Goal: Task Accomplishment & Management: Manage account settings

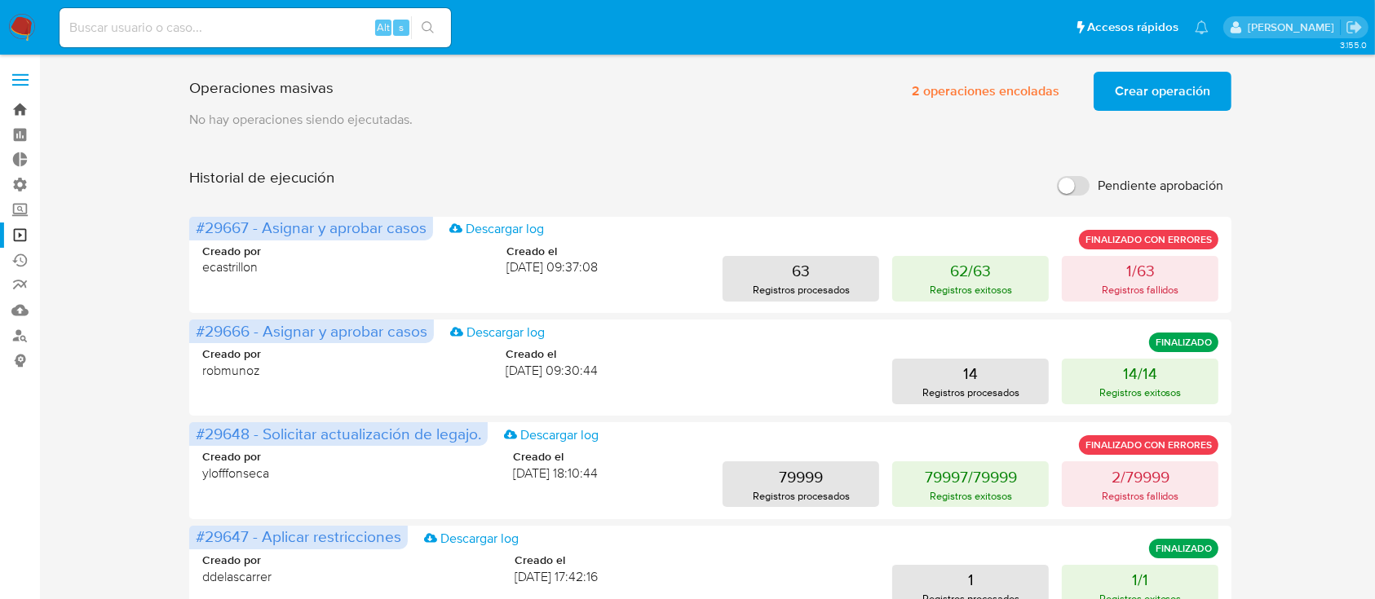
click at [14, 117] on link "Bandeja" at bounding box center [97, 109] width 194 height 25
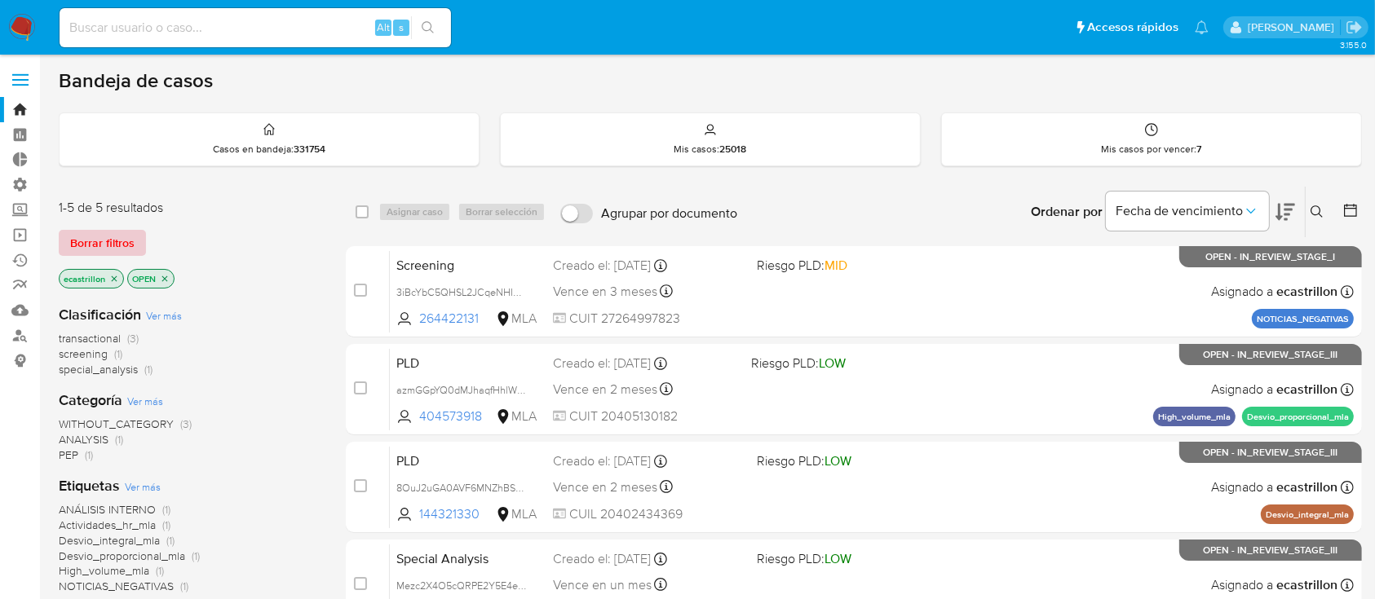
click at [104, 237] on span "Borrar filtros" at bounding box center [102, 243] width 64 height 23
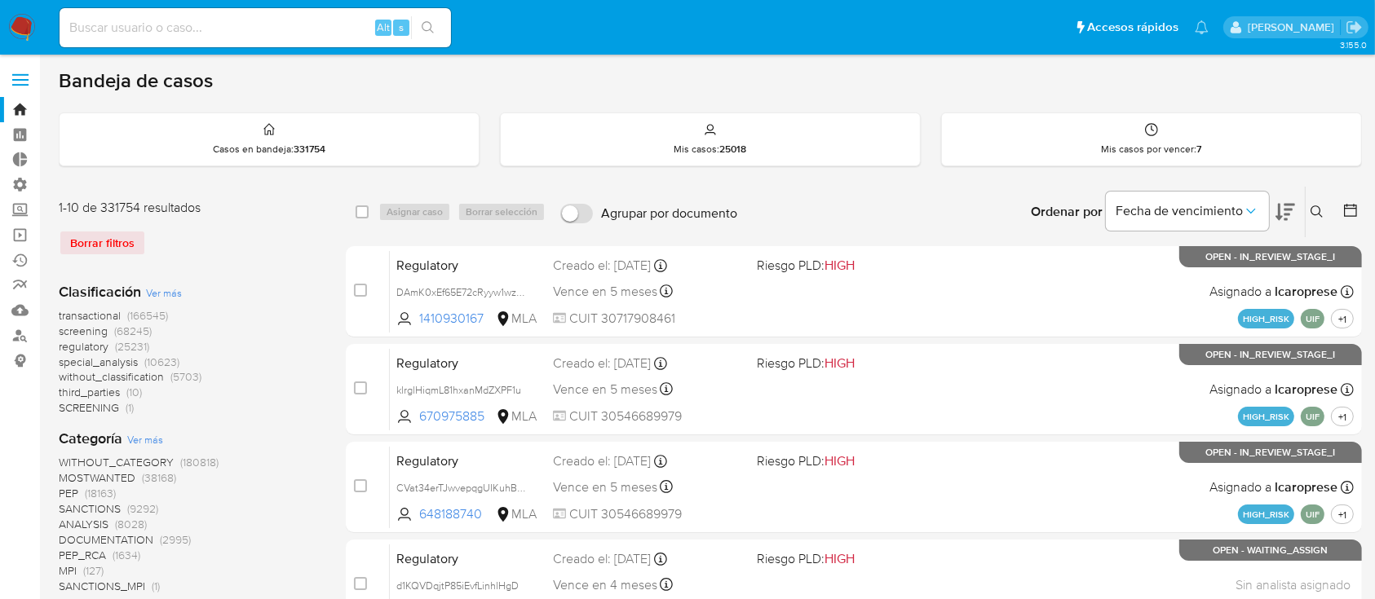
click at [1316, 214] on icon at bounding box center [1316, 211] width 13 height 13
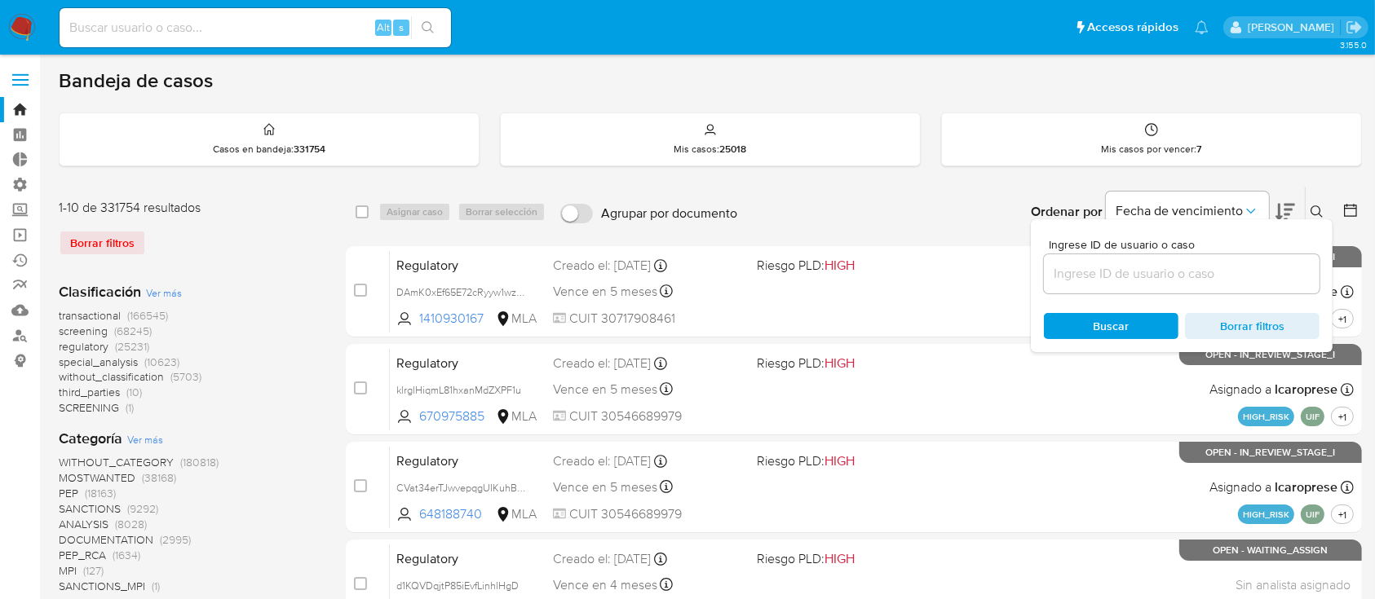
click at [1251, 261] on div at bounding box center [1182, 273] width 276 height 39
click at [1239, 272] on input at bounding box center [1182, 273] width 276 height 21
paste input "1172017919"
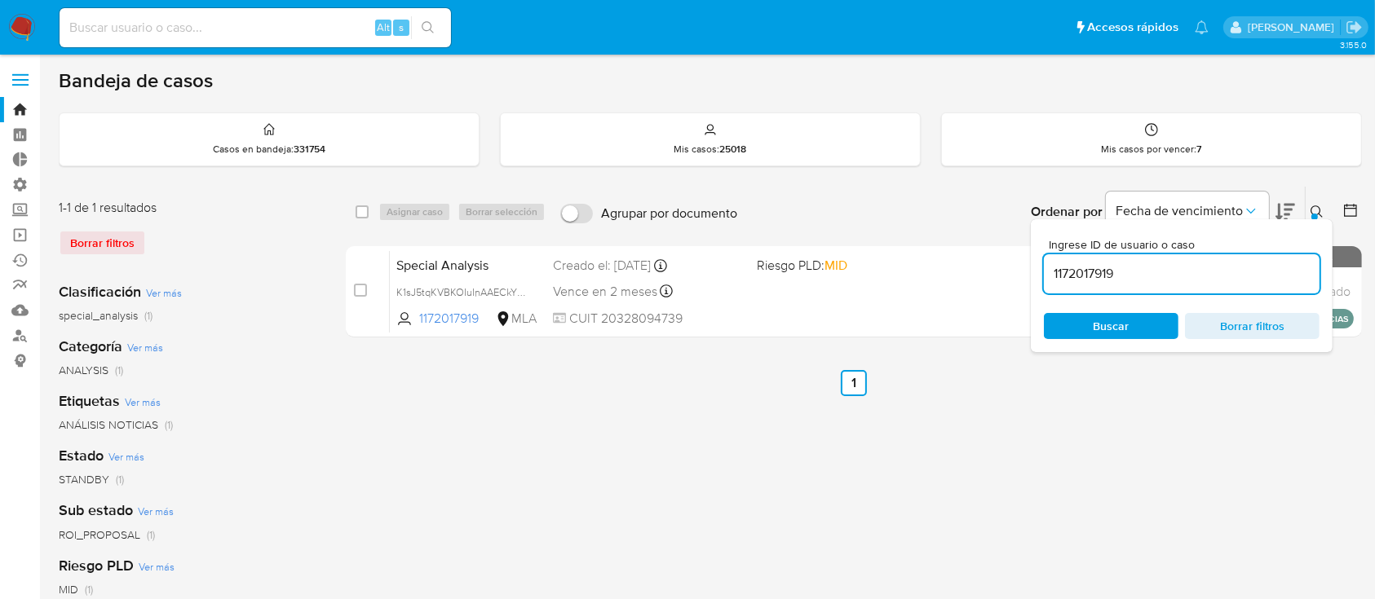
click at [1320, 206] on icon at bounding box center [1316, 211] width 13 height 13
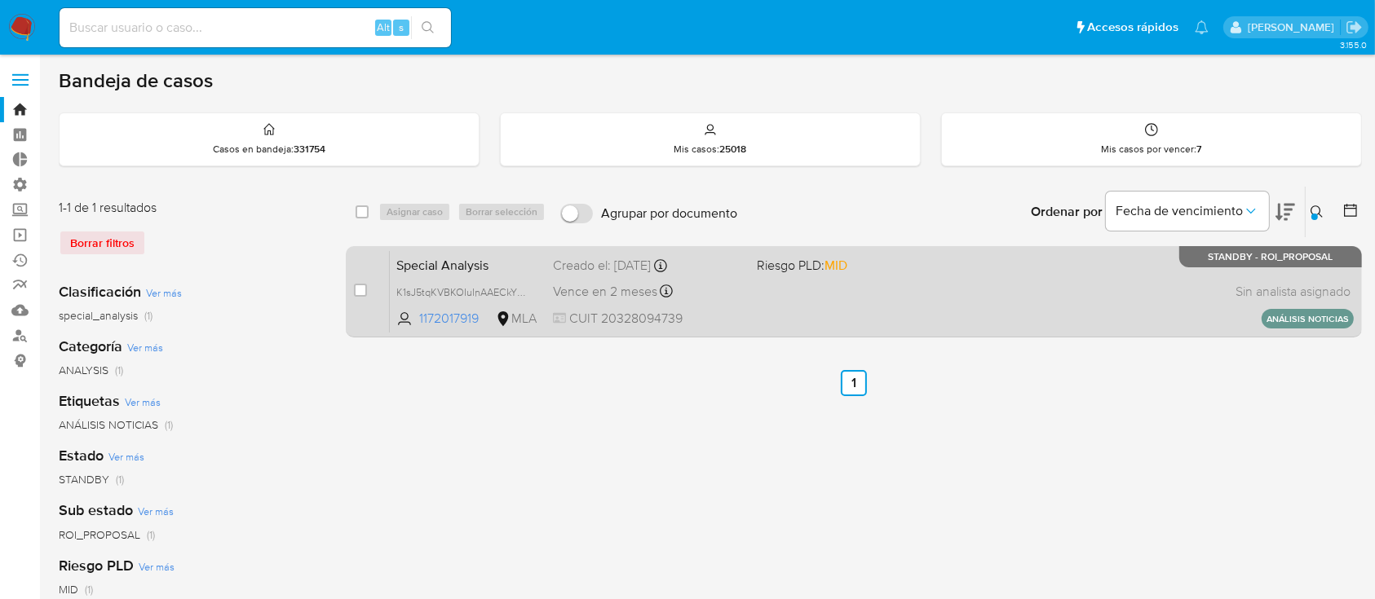
click at [1102, 258] on div "Special Analysis K1sJ5tqKVBKOIuInAAECkY9A 1172017919 MLA Riesgo PLD: MID Creado…" at bounding box center [872, 291] width 964 height 82
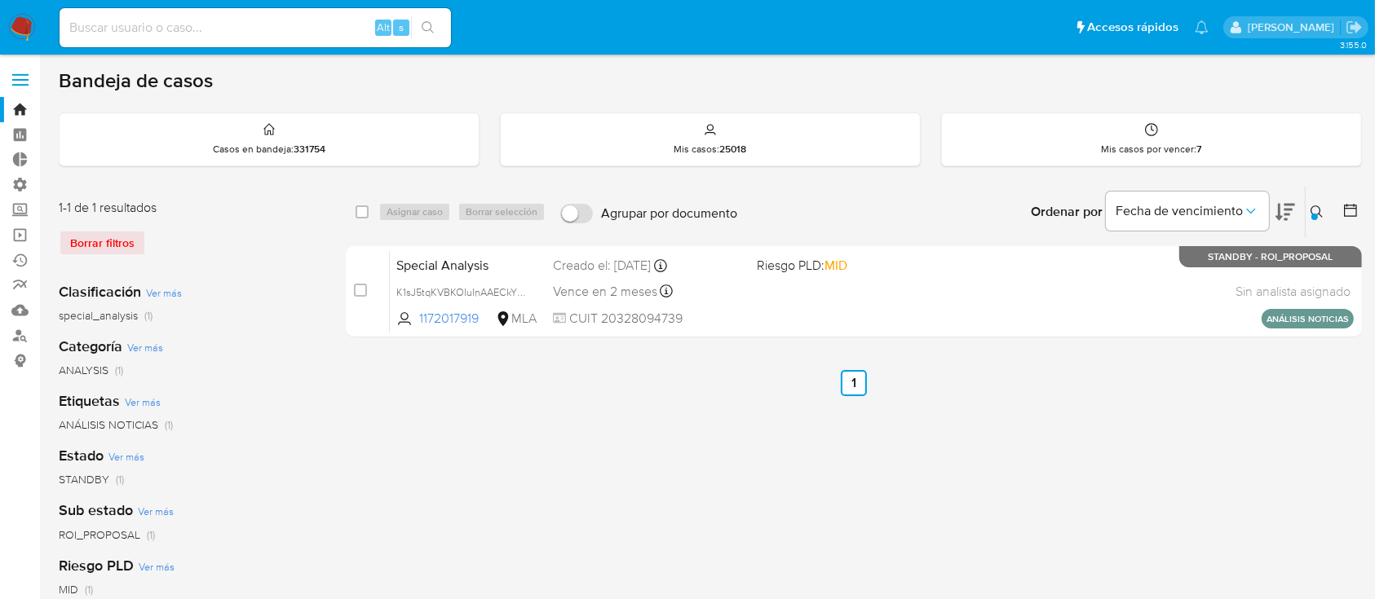
click at [1307, 209] on button at bounding box center [1318, 212] width 27 height 20
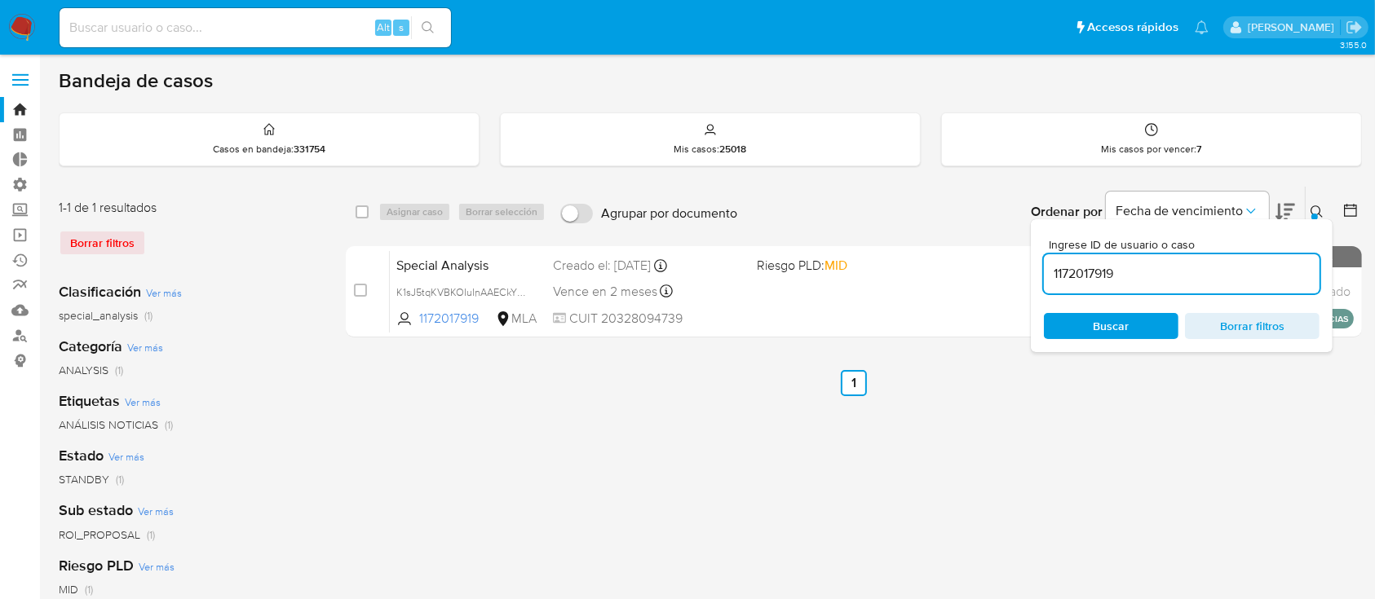
click at [1202, 276] on input "1172017919" at bounding box center [1182, 273] width 276 height 21
type input "24951610"
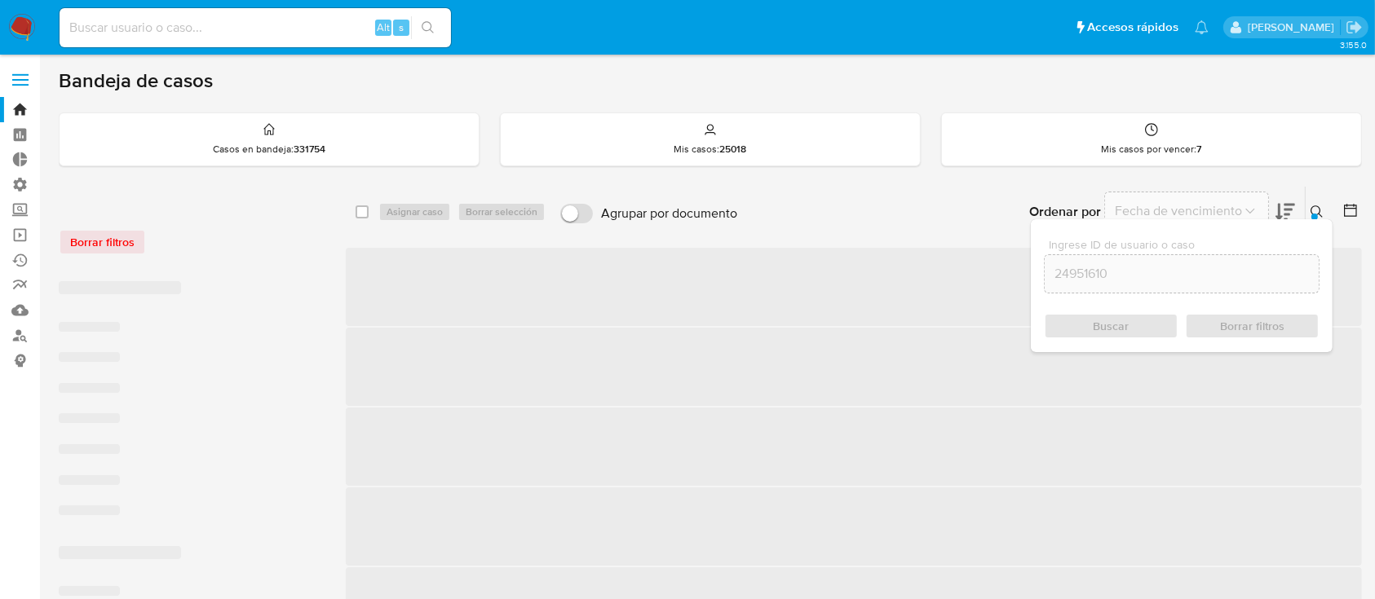
click at [1309, 206] on button at bounding box center [1318, 212] width 27 height 20
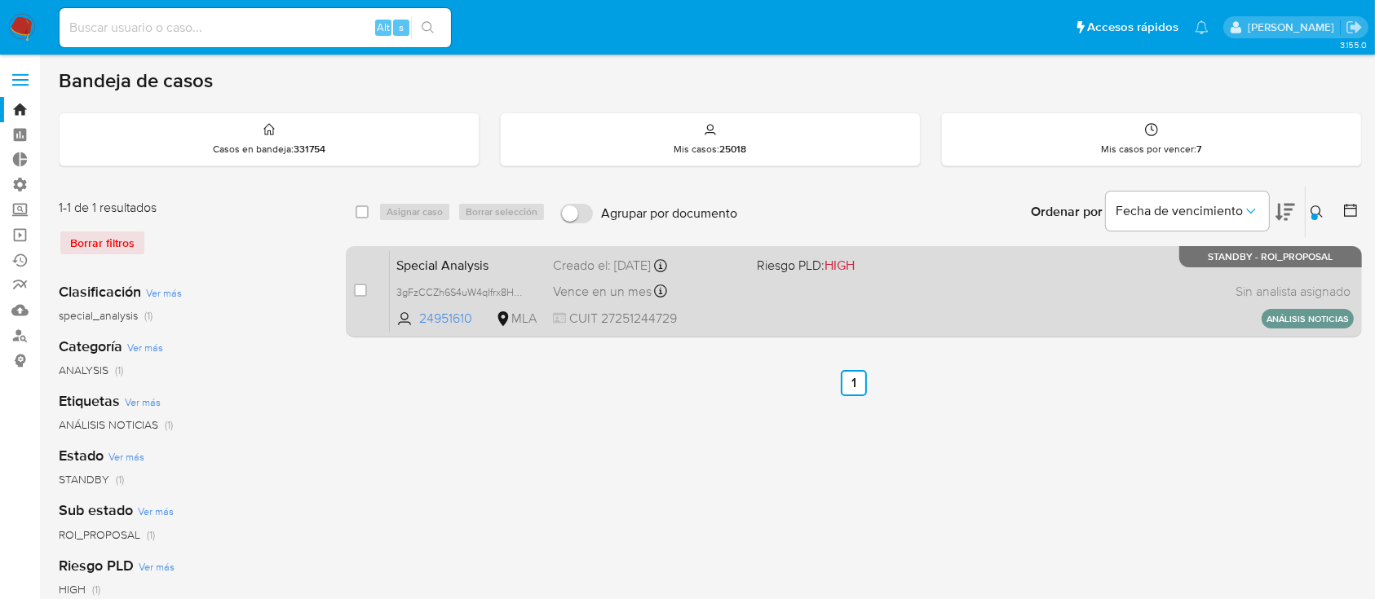
click at [944, 298] on div "Special Analysis 3gFzCCZh6S4uW4qIfrx8HoAr 24951610 MLA Riesgo PLD: HIGH Creado …" at bounding box center [872, 291] width 964 height 82
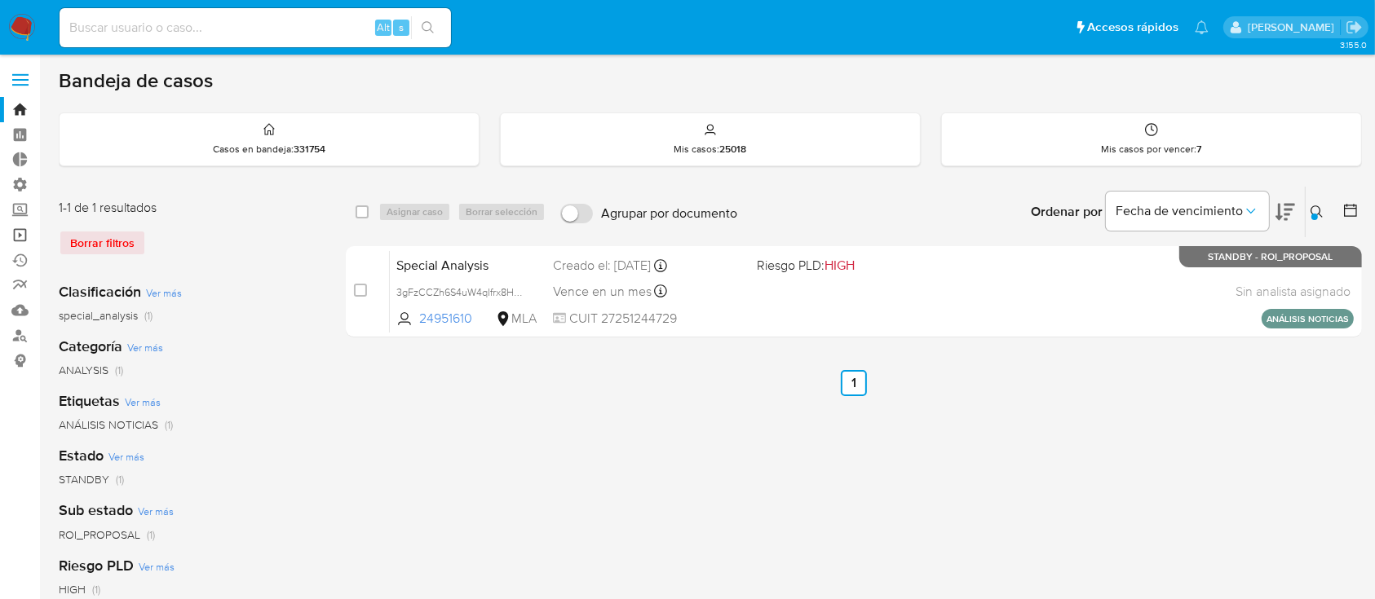
click at [27, 234] on link "Operaciones masivas" at bounding box center [97, 235] width 194 height 25
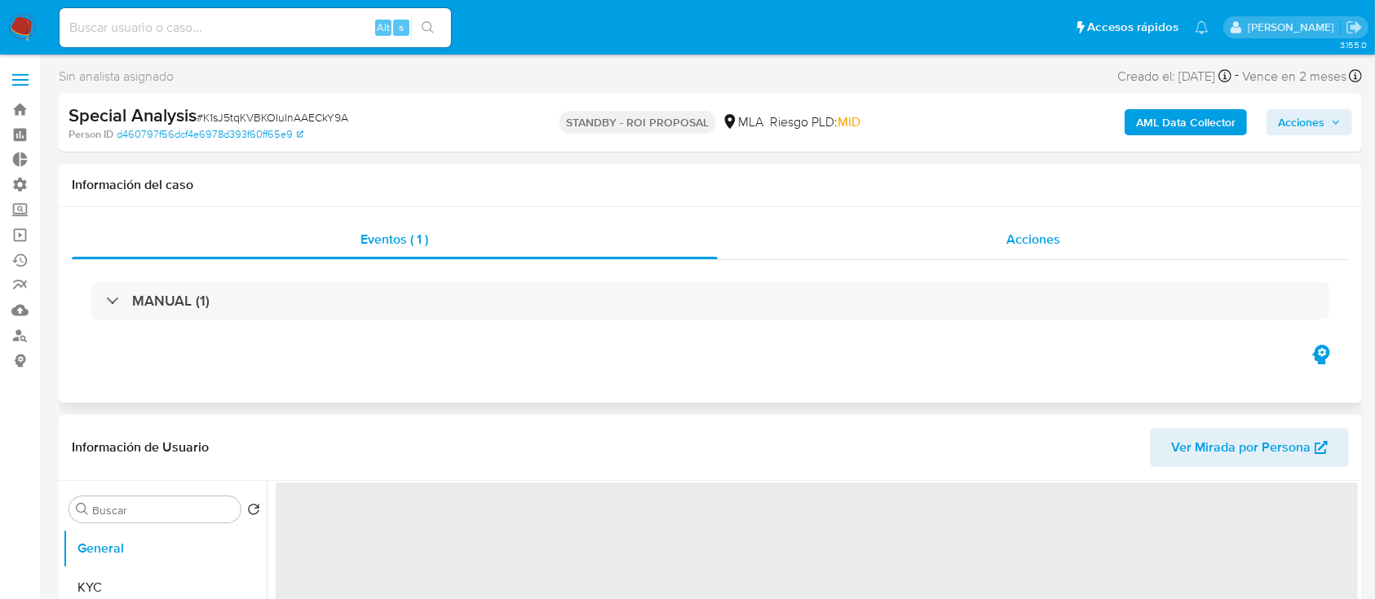
click at [998, 238] on div "Acciones" at bounding box center [1033, 239] width 632 height 39
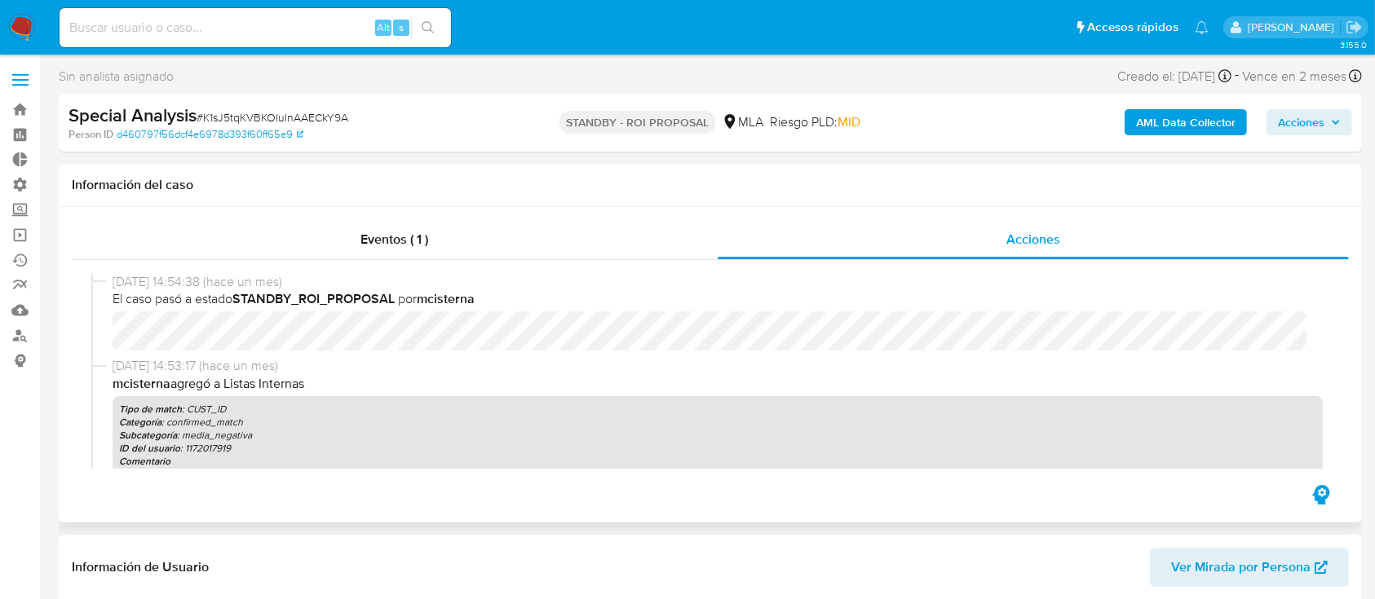
select select "10"
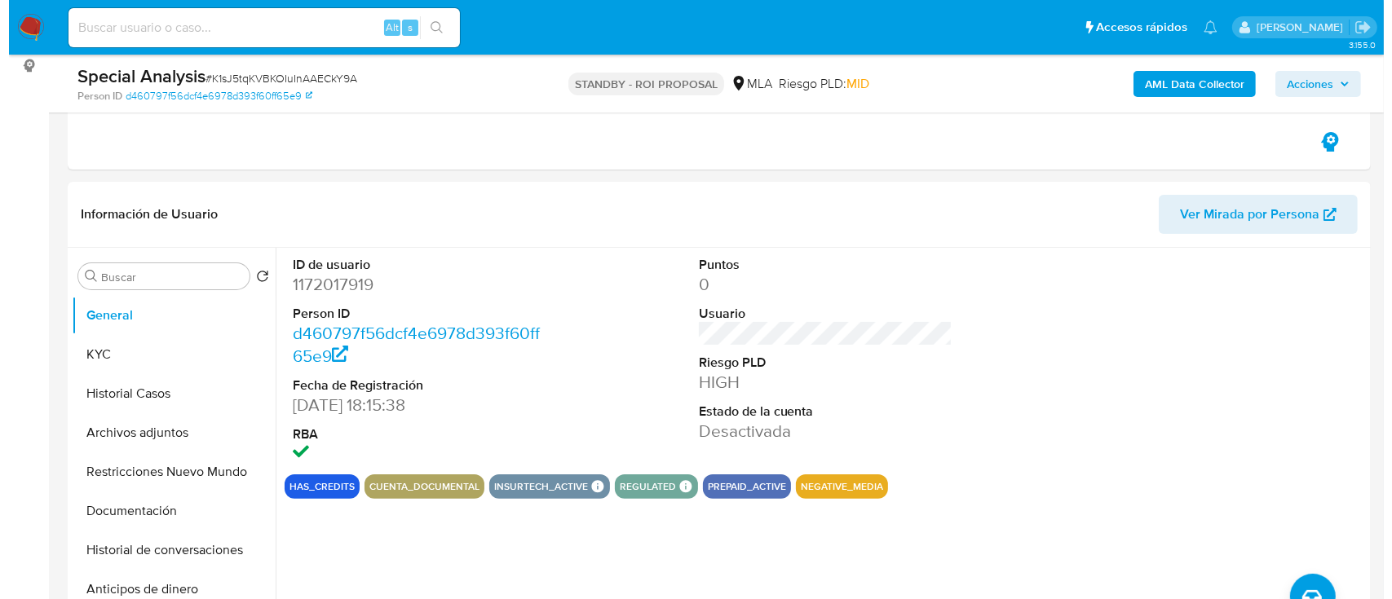
scroll to position [326, 0]
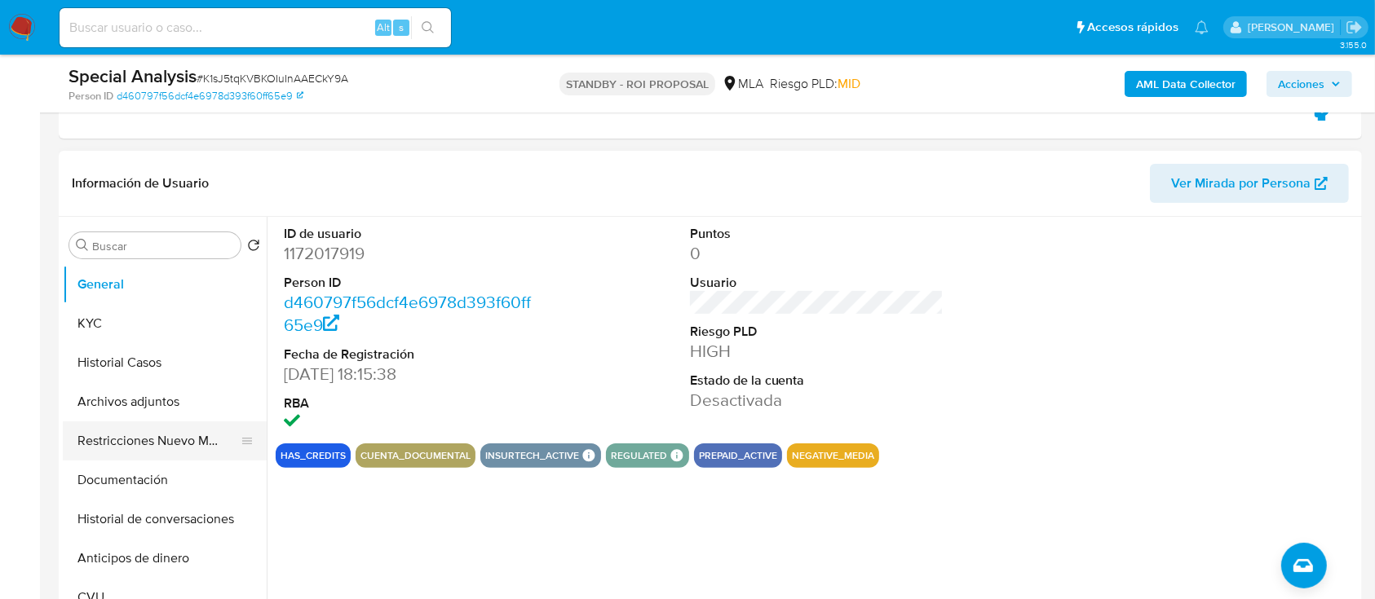
click at [103, 441] on button "Restricciones Nuevo Mundo" at bounding box center [158, 441] width 191 height 39
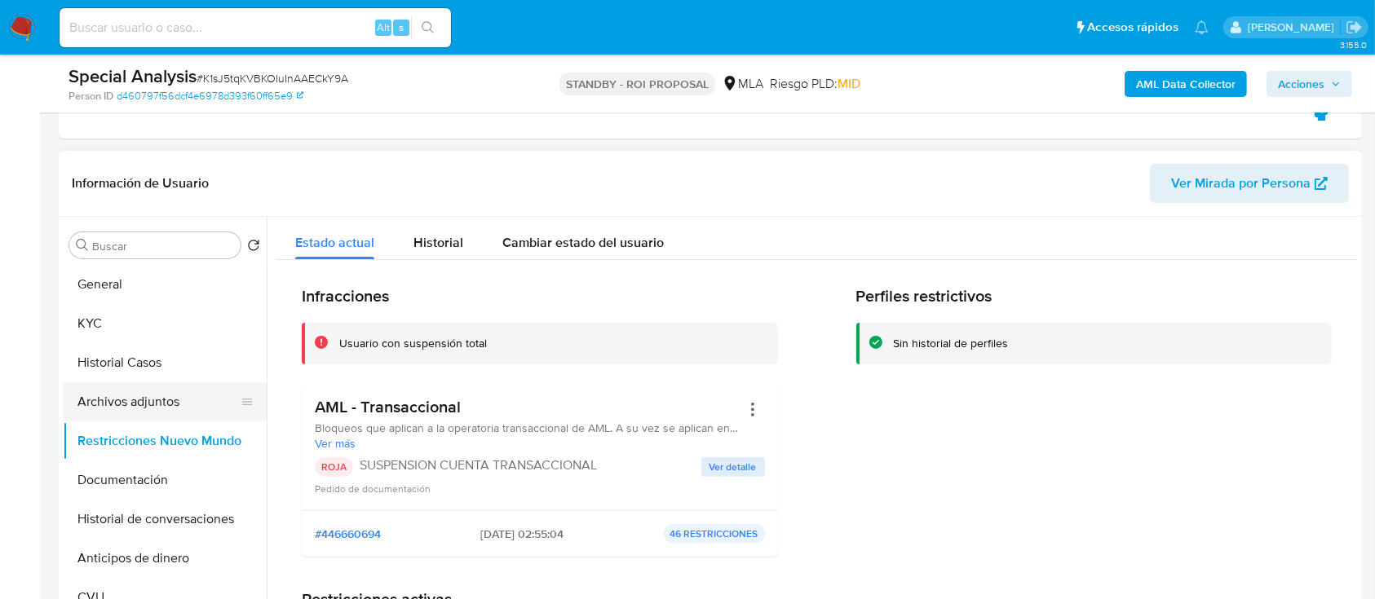
click at [150, 388] on button "Archivos adjuntos" at bounding box center [158, 401] width 191 height 39
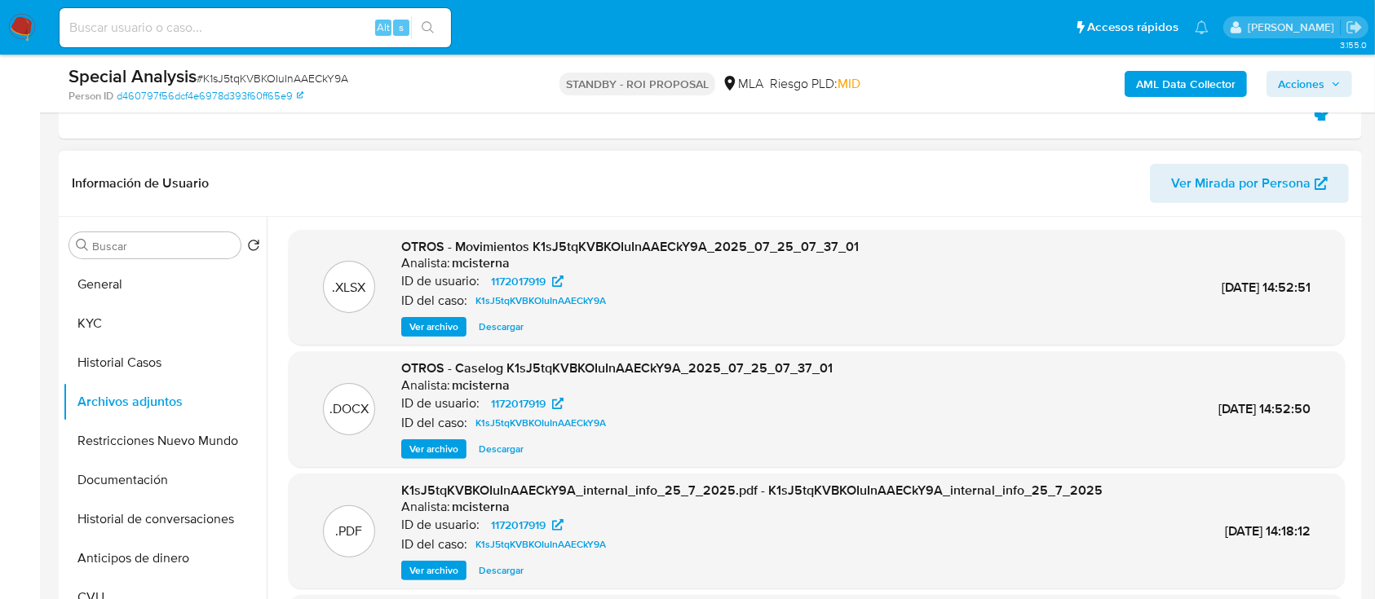
click at [444, 451] on span "Ver archivo" at bounding box center [433, 449] width 49 height 16
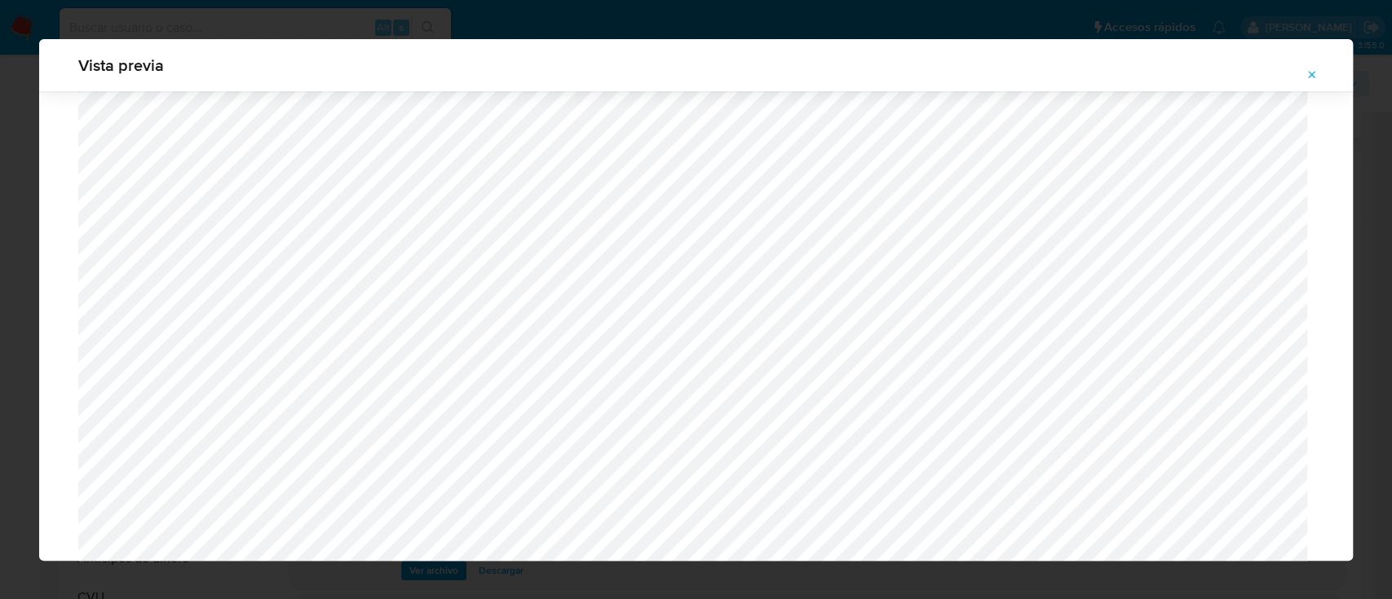
scroll to position [746, 0]
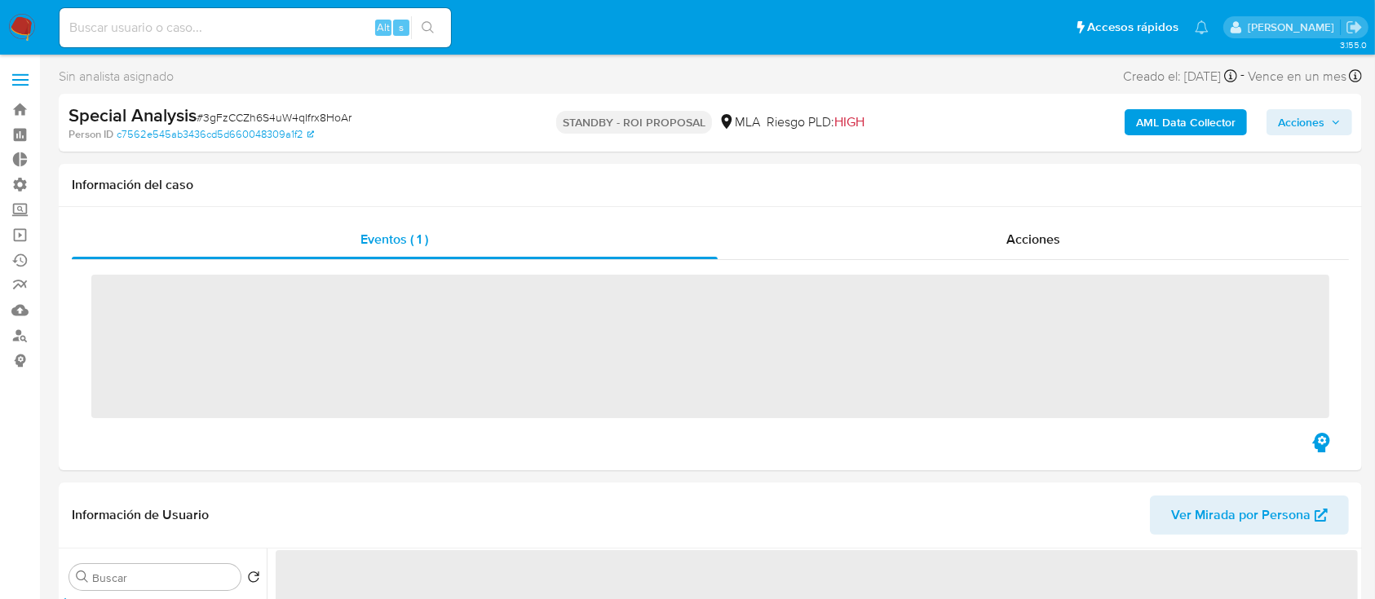
click at [881, 240] on div "Acciones" at bounding box center [1033, 239] width 632 height 39
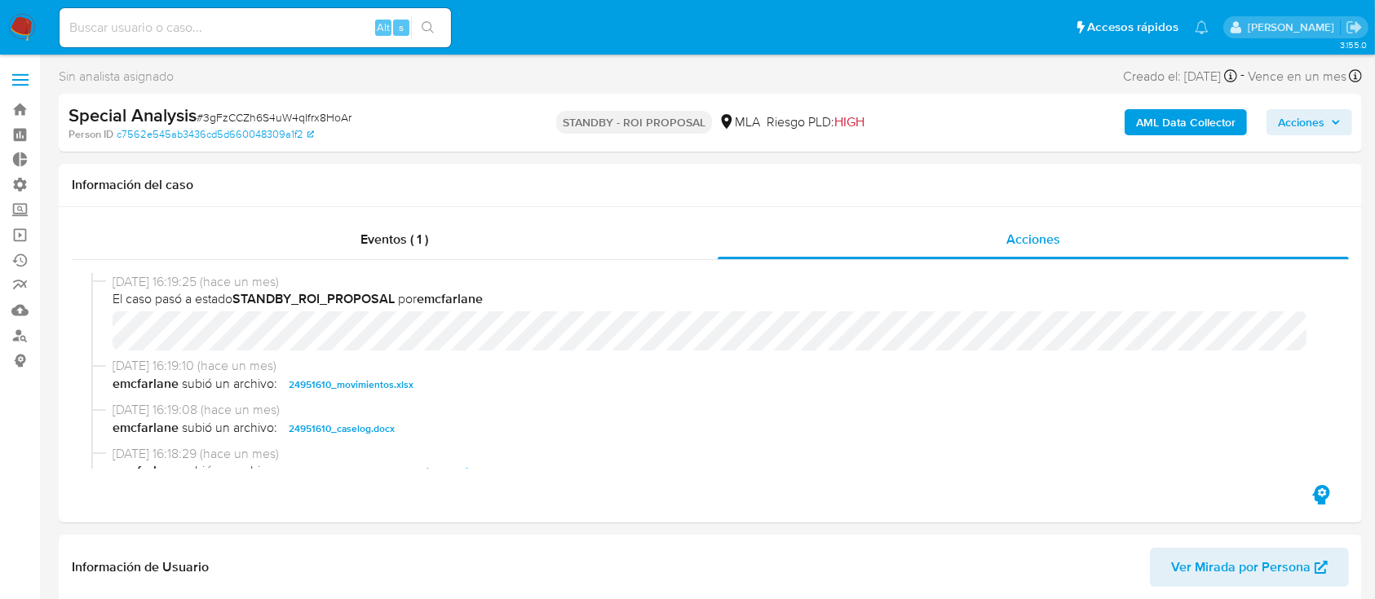
select select "10"
click at [556, 204] on div "Información del caso" at bounding box center [710, 185] width 1303 height 43
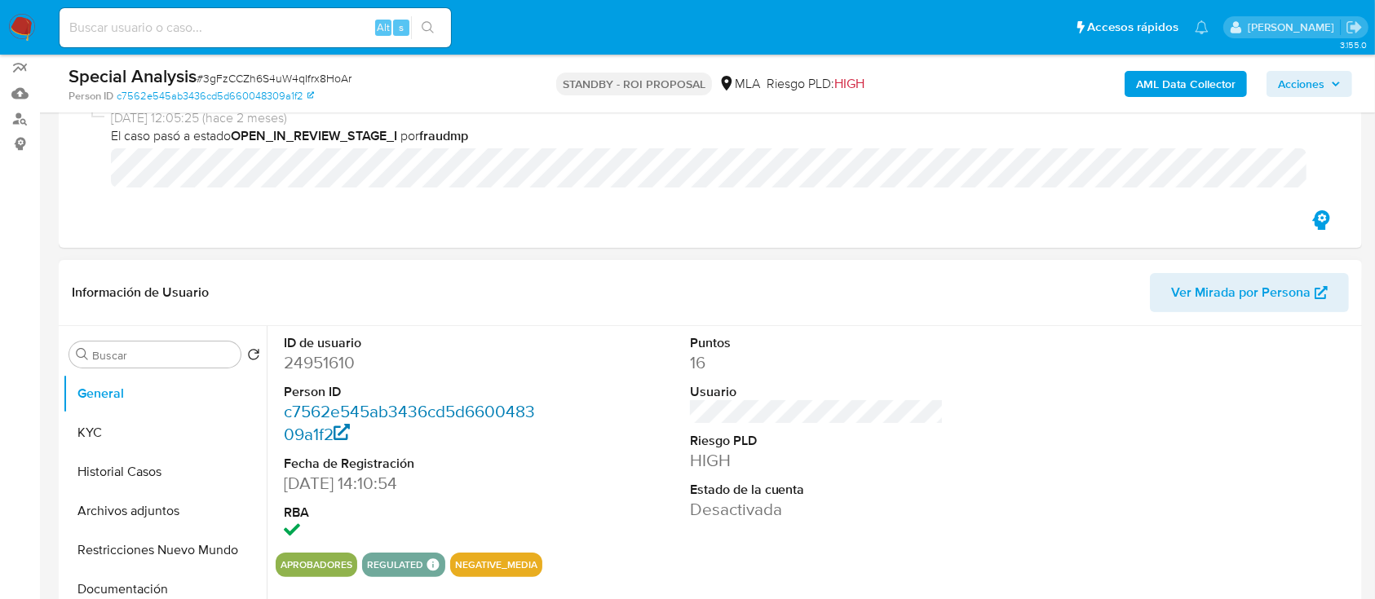
scroll to position [435, 0]
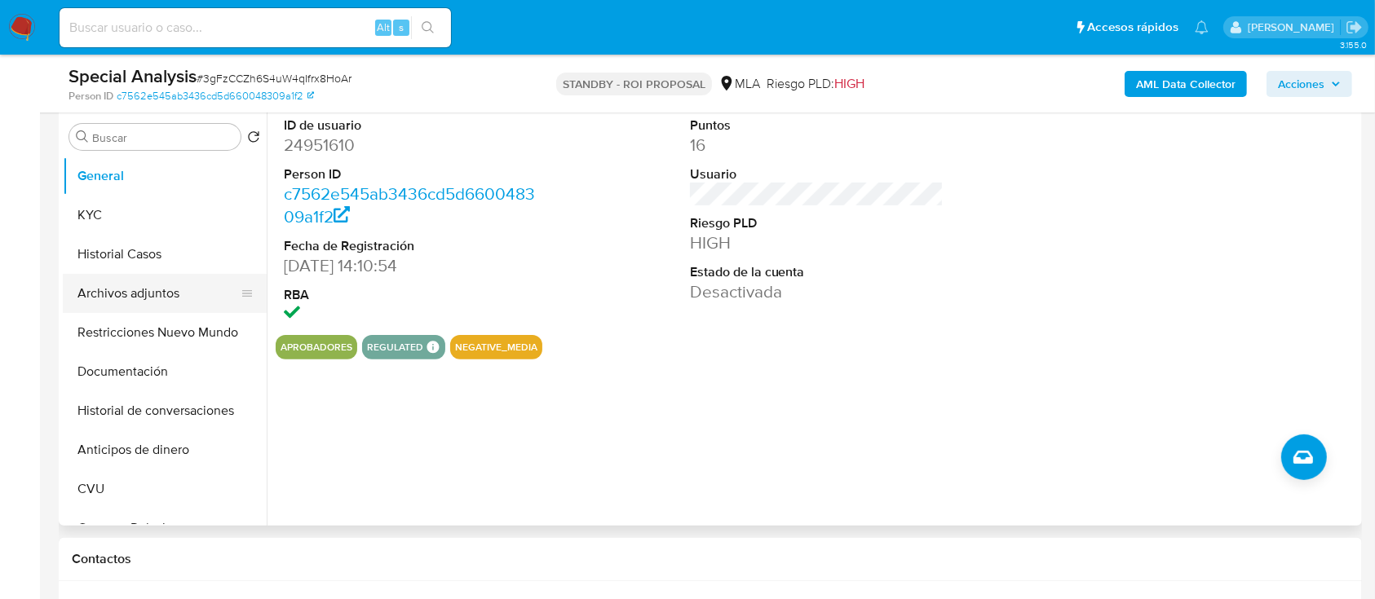
click at [201, 304] on button "Archivos adjuntos" at bounding box center [158, 293] width 191 height 39
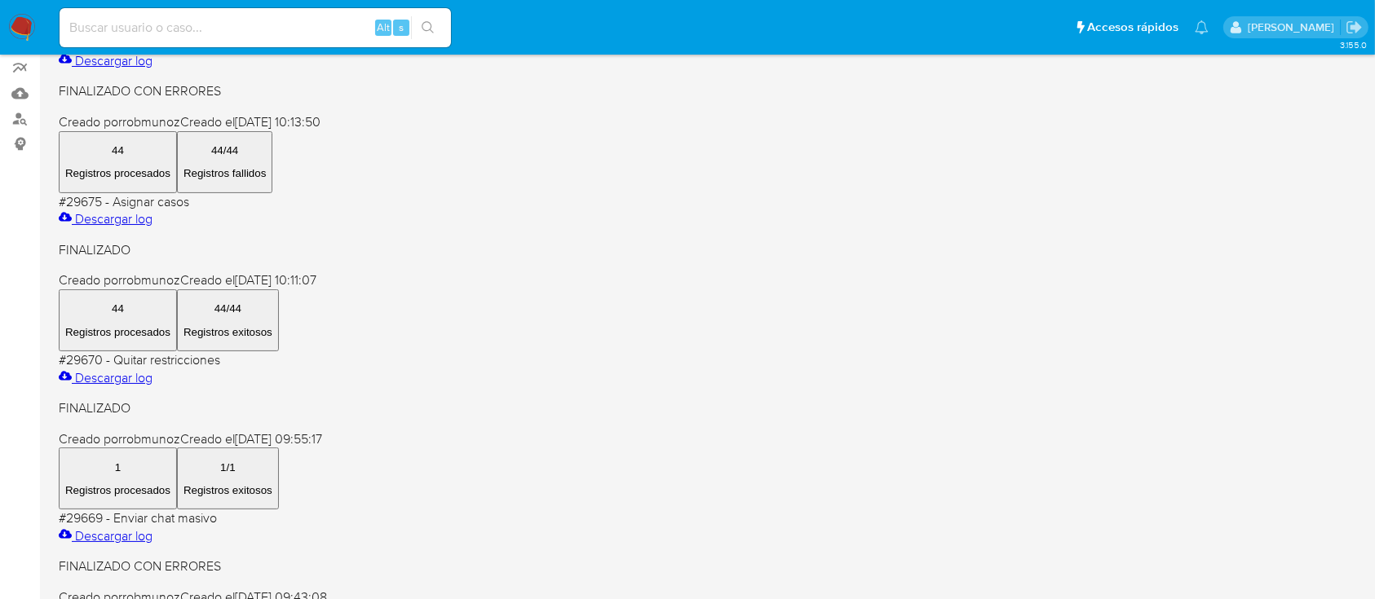
scroll to position [326, 0]
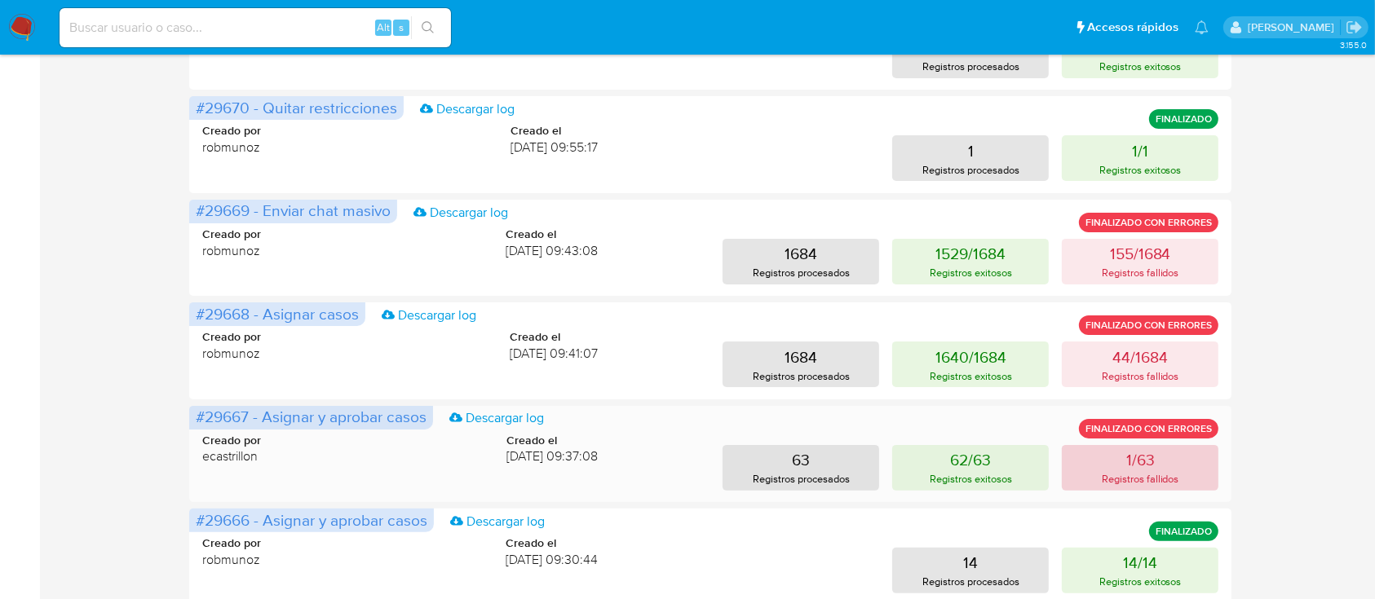
click at [1123, 486] on p "Registros fallidos" at bounding box center [1139, 478] width 77 height 15
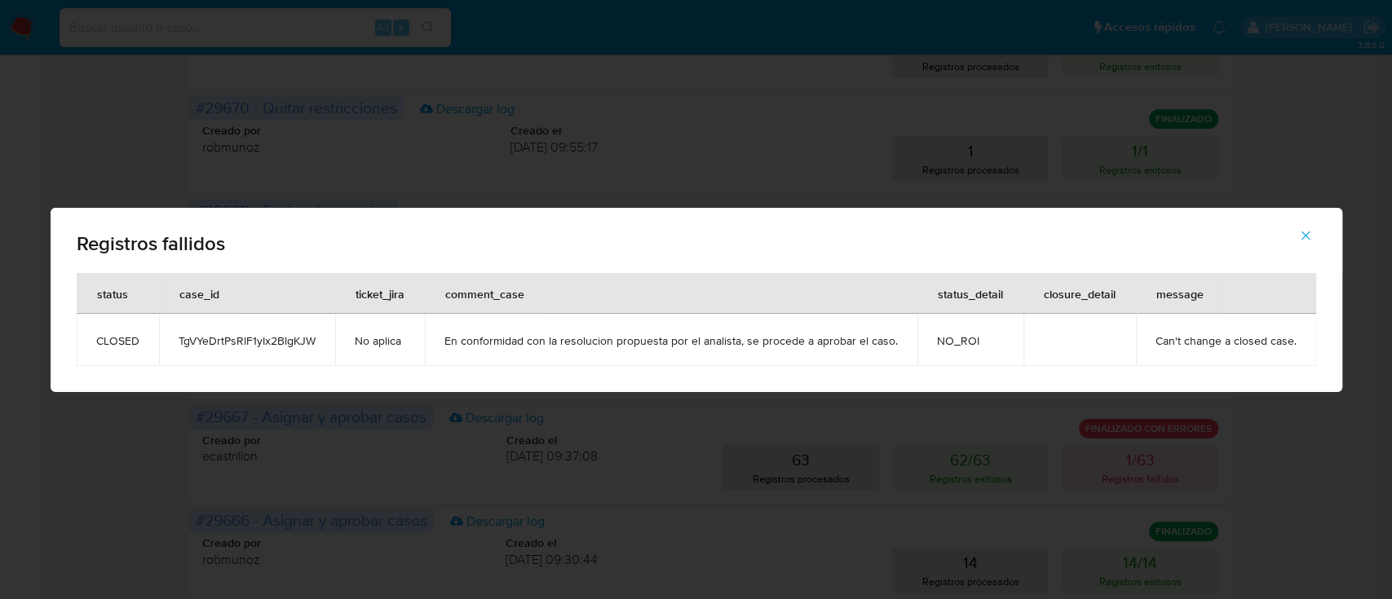
click at [1299, 230] on icon "button" at bounding box center [1305, 235] width 15 height 15
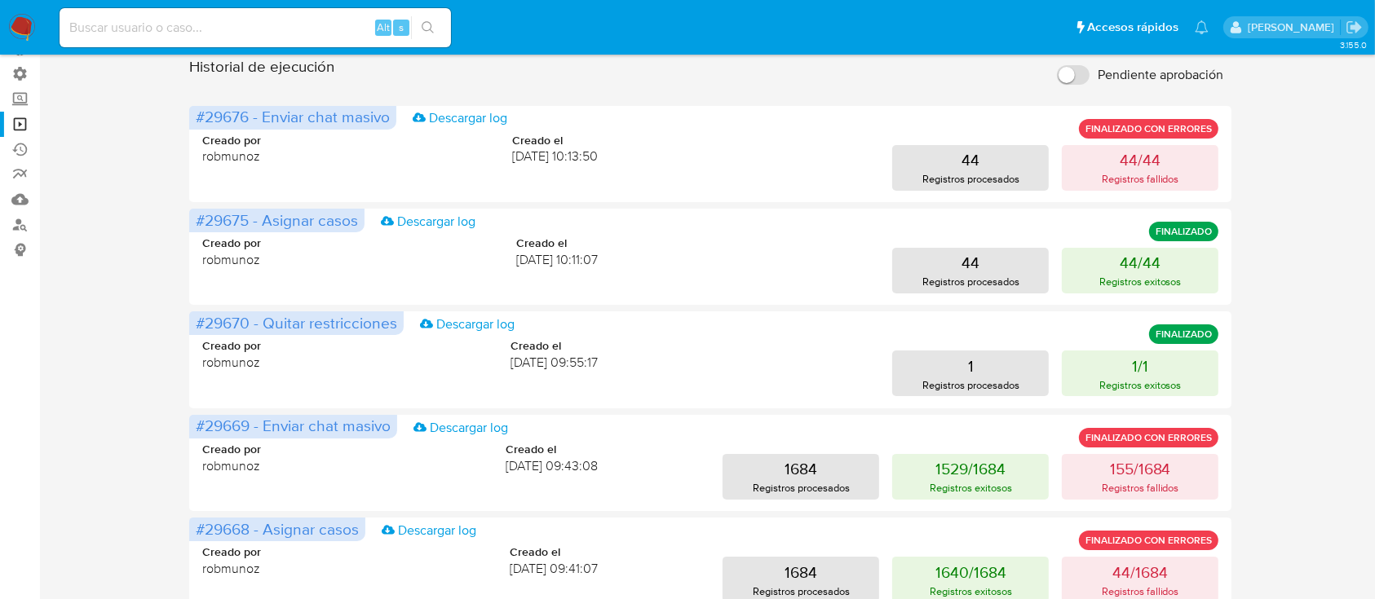
scroll to position [0, 0]
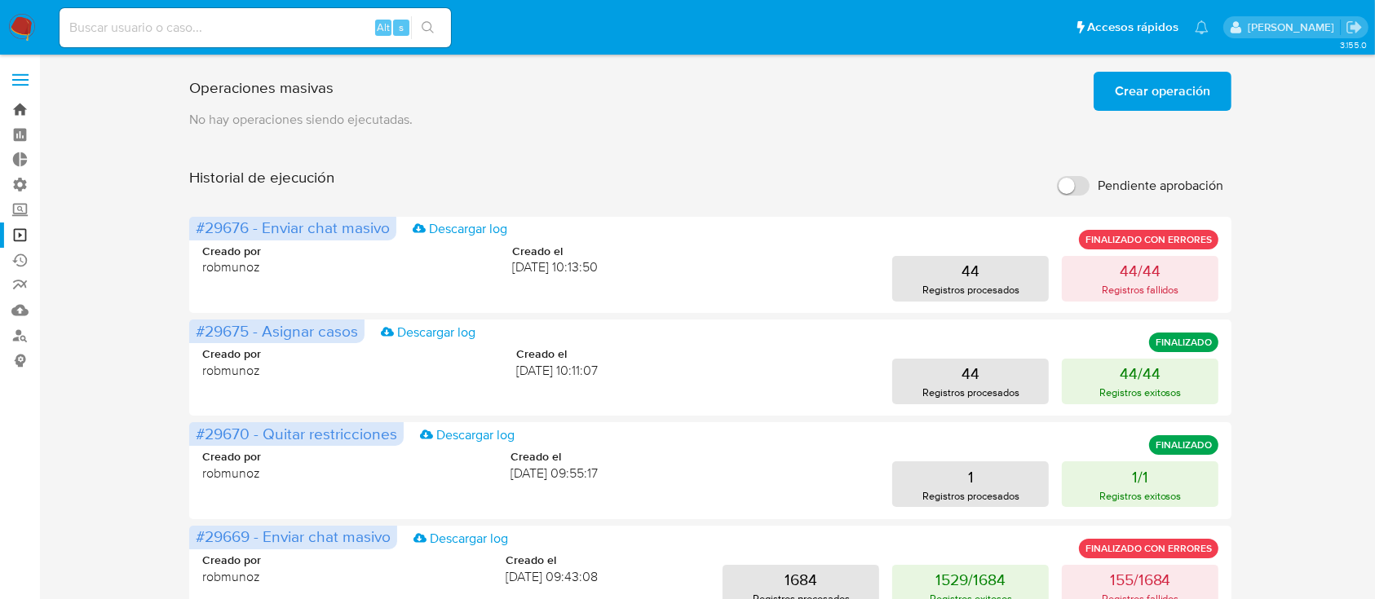
click at [15, 120] on link "Bandeja" at bounding box center [97, 109] width 194 height 25
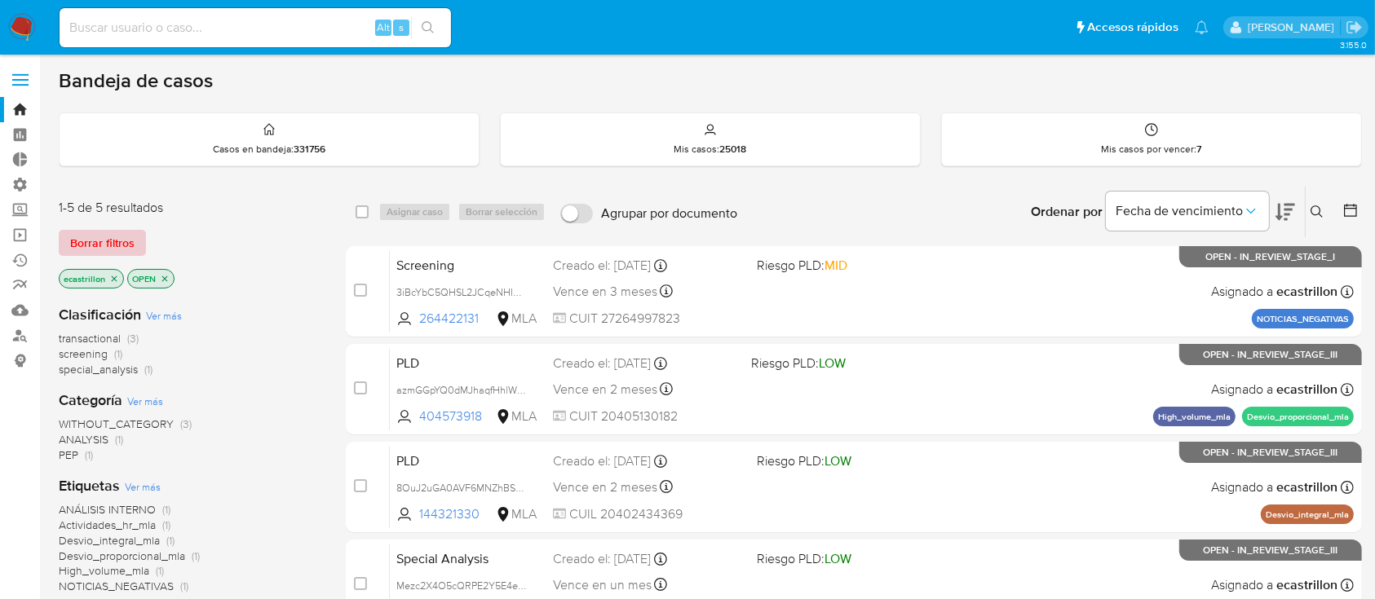
click at [99, 245] on span "Borrar filtros" at bounding box center [102, 243] width 64 height 23
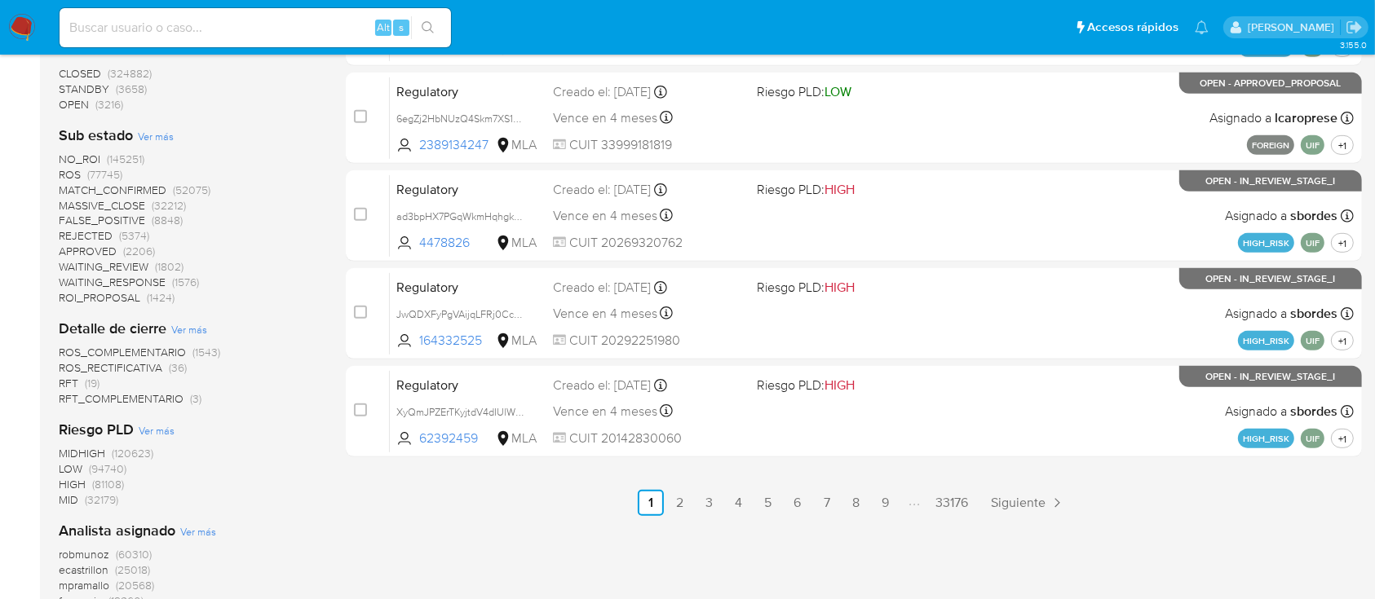
scroll to position [869, 0]
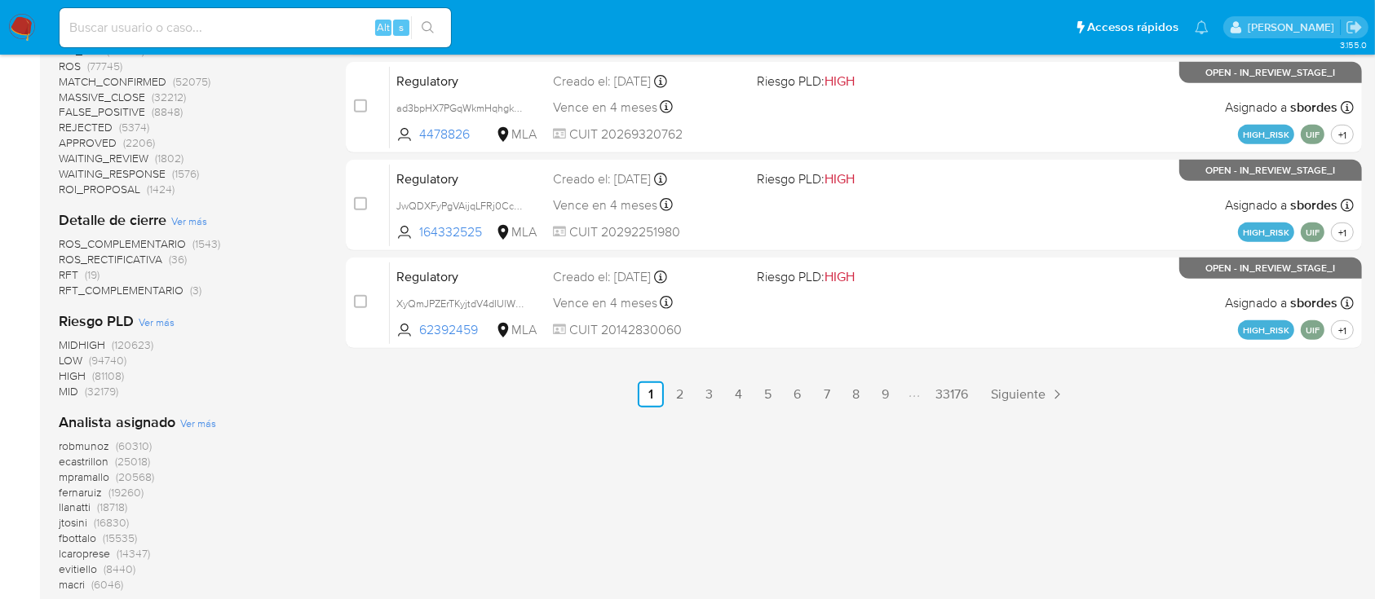
drag, startPoint x: 90, startPoint y: 461, endPoint x: 90, endPoint y: 470, distance: 9.0
click at [90, 470] on div "robmunoz (60310) ecastrillon (25018) mpramallo (20568) fernaruiz (19260) llanat…" at bounding box center [189, 516] width 261 height 154
click at [73, 453] on span "ecastrillon" at bounding box center [84, 461] width 50 height 16
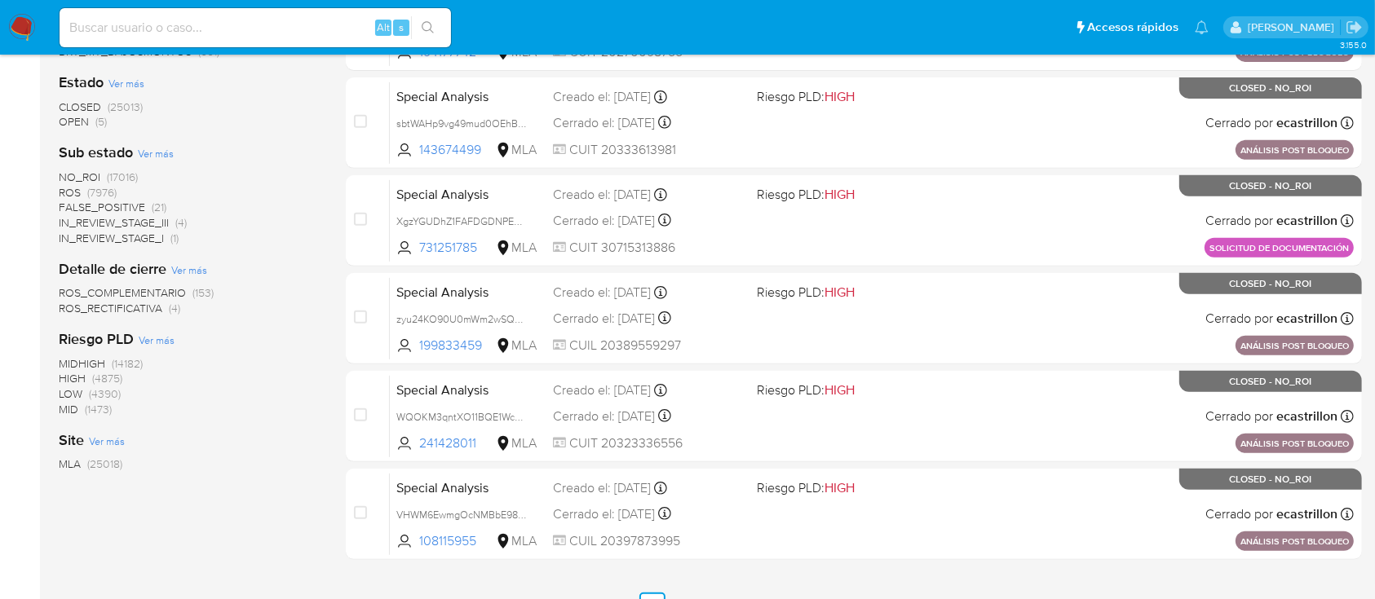
scroll to position [472, 0]
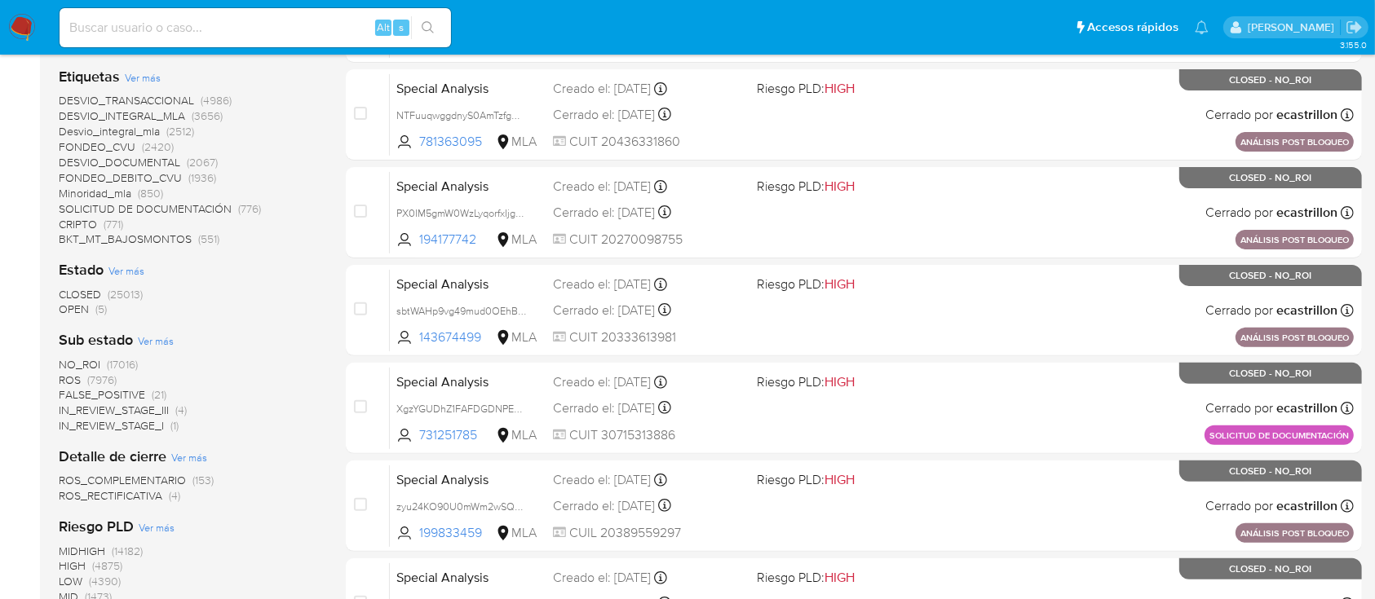
click at [94, 303] on span "OPEN (5)" at bounding box center [83, 309] width 48 height 15
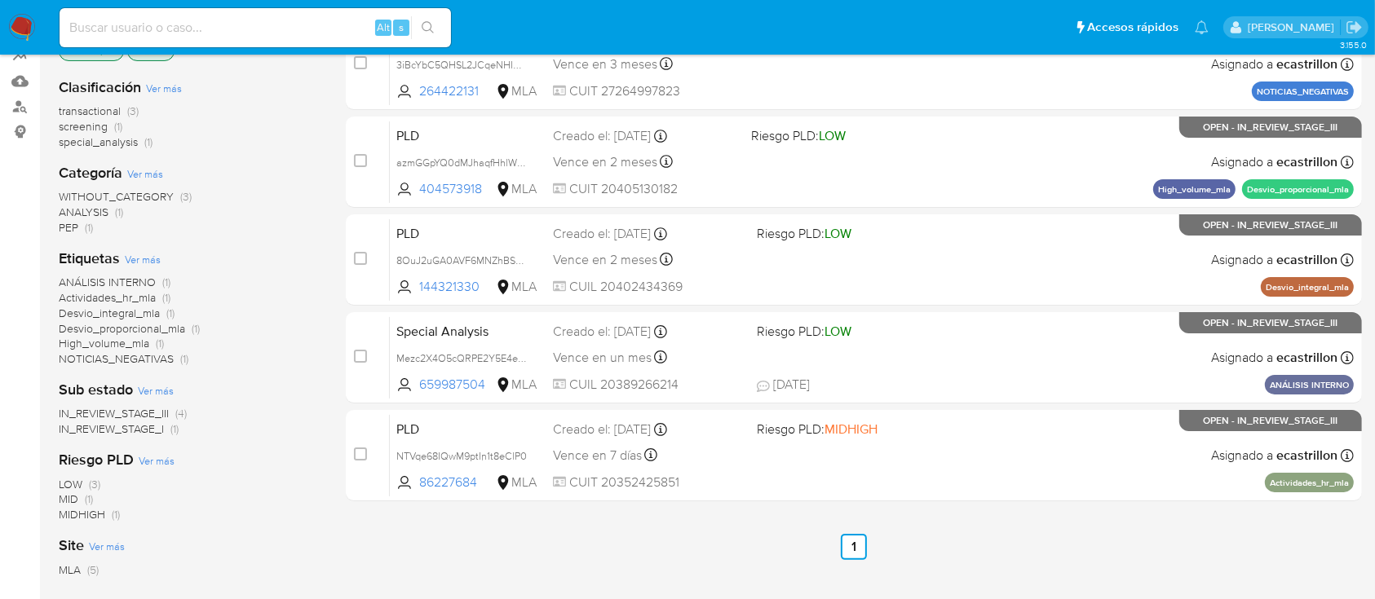
scroll to position [117, 0]
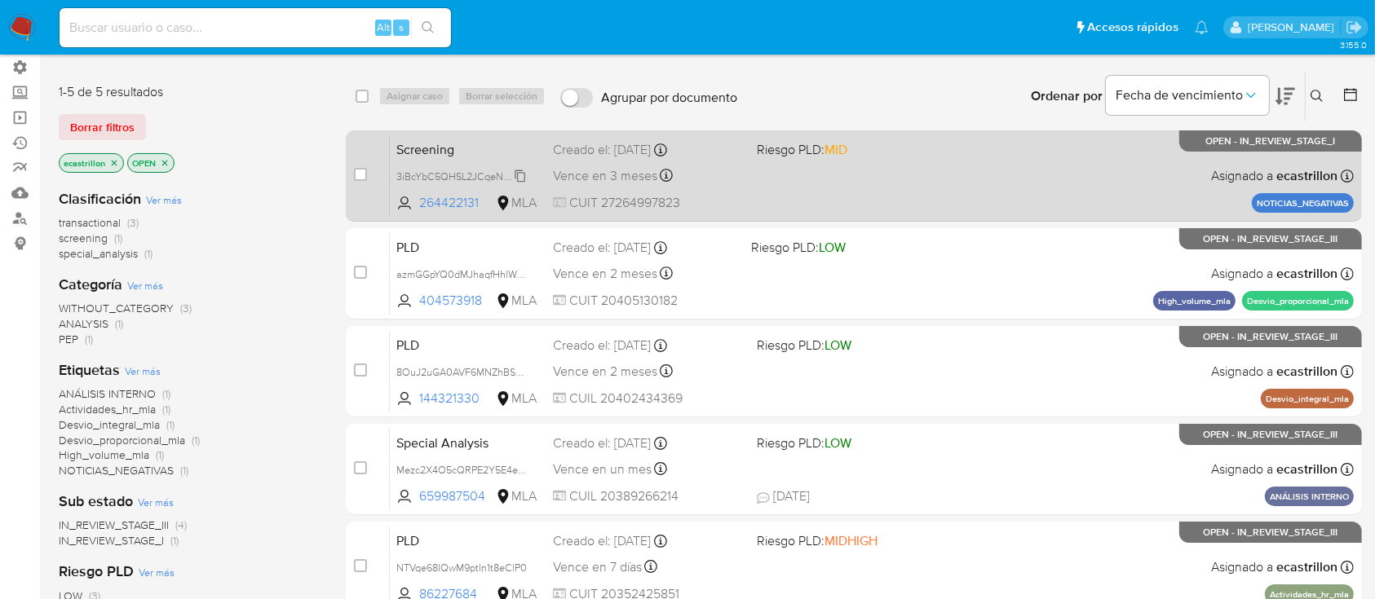
click at [519, 178] on span "3iBcYbC5QHSL2JCqeNHIgddg" at bounding box center [465, 175] width 139 height 18
click at [354, 176] on input "checkbox" at bounding box center [360, 174] width 13 height 13
checkbox input "true"
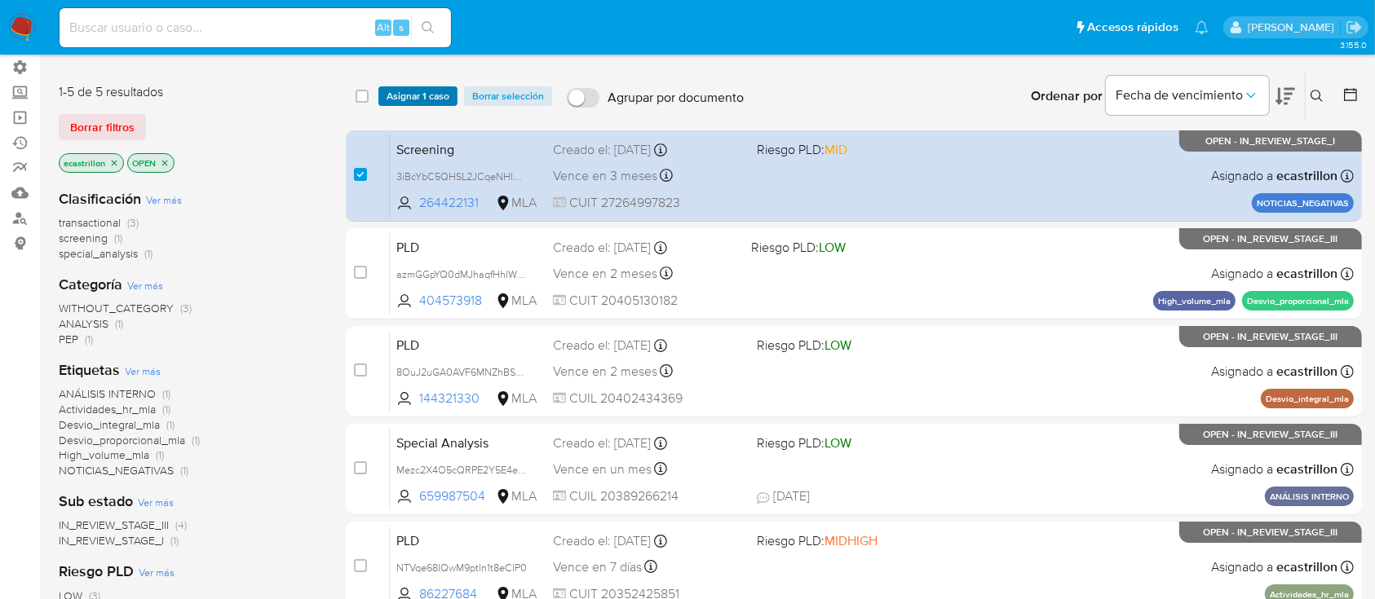
click at [404, 86] on div "select-all-cases-checkbox Asignar 1 caso Borrar selección Agrupar por documento…" at bounding box center [854, 96] width 1016 height 51
click at [404, 93] on span "Asignar 1 caso" at bounding box center [417, 96] width 63 height 16
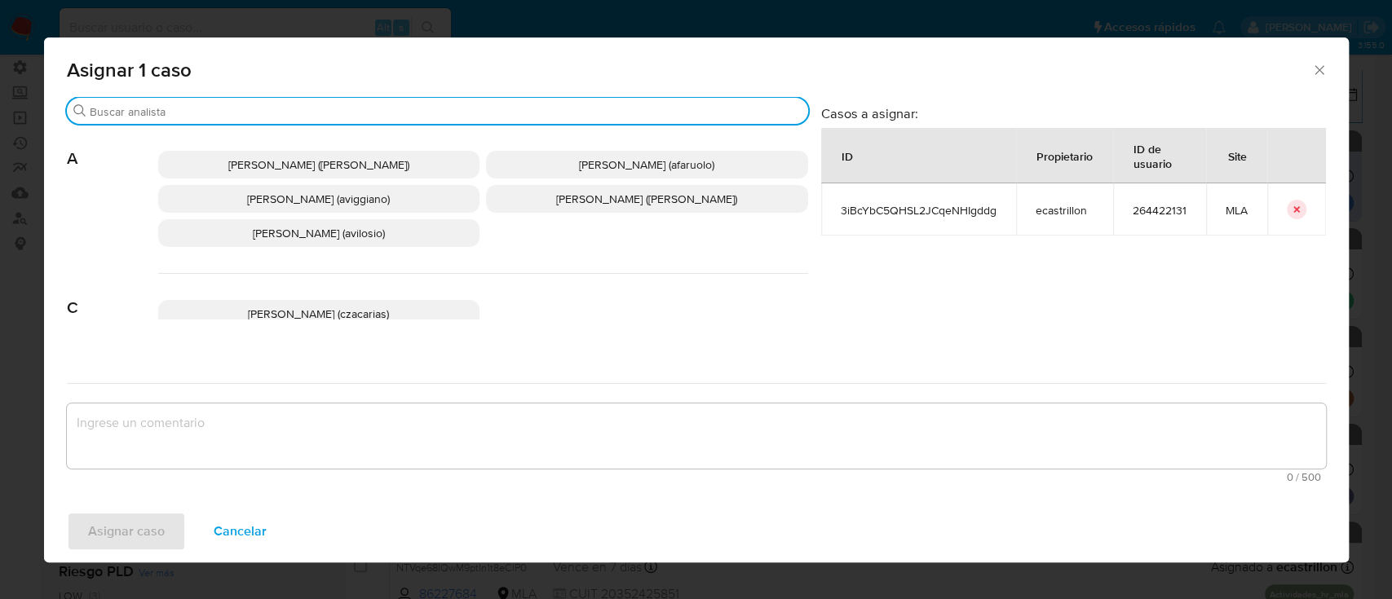
click at [450, 114] on input "Buscar" at bounding box center [446, 111] width 712 height 15
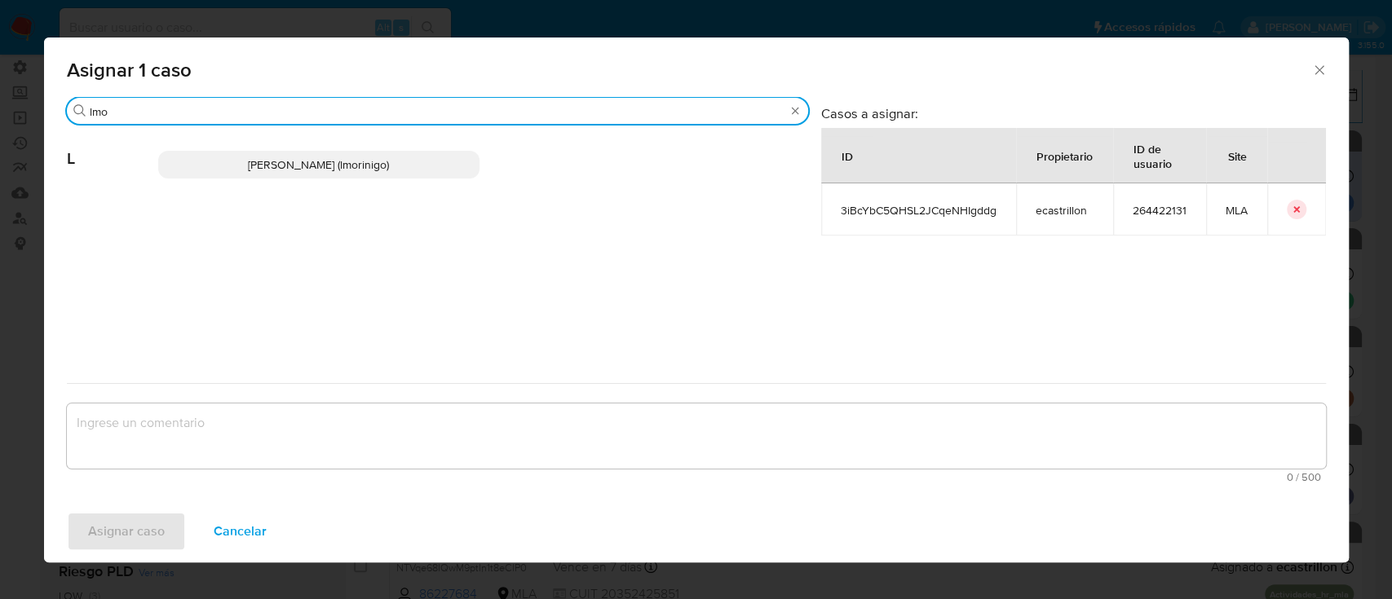
type input "lmo"
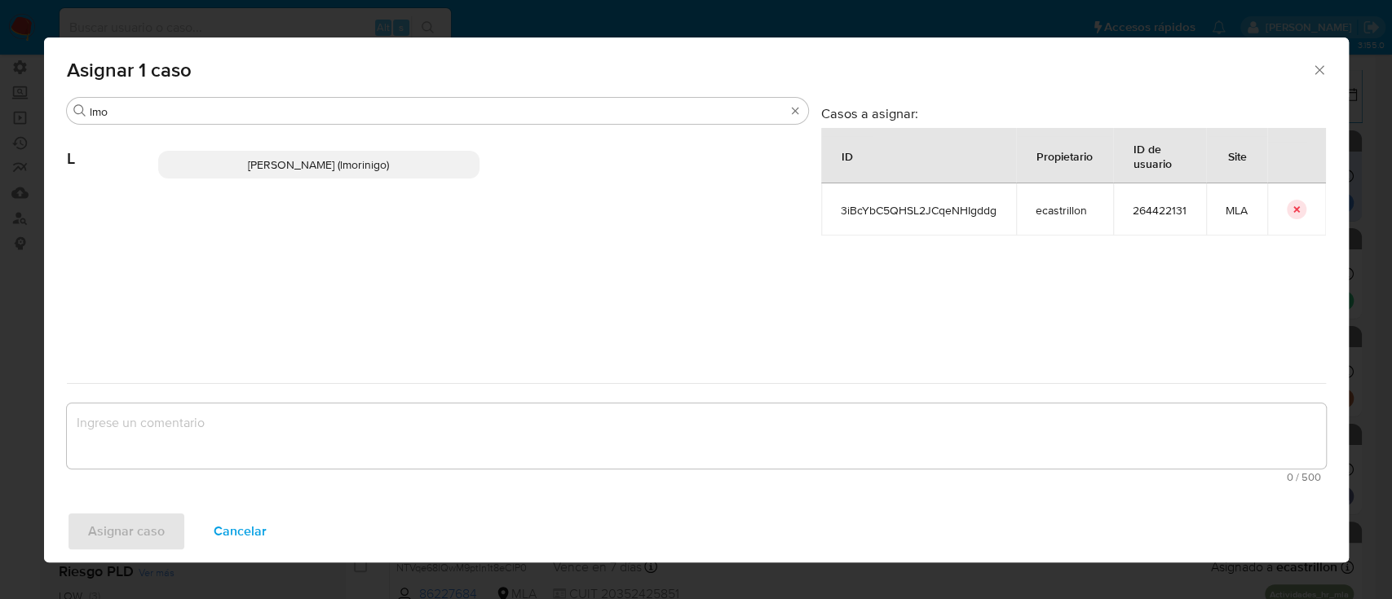
click at [435, 162] on p "Lourdes Magali Morinigo (lmorinigo)" at bounding box center [319, 165] width 322 height 28
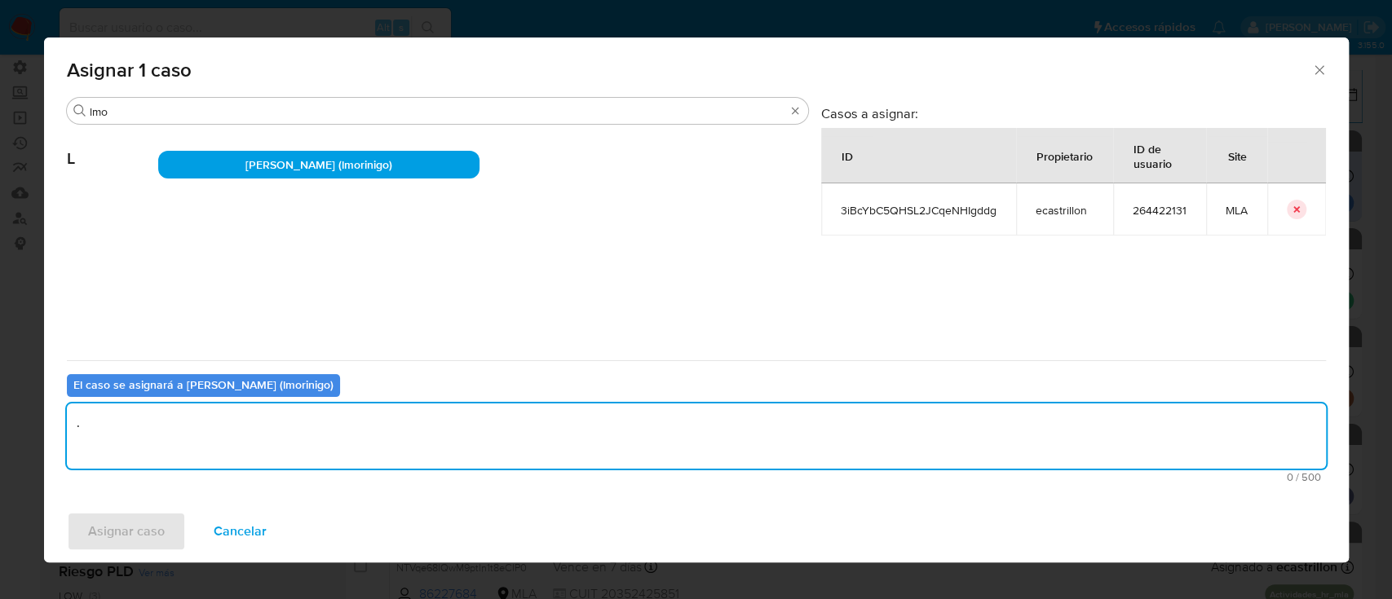
click at [243, 439] on textarea "." at bounding box center [696, 436] width 1259 height 65
type textarea "."
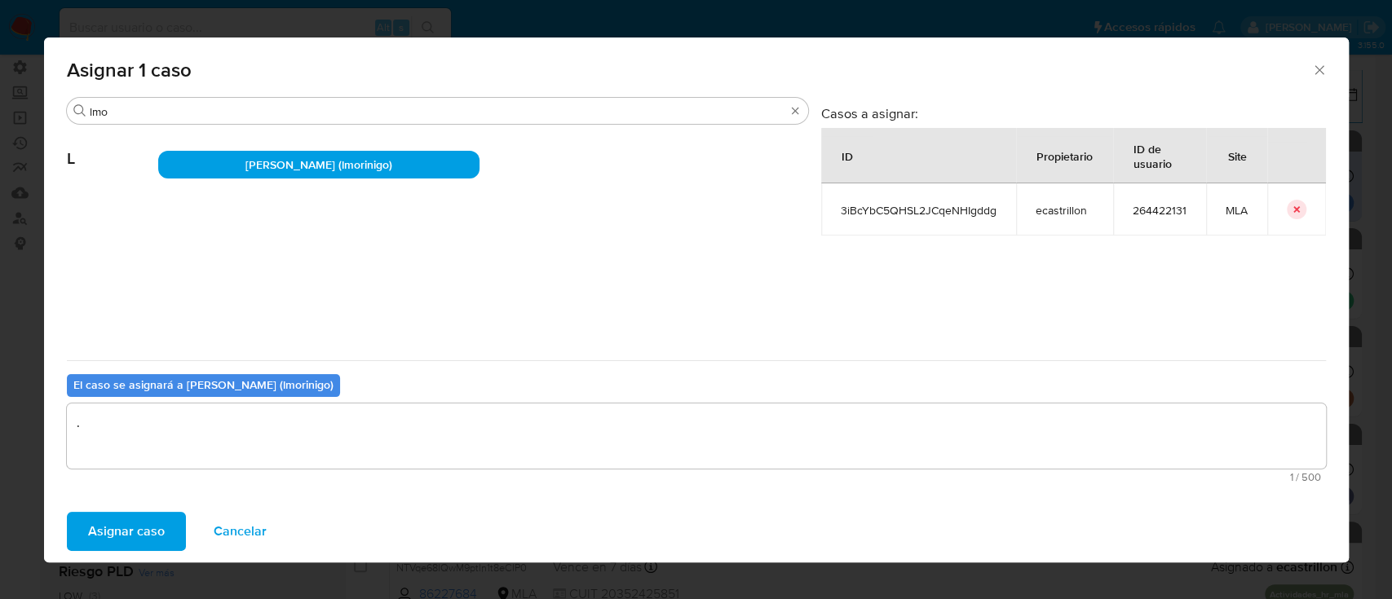
click at [148, 518] on span "Asignar caso" at bounding box center [126, 532] width 77 height 36
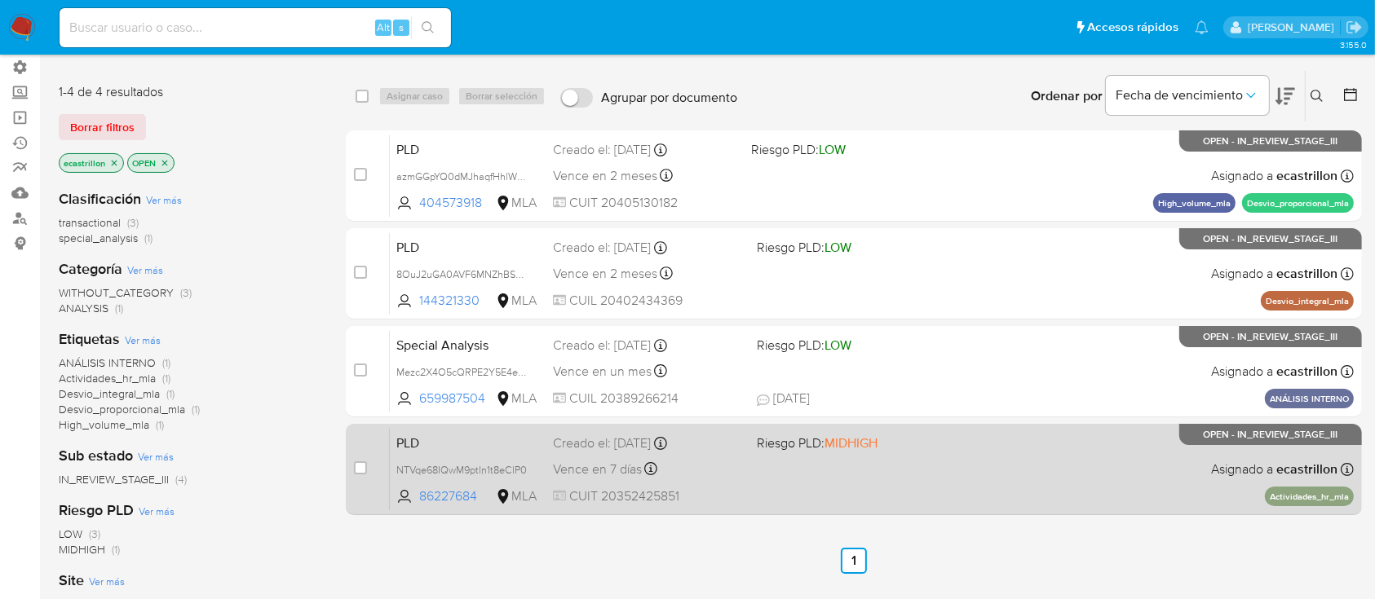
click at [845, 490] on div "PLD NTVqe68IQwM9ptIn1t8eClP0 86227684 MLA Riesgo PLD: MIDHIGH Creado el: 12/07/…" at bounding box center [872, 469] width 964 height 82
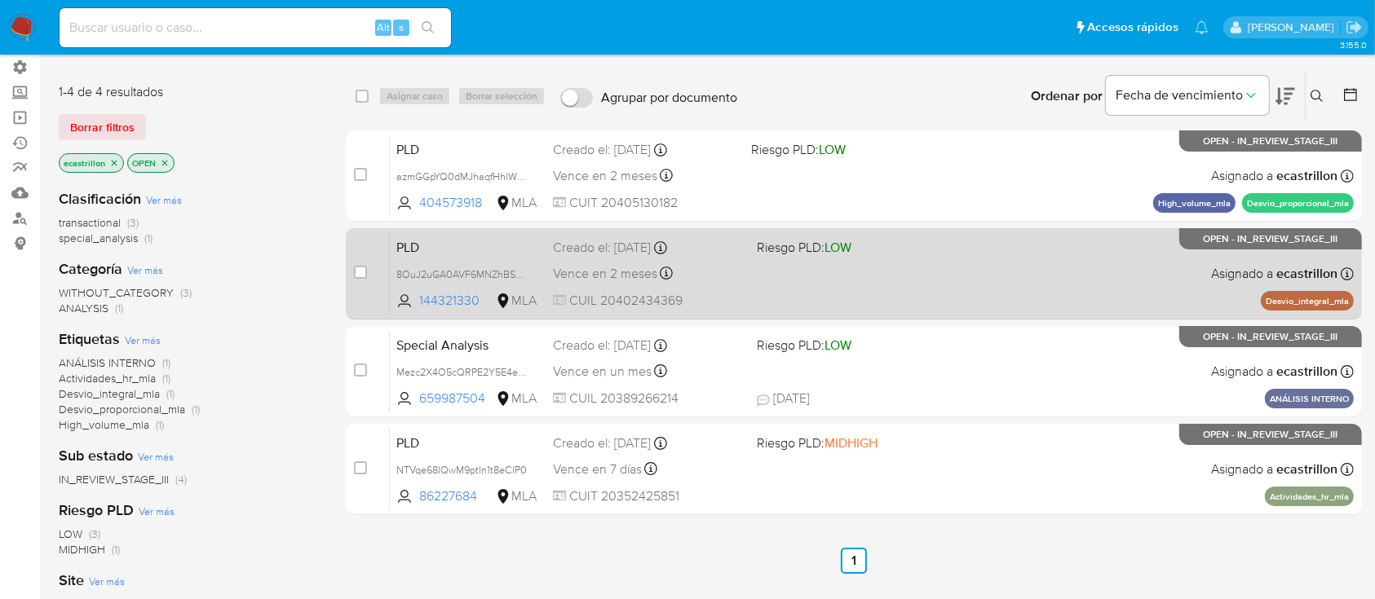
click at [775, 274] on div "PLD 8OuJ2uGA0AVF6MNZhBS5zwpI 144321330 MLA Riesgo PLD: LOW Creado el: 12/07/202…" at bounding box center [872, 273] width 964 height 82
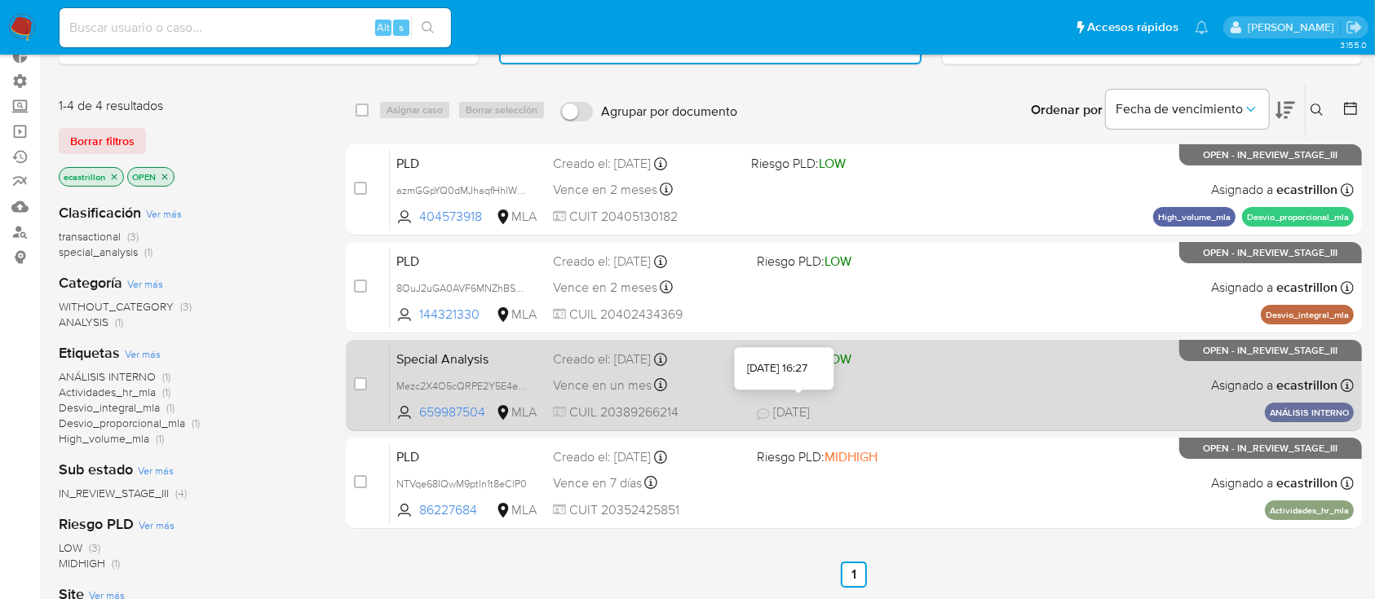
scroll to position [227, 0]
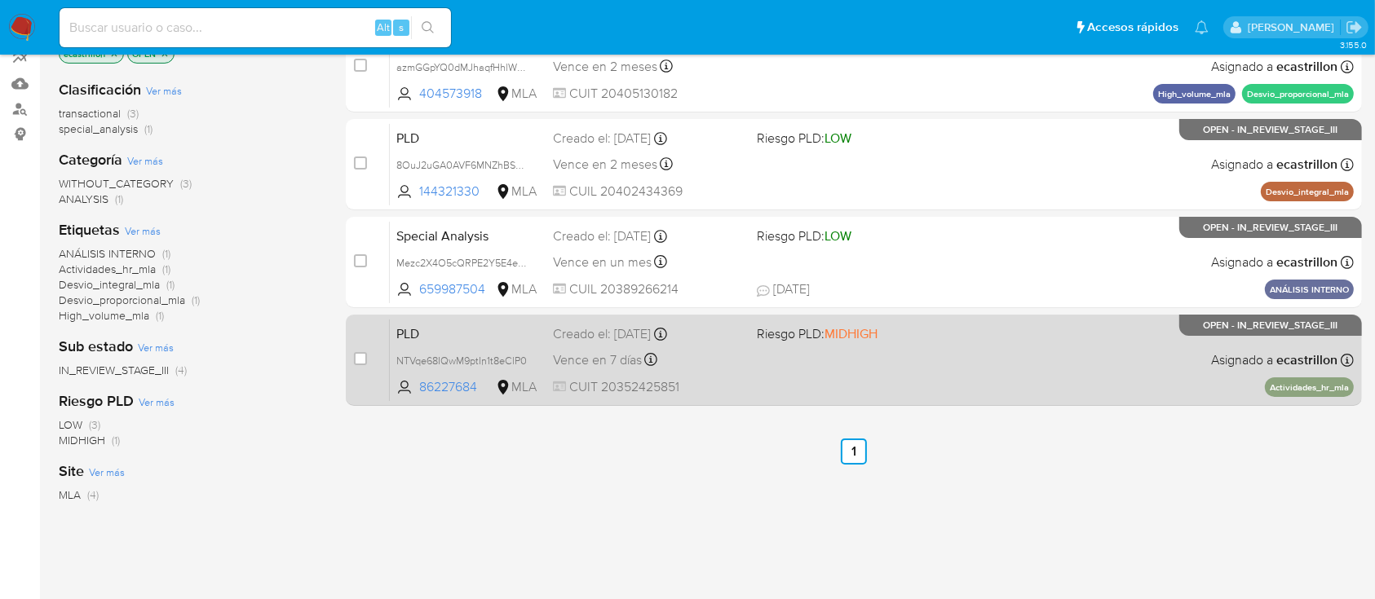
click at [757, 356] on div "PLD NTVqe68IQwM9ptIn1t8eClP0 86227684 MLA Riesgo PLD: MIDHIGH Creado el: 12/07/…" at bounding box center [872, 360] width 964 height 82
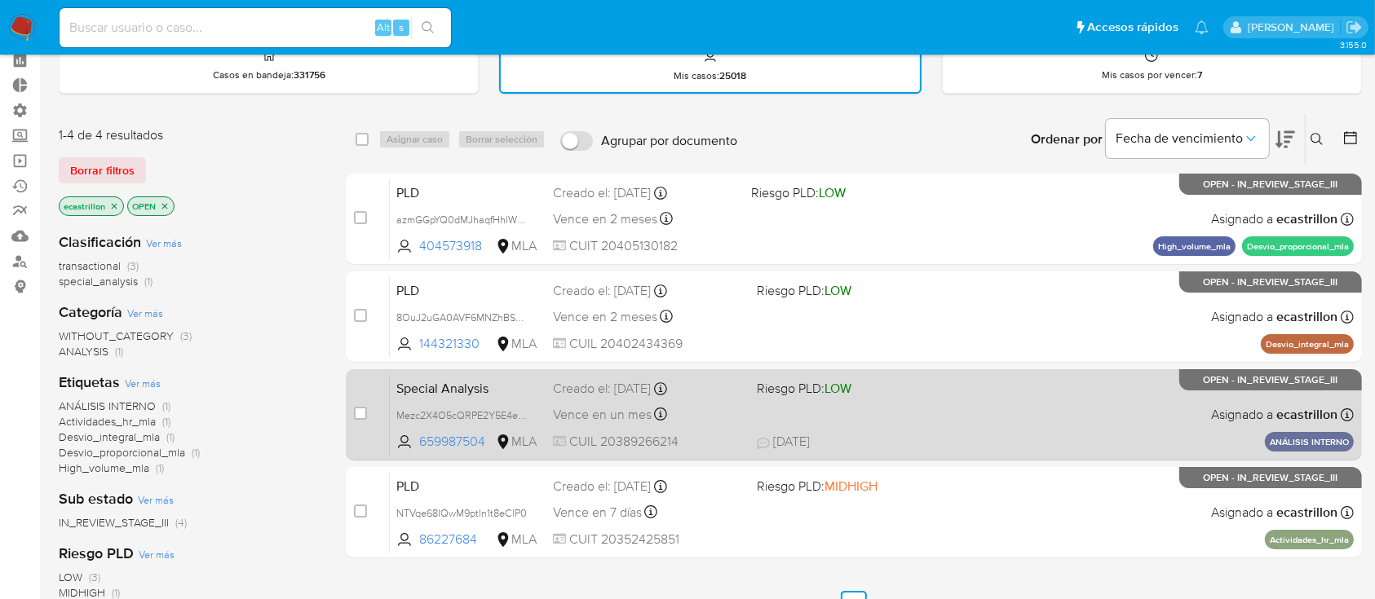
scroll to position [108, 0]
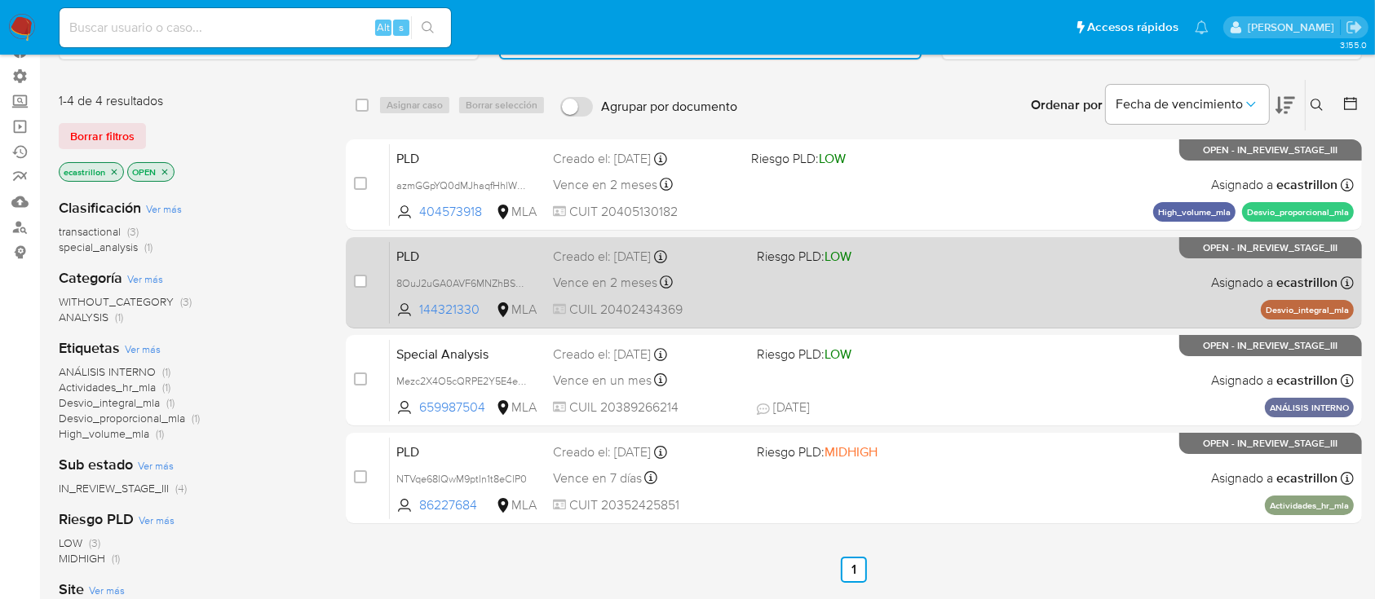
click at [724, 272] on div "Vence en 2 meses Vence el 10/10/2025 03:15:09" at bounding box center [648, 282] width 190 height 22
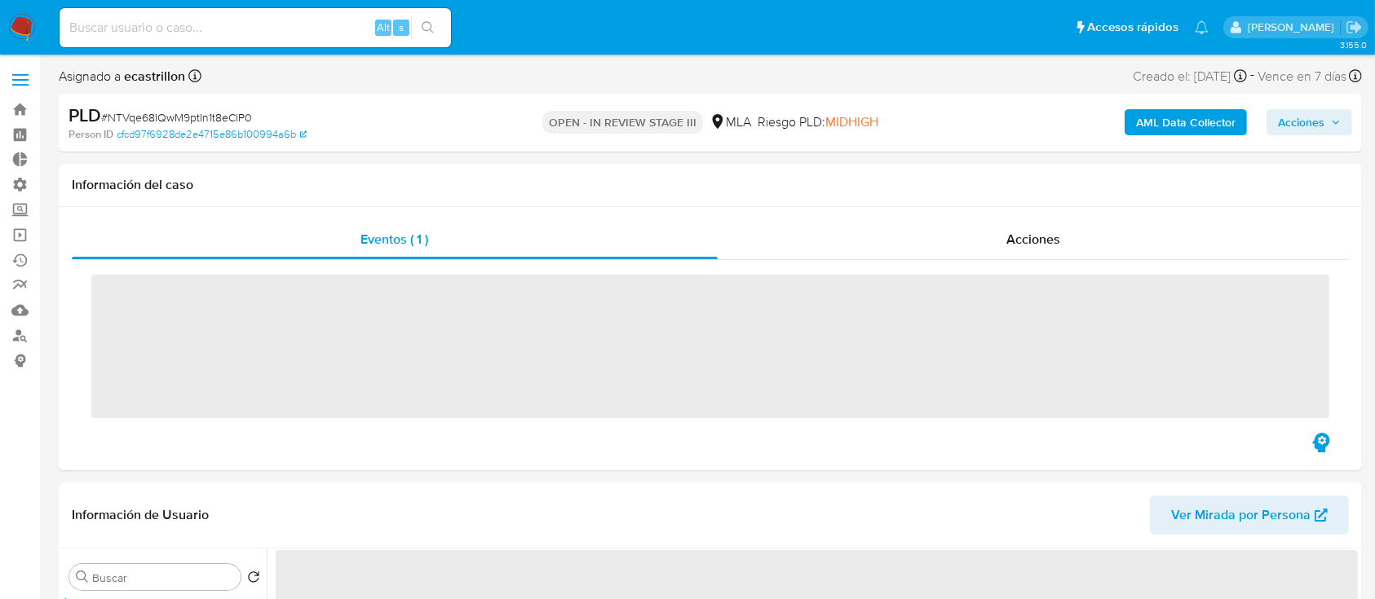
click at [928, 224] on div "Acciones" at bounding box center [1033, 239] width 632 height 39
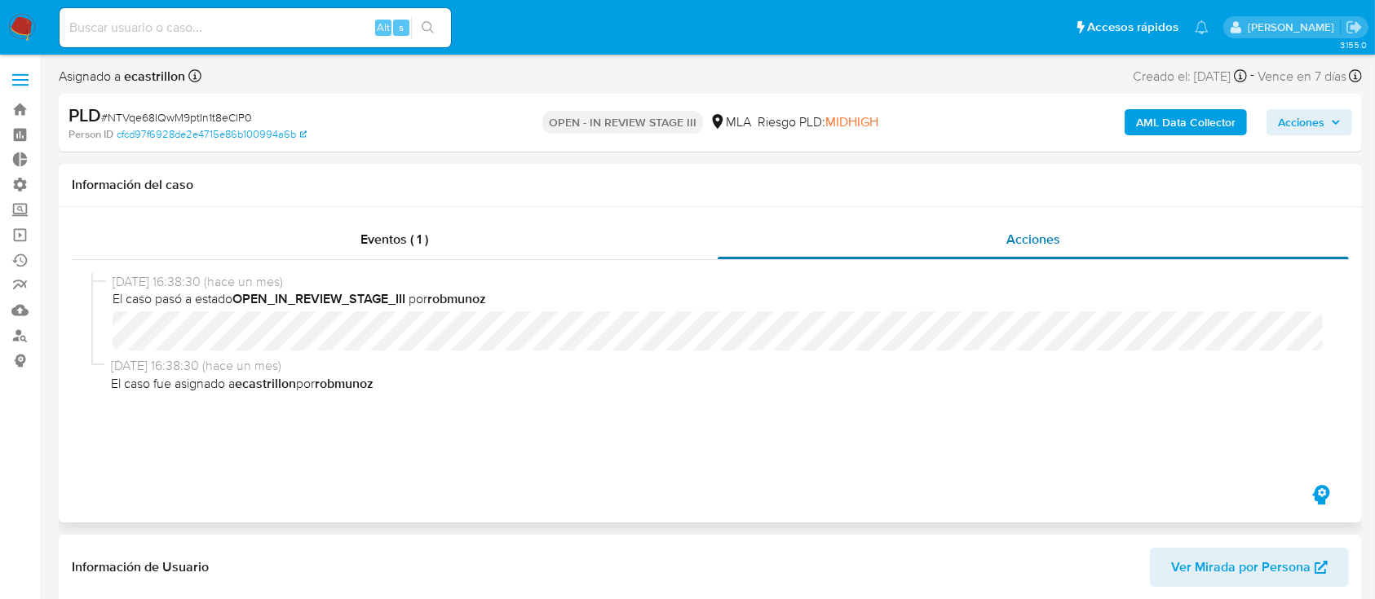
select select "10"
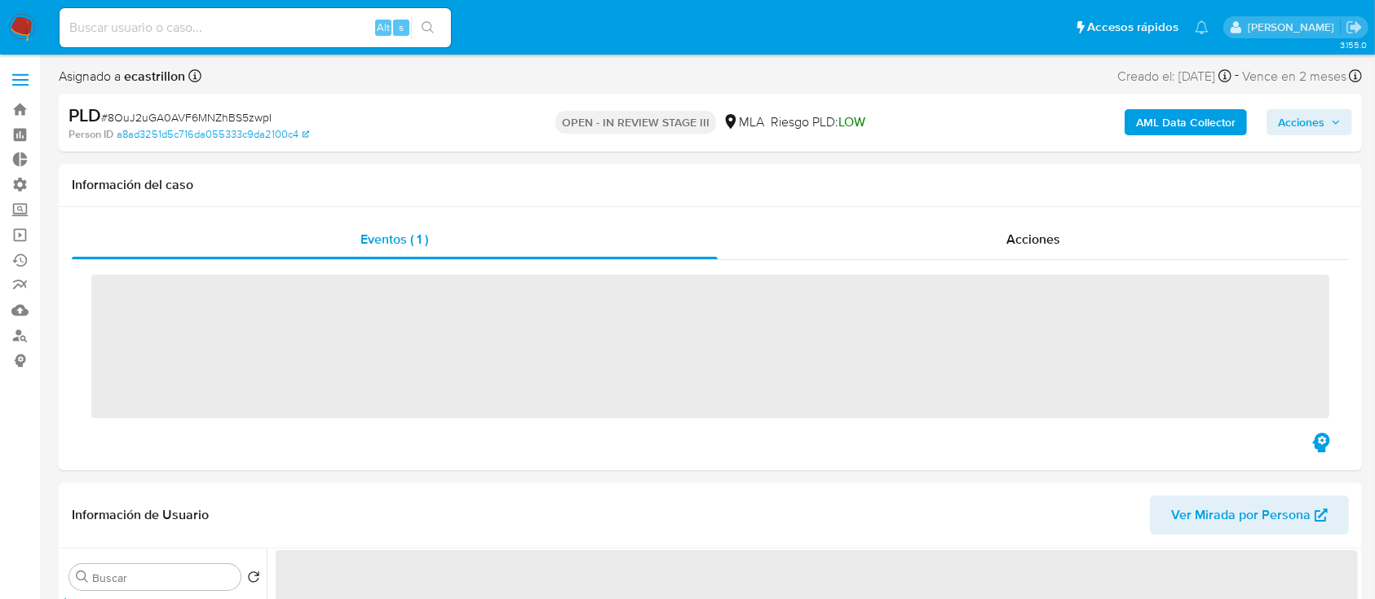
click at [845, 232] on div "Acciones" at bounding box center [1033, 239] width 632 height 39
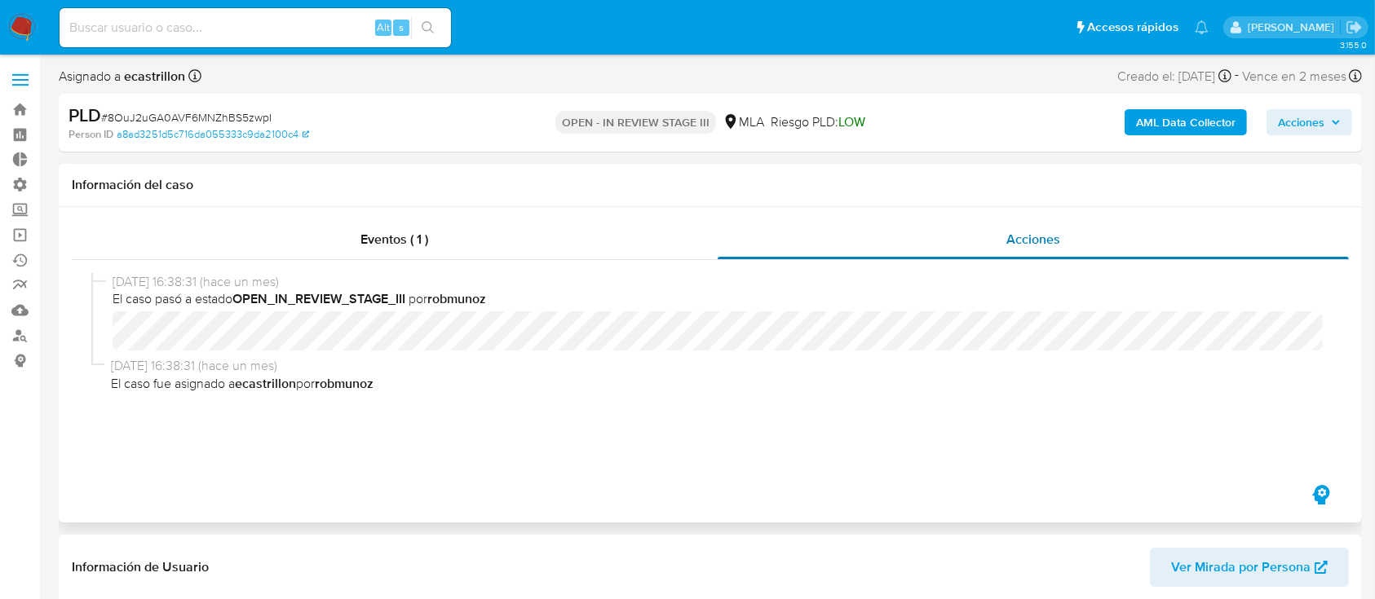
select select "10"
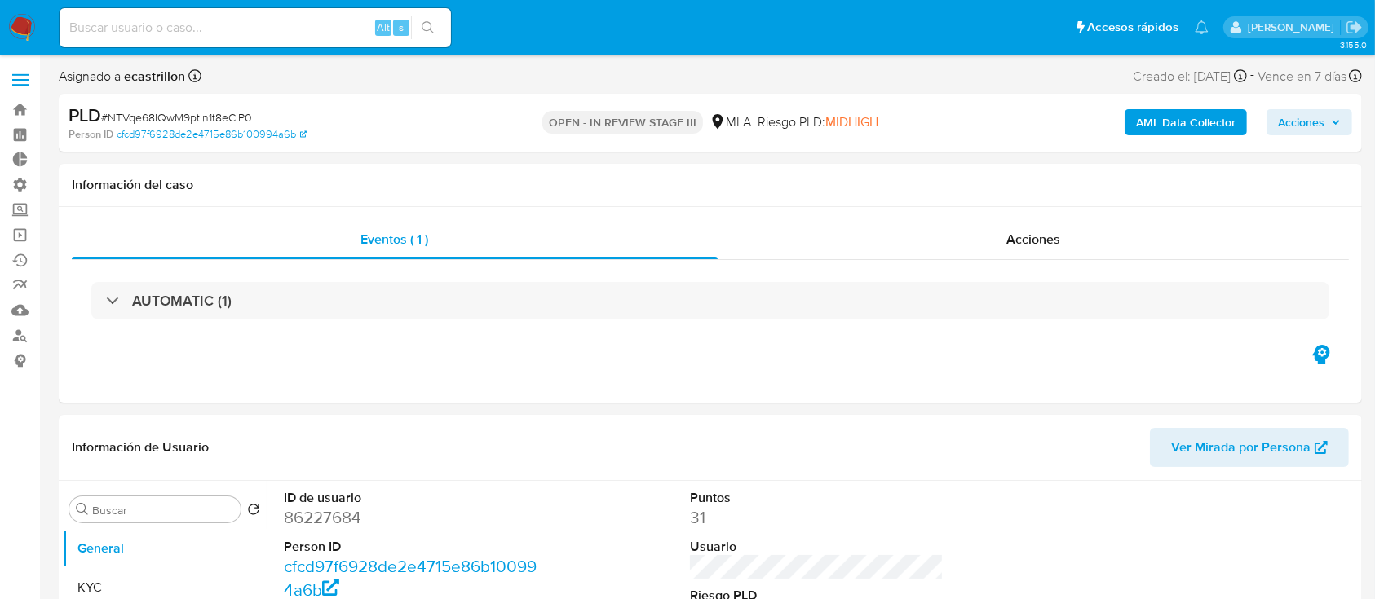
select select "10"
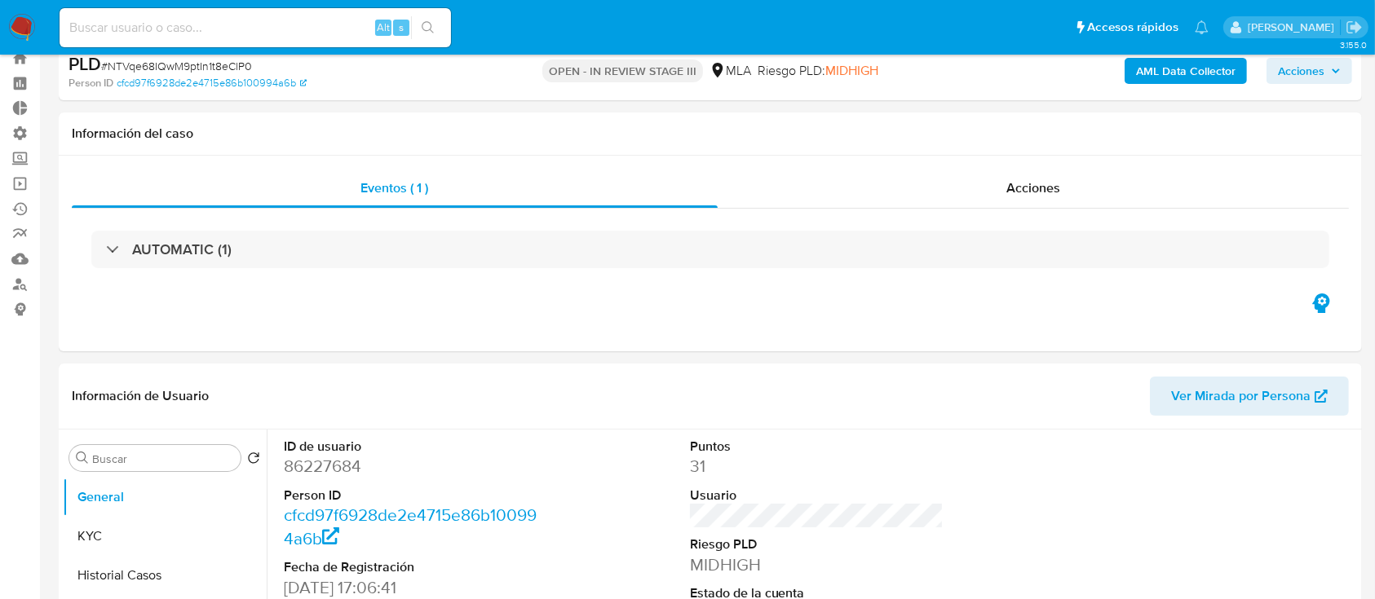
scroll to position [217, 0]
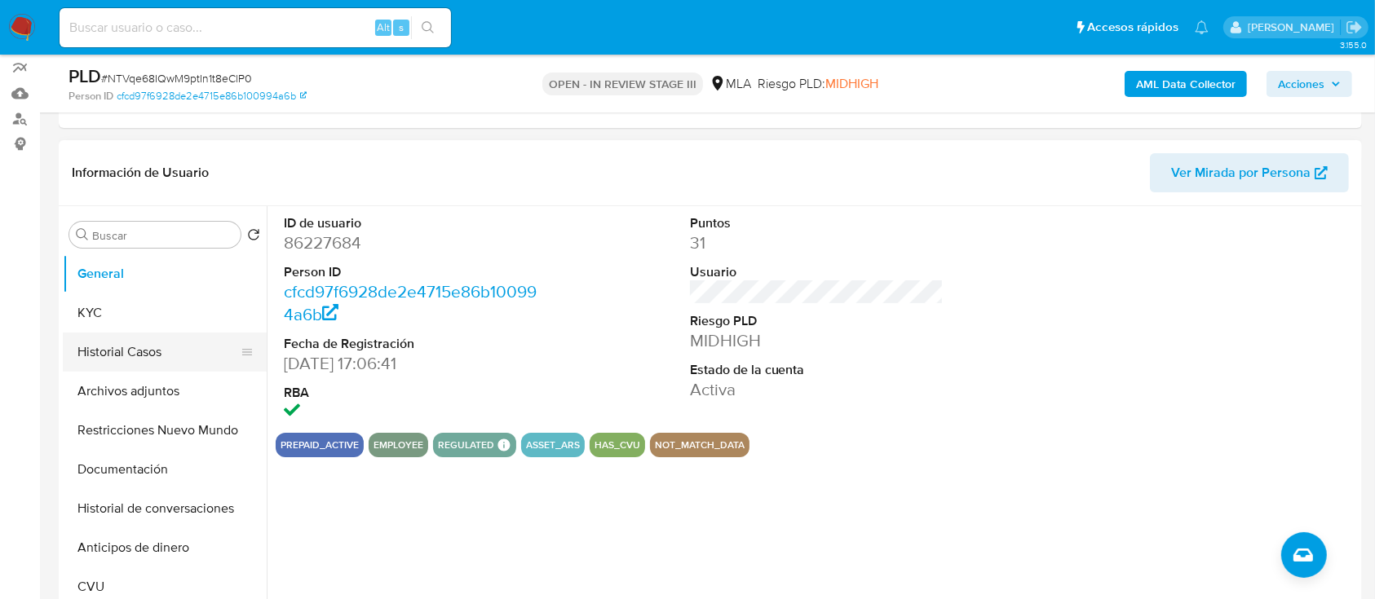
click at [157, 349] on button "Historial Casos" at bounding box center [158, 352] width 191 height 39
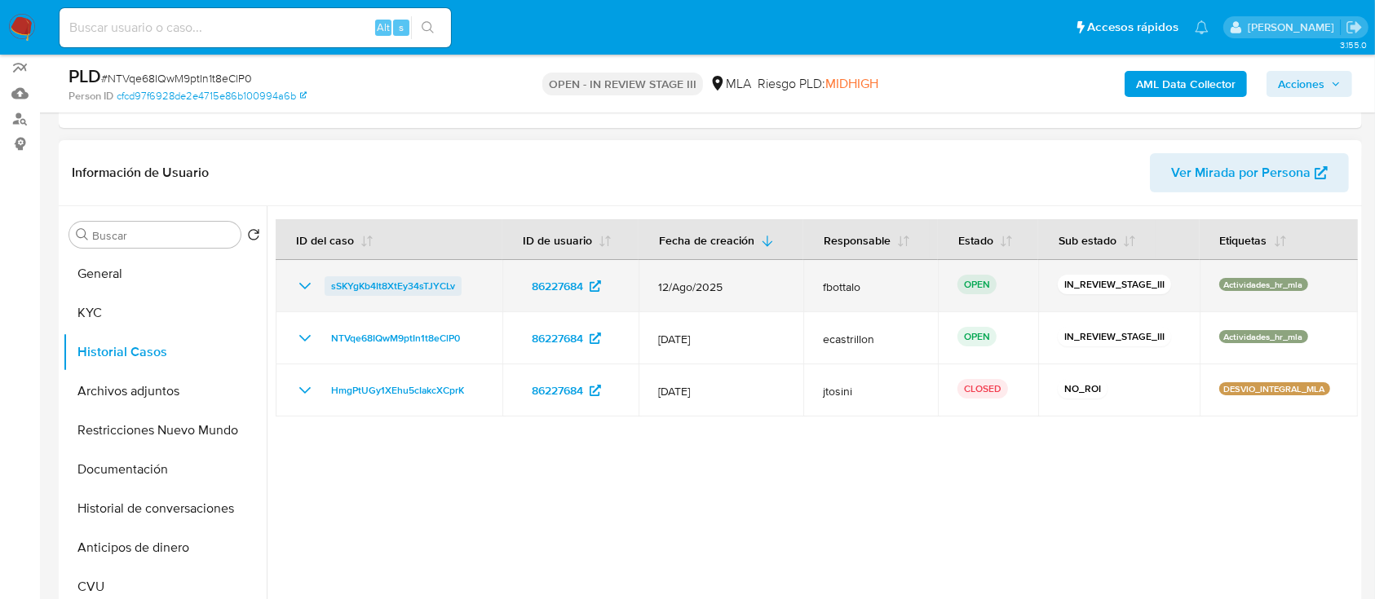
click at [365, 294] on span "sSKYgKb4It8XtEy34sTJYCLv" at bounding box center [393, 286] width 124 height 20
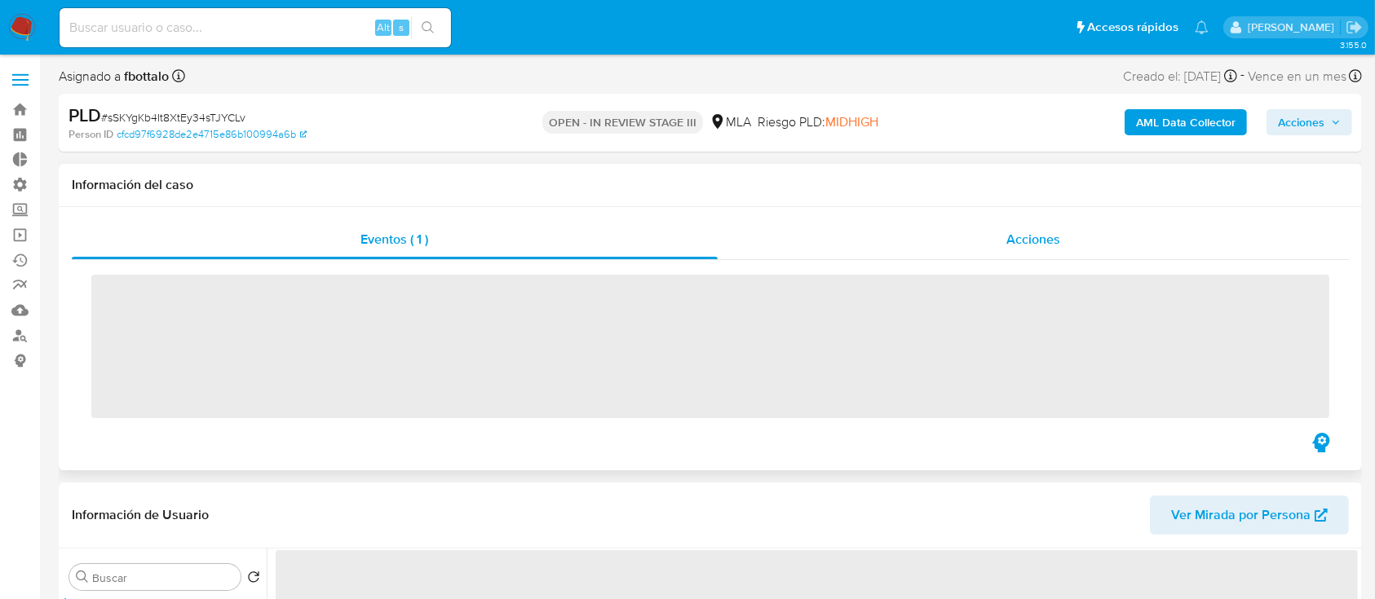
click at [982, 245] on div "Acciones" at bounding box center [1033, 239] width 632 height 39
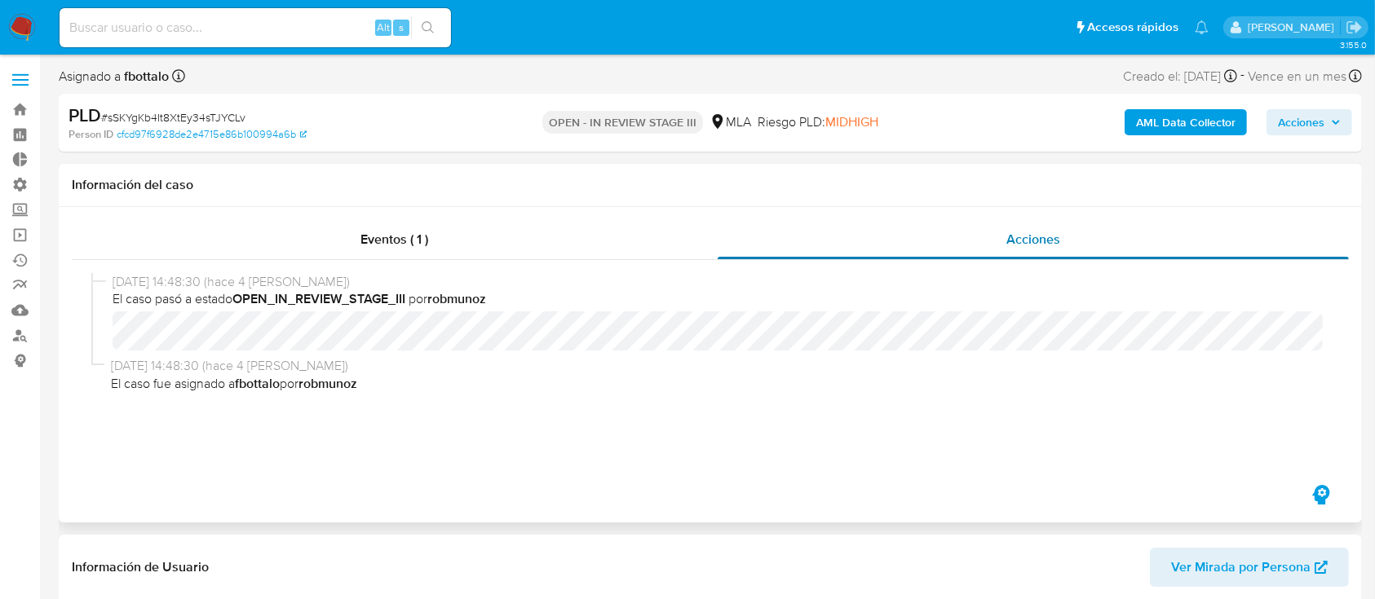
select select "10"
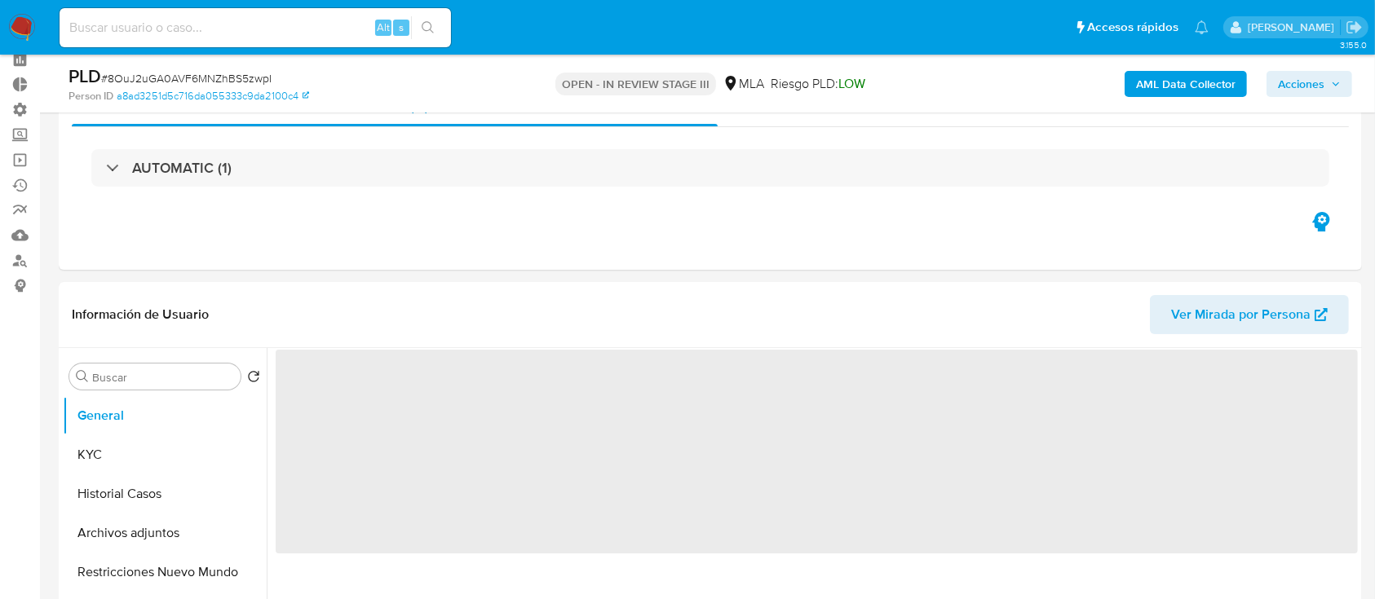
scroll to position [108, 0]
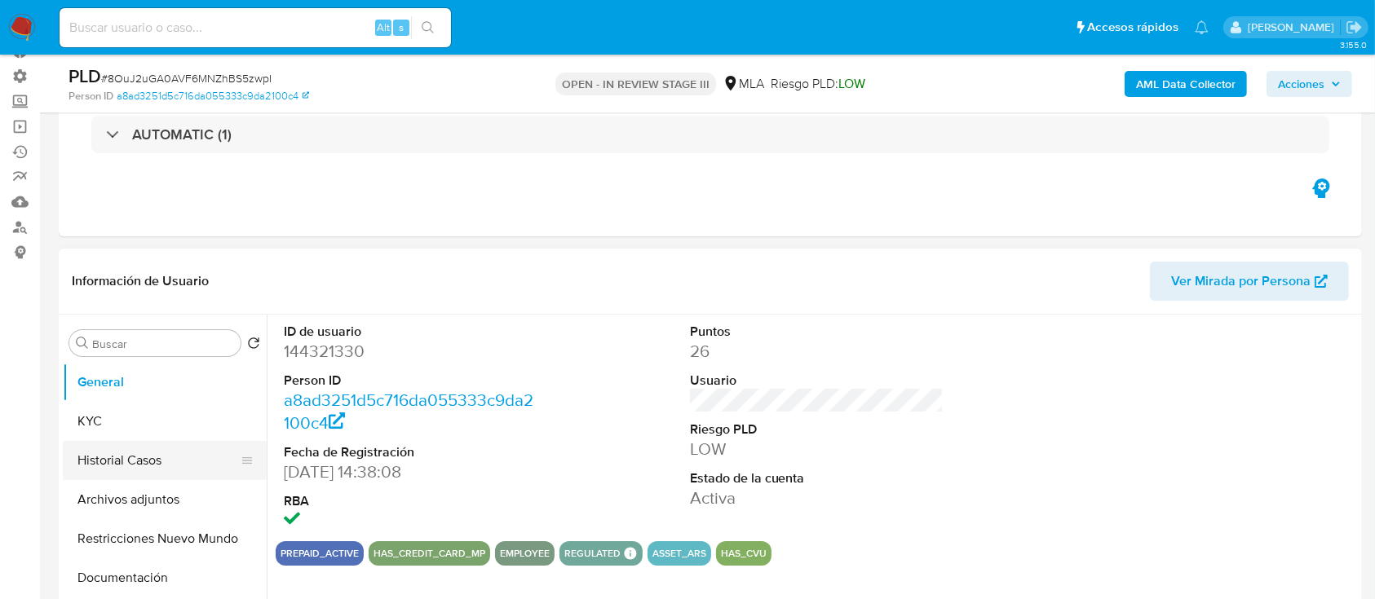
click at [148, 445] on button "Historial Casos" at bounding box center [158, 460] width 191 height 39
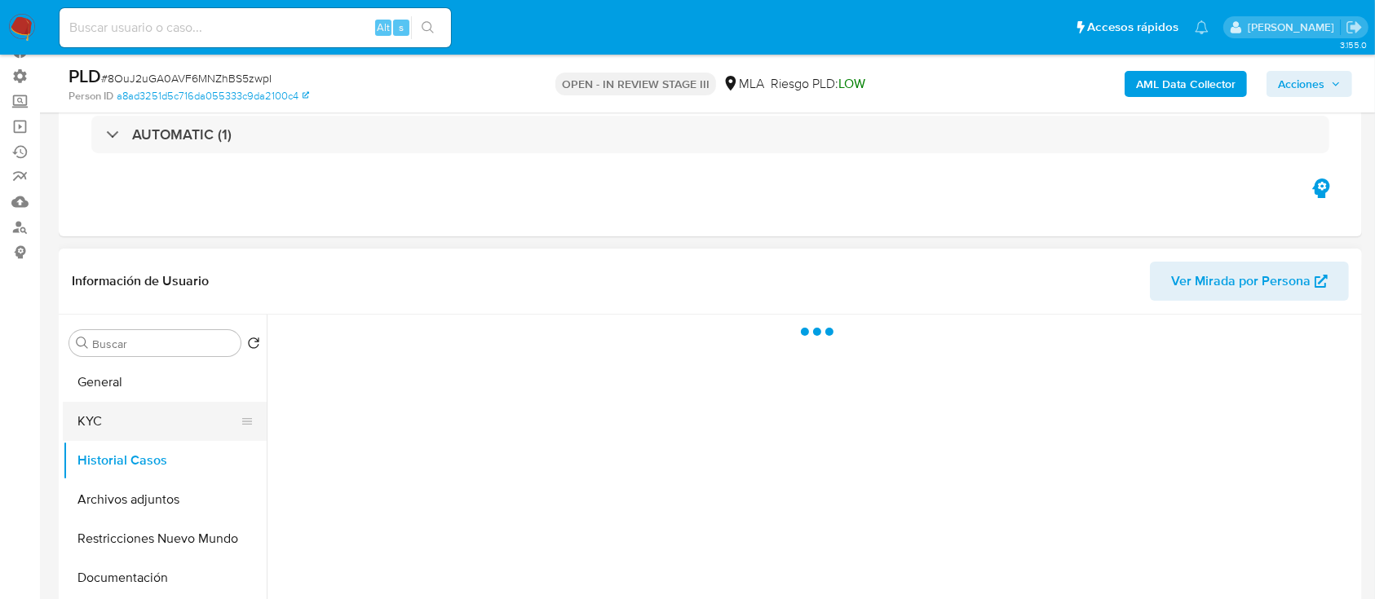
select select "10"
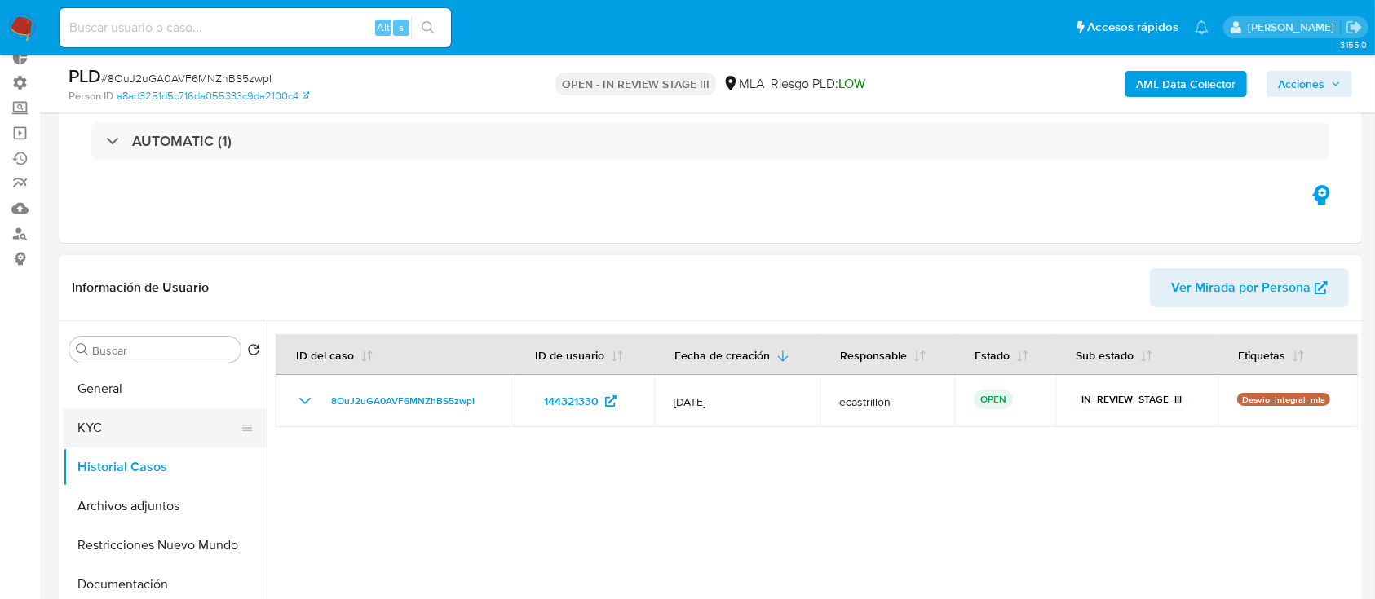
scroll to position [0, 0]
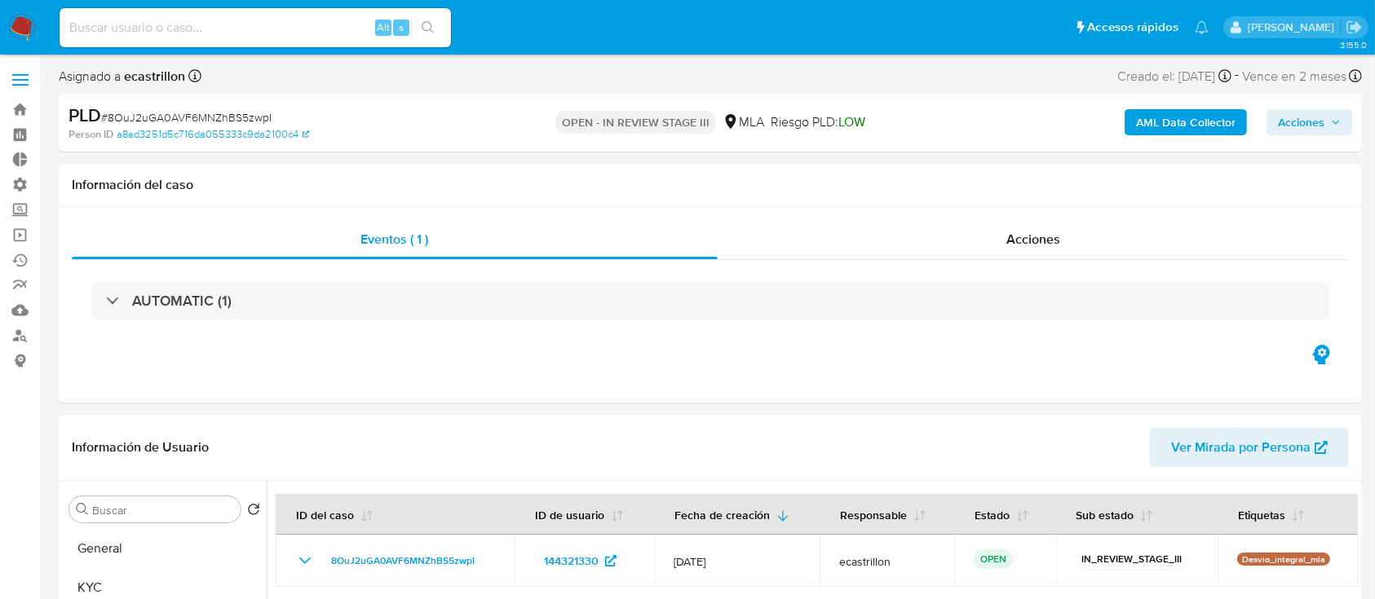
click at [236, 114] on span "# 8OuJ2uGA0AVF6MNZhBS5zwpI" at bounding box center [186, 117] width 170 height 16
copy span "8OuJ2uGA0AVF6MNZhBS5zwpI"
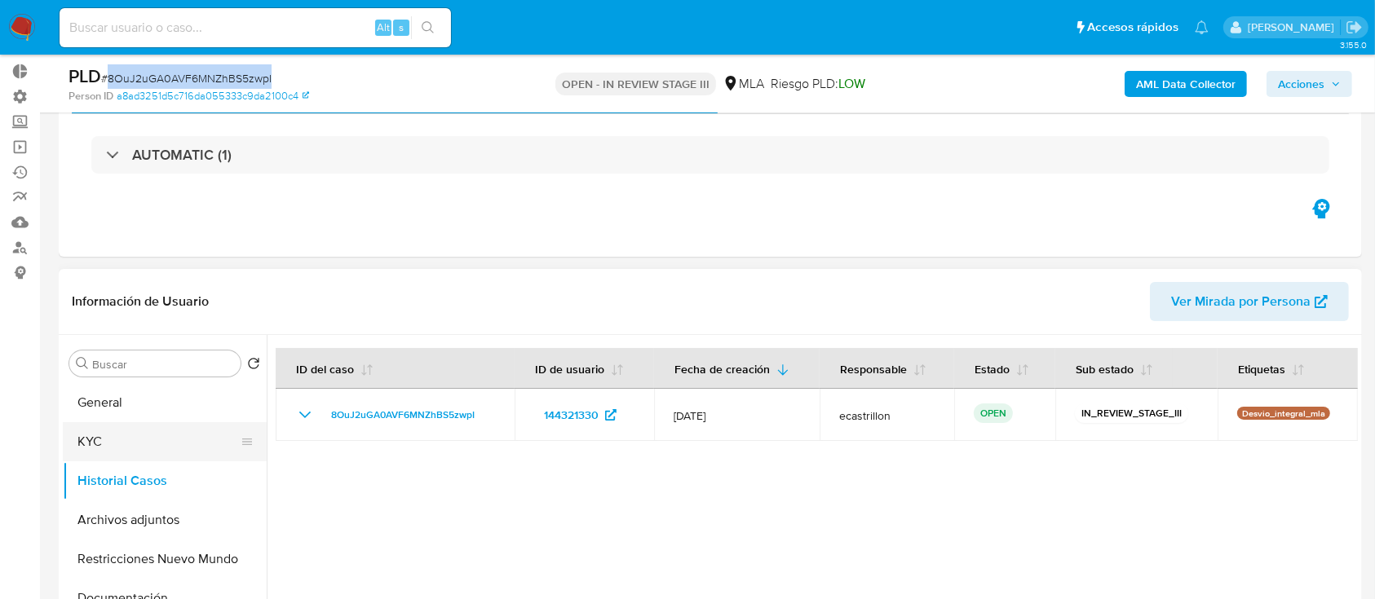
scroll to position [108, 0]
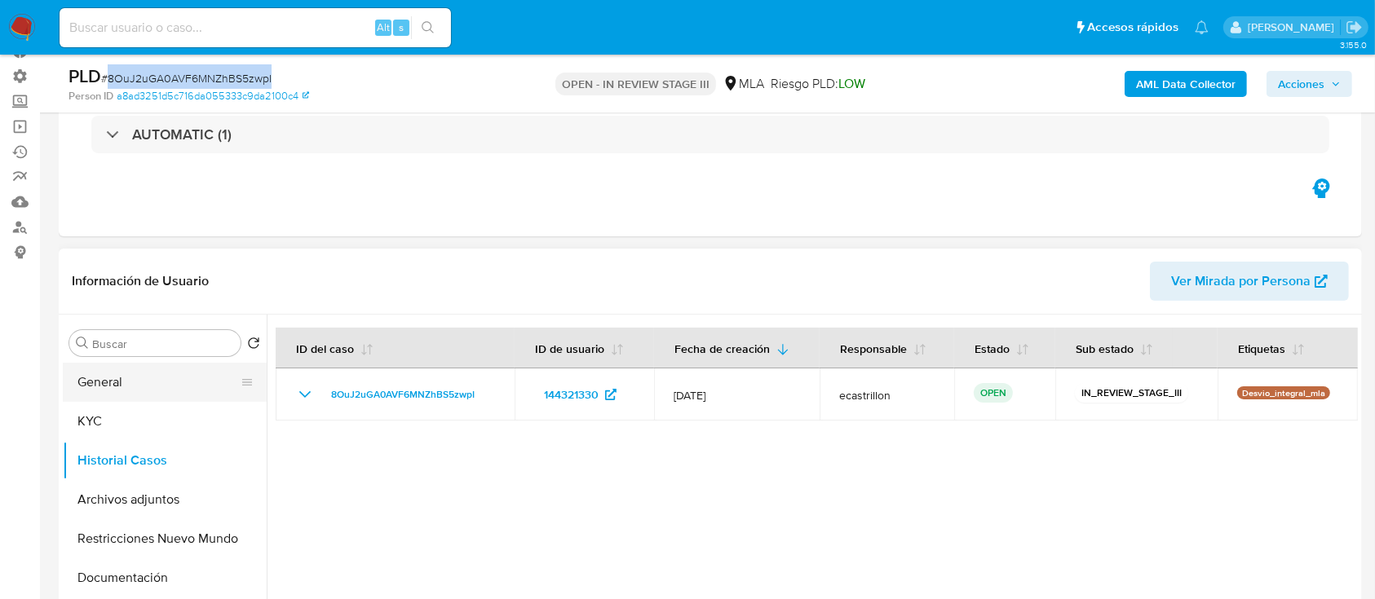
click at [96, 370] on button "General" at bounding box center [158, 382] width 191 height 39
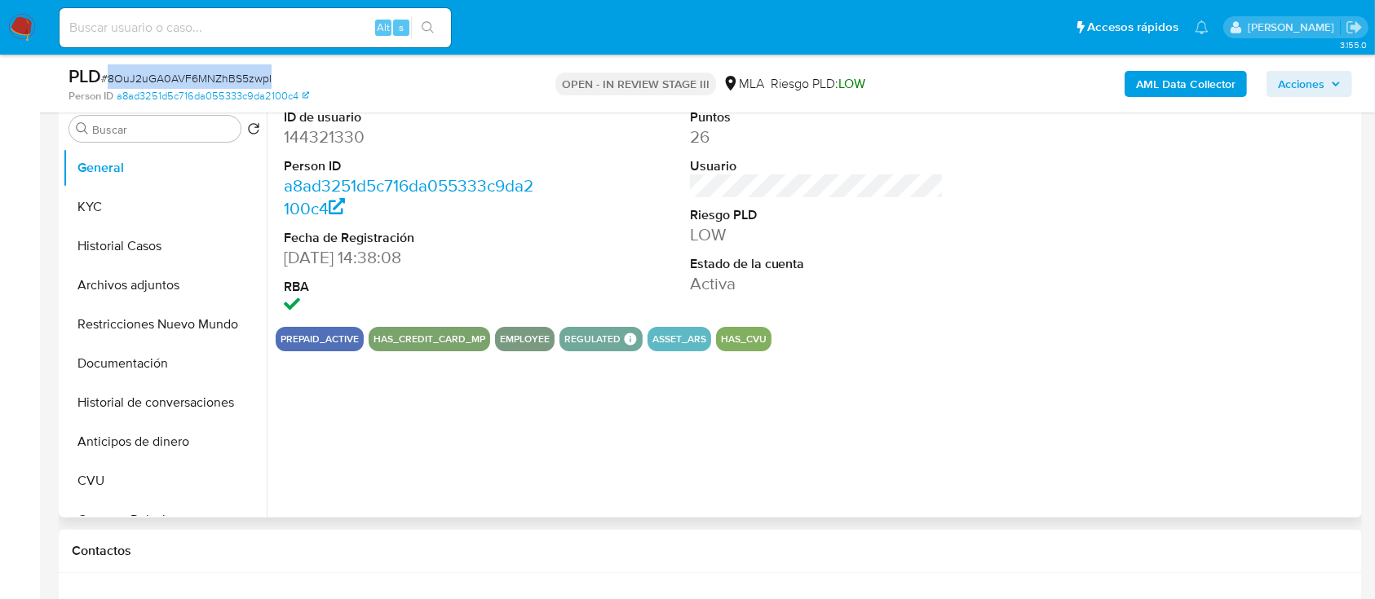
scroll to position [326, 0]
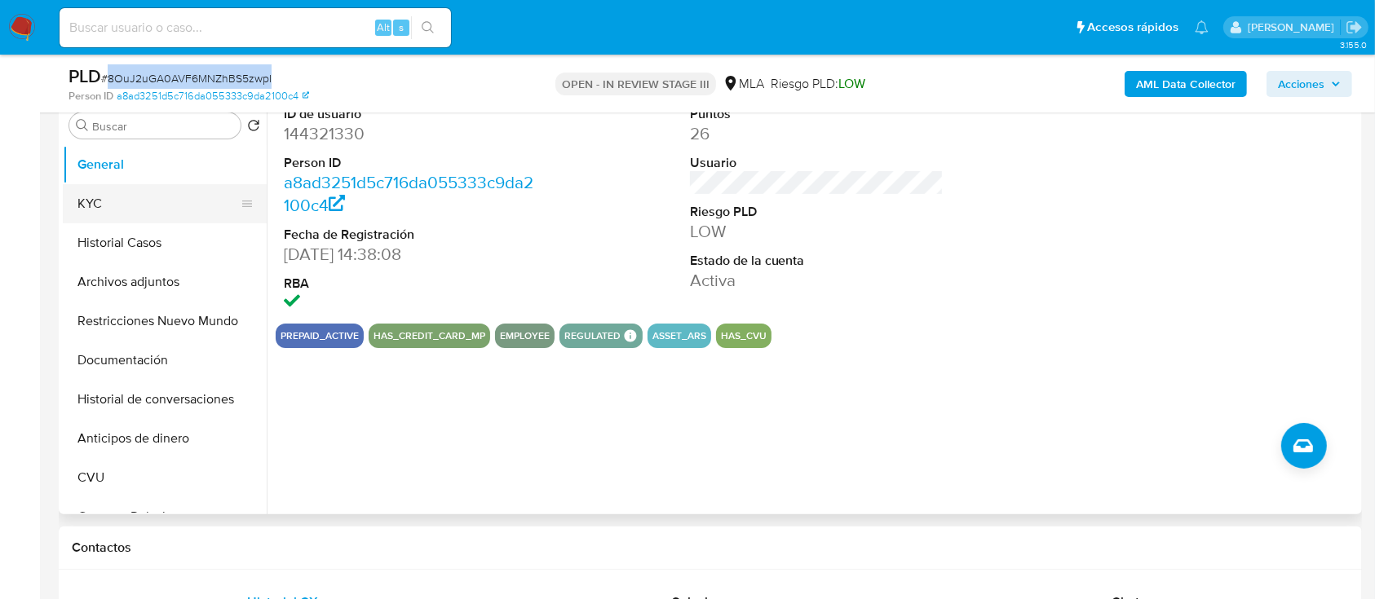
click at [174, 205] on button "KYC" at bounding box center [158, 203] width 191 height 39
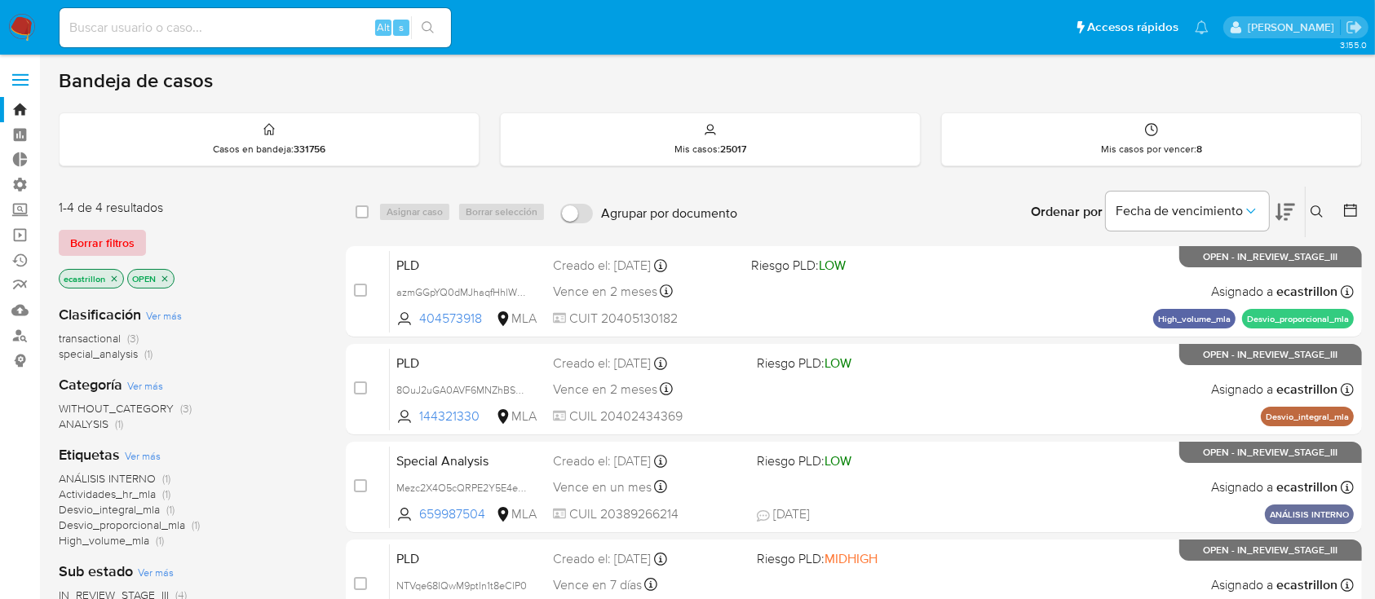
click at [89, 250] on span "Borrar filtros" at bounding box center [102, 243] width 64 height 23
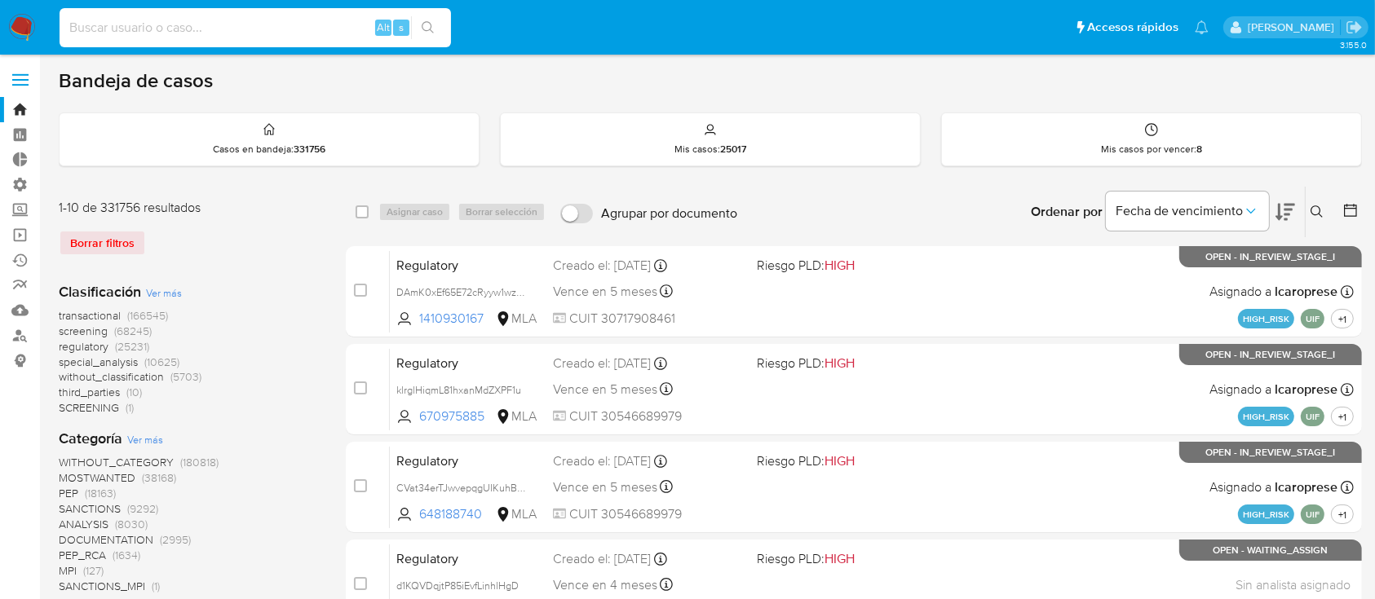
click at [210, 33] on input at bounding box center [255, 27] width 391 height 21
paste input "SEOdT0MpJBRprsIBrQNhQ10a"
type input "SEOdT0MpJBRprsIBrQNhQ10a"
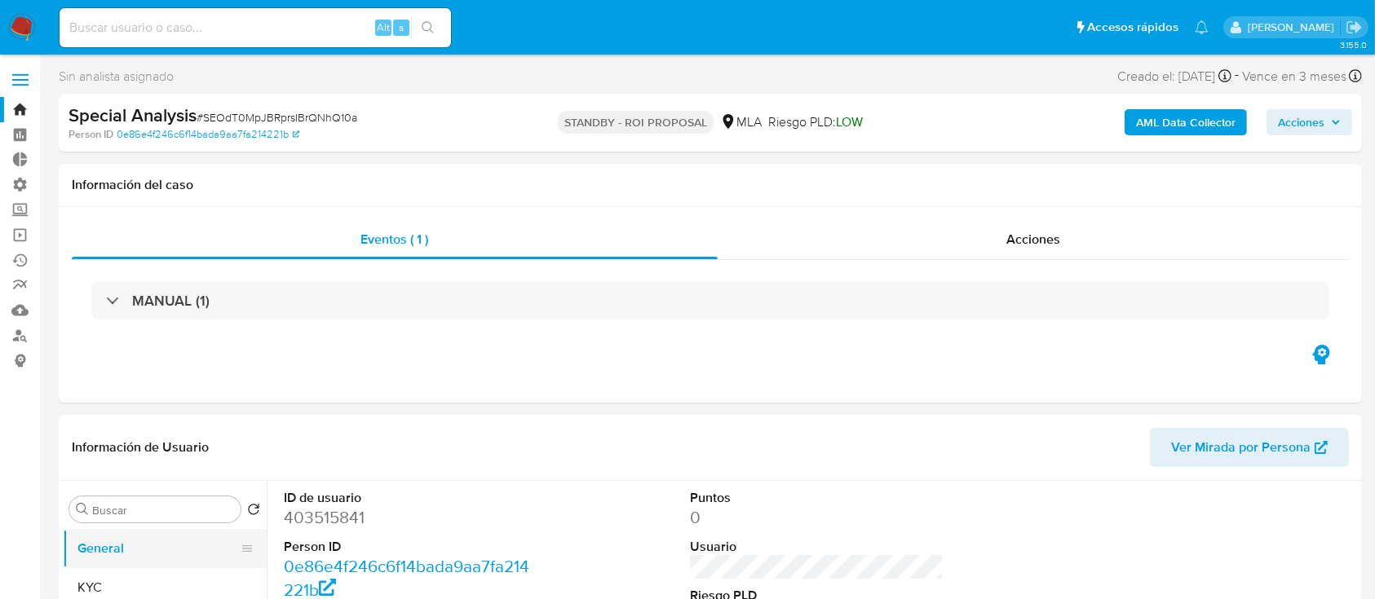
select select "10"
click at [72, 577] on button "KYC" at bounding box center [158, 587] width 191 height 39
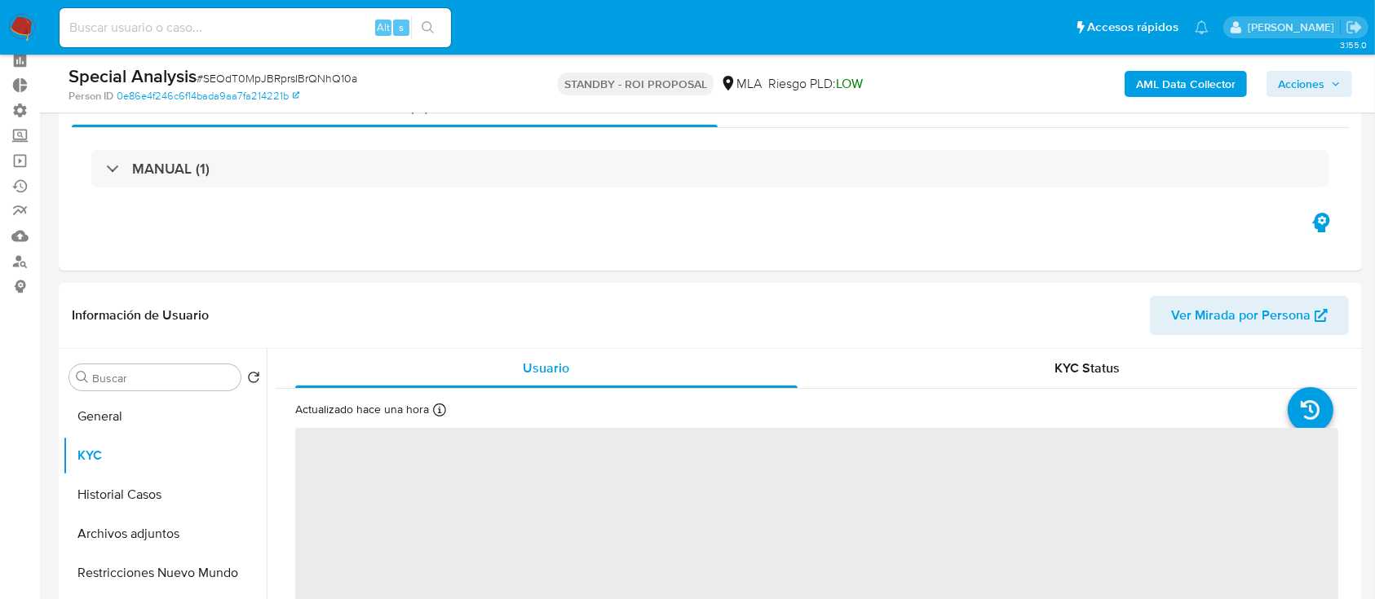
scroll to position [108, 0]
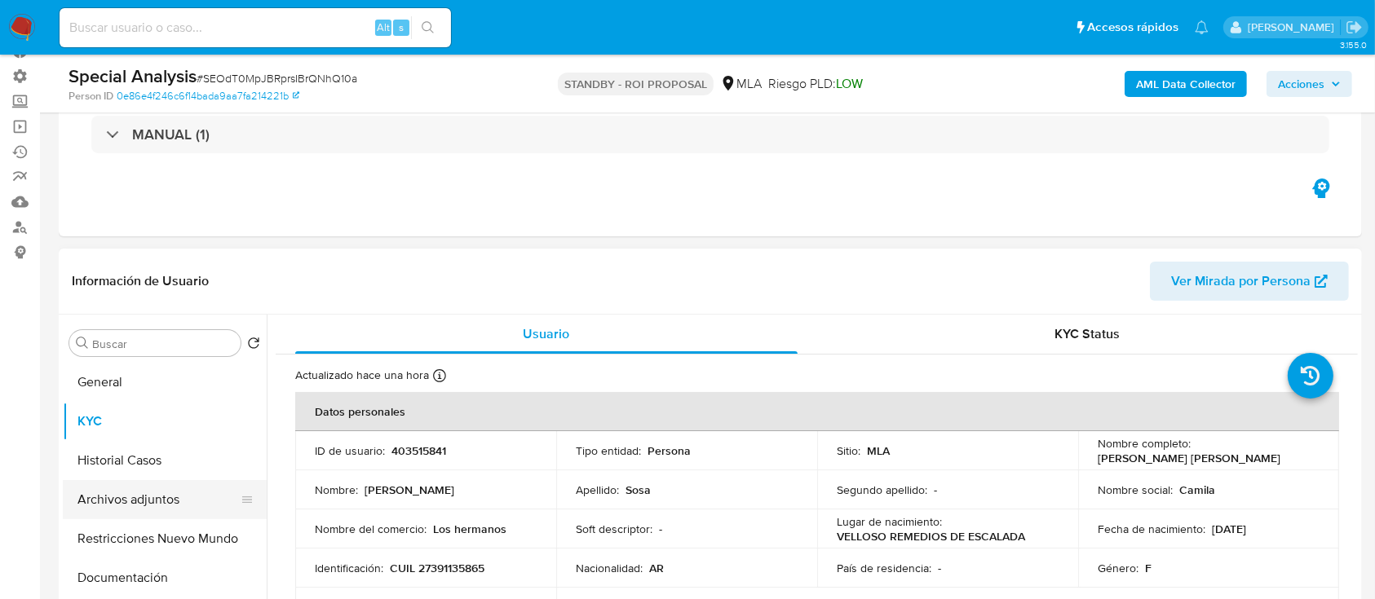
click at [168, 486] on button "Archivos adjuntos" at bounding box center [158, 499] width 191 height 39
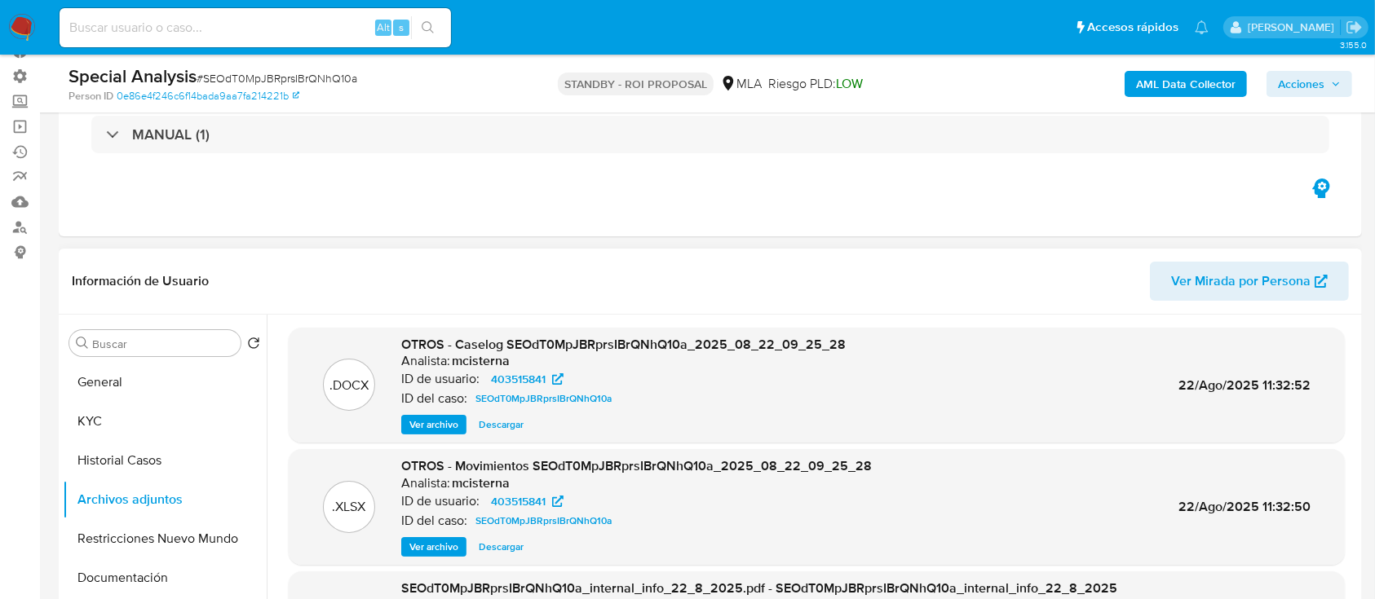
click at [425, 422] on span "Ver archivo" at bounding box center [433, 425] width 49 height 16
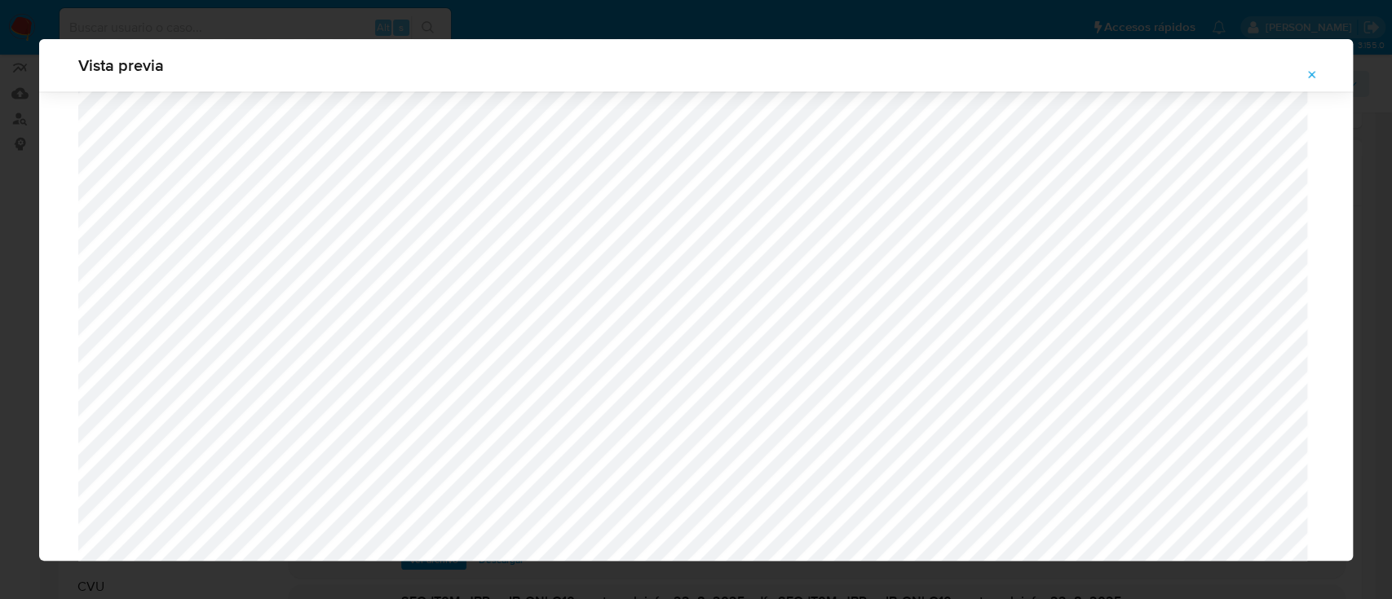
scroll to position [1598, 0]
click at [1309, 76] on icon "Attachment preview" at bounding box center [1311, 74] width 13 height 13
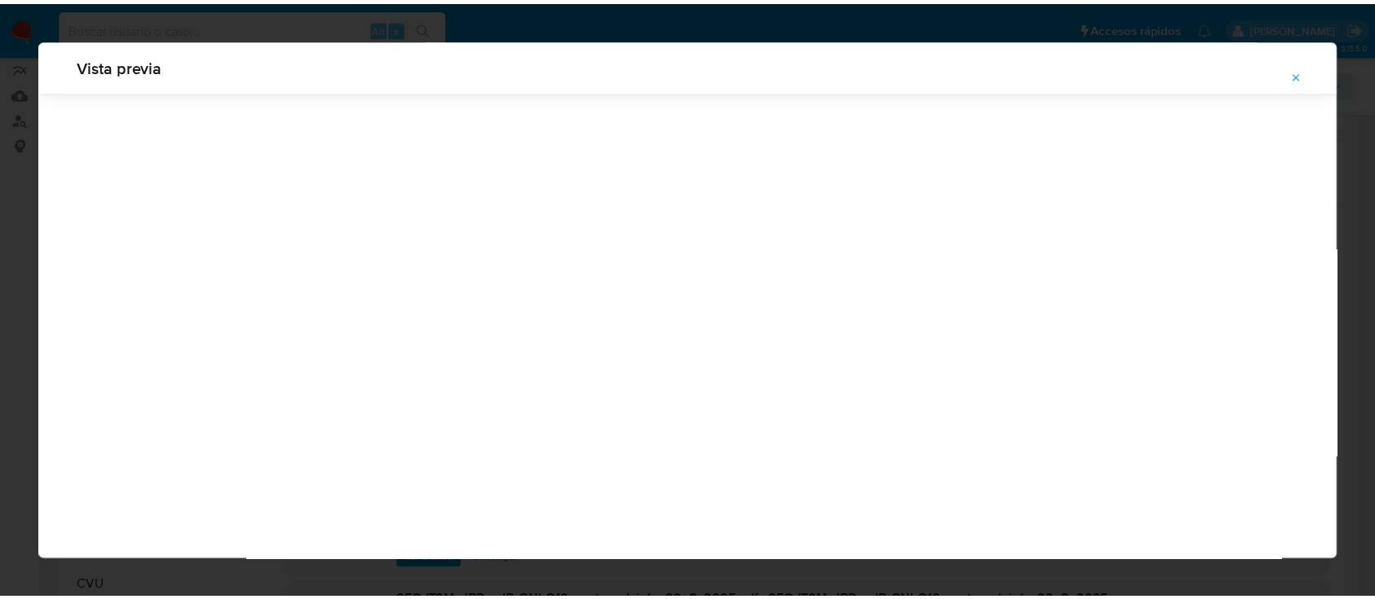
scroll to position [52, 0]
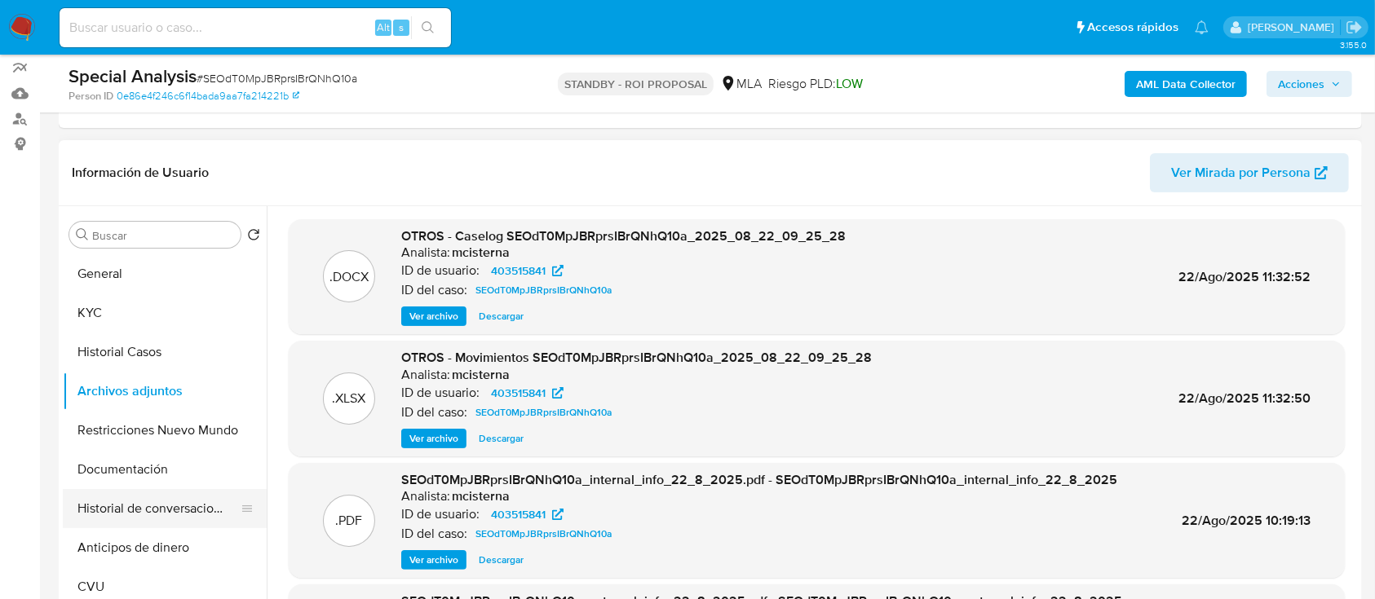
click at [170, 499] on button "Historial de conversaciones" at bounding box center [158, 508] width 191 height 39
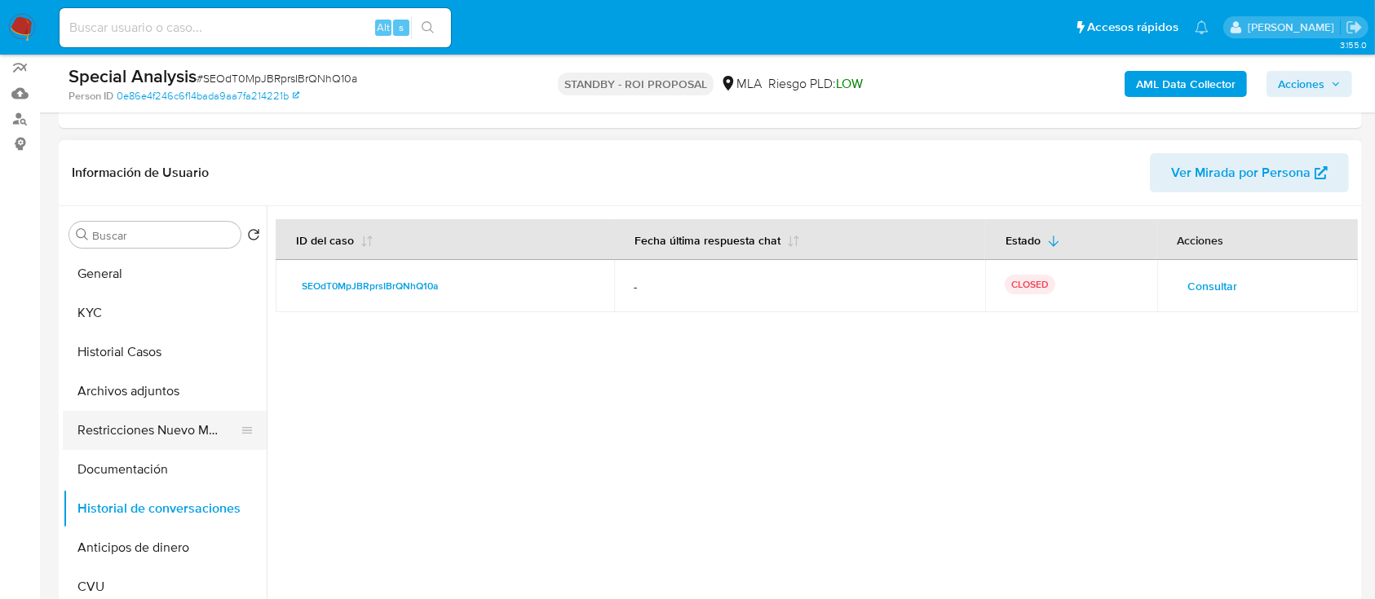
click at [177, 419] on button "Restricciones Nuevo Mundo" at bounding box center [158, 430] width 191 height 39
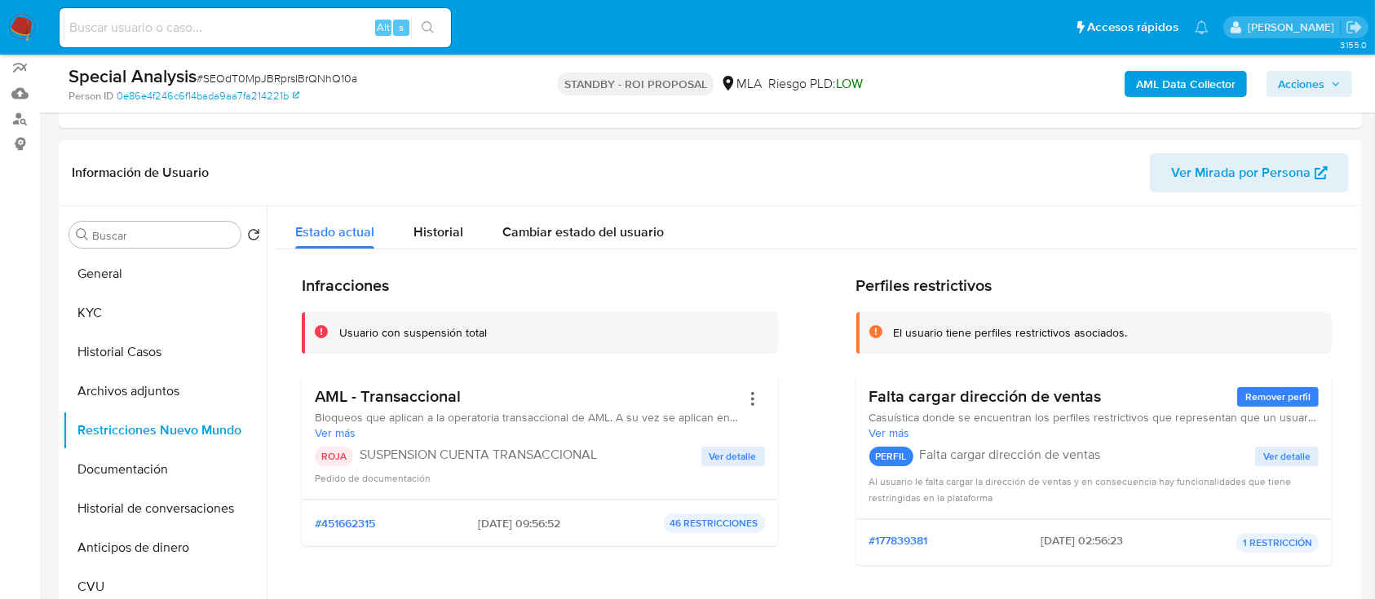
click at [253, 32] on input at bounding box center [255, 27] width 391 height 21
paste input "rd4ficgz5EeaOQdnaEhnkN6g"
type input "rd4ficgz5EeaOQdnaEhnkN6g"
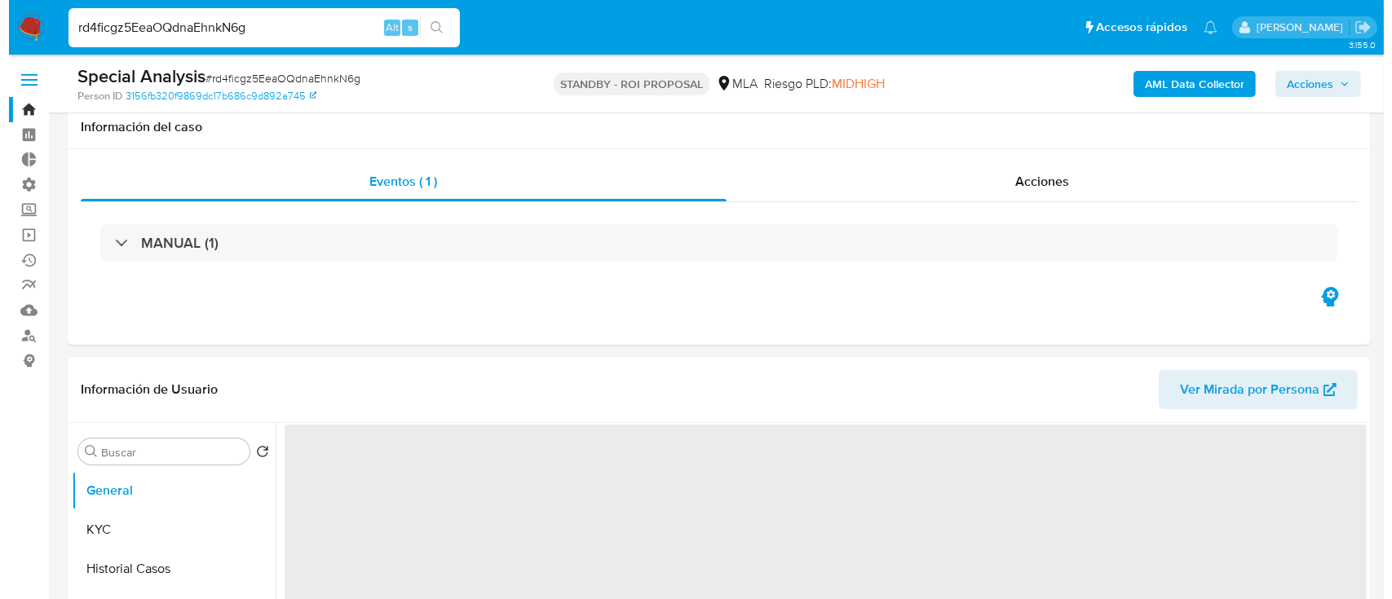
scroll to position [217, 0]
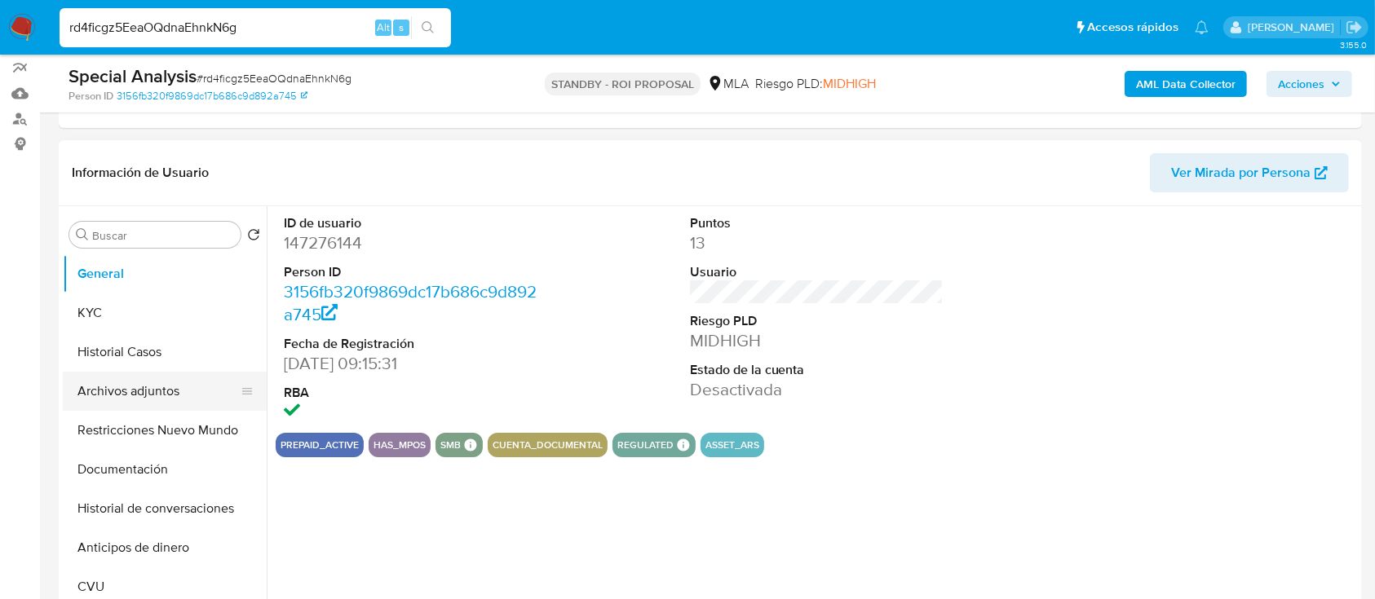
click at [97, 393] on button "Archivos adjuntos" at bounding box center [158, 391] width 191 height 39
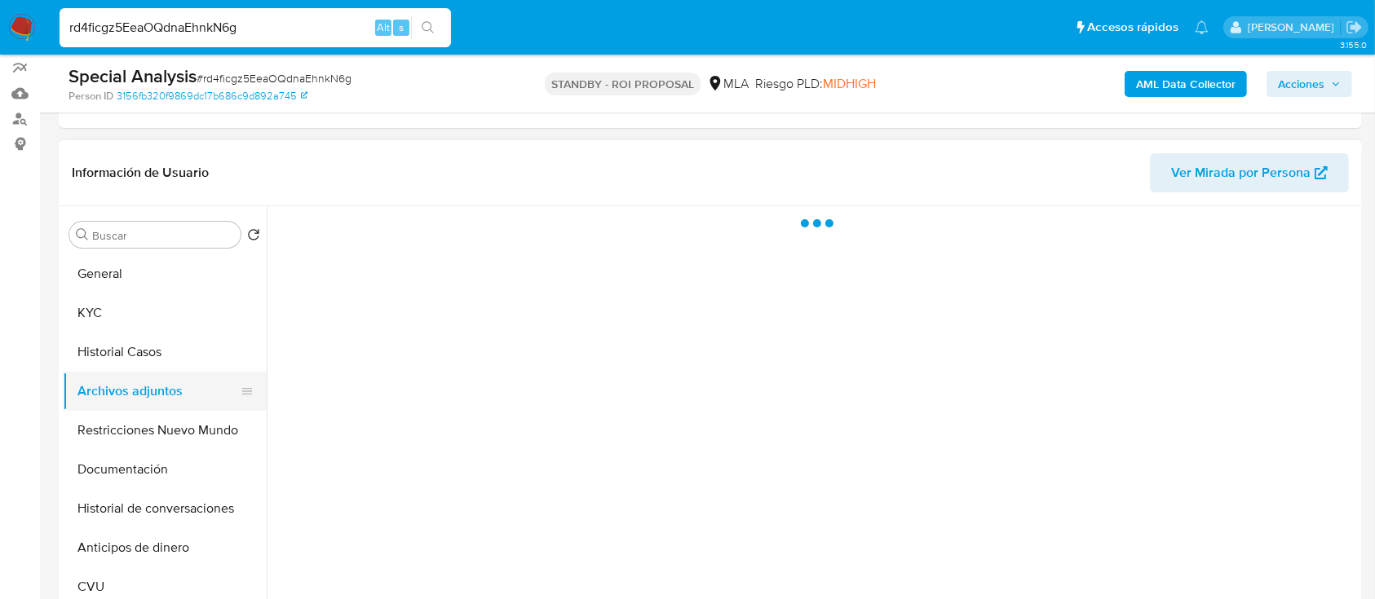
select select "10"
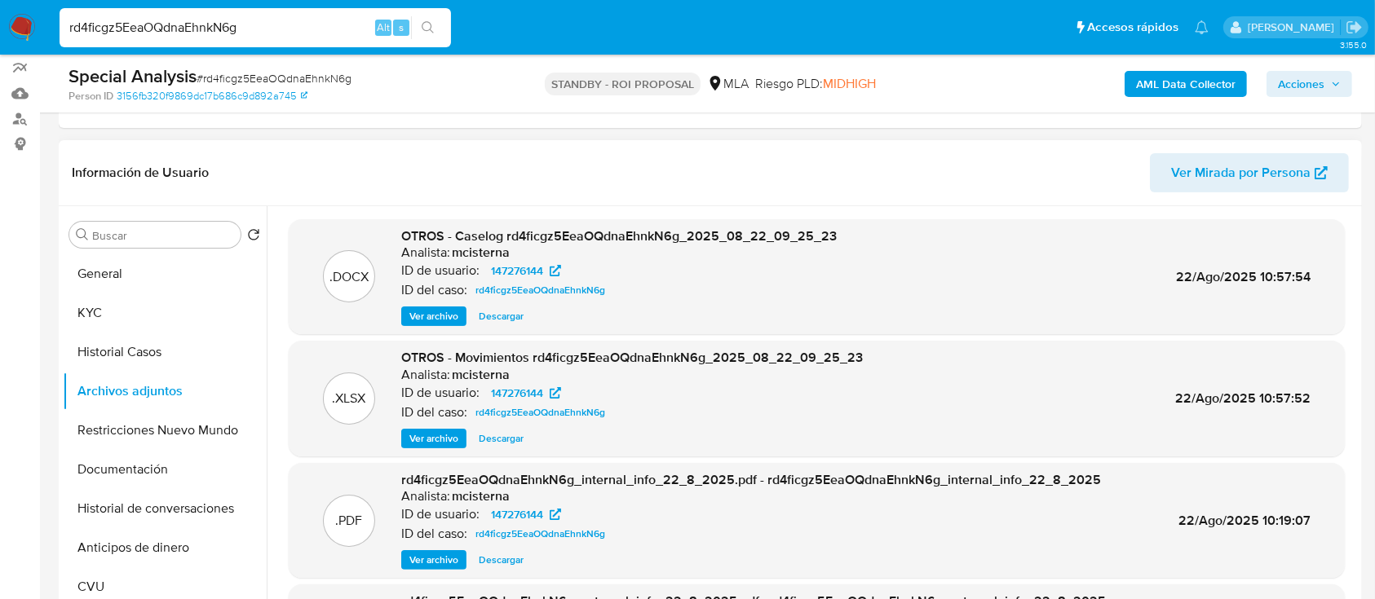
click at [418, 311] on span "Ver archivo" at bounding box center [433, 316] width 49 height 16
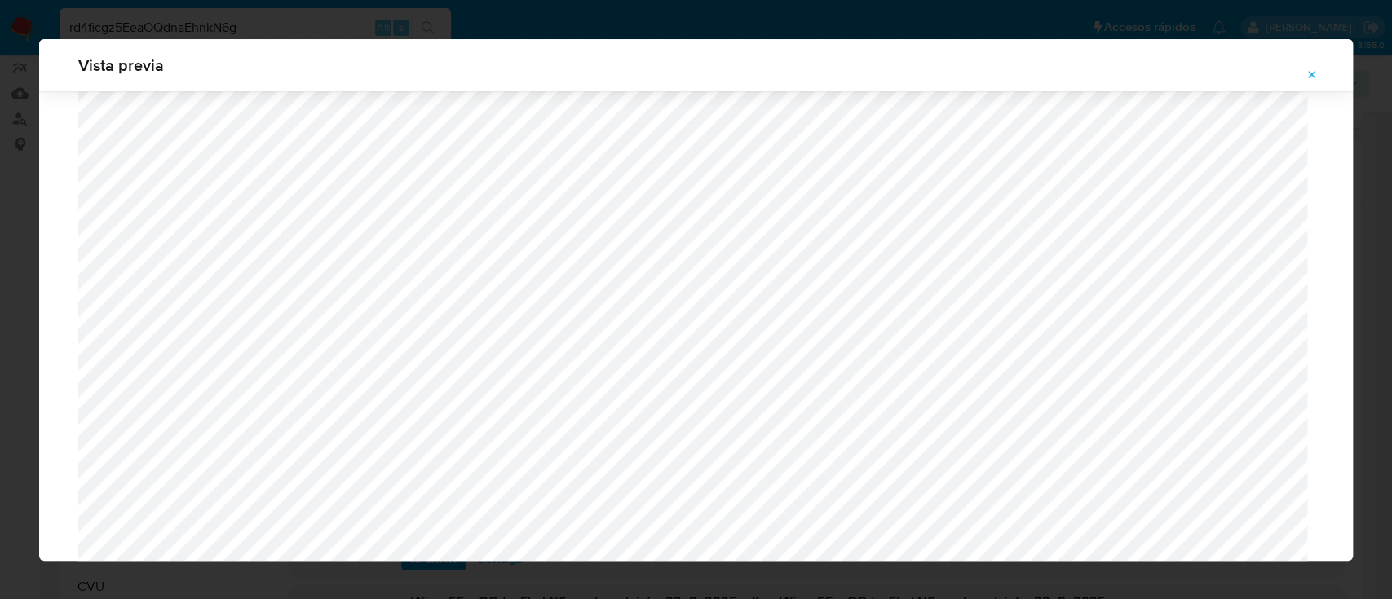
scroll to position [837, 0]
click at [1311, 74] on icon "Attachment preview" at bounding box center [1312, 74] width 7 height 7
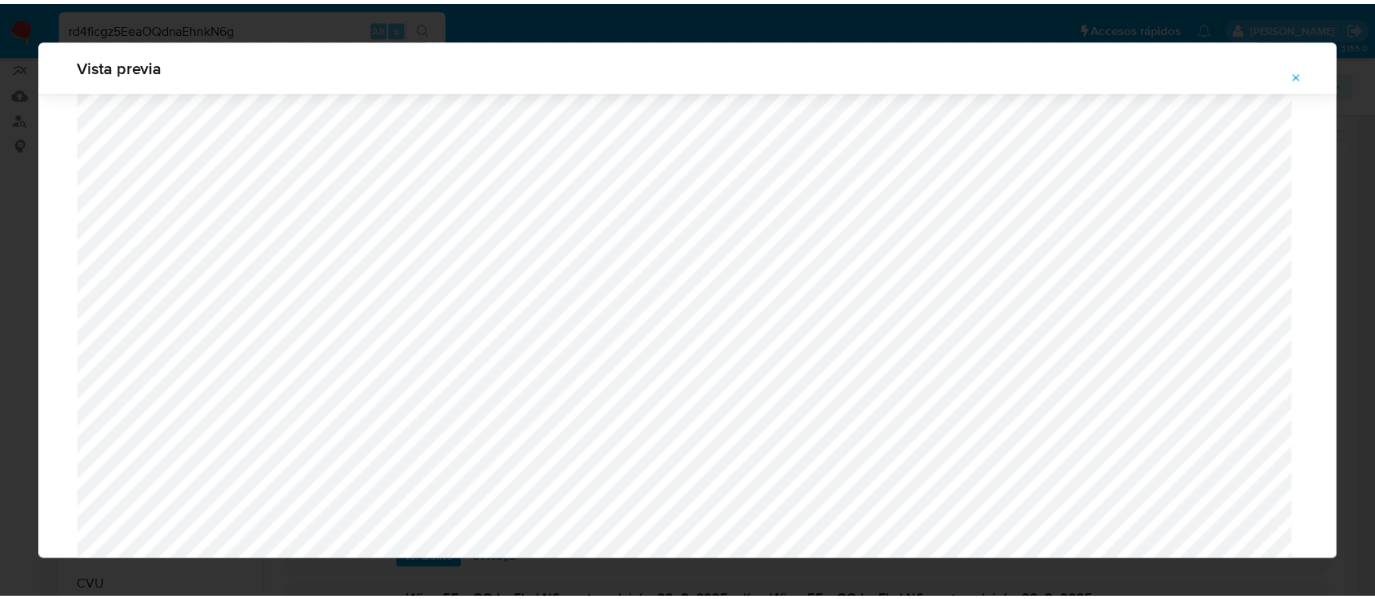
scroll to position [52, 0]
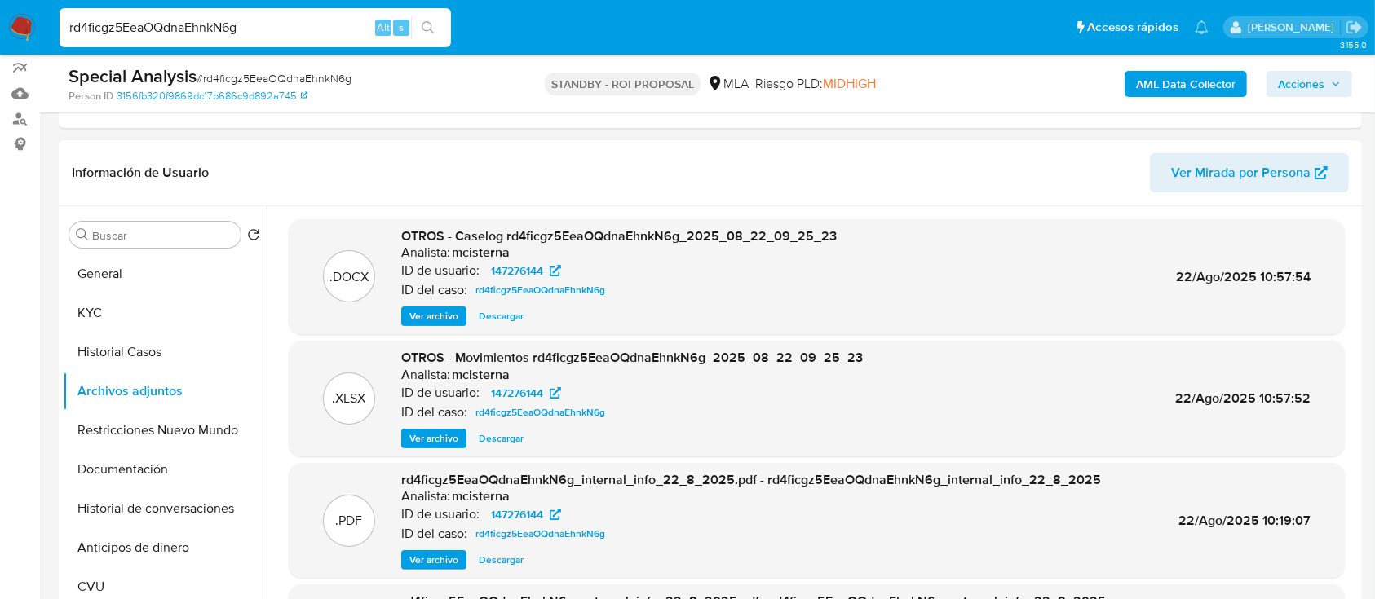
click at [230, 31] on input "rd4ficgz5EeaOQdnaEhnkN6g" at bounding box center [255, 27] width 391 height 21
paste input "pWLyTTaNEoC3DyELI2SZY270"
type input "pWLyTTaNEoC3DyELI2SZY270"
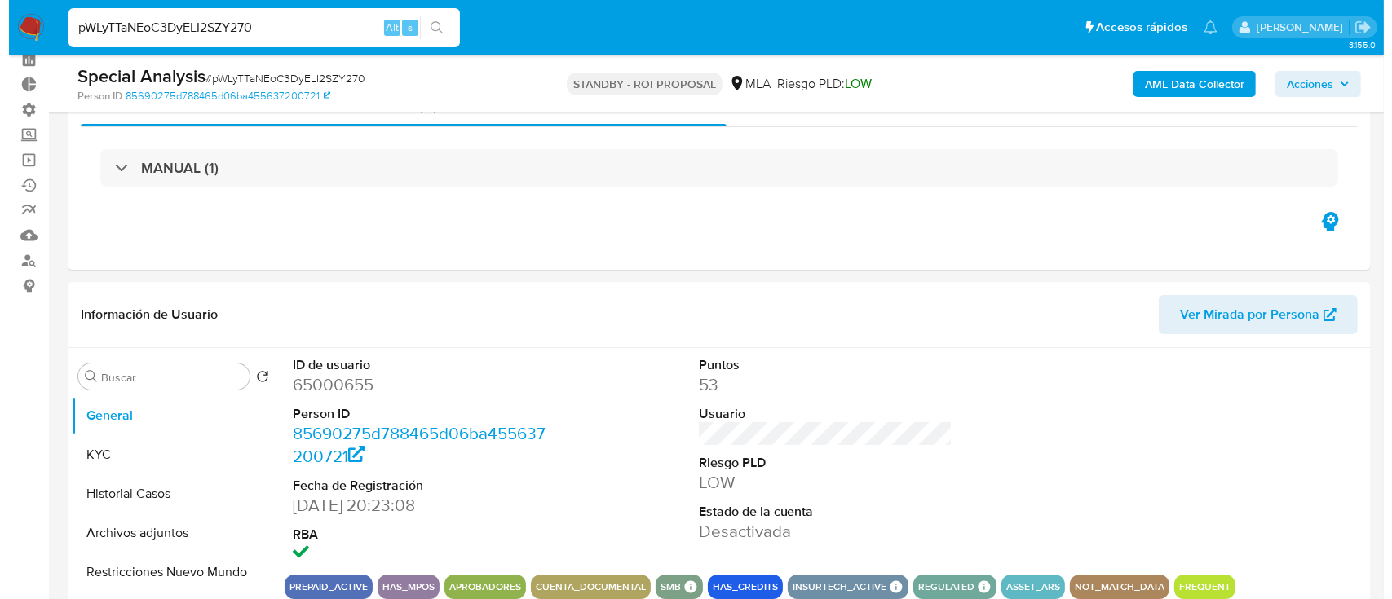
scroll to position [108, 0]
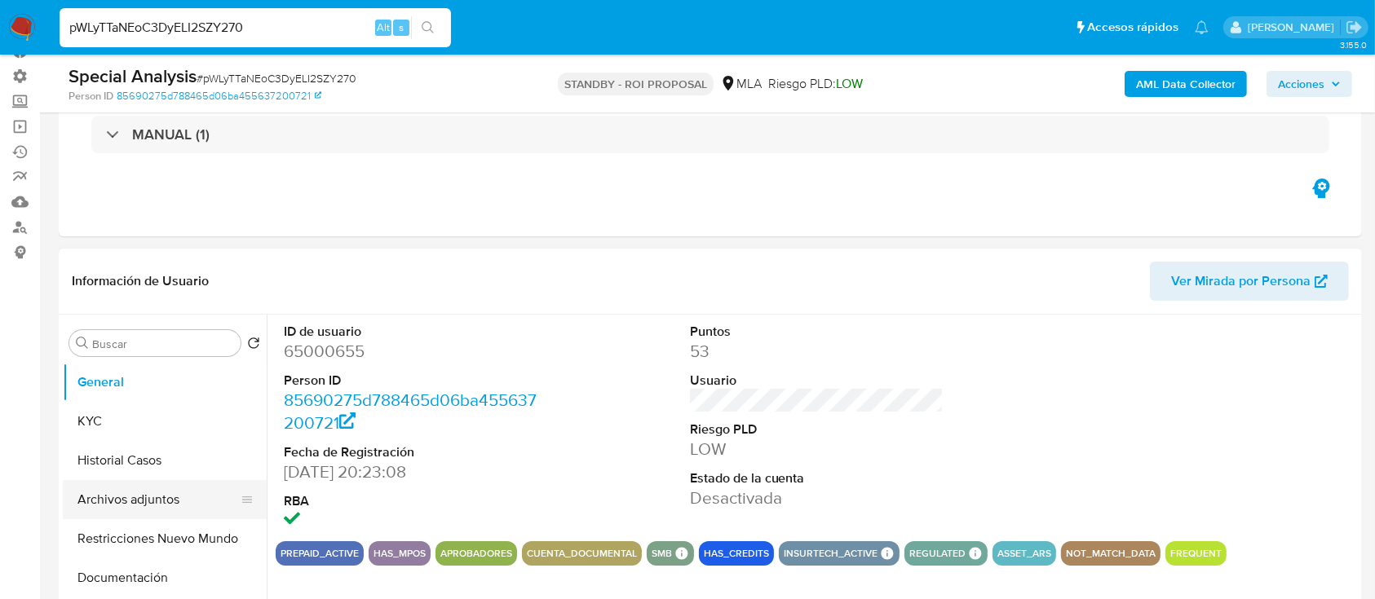
select select "10"
click at [88, 489] on button "Archivos adjuntos" at bounding box center [158, 499] width 191 height 39
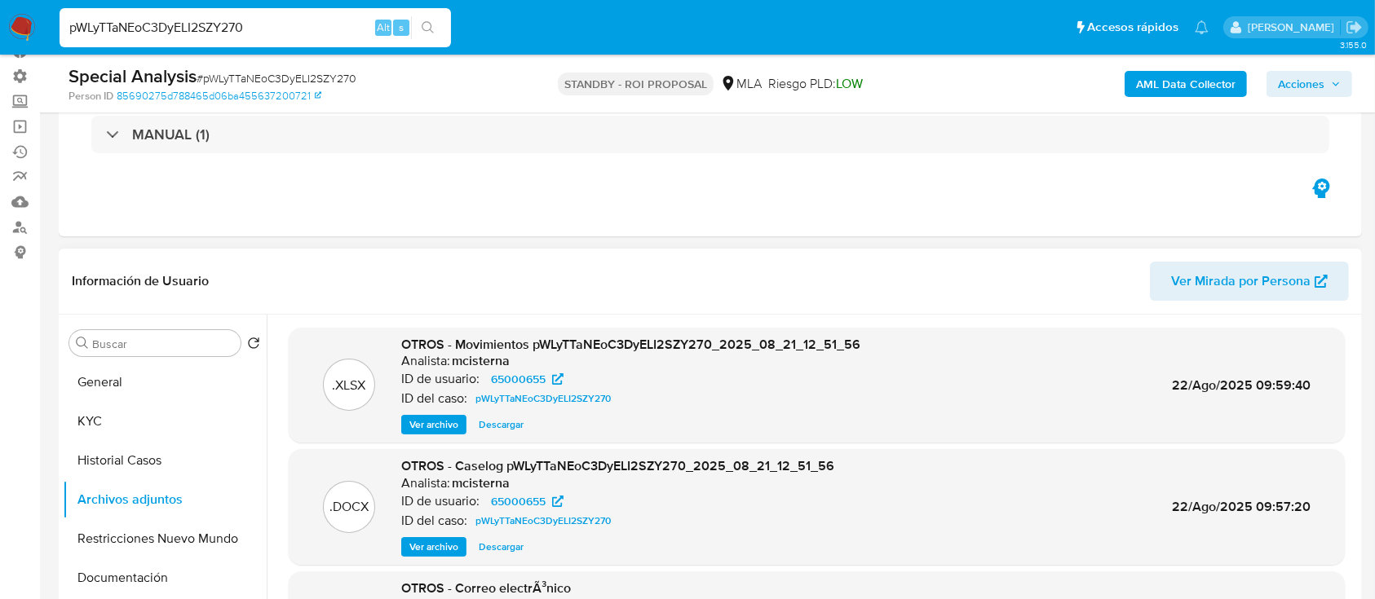
click at [411, 541] on span "Ver archivo" at bounding box center [433, 547] width 49 height 16
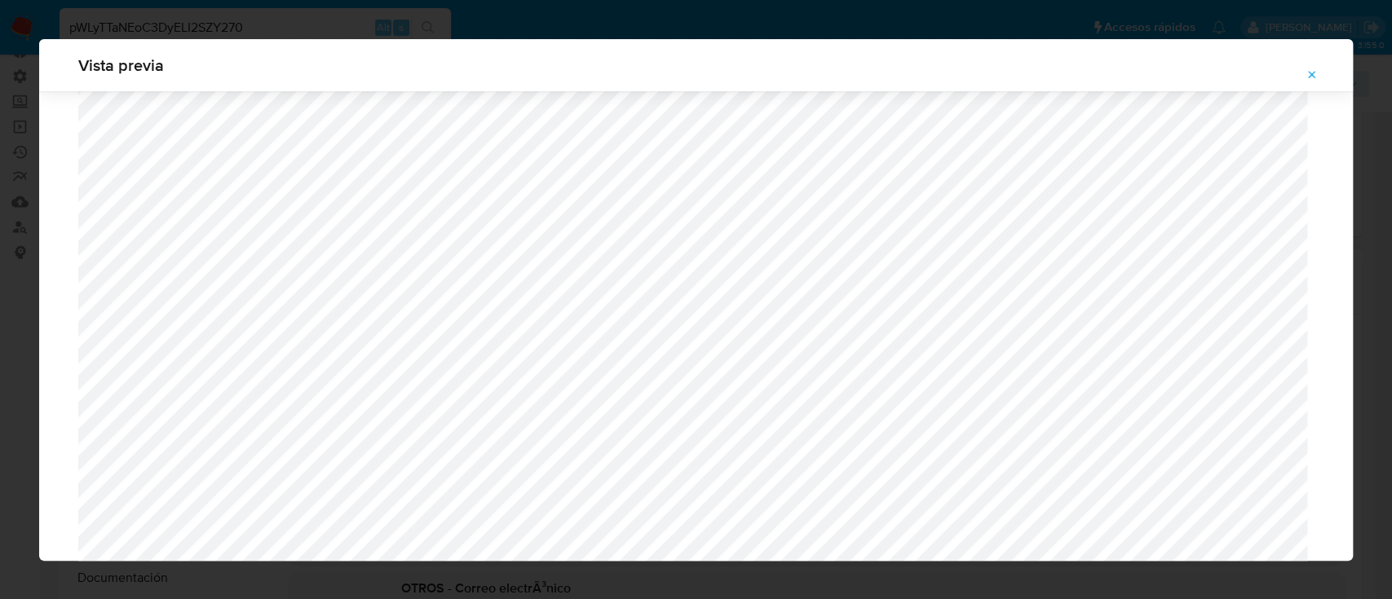
scroll to position [1163, 0]
click at [1315, 77] on icon "Attachment preview" at bounding box center [1311, 74] width 13 height 13
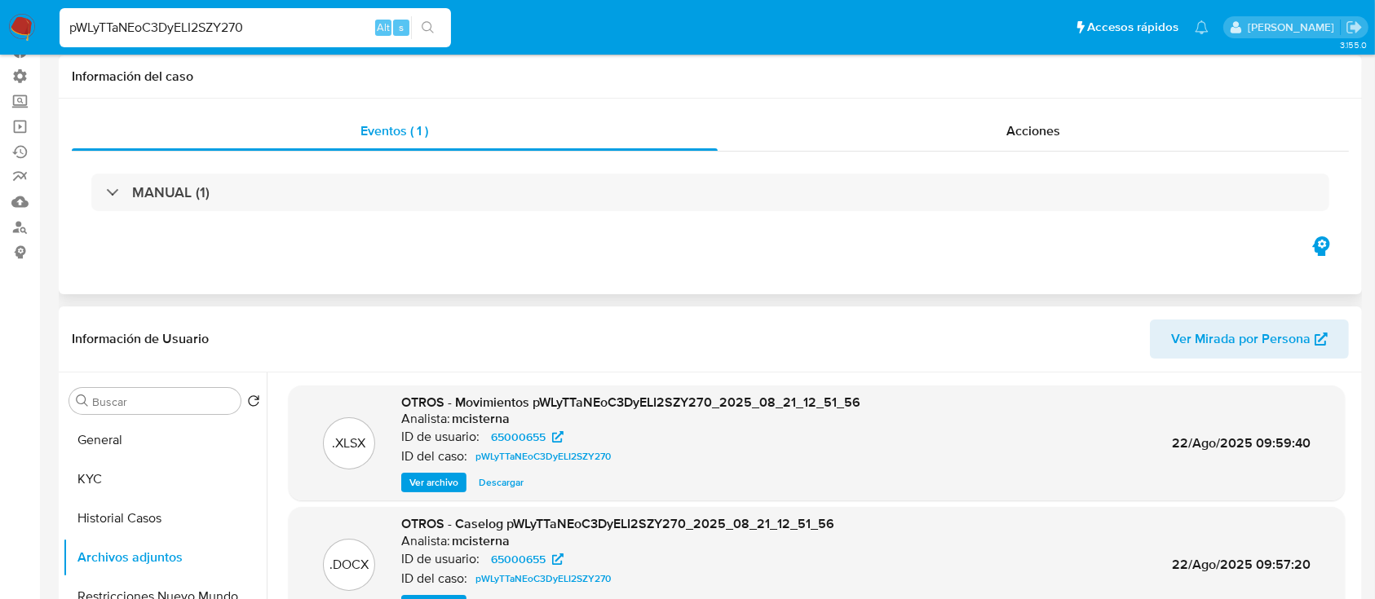
scroll to position [0, 0]
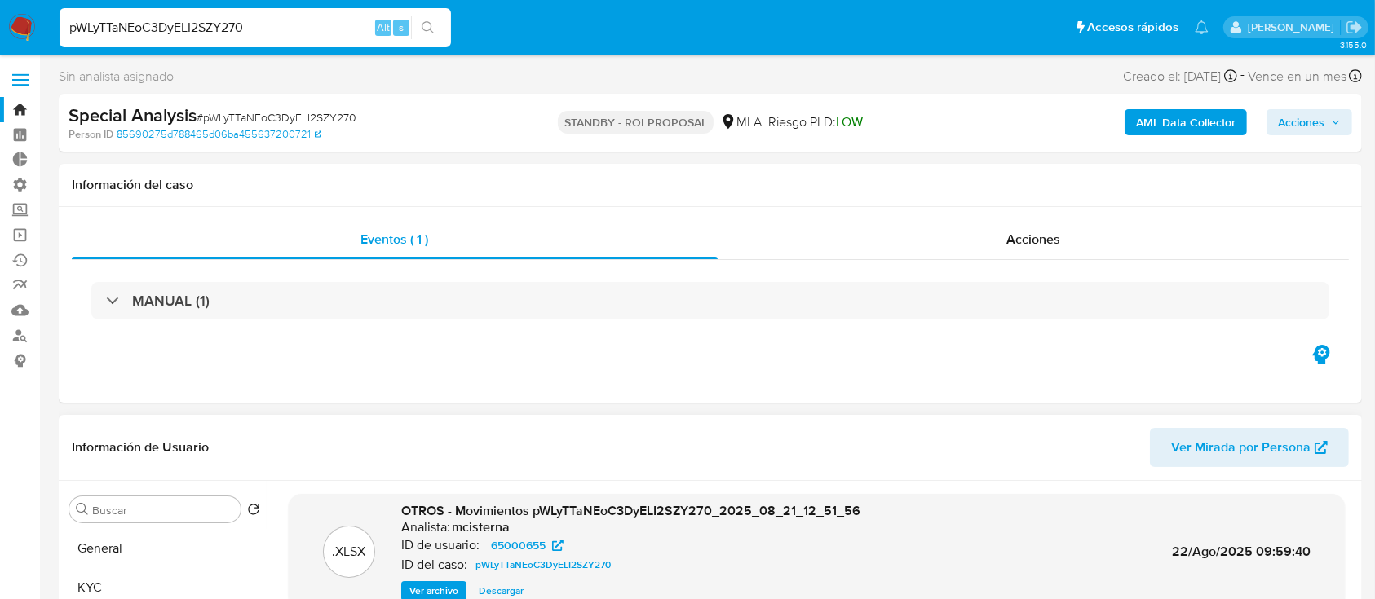
click at [29, 102] on link "Bandeja" at bounding box center [97, 109] width 194 height 25
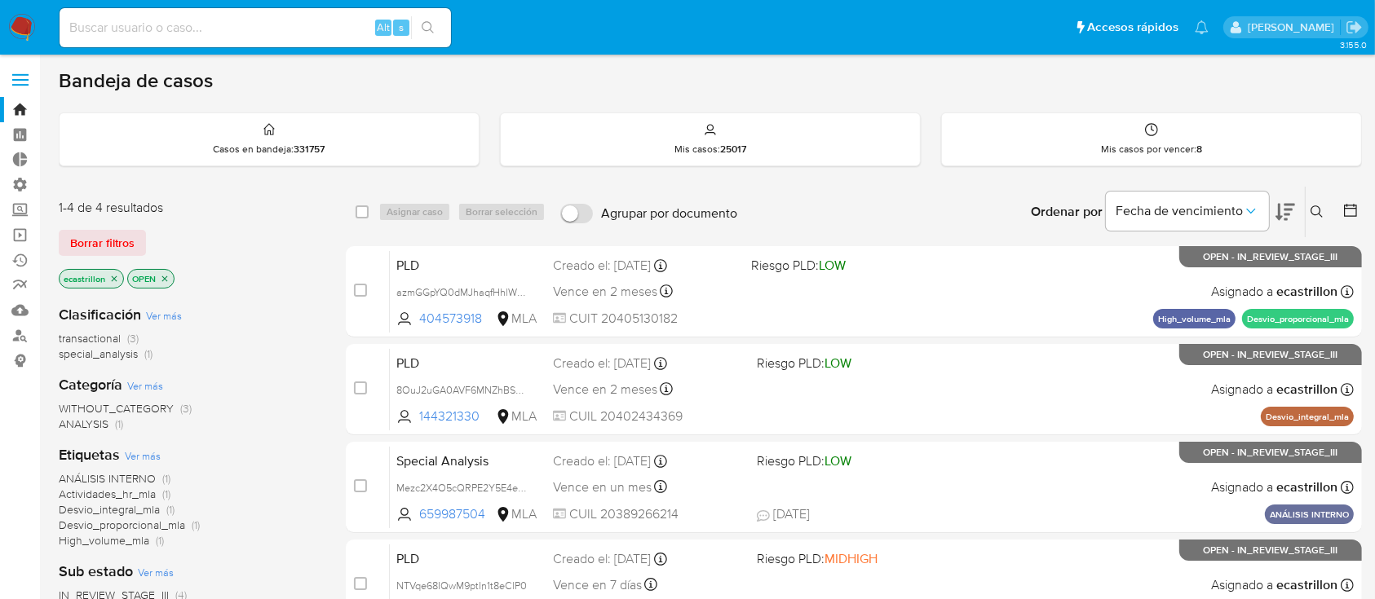
click at [1322, 214] on icon at bounding box center [1316, 211] width 13 height 13
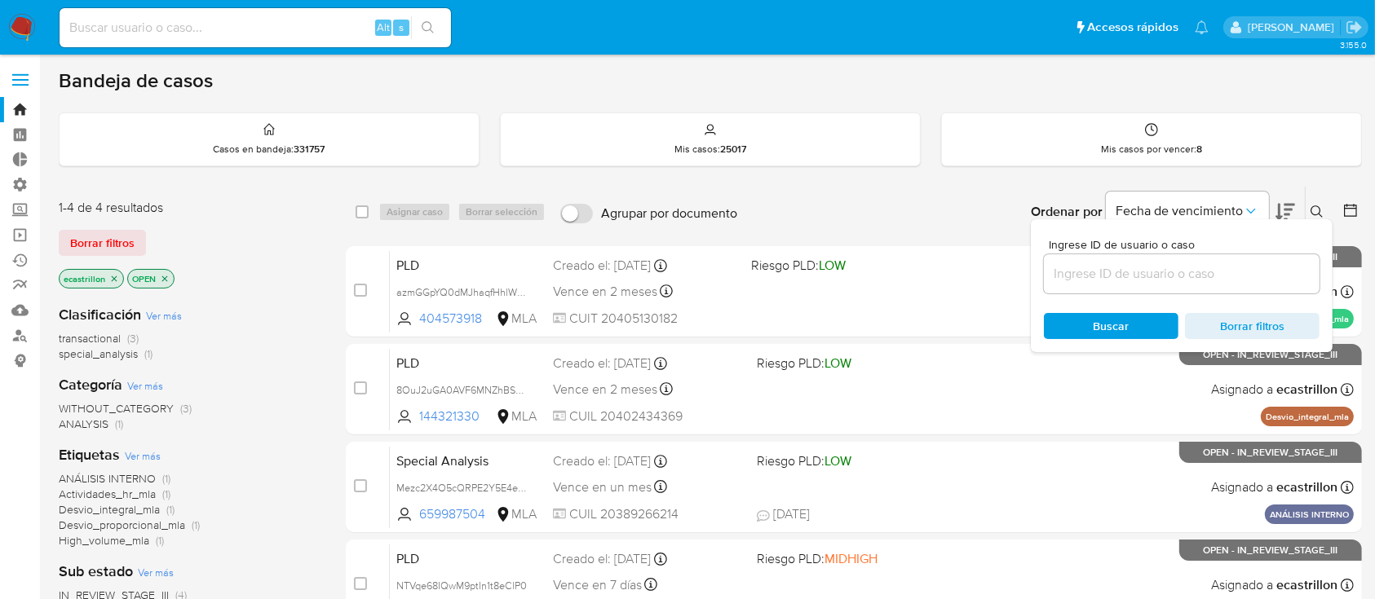
click at [1271, 271] on input at bounding box center [1182, 273] width 276 height 21
type input "65000655"
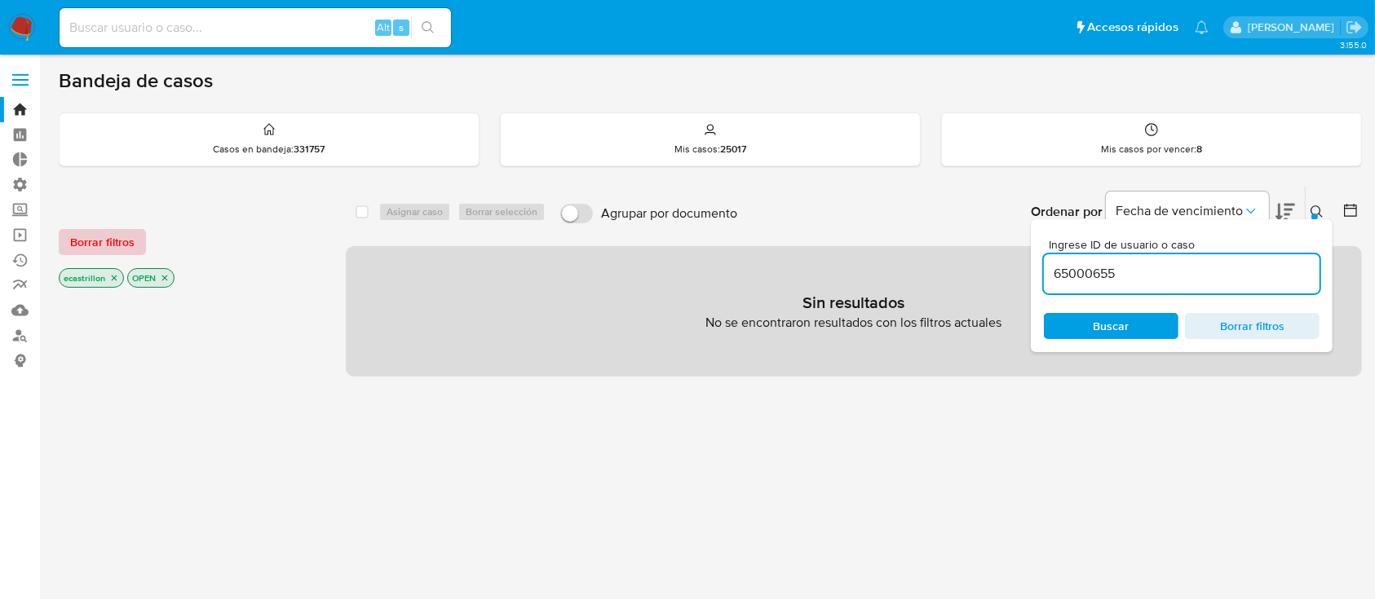
click at [117, 231] on span "Borrar filtros" at bounding box center [102, 242] width 64 height 23
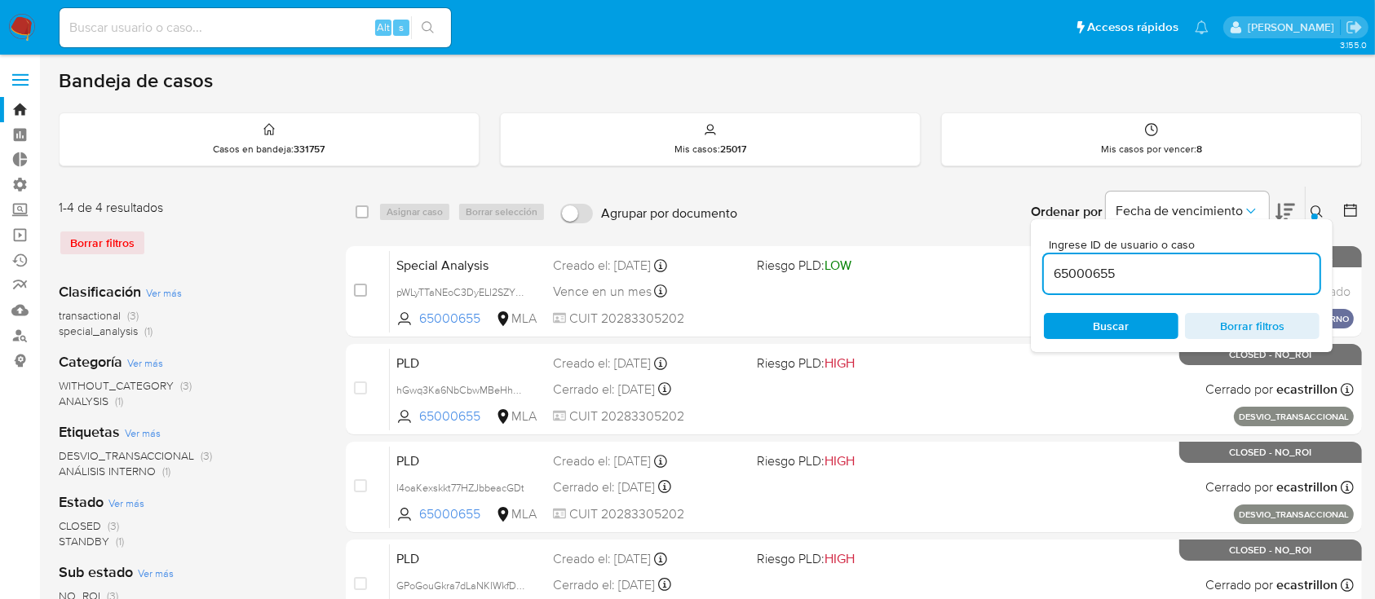
click at [1100, 288] on div "65000655" at bounding box center [1182, 273] width 276 height 39
click at [1309, 213] on button at bounding box center [1318, 212] width 27 height 20
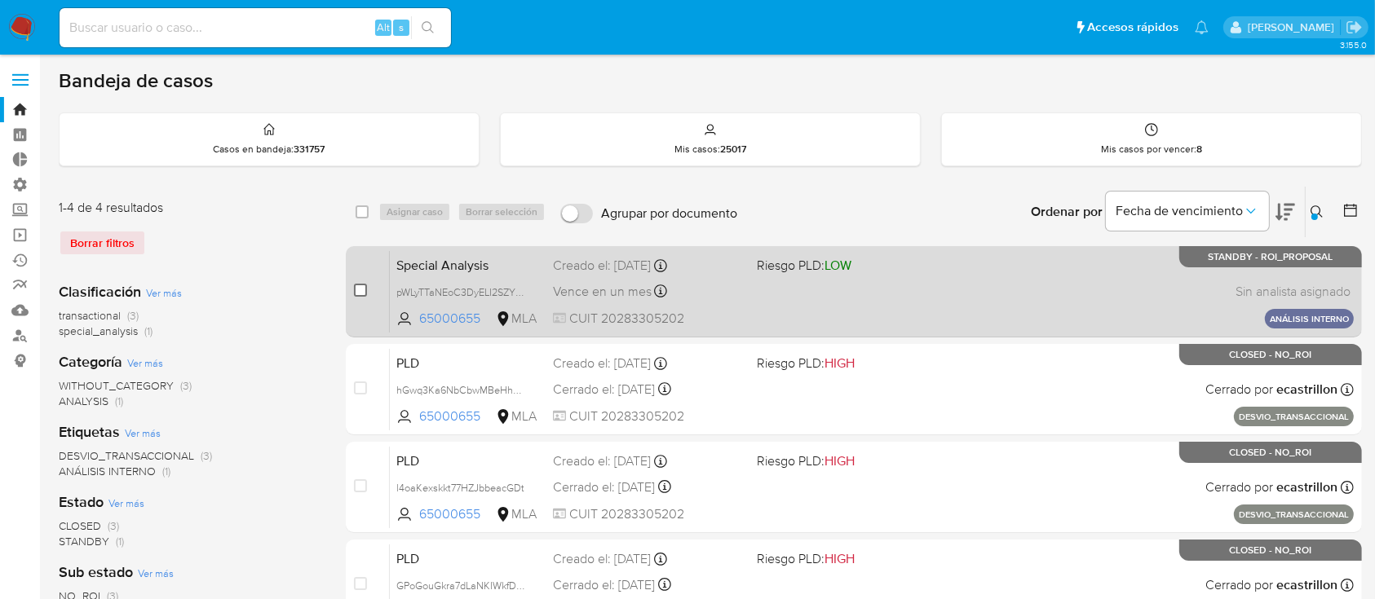
click at [359, 295] on input "checkbox" at bounding box center [360, 290] width 13 height 13
checkbox input "true"
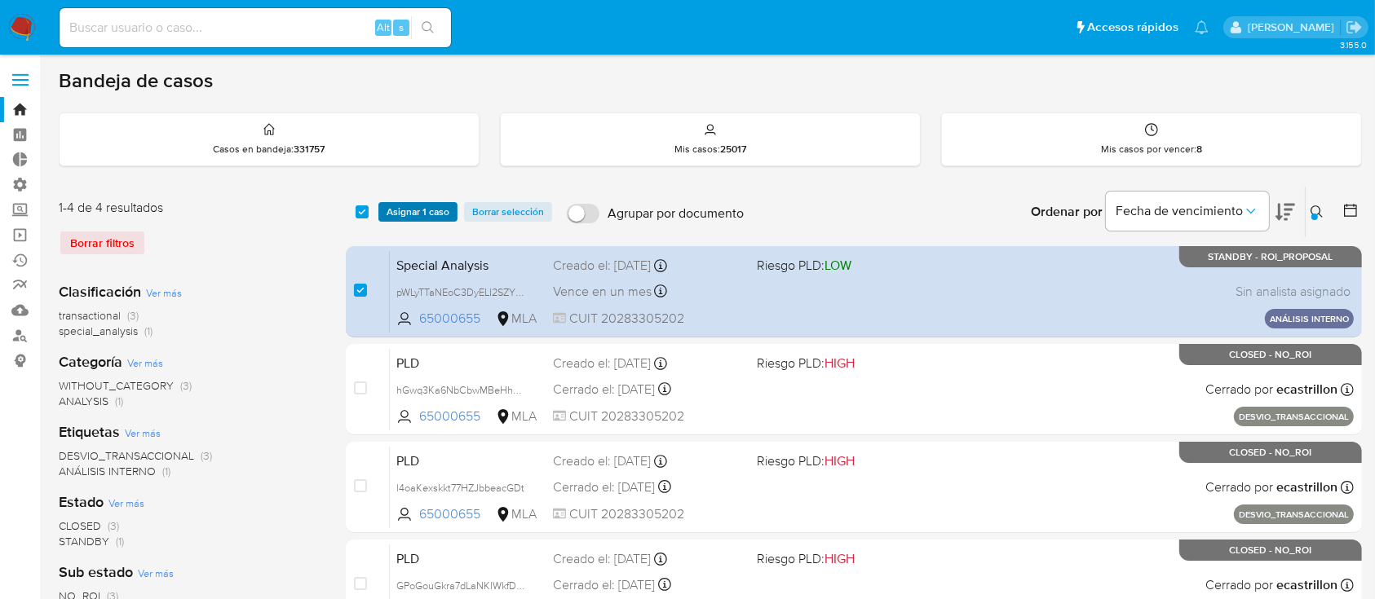
click at [407, 214] on span "Asignar 1 caso" at bounding box center [417, 212] width 63 height 16
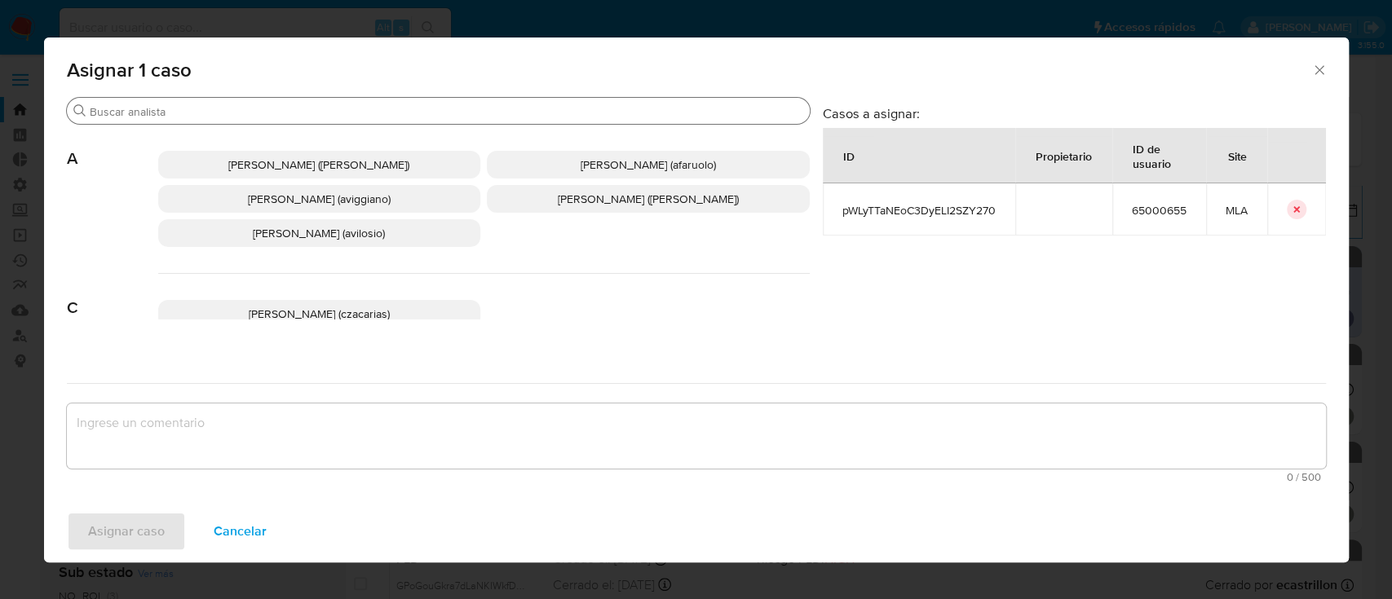
click at [385, 117] on input "Buscar" at bounding box center [446, 111] width 713 height 15
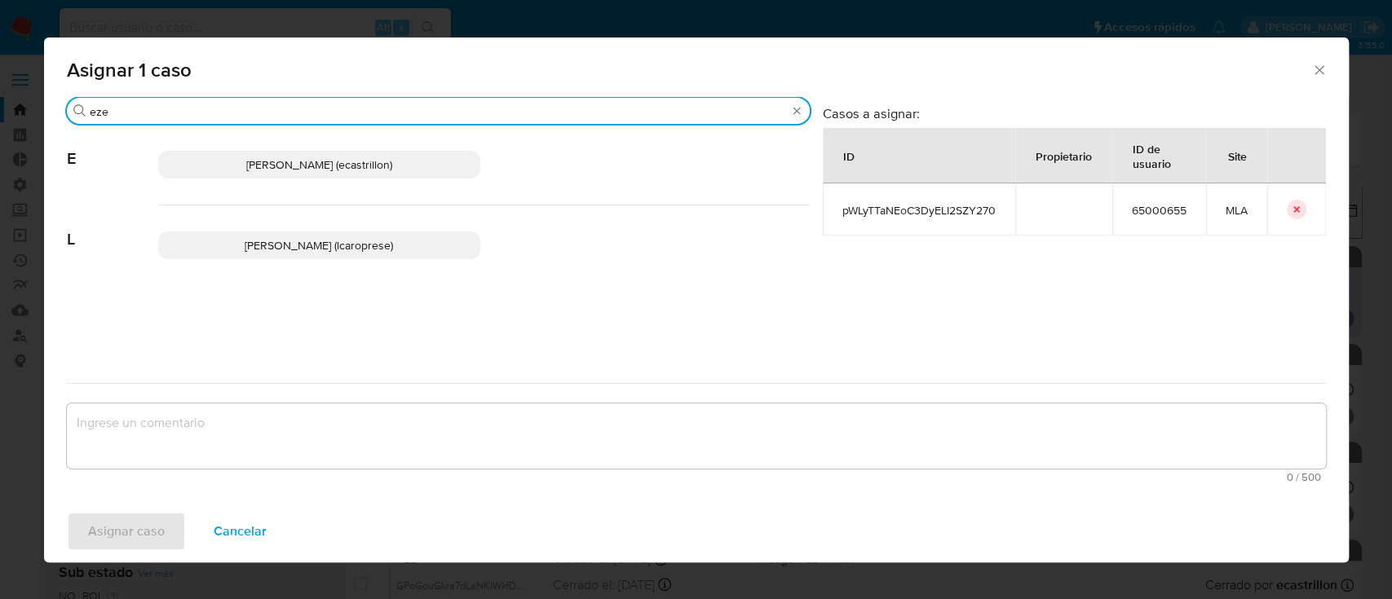
type input "eze"
click at [333, 169] on span "[PERSON_NAME] (ecastrillon)" at bounding box center [319, 165] width 146 height 16
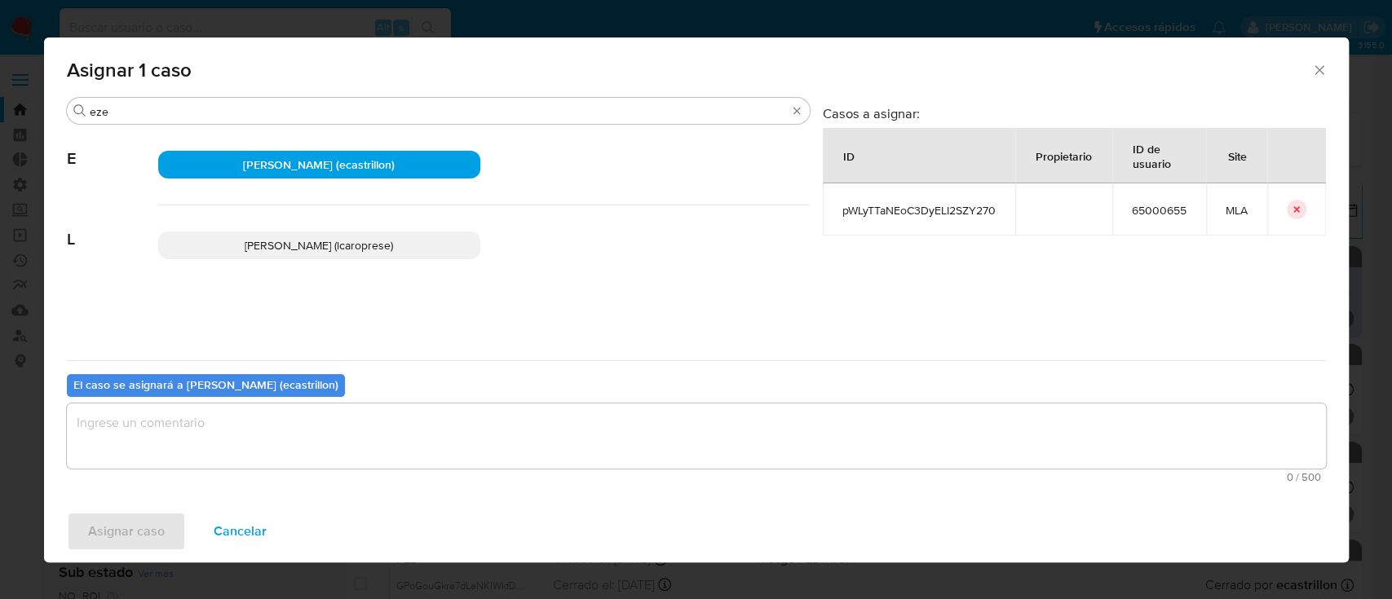
click at [183, 426] on textarea "assign-modal" at bounding box center [696, 436] width 1259 height 65
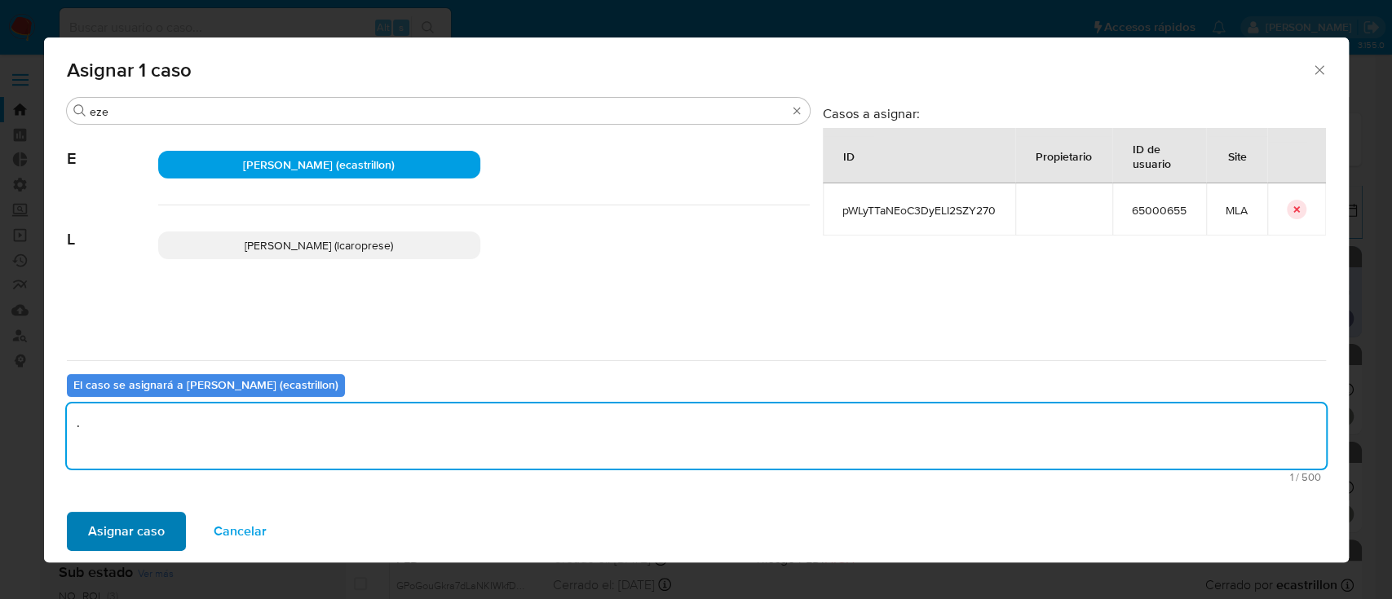
type textarea "."
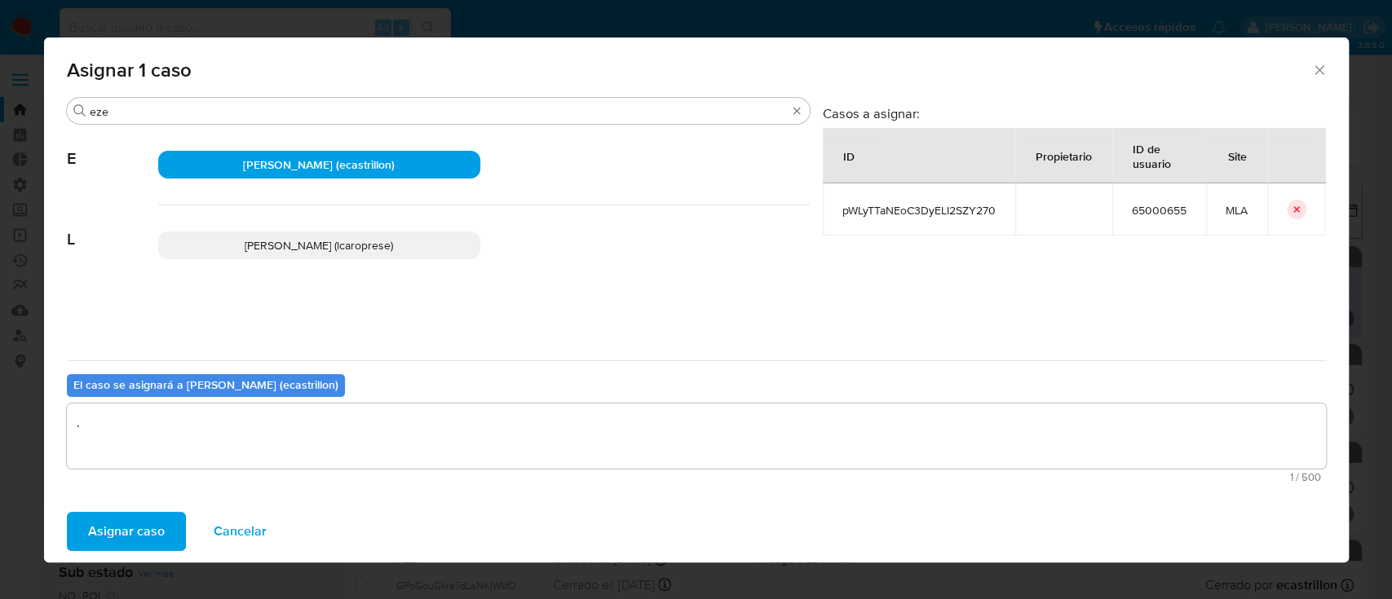
click at [161, 521] on span "Asignar caso" at bounding box center [126, 532] width 77 height 36
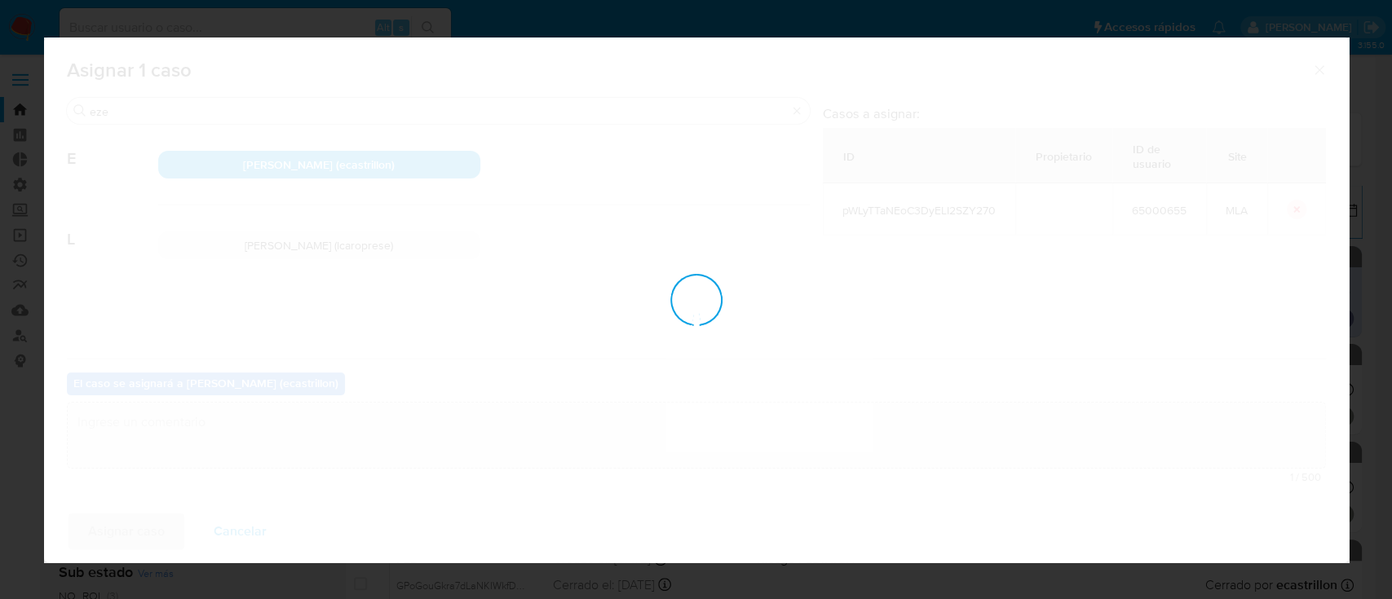
checkbox input "false"
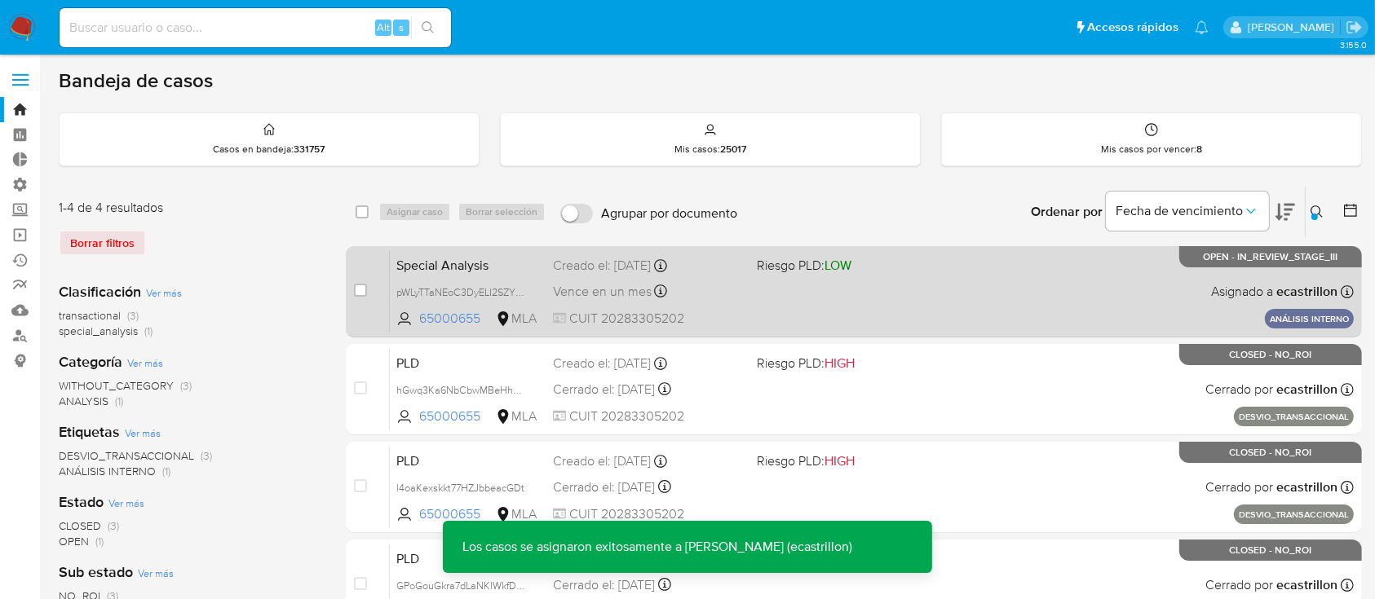
click at [933, 291] on div "Special Analysis pWLyTTaNEoC3DyELI2SZY270 65000655 MLA Riesgo PLD: LOW Creado e…" at bounding box center [872, 291] width 964 height 82
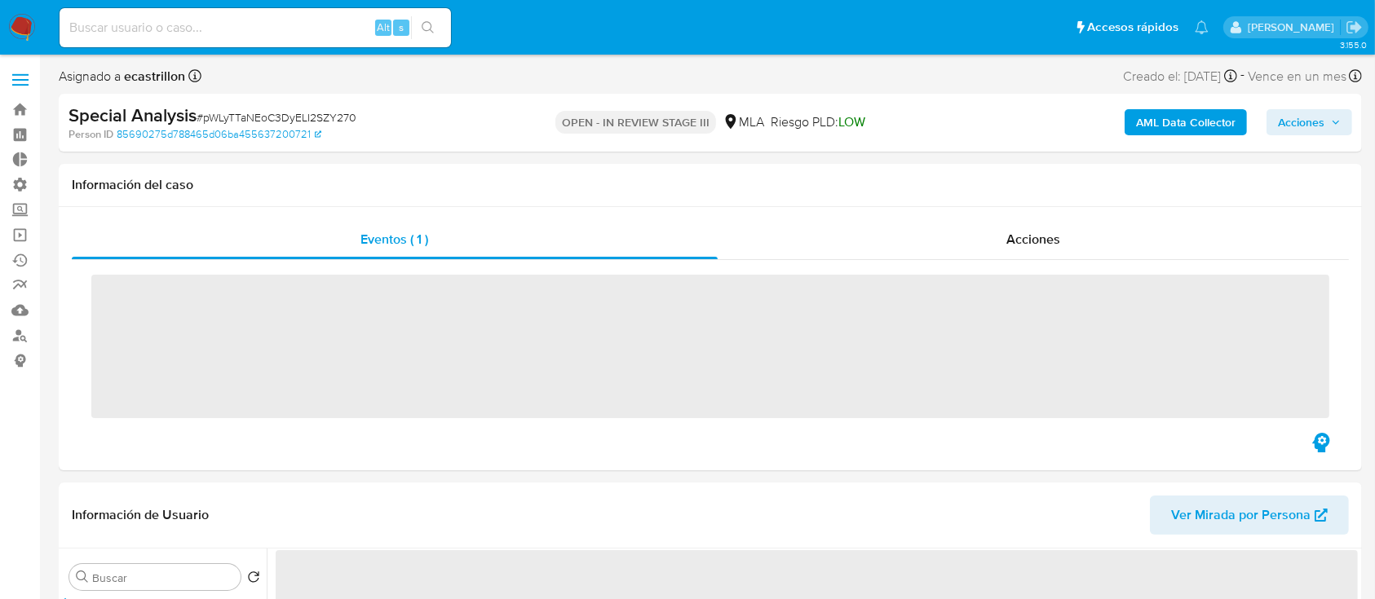
click at [1305, 134] on span "Acciones" at bounding box center [1301, 122] width 46 height 26
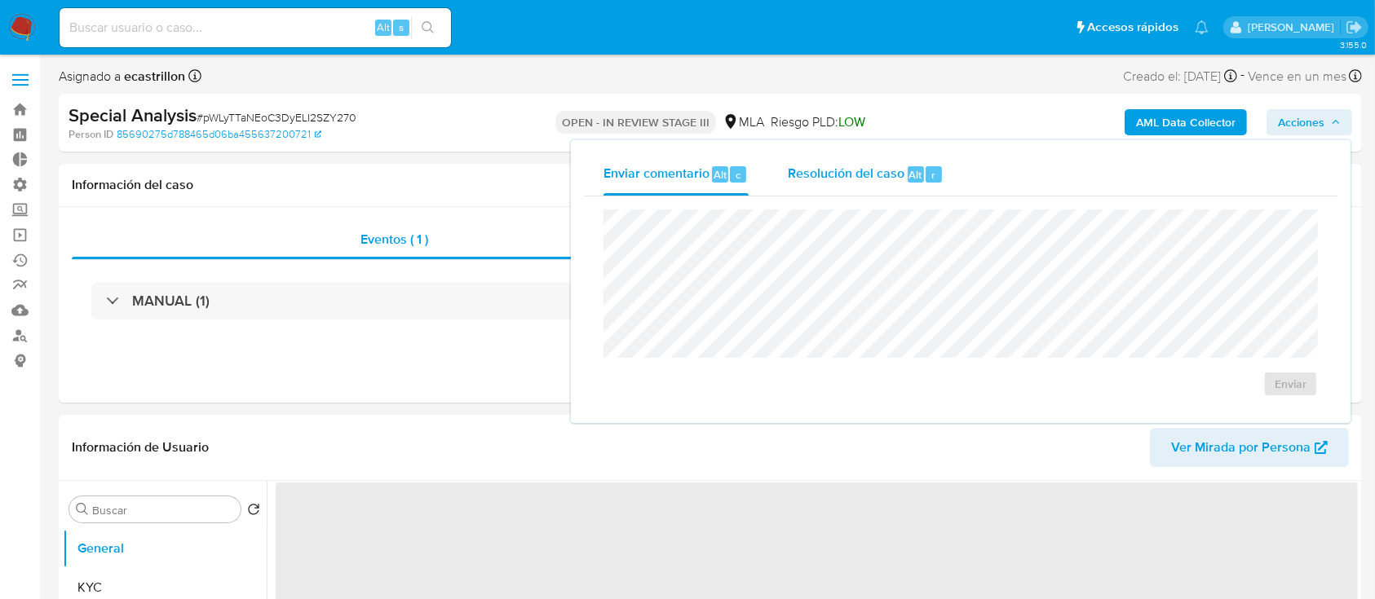
drag, startPoint x: 876, startPoint y: 171, endPoint x: 869, endPoint y: 182, distance: 12.4
click at [875, 171] on span "Resolución del caso" at bounding box center [846, 174] width 117 height 19
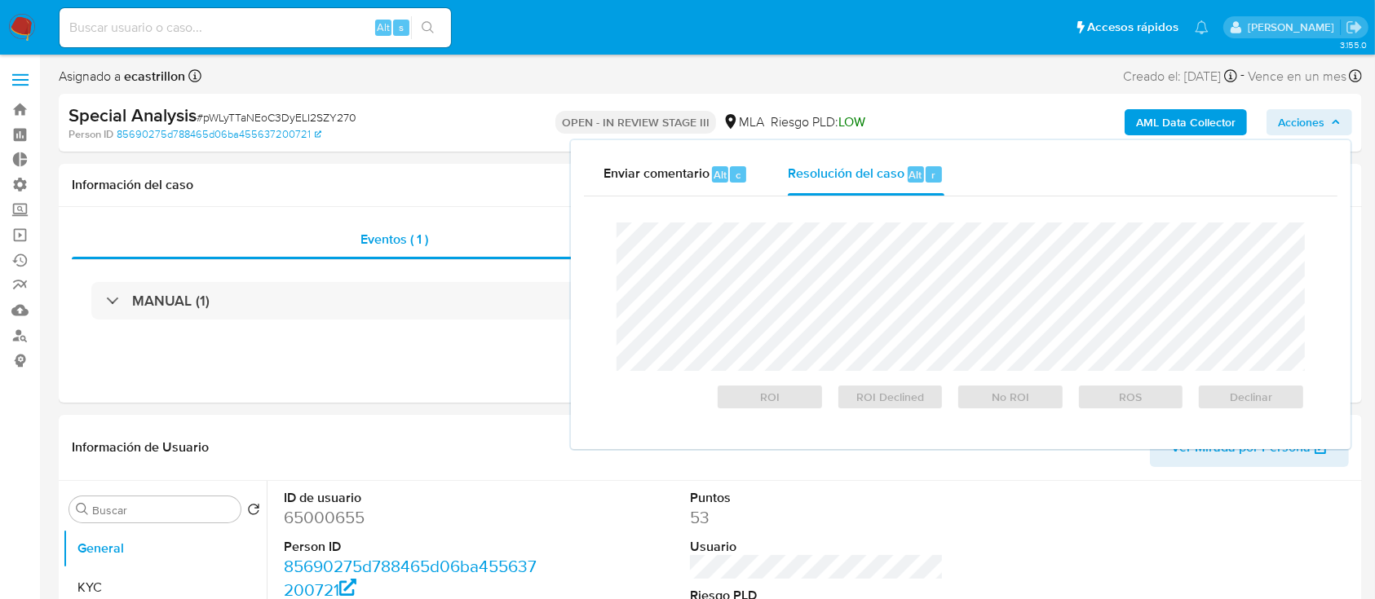
select select "10"
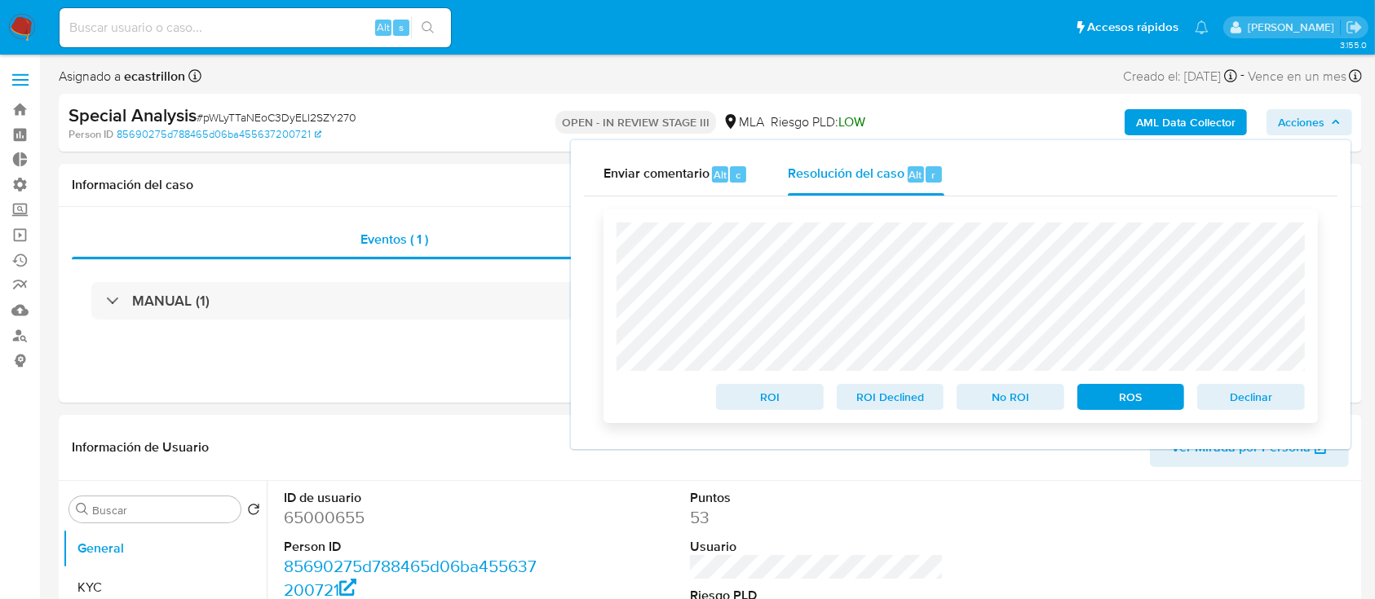
click at [1226, 398] on span "Declinar" at bounding box center [1250, 397] width 85 height 23
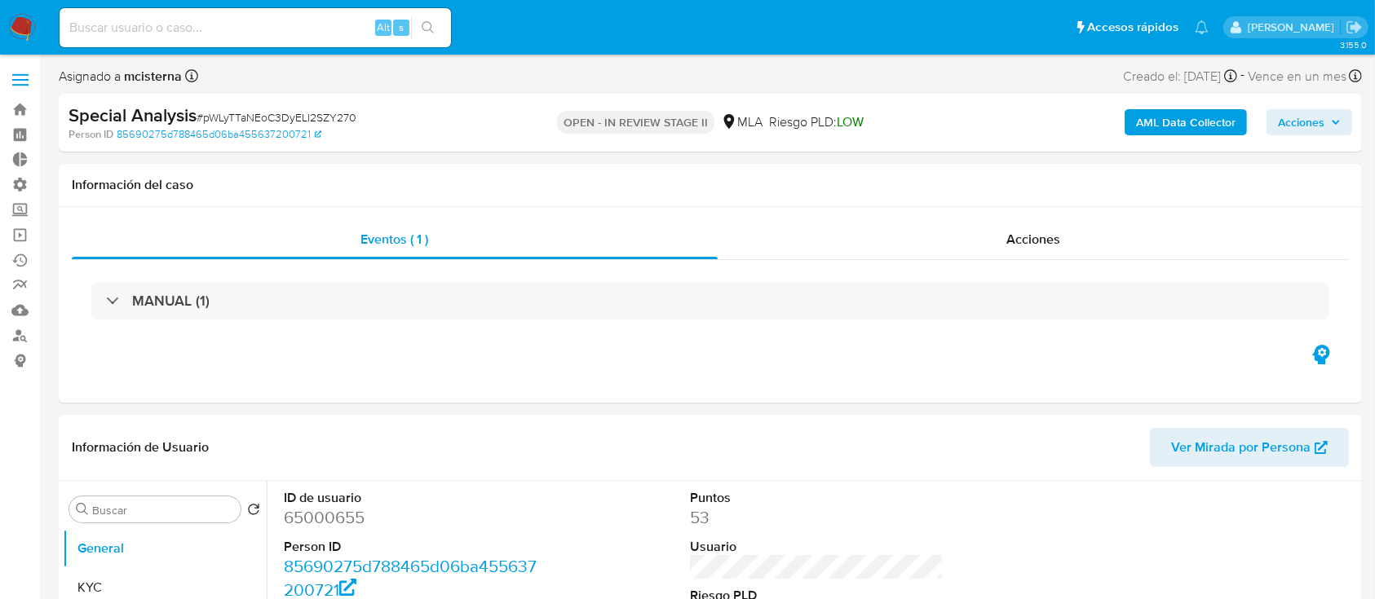
select select "10"
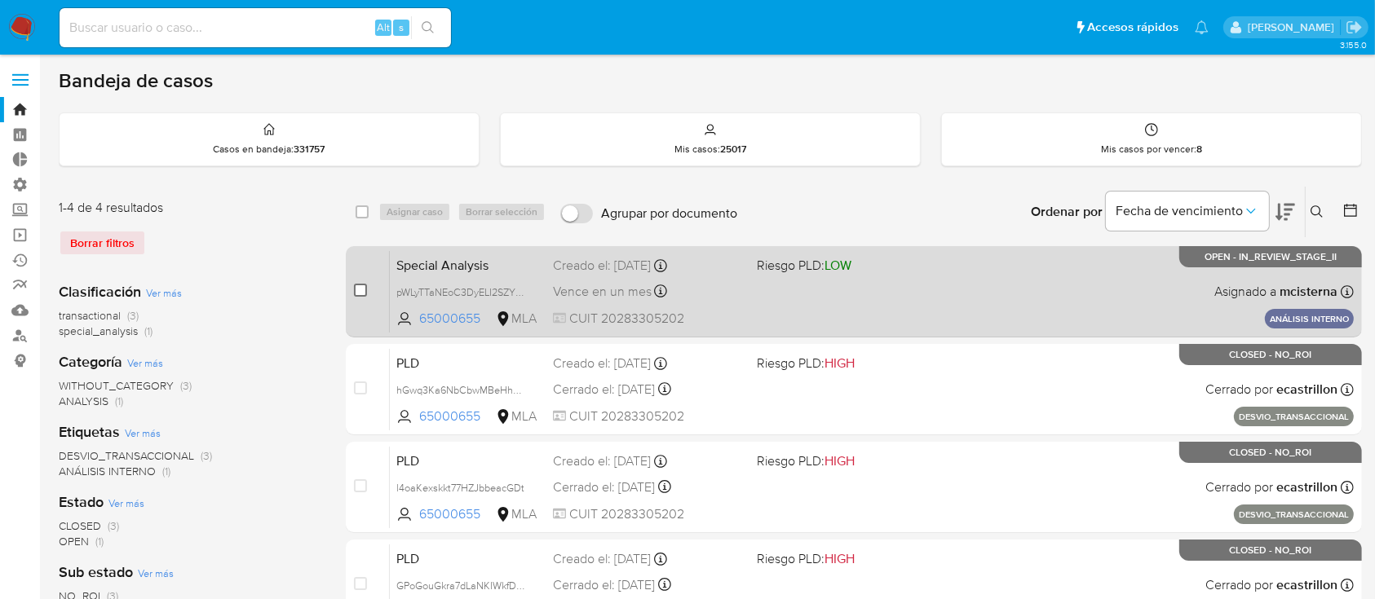
click at [364, 287] on input "checkbox" at bounding box center [360, 290] width 13 height 13
checkbox input "true"
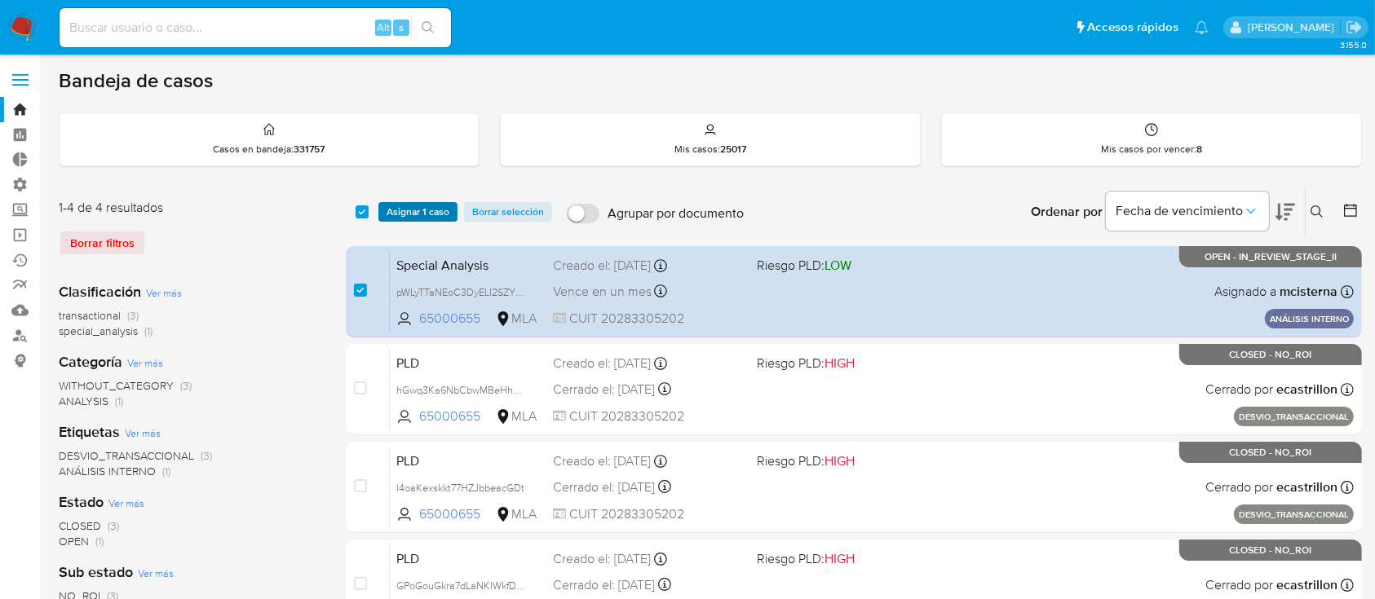
click at [410, 214] on span "Asignar 1 caso" at bounding box center [417, 212] width 63 height 16
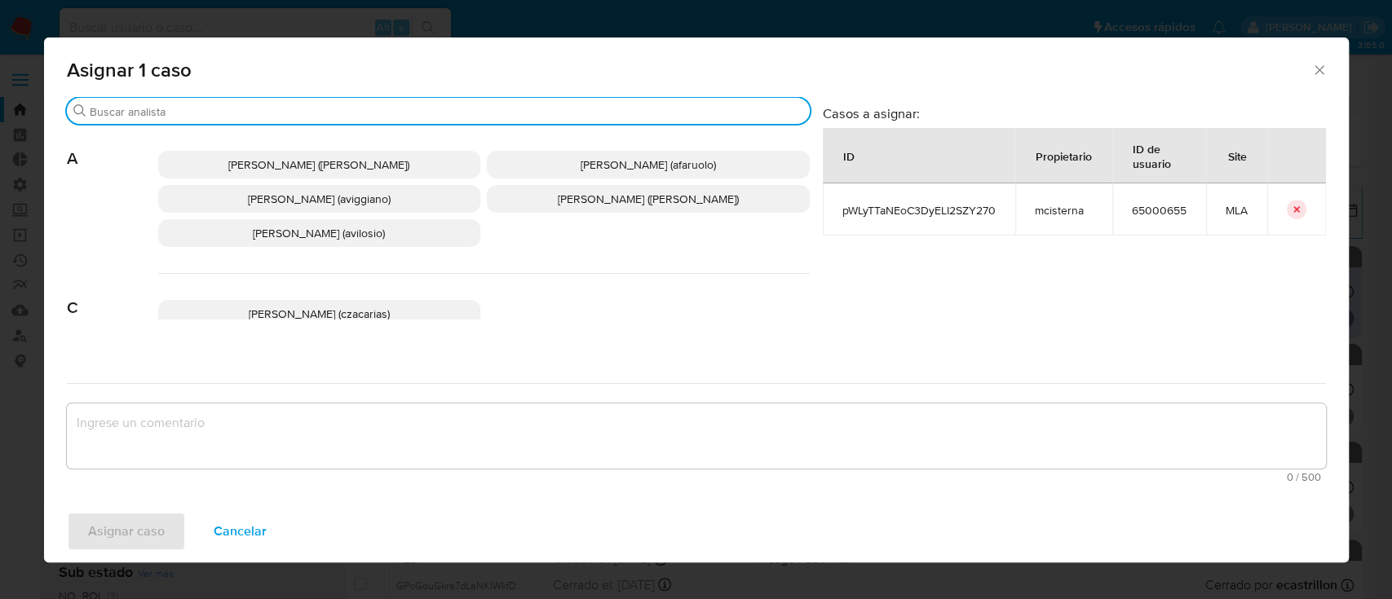
click at [294, 110] on input "Buscar" at bounding box center [446, 111] width 713 height 15
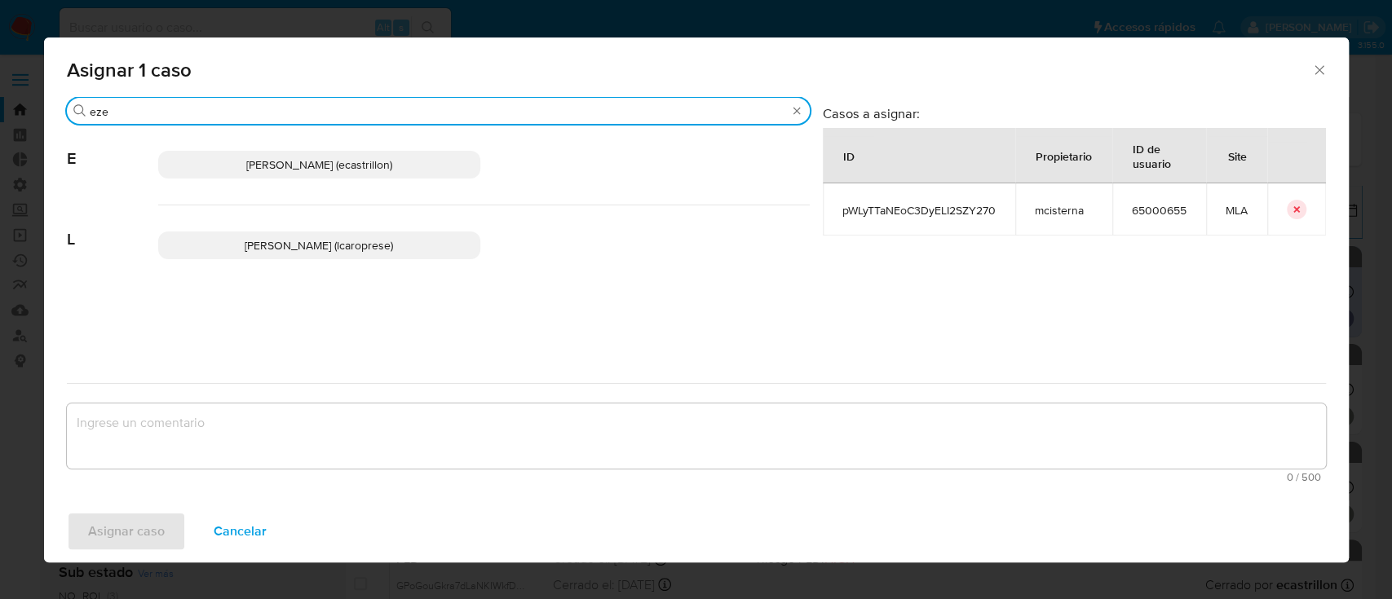
type input "eze"
click at [307, 154] on p "Ezequiel Gonzalo Castrillon (ecastrillon)" at bounding box center [319, 165] width 323 height 28
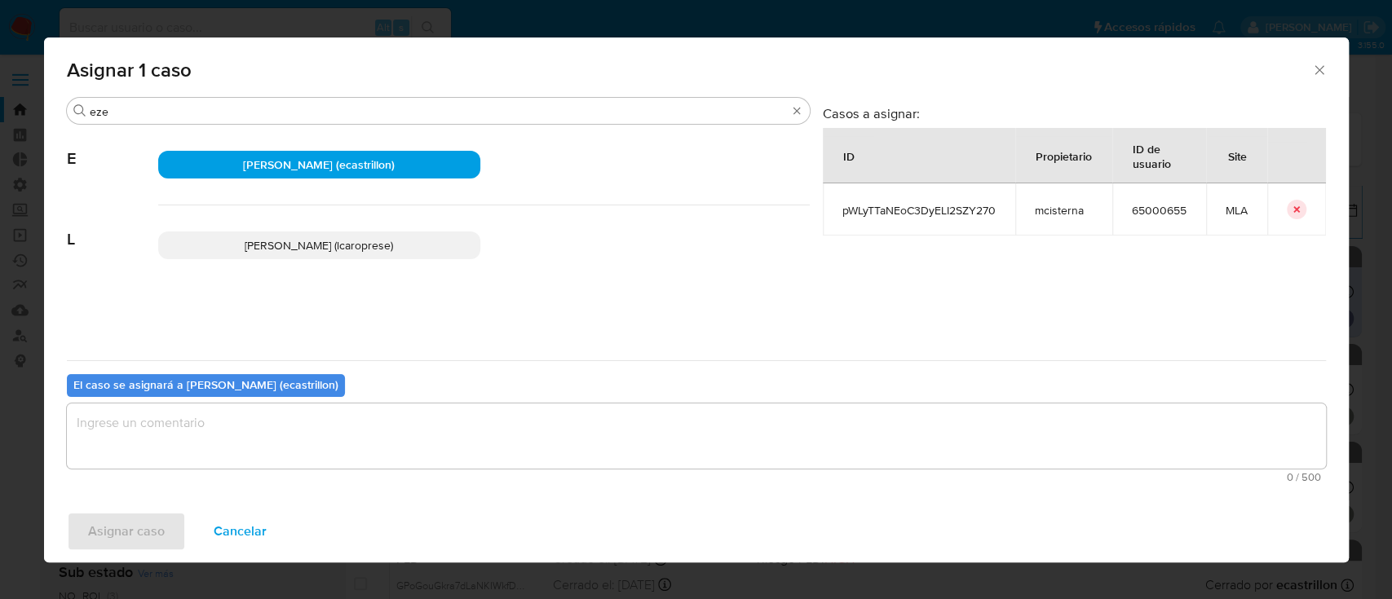
click at [214, 479] on span "0 / 500" at bounding box center [696, 477] width 1249 height 11
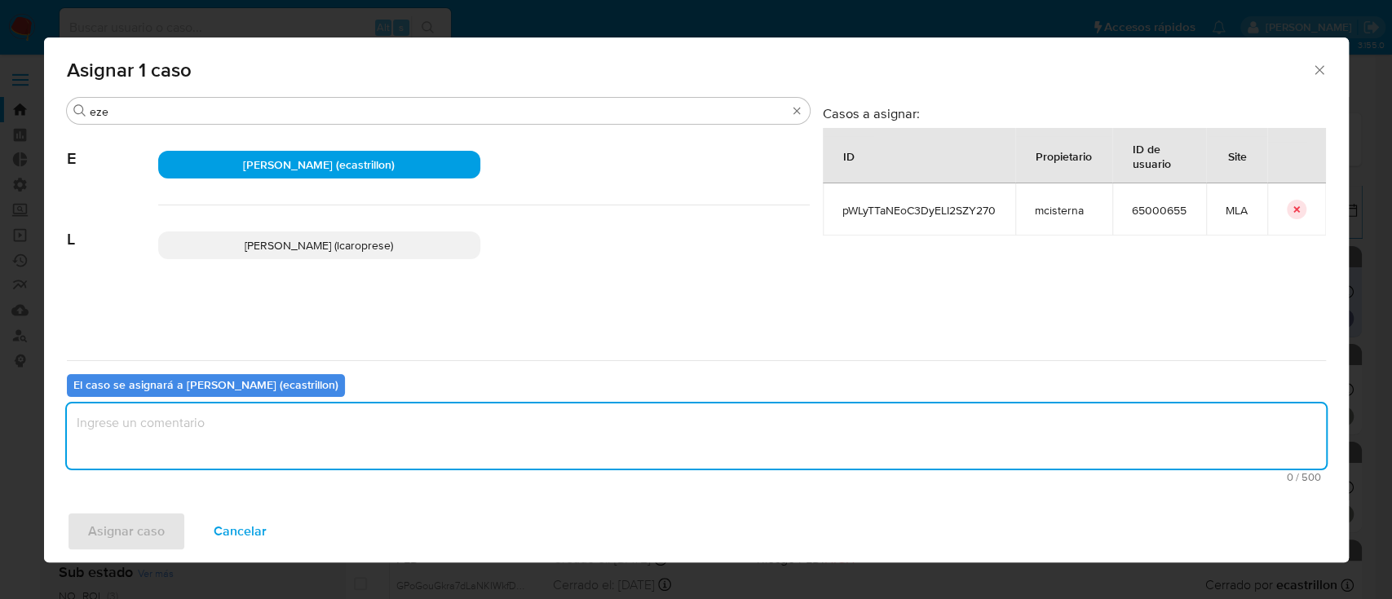
click at [170, 434] on textarea "assign-modal" at bounding box center [696, 436] width 1259 height 65
type textarea "."
click at [132, 550] on span "Asignar caso" at bounding box center [126, 532] width 77 height 36
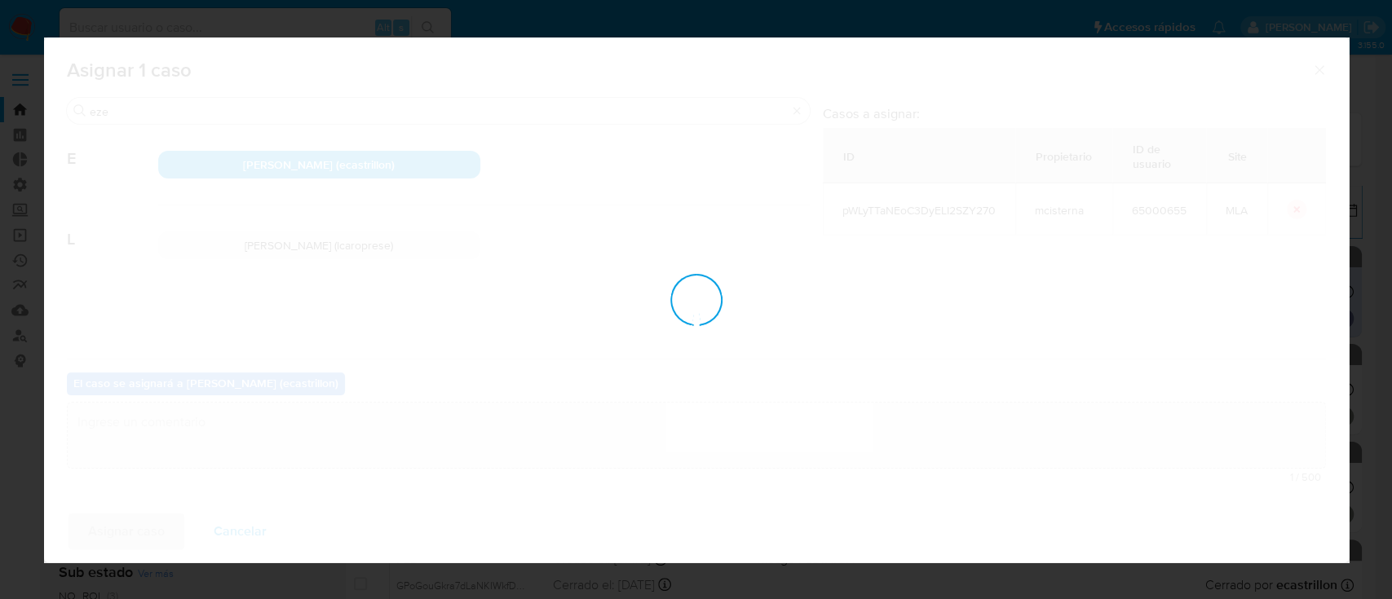
checkbox input "false"
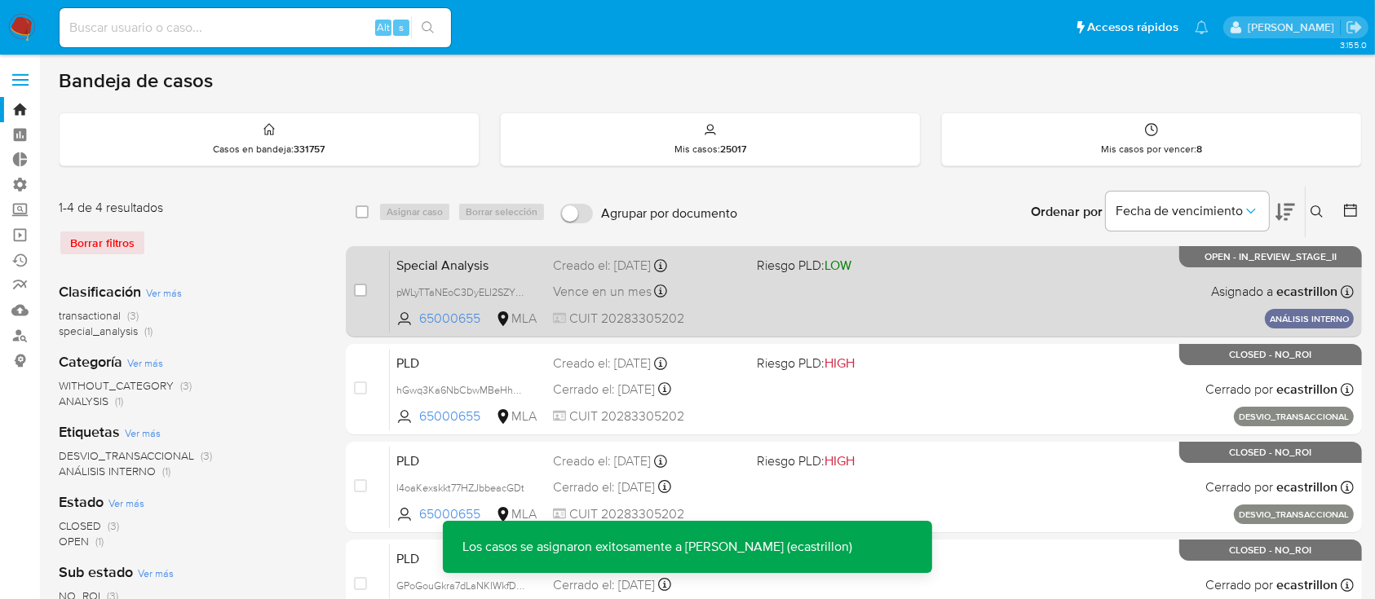
click at [1035, 301] on div "Special Analysis pWLyTTaNEoC3DyELI2SZY270 65000655 MLA Riesgo PLD: LOW Creado e…" at bounding box center [872, 291] width 964 height 82
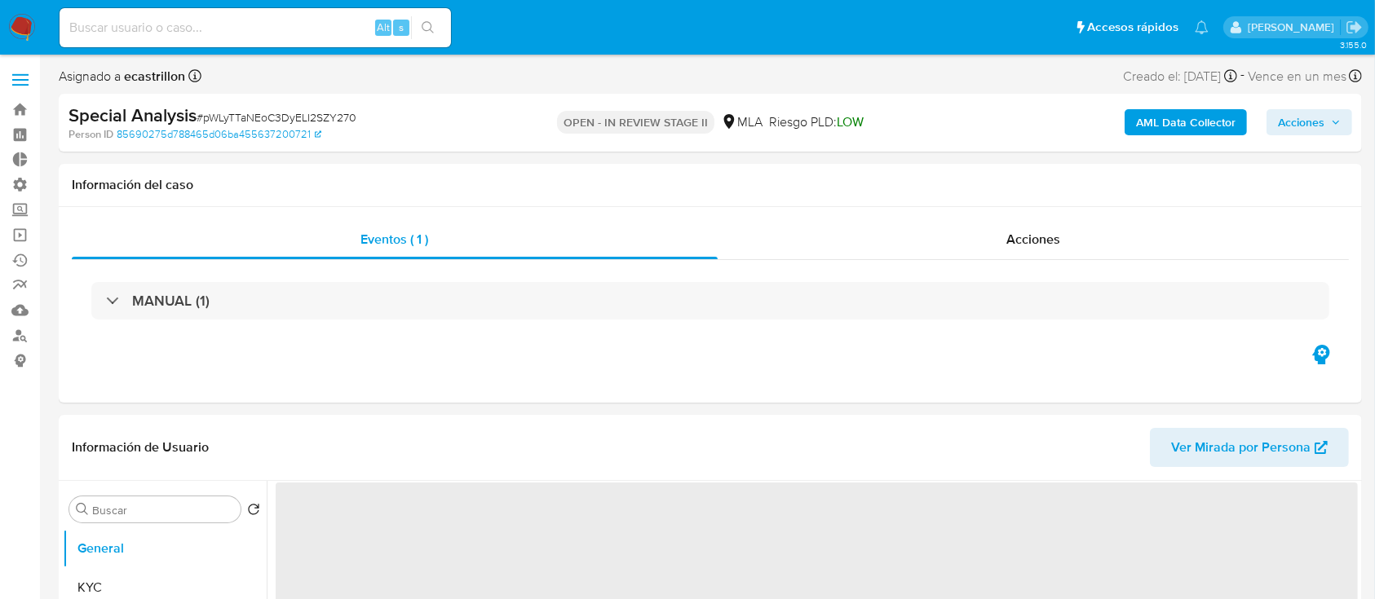
click at [1299, 121] on span "Acciones" at bounding box center [1301, 122] width 46 height 26
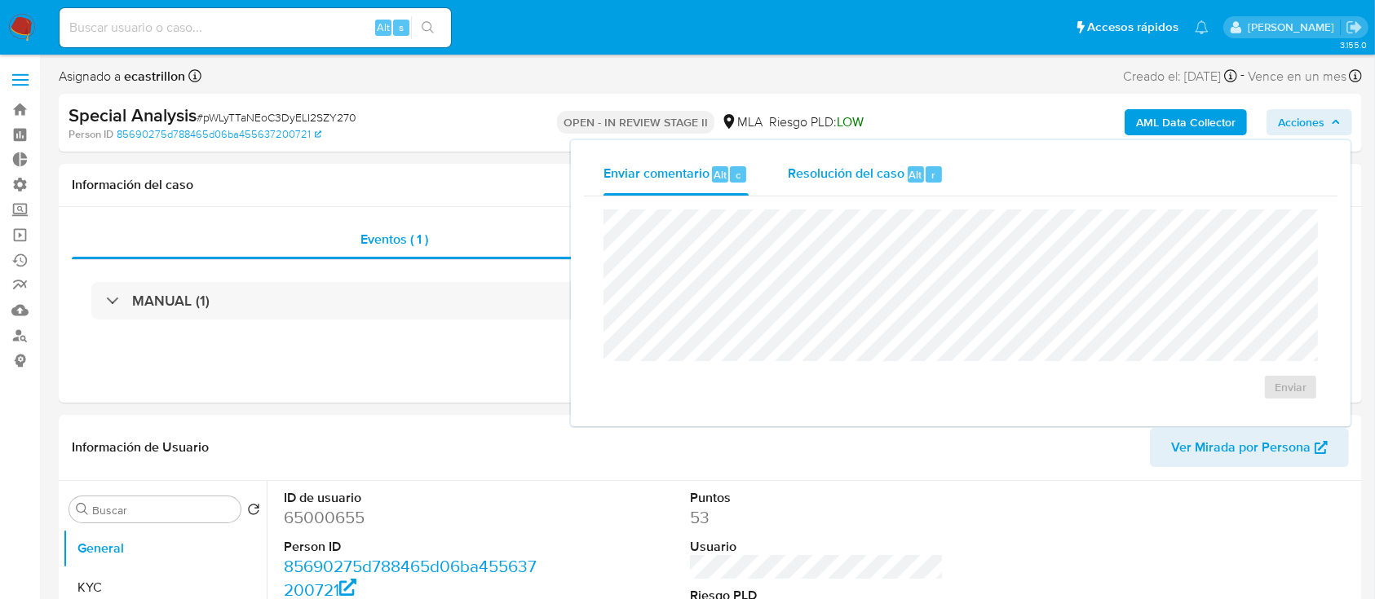
click at [888, 183] on div "Resolución del caso Alt r" at bounding box center [866, 174] width 156 height 42
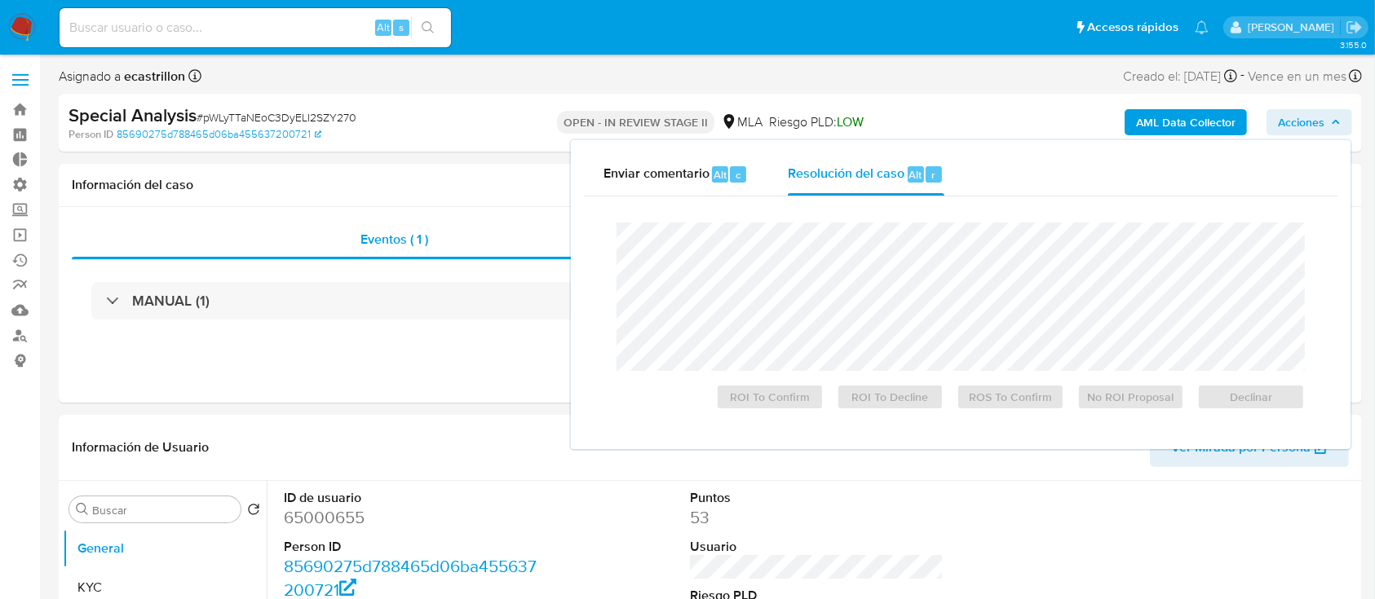
select select "10"
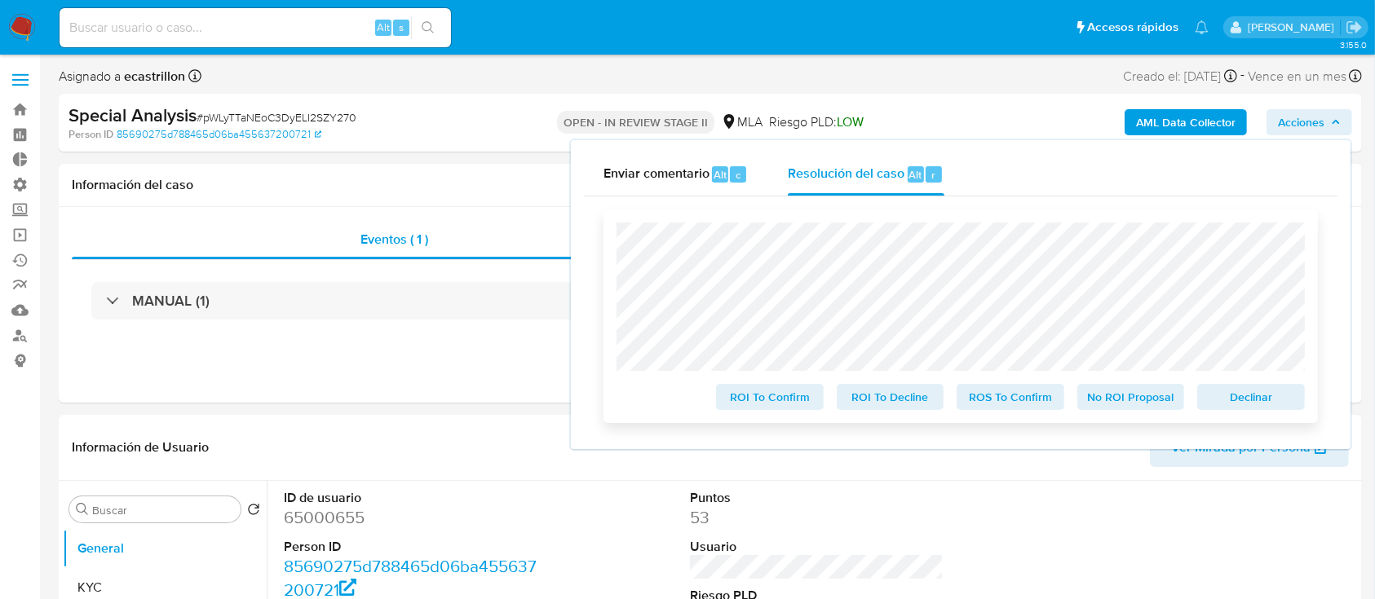
click at [1238, 400] on span "Declinar" at bounding box center [1250, 397] width 85 height 23
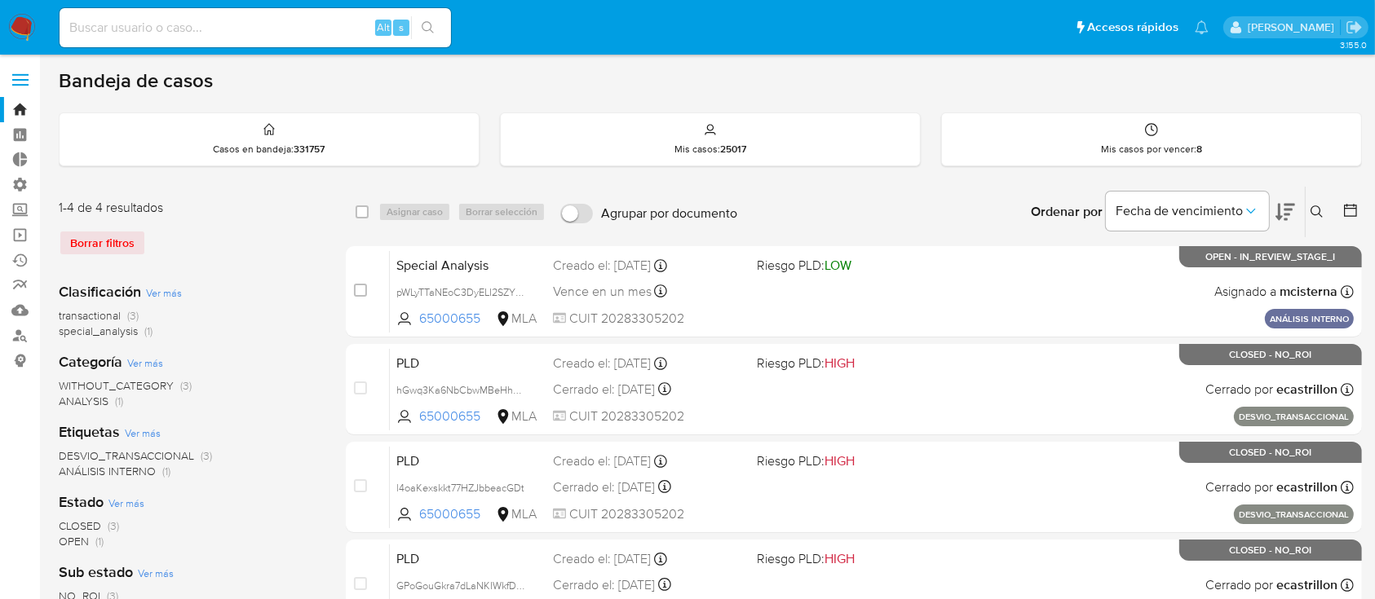
click at [1320, 206] on icon at bounding box center [1316, 211] width 13 height 13
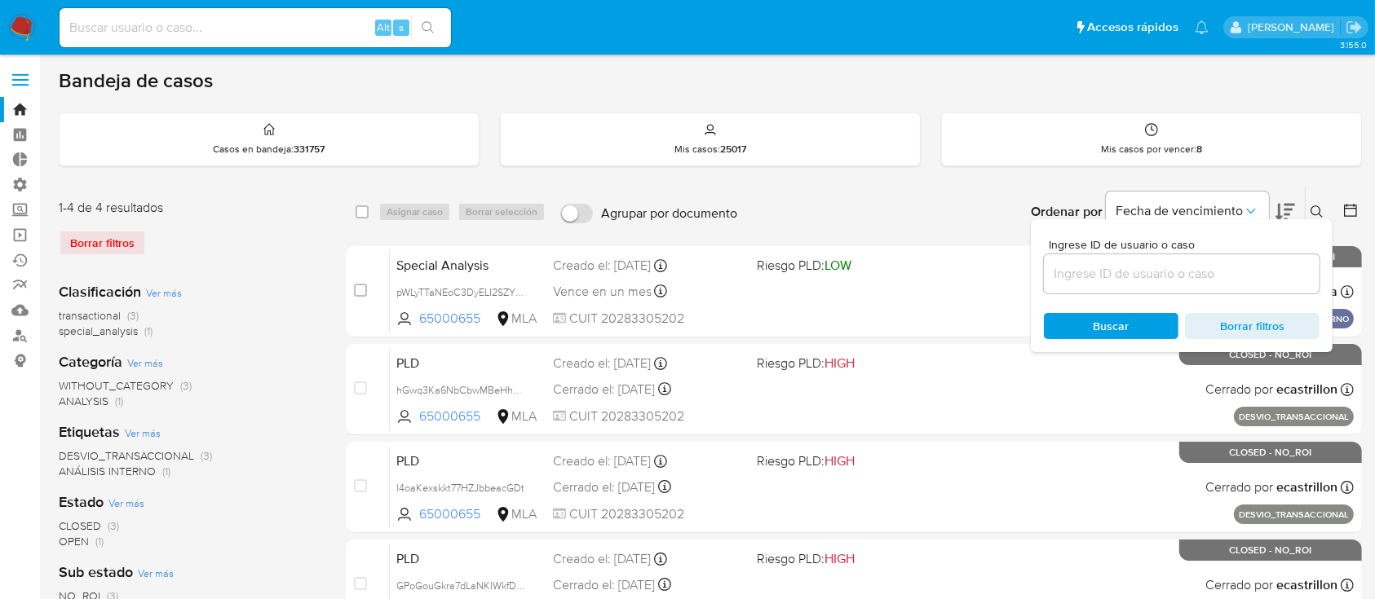
click at [1272, 264] on input at bounding box center [1182, 273] width 276 height 21
type input "403515841"
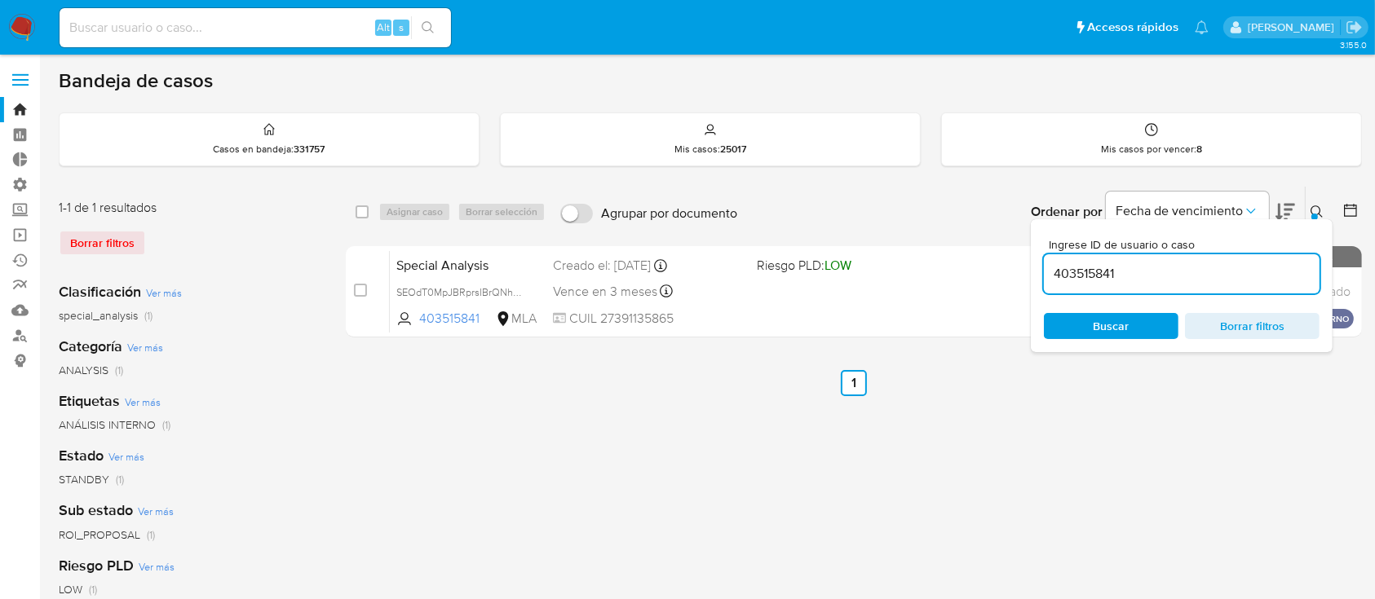
click at [1315, 214] on div at bounding box center [1314, 217] width 7 height 7
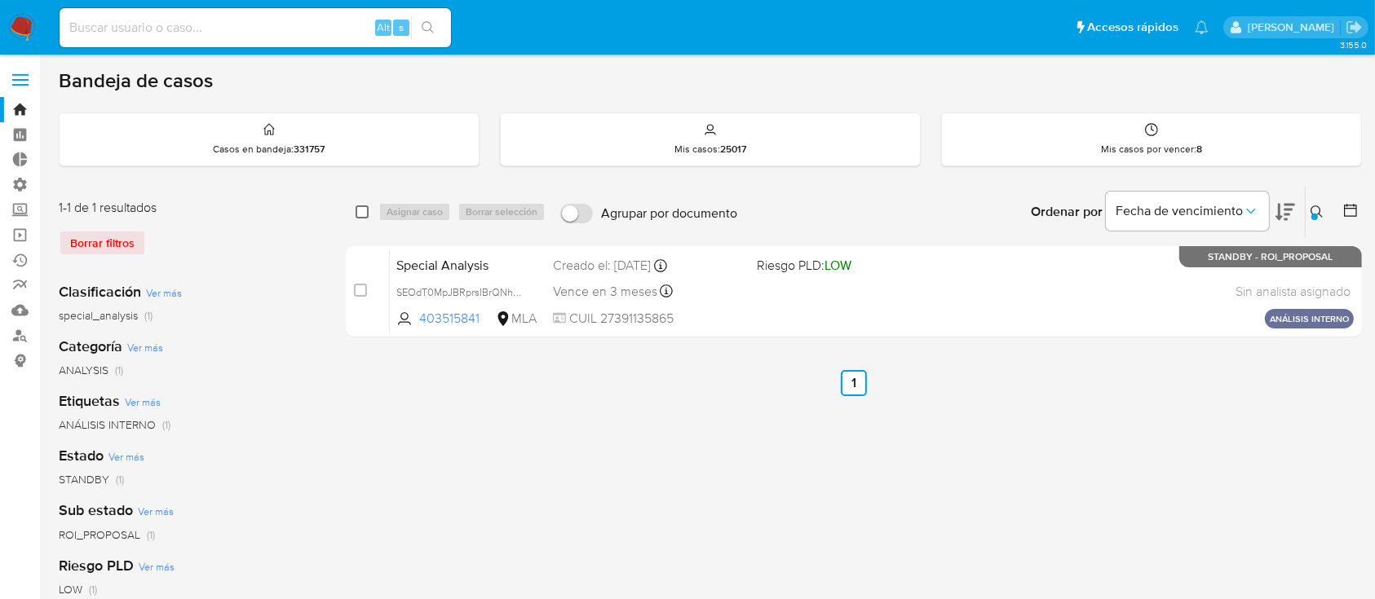
click at [364, 213] on input "checkbox" at bounding box center [361, 211] width 13 height 13
checkbox input "true"
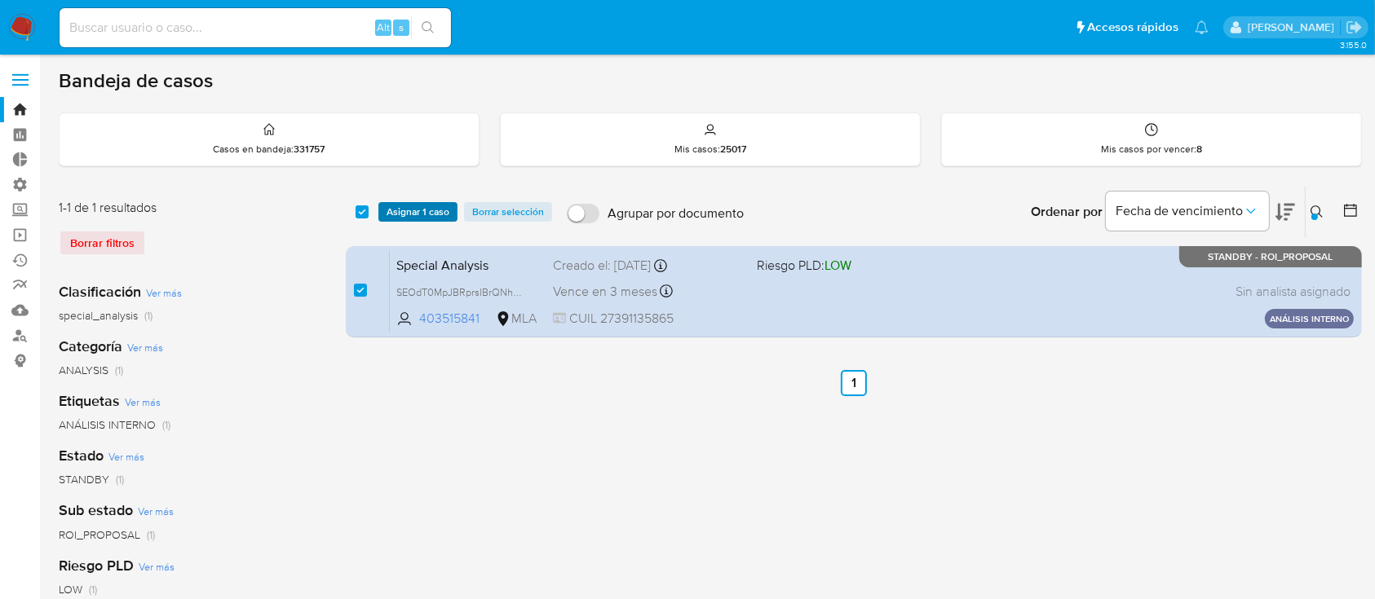
click at [393, 214] on span "Asignar 1 caso" at bounding box center [417, 212] width 63 height 16
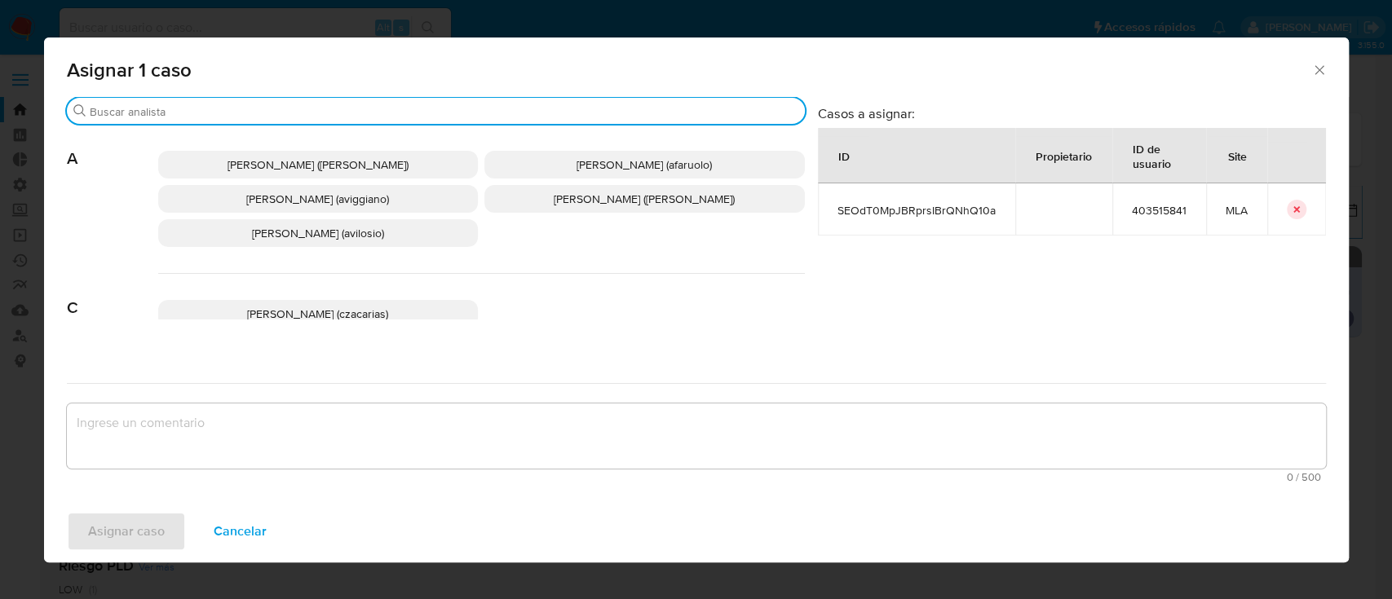
click at [351, 111] on input "Buscar" at bounding box center [444, 111] width 709 height 15
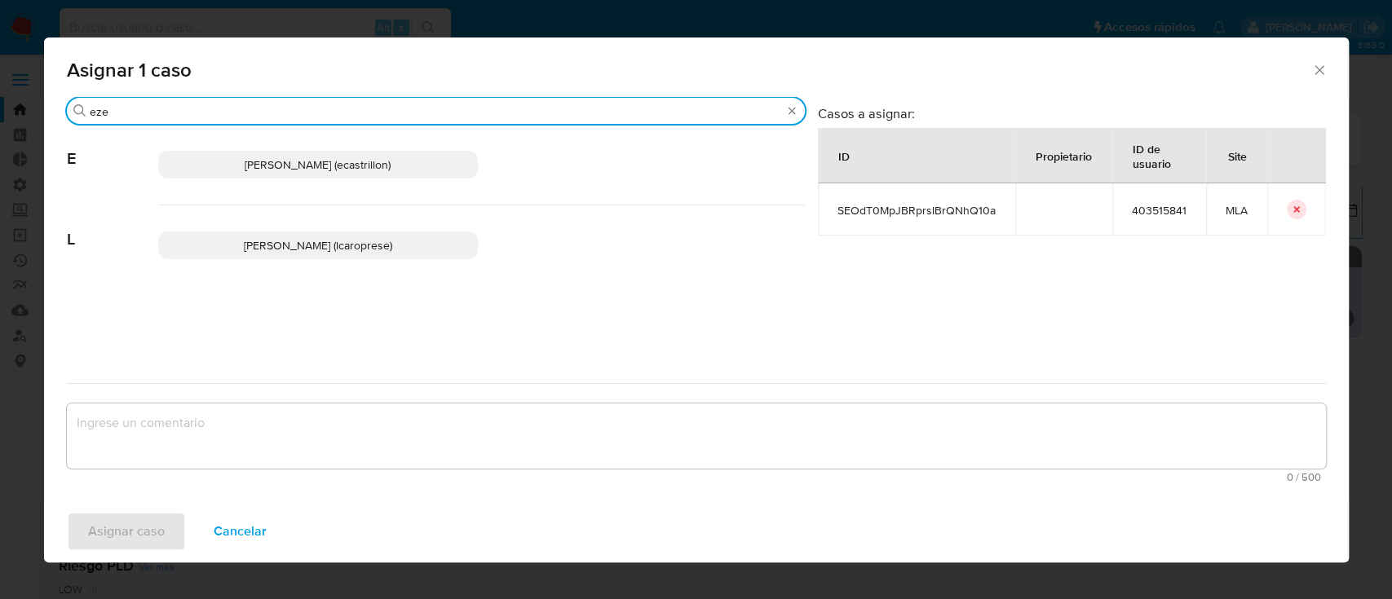
type input "eze"
click at [364, 172] on span "Ezequiel Gonzalo Castrillon (ecastrillon)" at bounding box center [318, 165] width 146 height 16
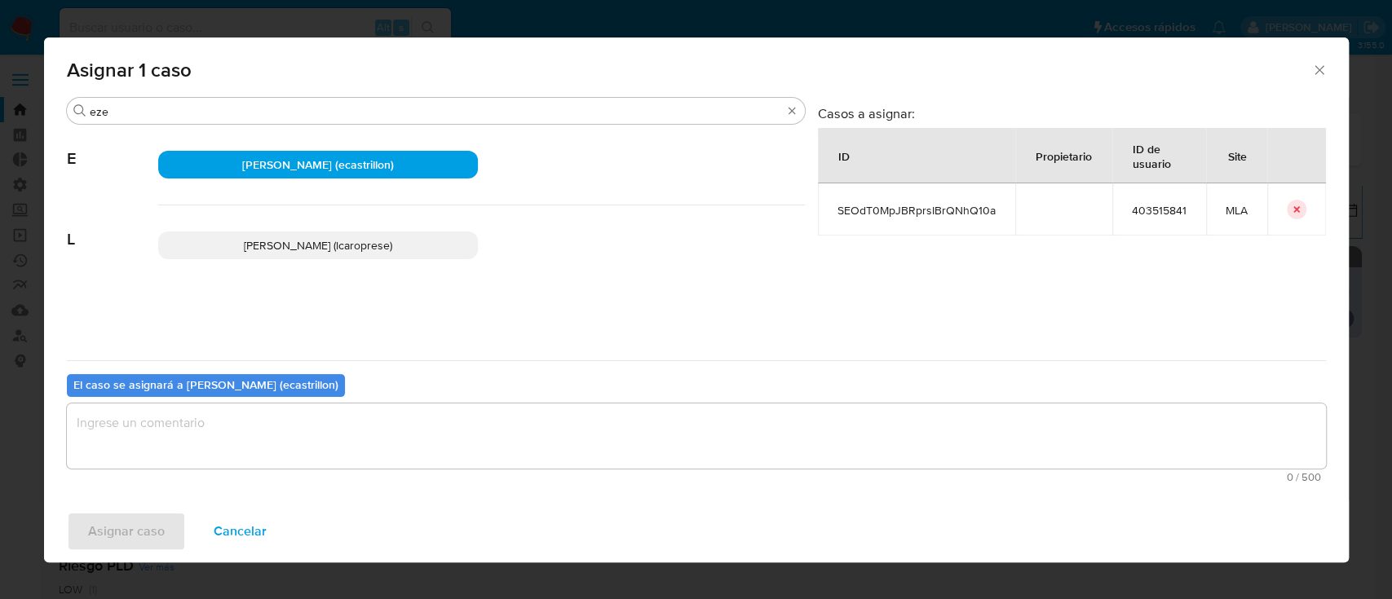
click at [313, 427] on textarea "assign-modal" at bounding box center [696, 436] width 1259 height 65
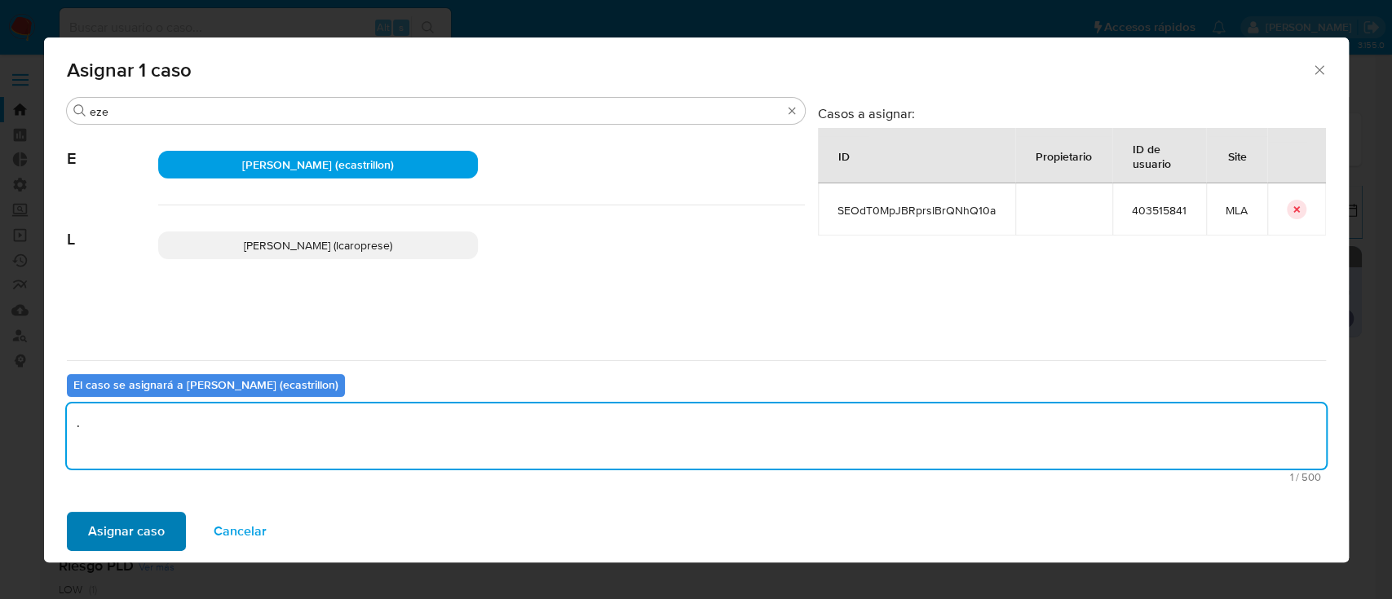
type textarea "."
click at [99, 533] on span "Asignar caso" at bounding box center [126, 532] width 77 height 36
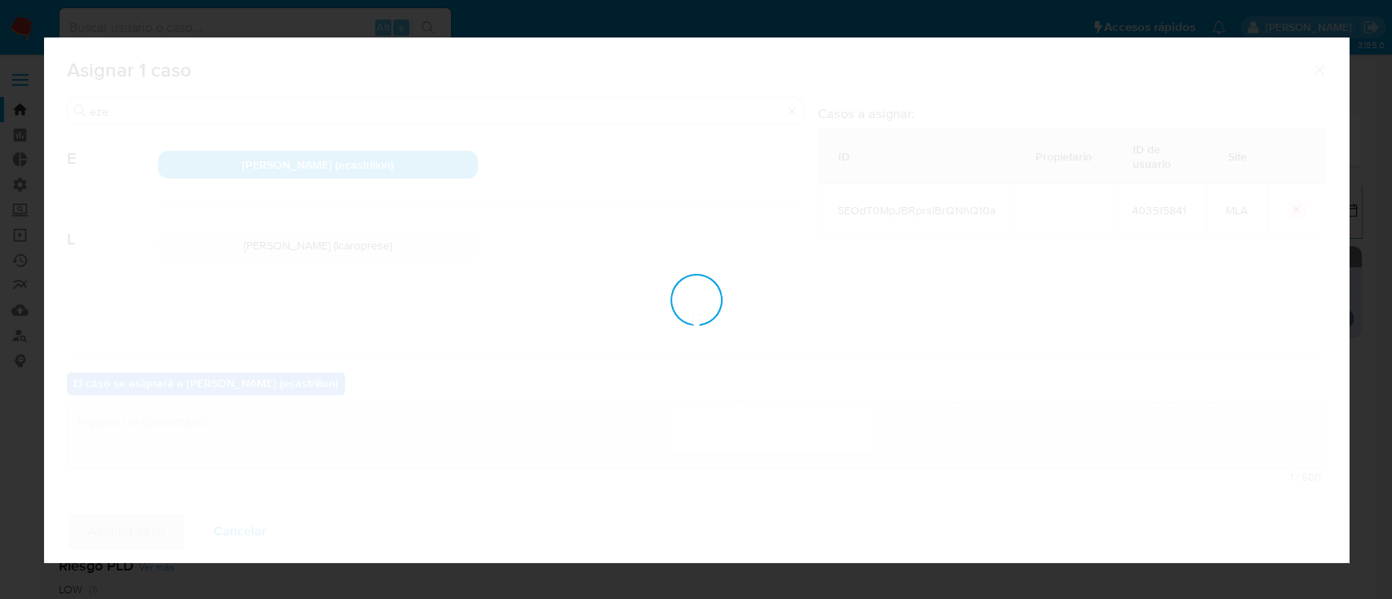
checkbox input "false"
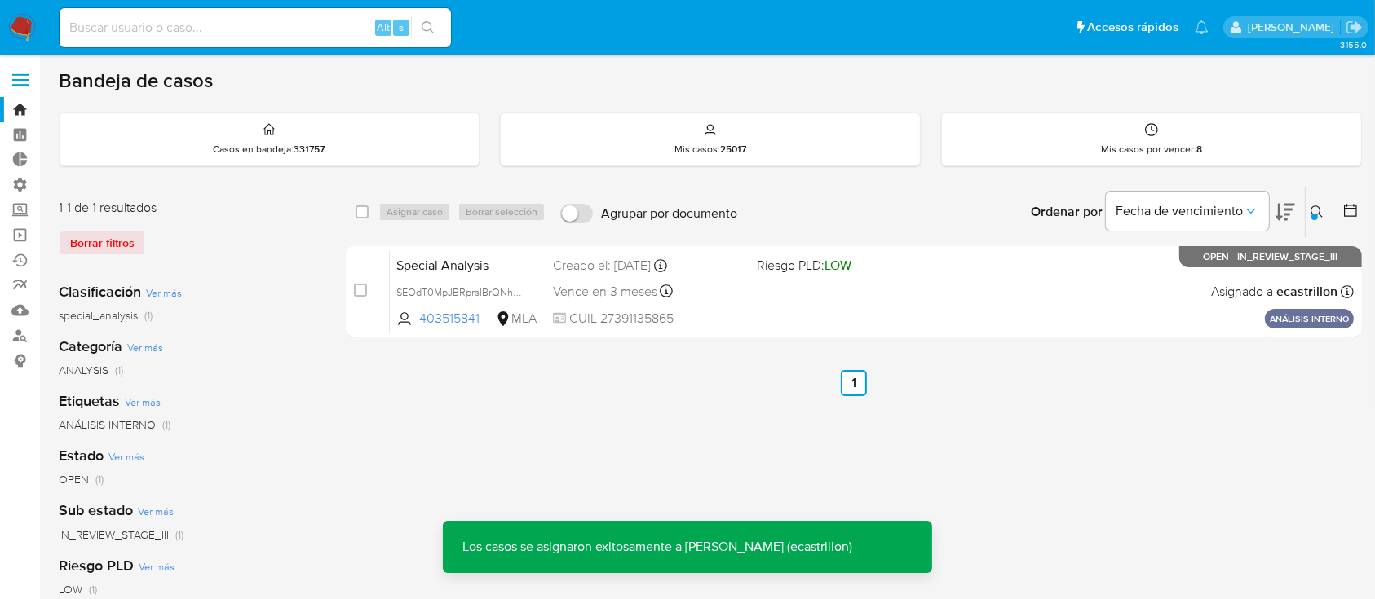
click at [884, 302] on div "Special Analysis SEOdT0MpJBRprsIBrQNhQ10a 403515841 MLA Riesgo PLD: LOW Creado …" at bounding box center [872, 291] width 964 height 82
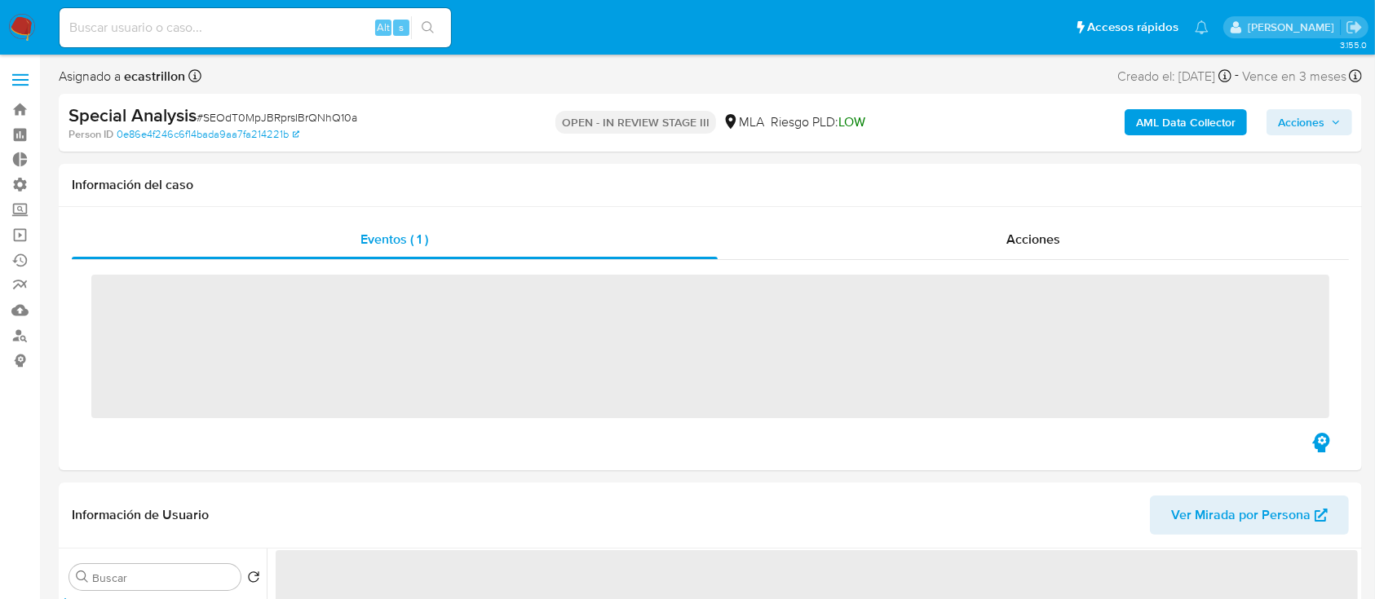
click at [1304, 126] on span "Acciones" at bounding box center [1301, 122] width 46 height 26
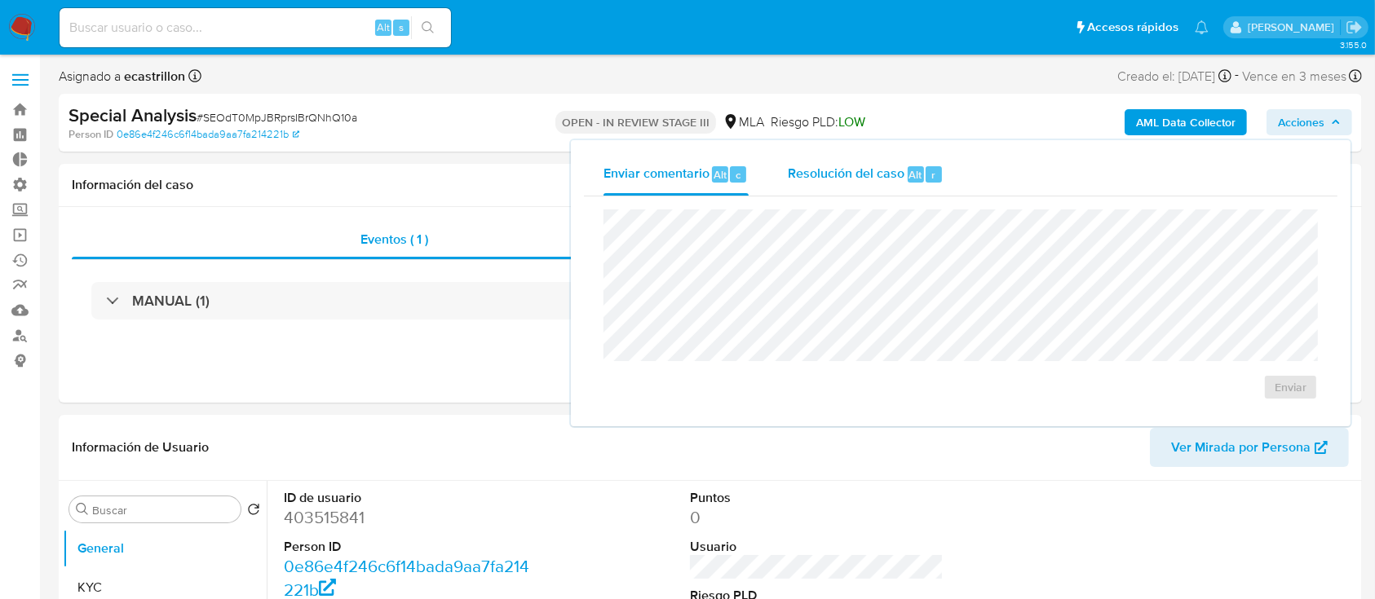
click at [853, 168] on span "Resolución del caso" at bounding box center [846, 174] width 117 height 19
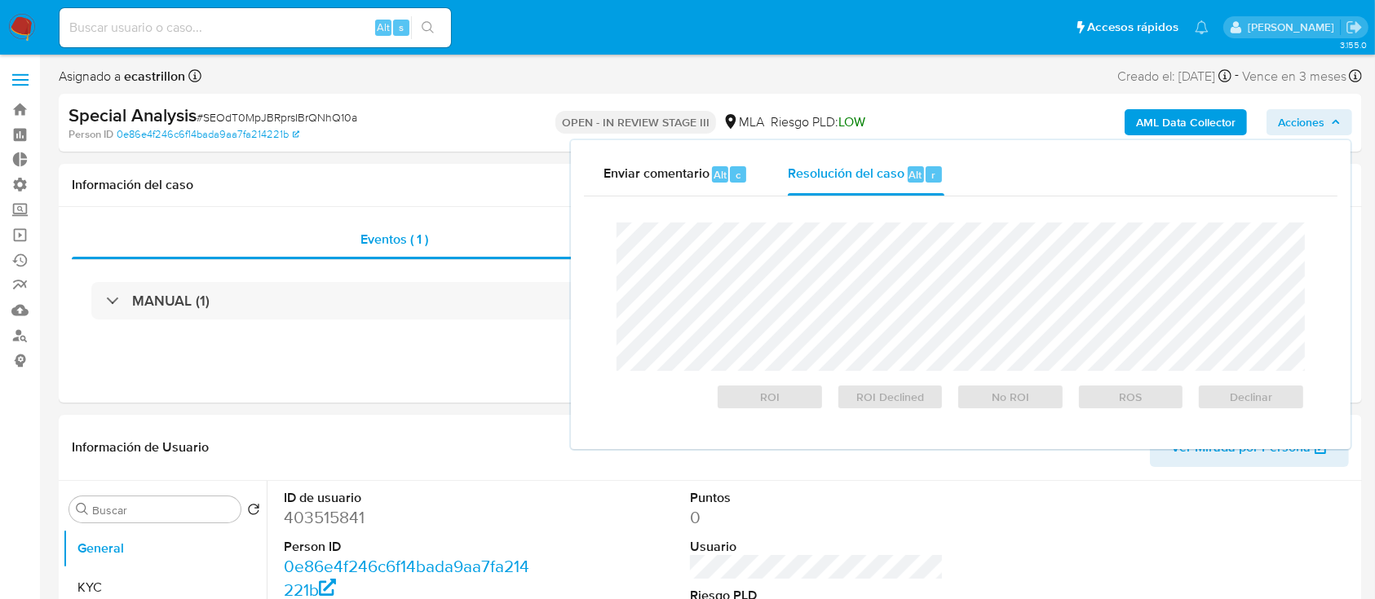
select select "10"
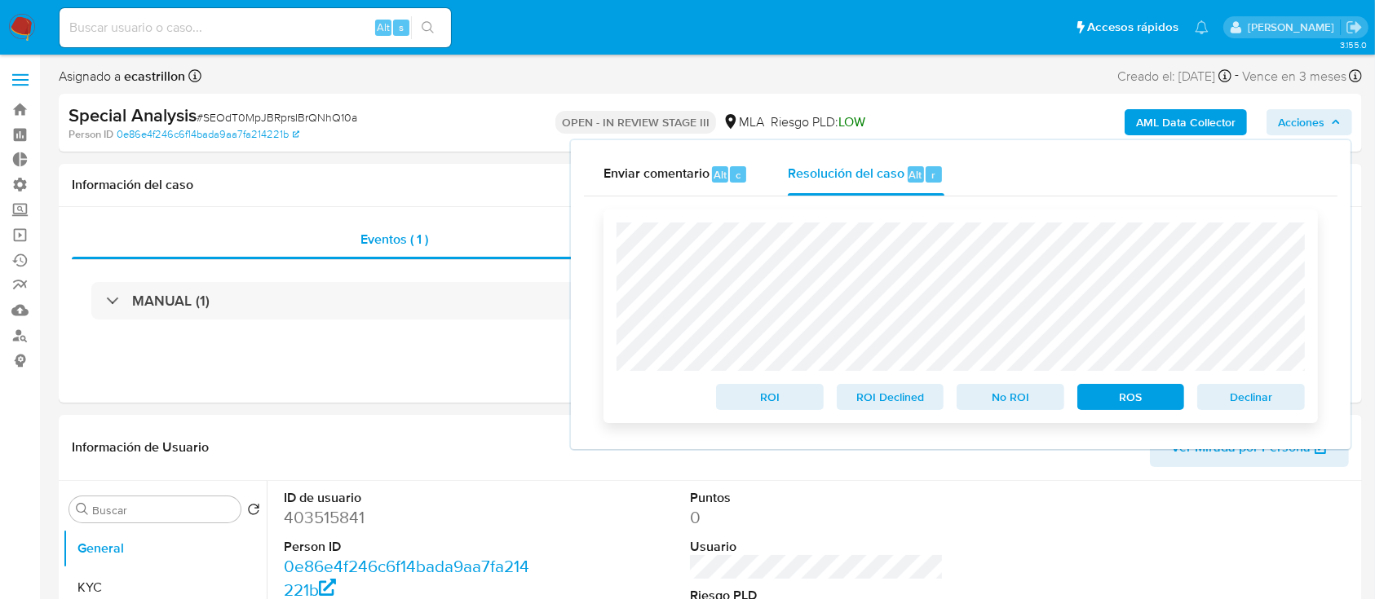
click at [1246, 395] on span "Declinar" at bounding box center [1250, 397] width 85 height 23
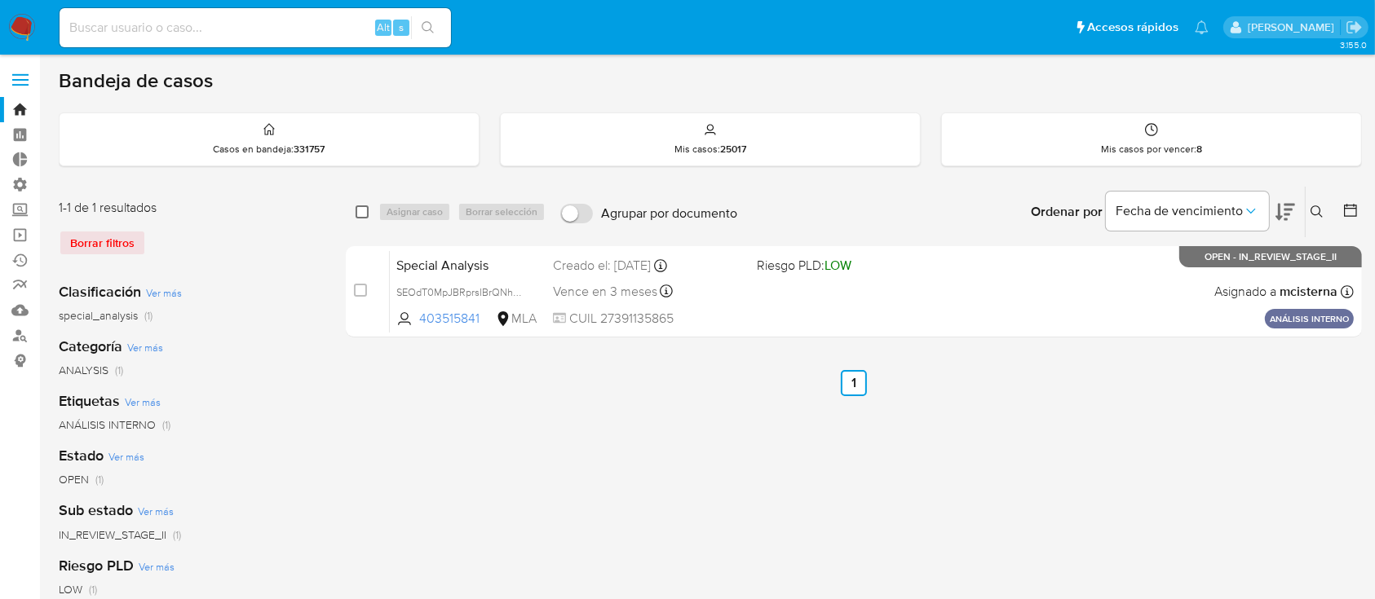
click at [364, 210] on input "checkbox" at bounding box center [361, 211] width 13 height 13
checkbox input "true"
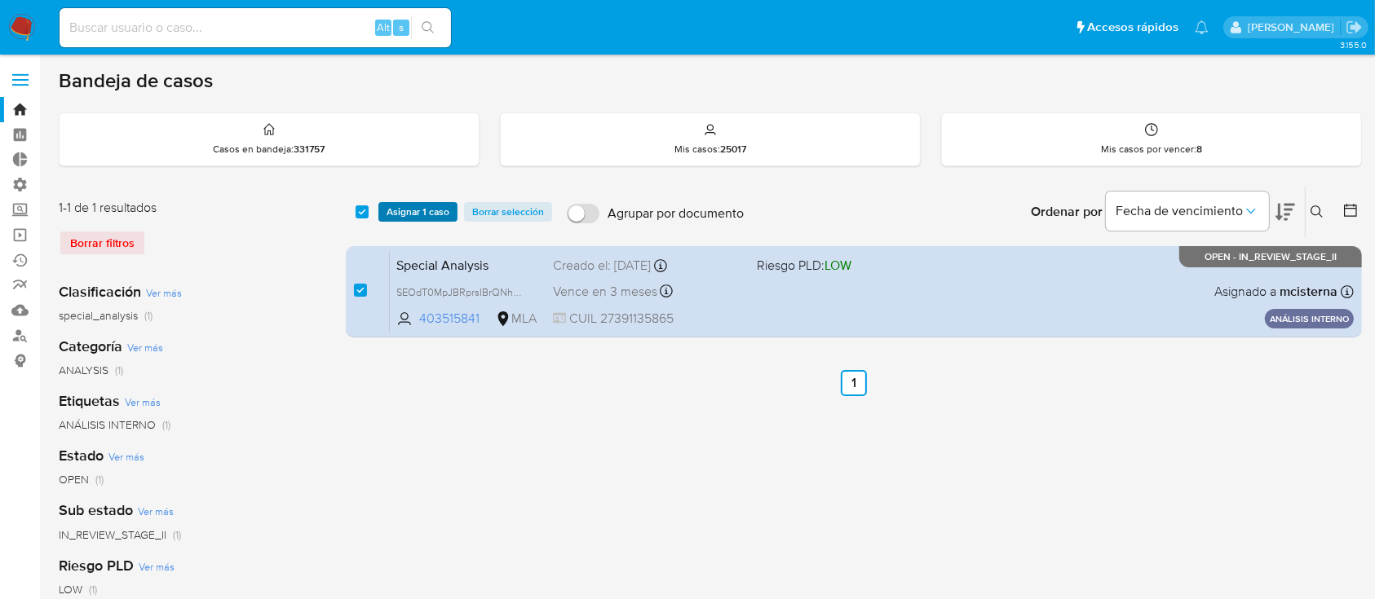
click at [404, 206] on span "Asignar 1 caso" at bounding box center [417, 212] width 63 height 16
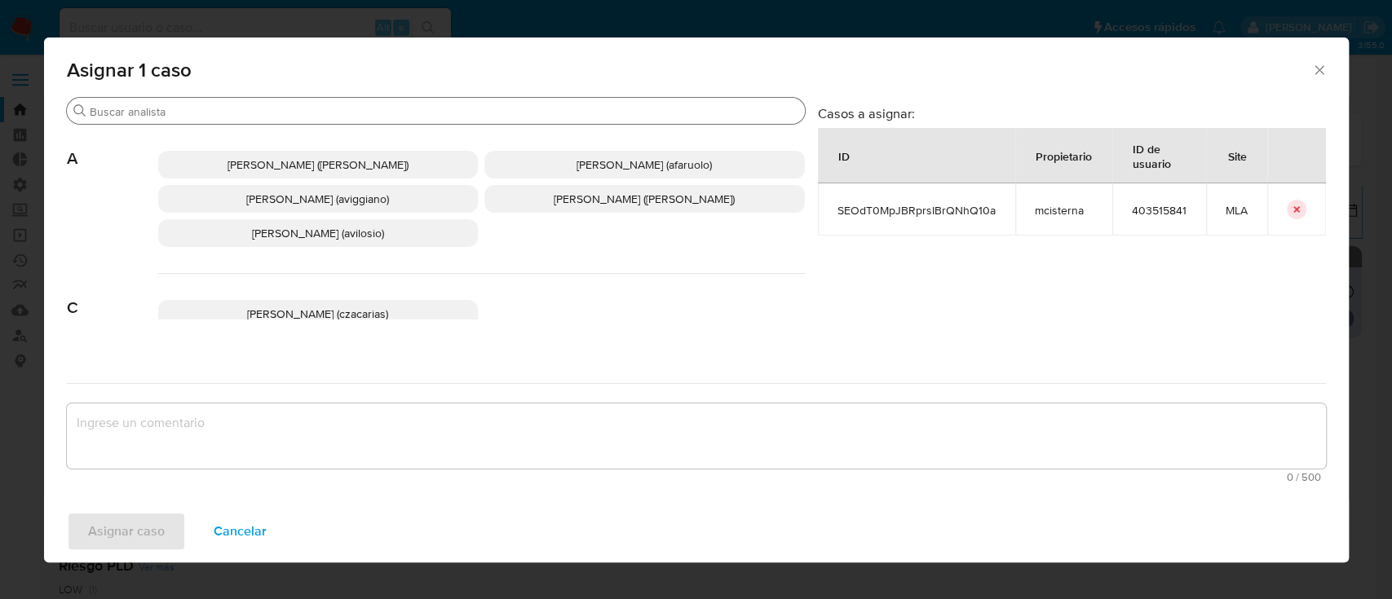
click at [313, 115] on input "Buscar" at bounding box center [444, 111] width 709 height 15
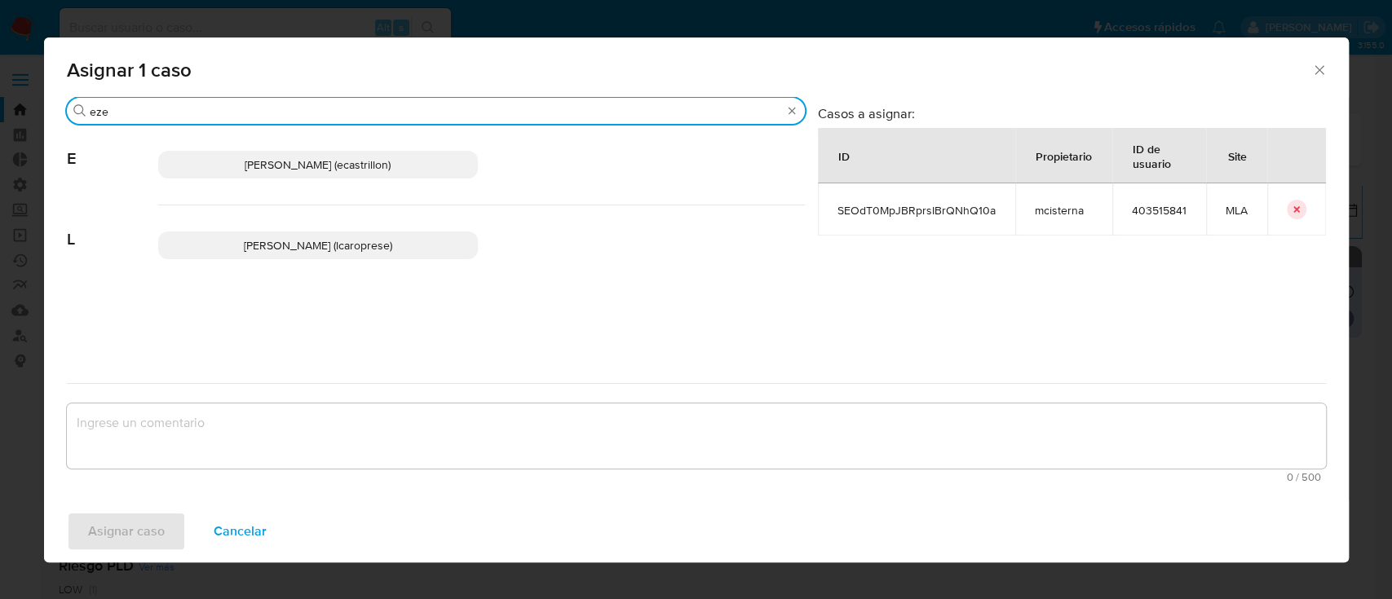
type input "eze"
click at [347, 163] on span "Ezequiel Gonzalo Castrillon (ecastrillon)" at bounding box center [318, 165] width 146 height 16
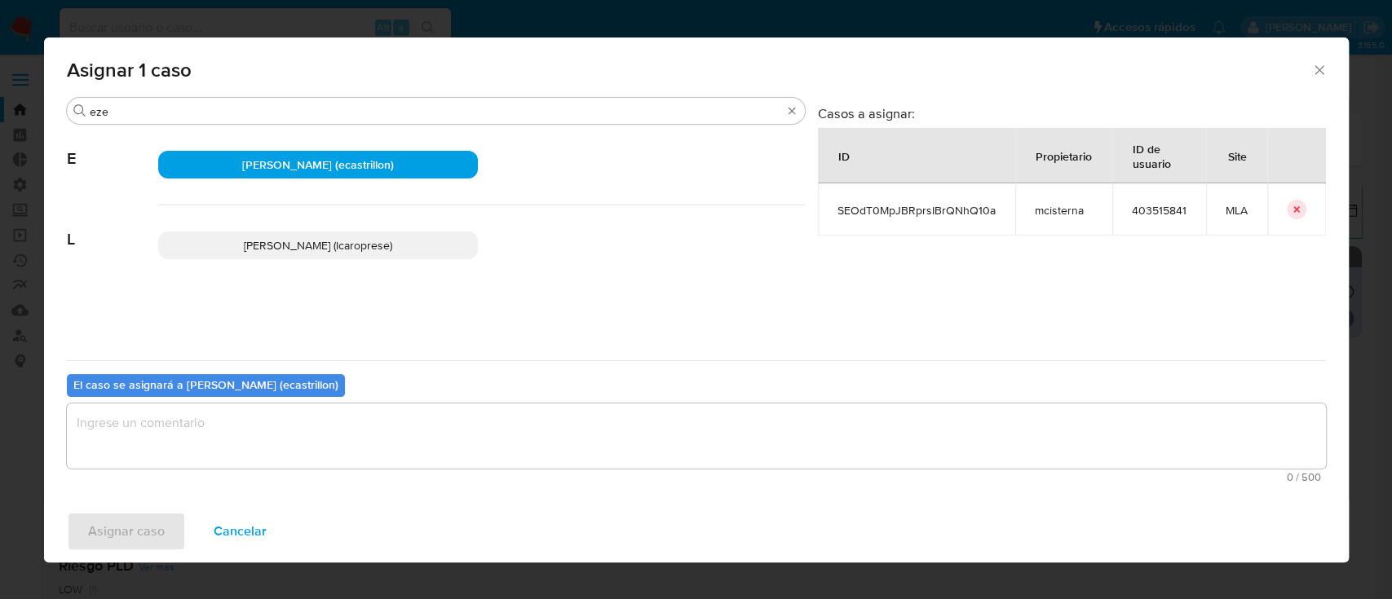
click at [279, 418] on textarea "assign-modal" at bounding box center [696, 436] width 1259 height 65
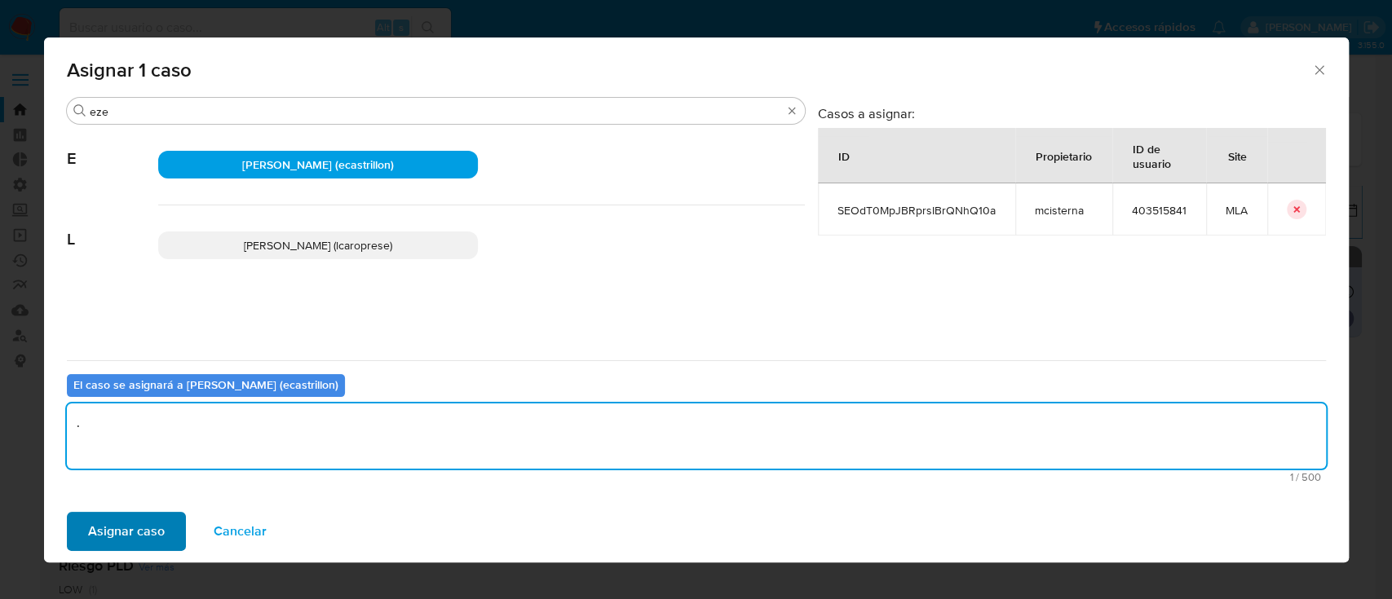
type textarea "."
click at [136, 525] on span "Asignar caso" at bounding box center [126, 532] width 77 height 36
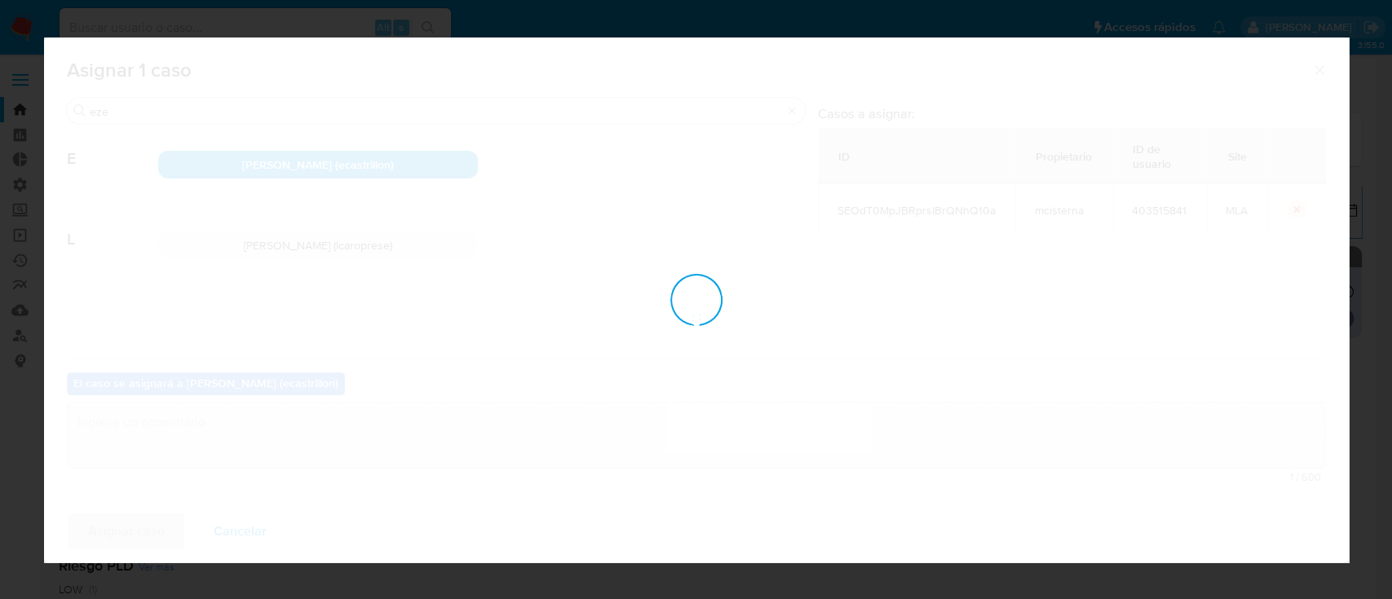
checkbox input "false"
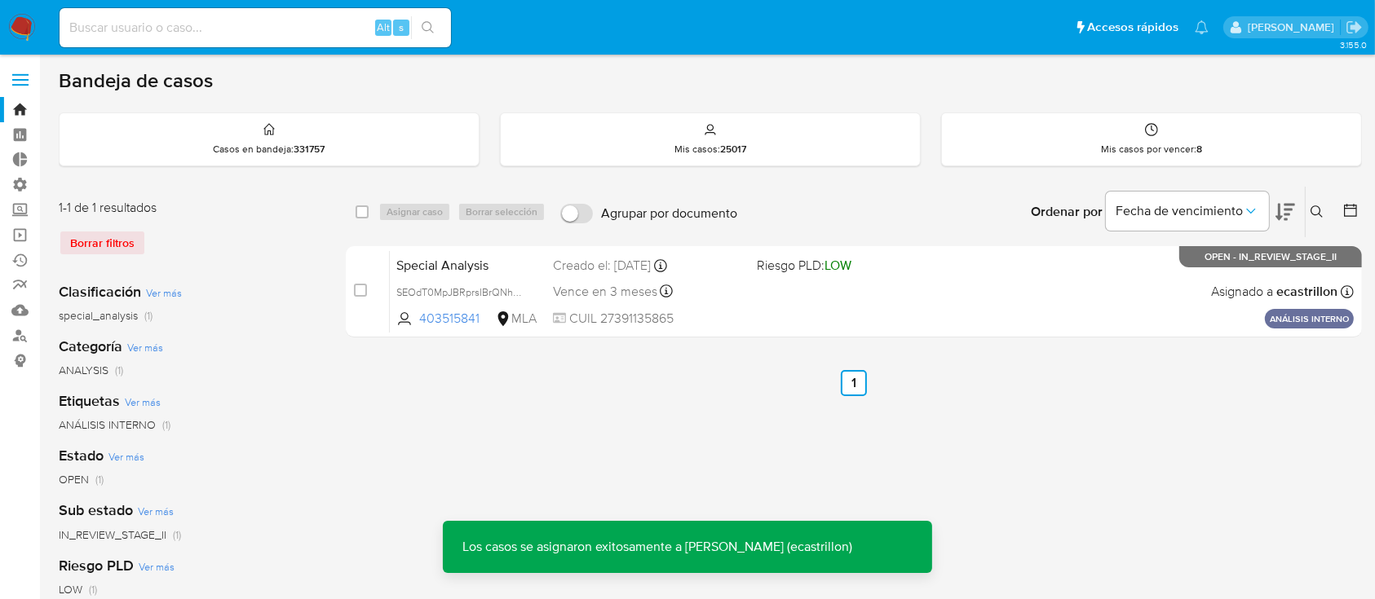
click at [957, 297] on div "Special Analysis SEOdT0MpJBRprsIBrQNhQ10a 403515841 MLA Riesgo PLD: LOW Creado …" at bounding box center [872, 291] width 964 height 82
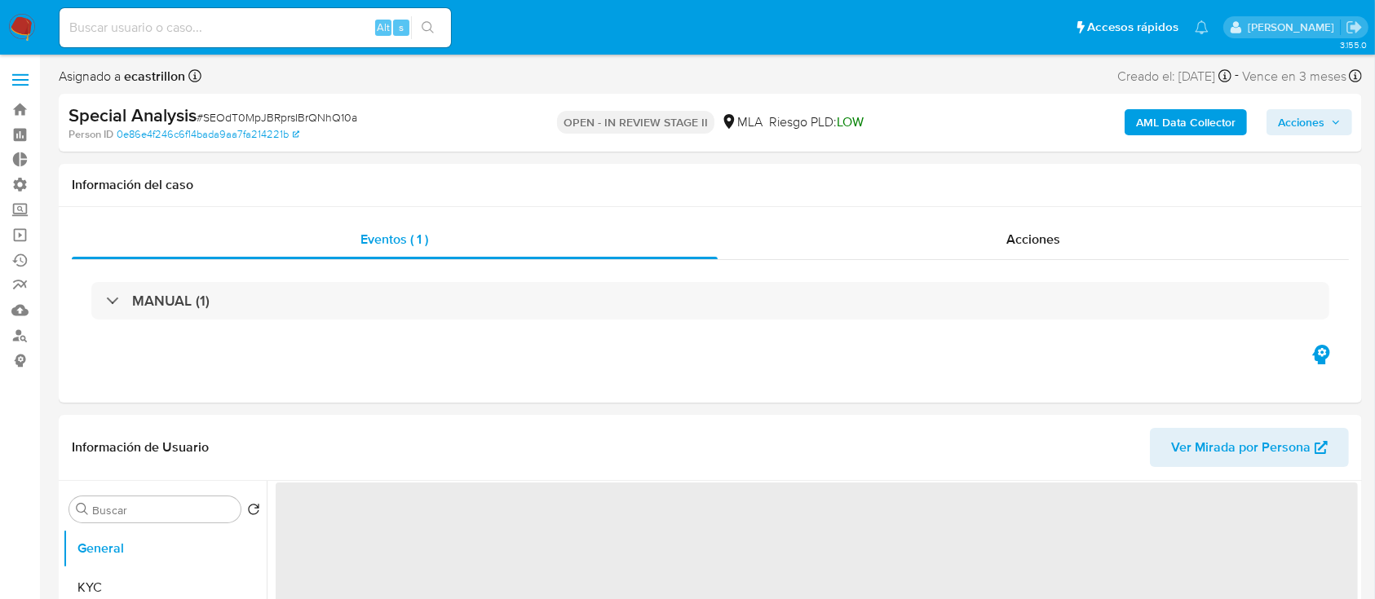
click at [1327, 120] on span "Acciones" at bounding box center [1309, 122] width 63 height 23
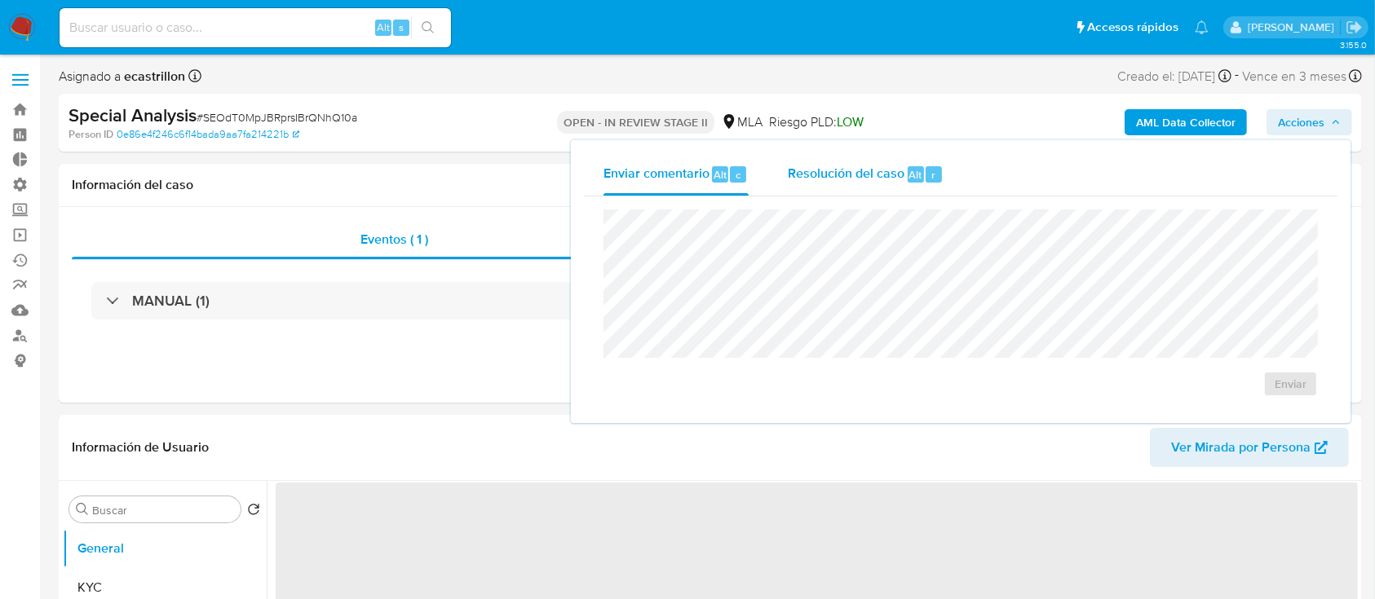
click at [867, 194] on div "Resolución del caso Alt r" at bounding box center [866, 174] width 156 height 42
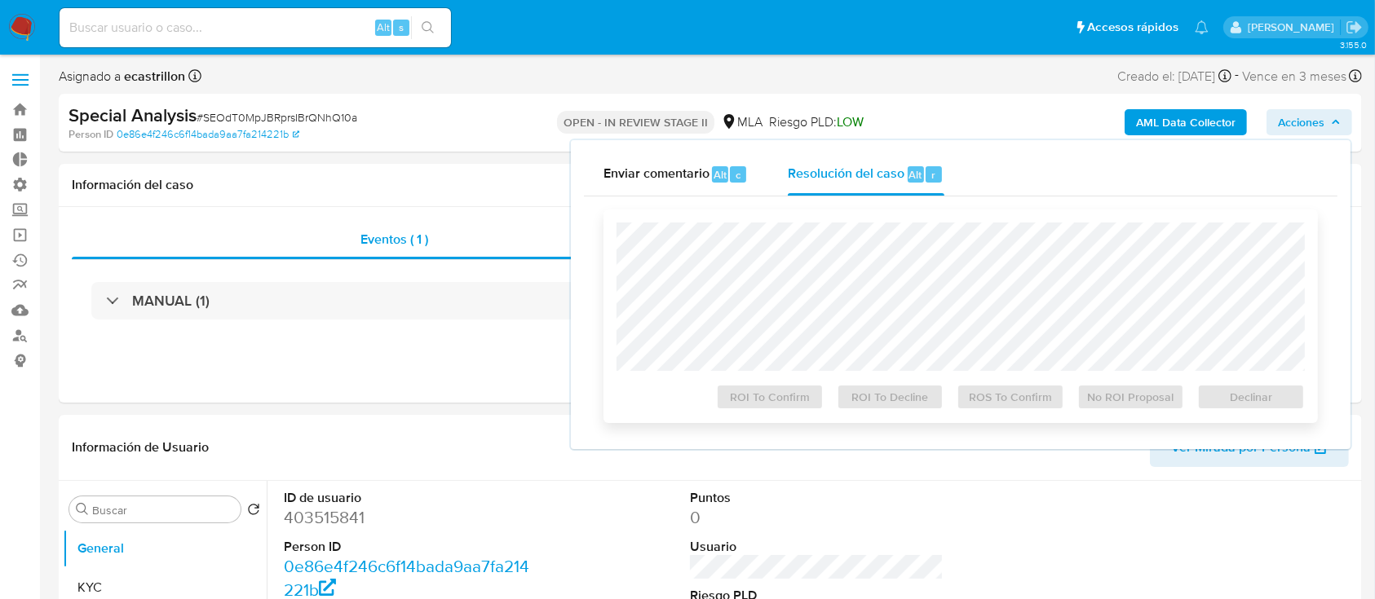
select select "10"
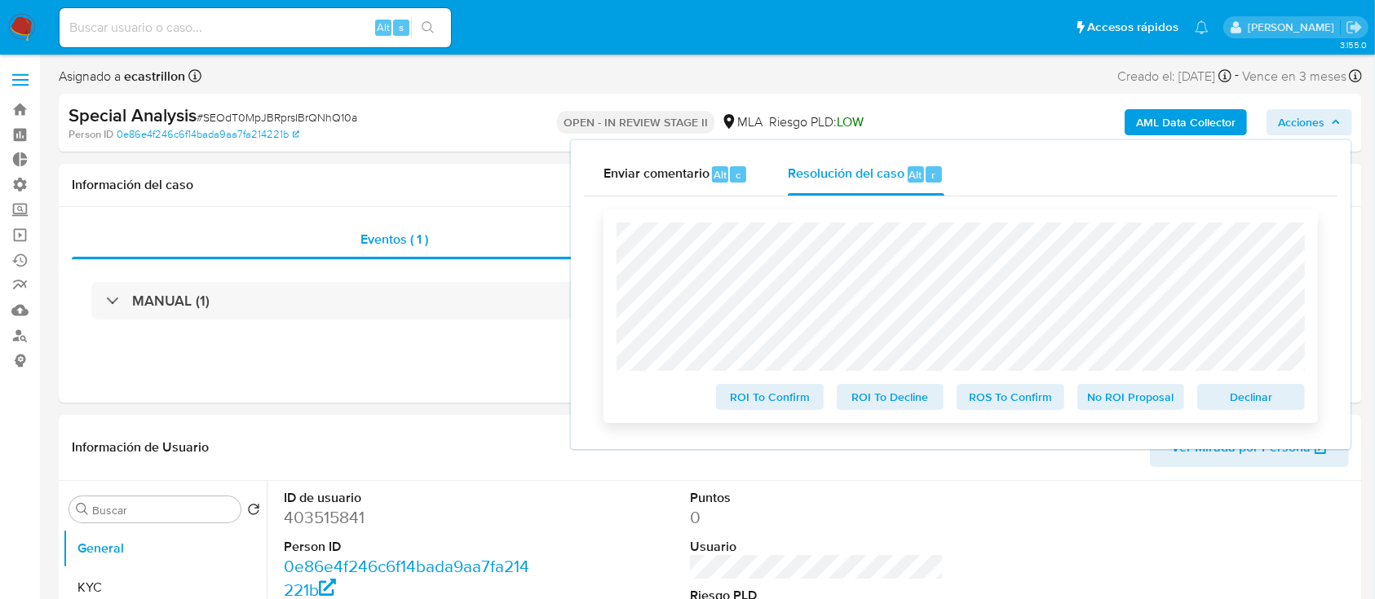
click at [1246, 393] on span "Declinar" at bounding box center [1250, 397] width 85 height 23
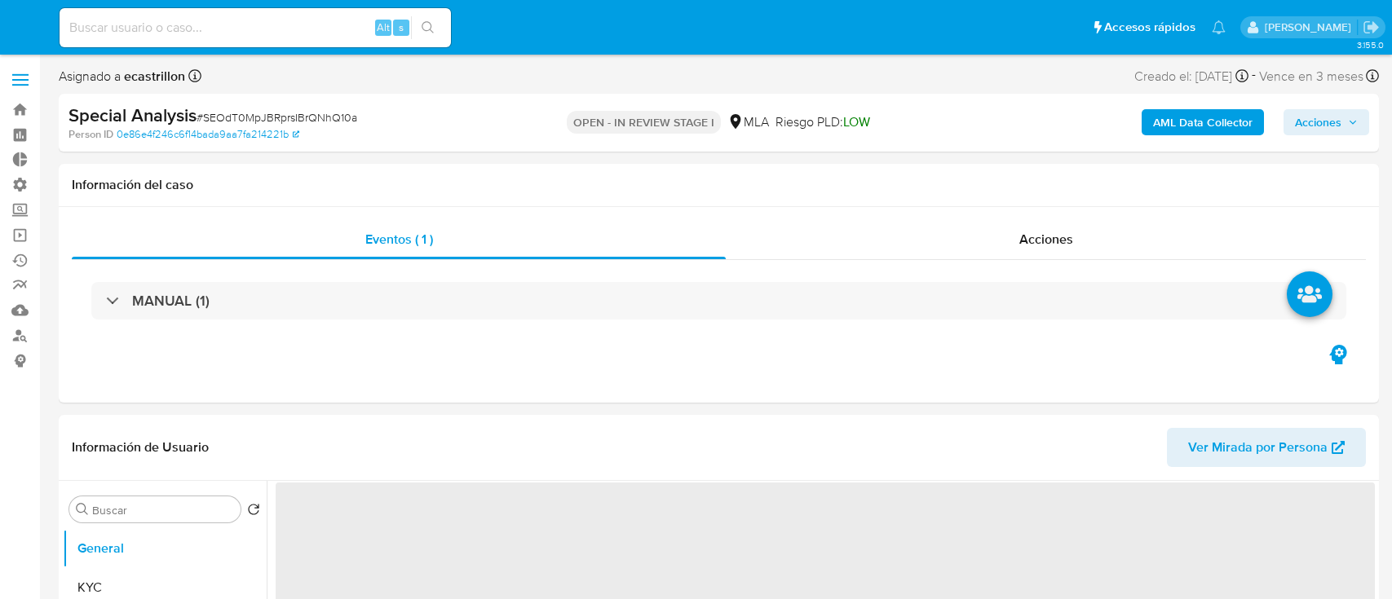
select select "10"
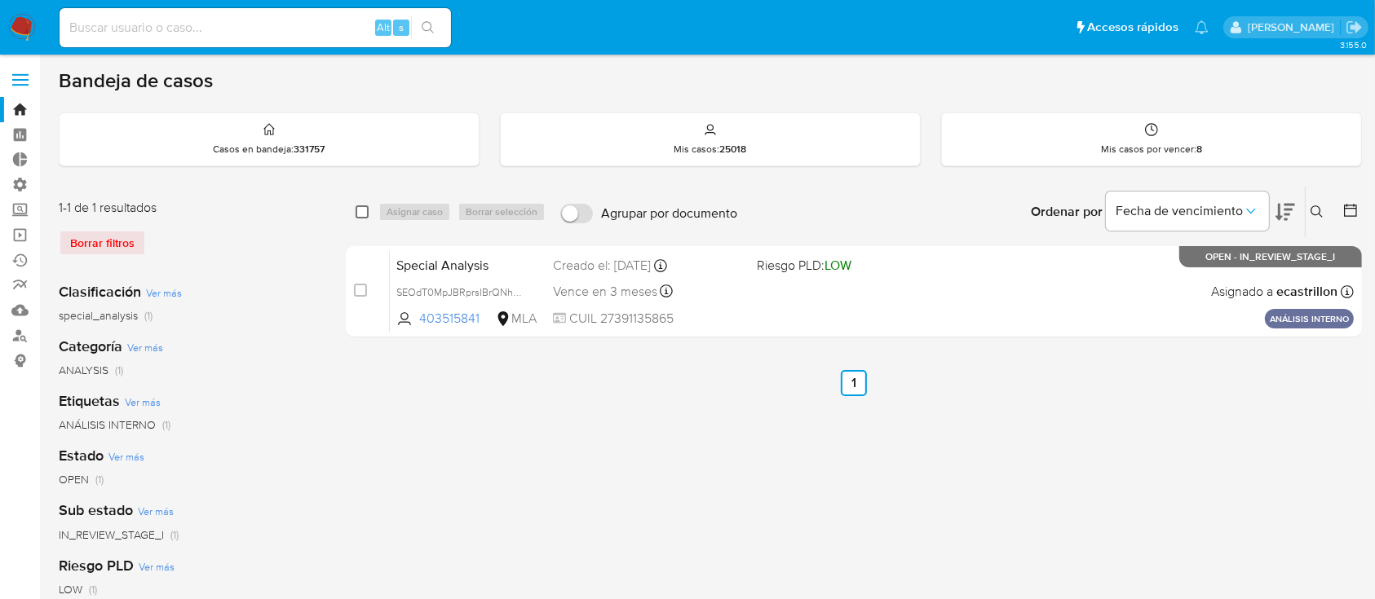
click at [360, 211] on input "checkbox" at bounding box center [361, 211] width 13 height 13
checkbox input "true"
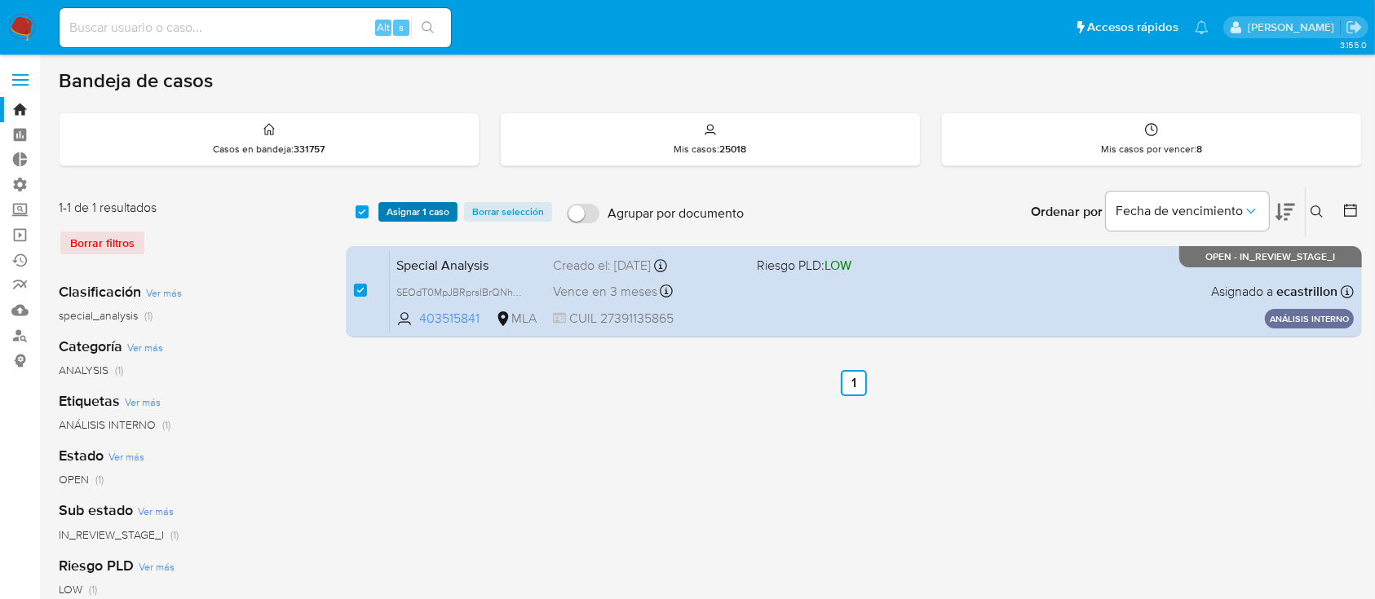
click at [408, 208] on span "Asignar 1 caso" at bounding box center [417, 212] width 63 height 16
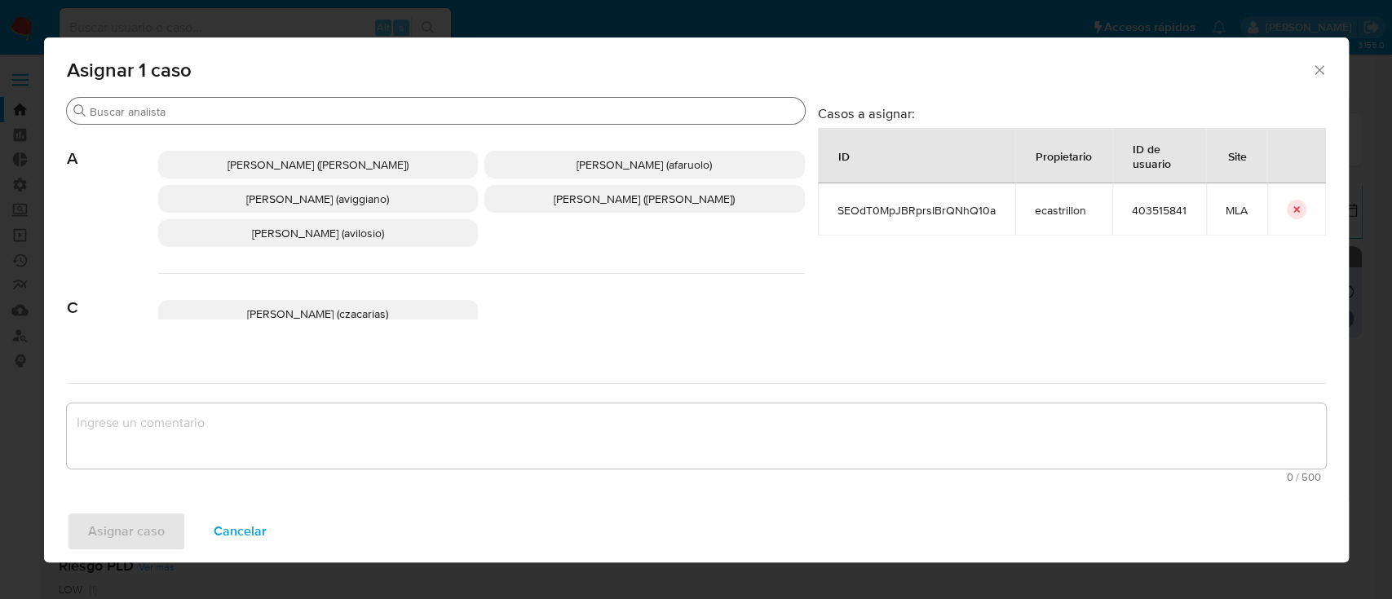
click at [348, 116] on input "Buscar" at bounding box center [444, 111] width 709 height 15
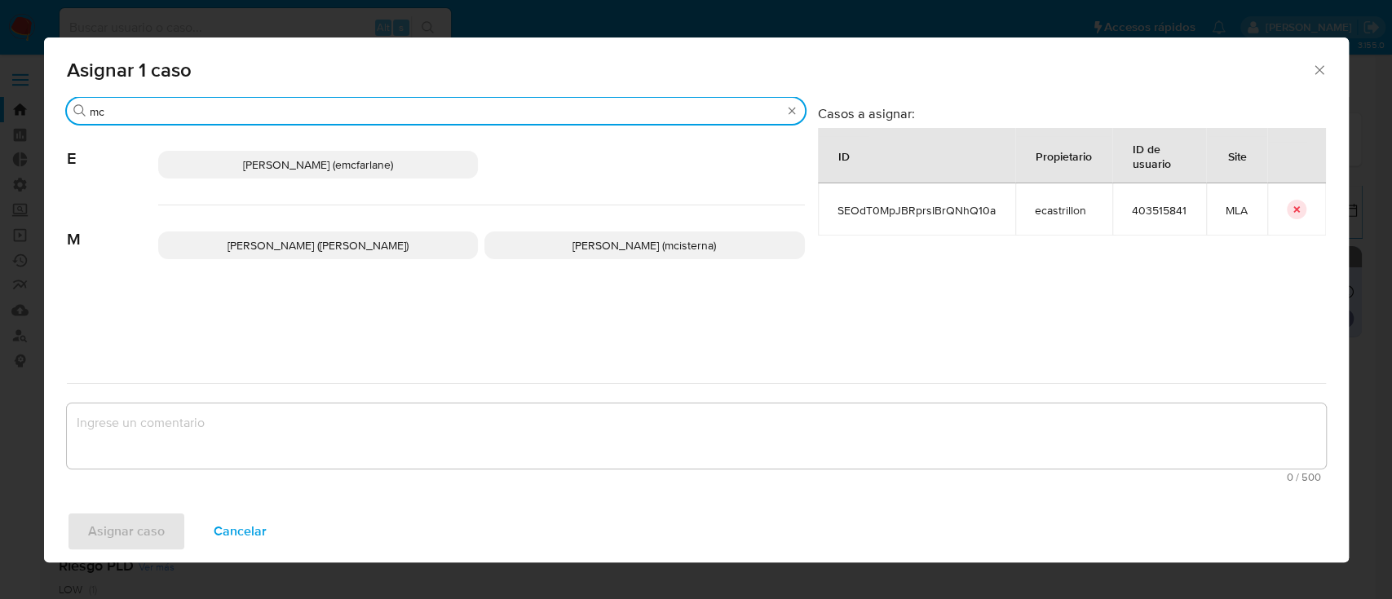
type input "mc"
click at [551, 231] on div "Mariela Belen Cragno (mcragno) Milagros Victoria Cisterna (mcisterna)" at bounding box center [481, 245] width 647 height 80
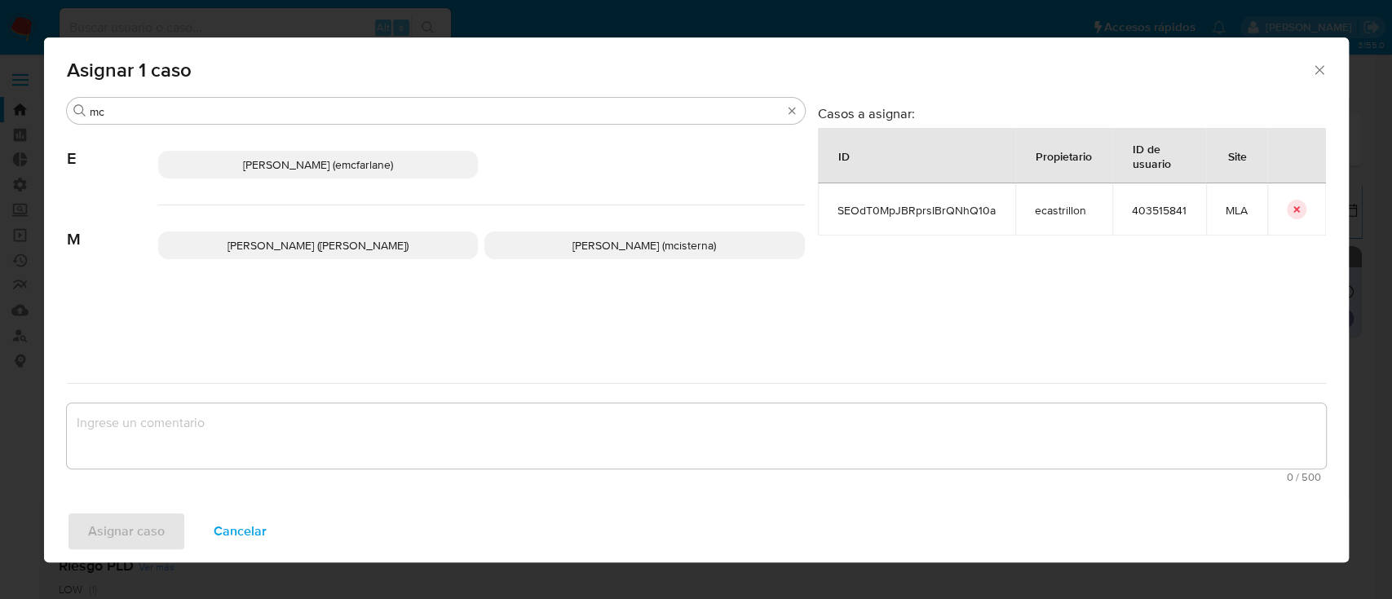
click at [572, 244] on span "Milagros Victoria Cisterna (mcisterna)" at bounding box center [643, 245] width 143 height 16
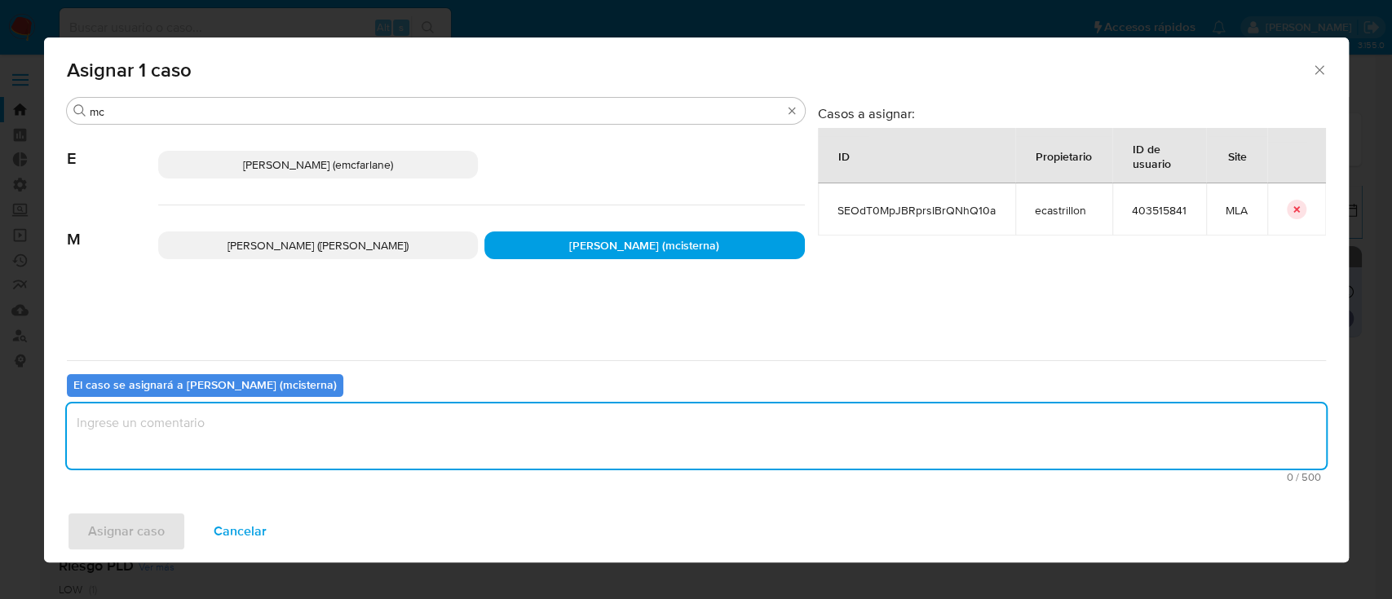
click at [320, 432] on textarea "assign-modal" at bounding box center [696, 436] width 1259 height 65
type textarea "."
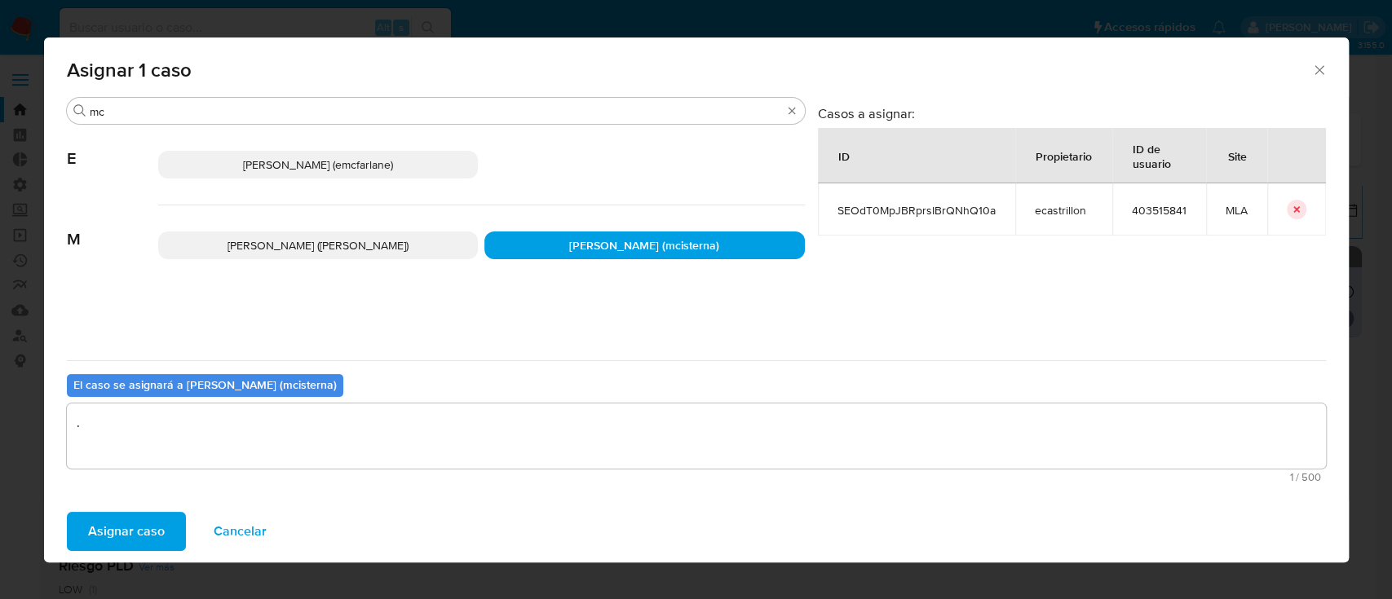
click at [170, 514] on button "Asignar caso" at bounding box center [126, 531] width 119 height 39
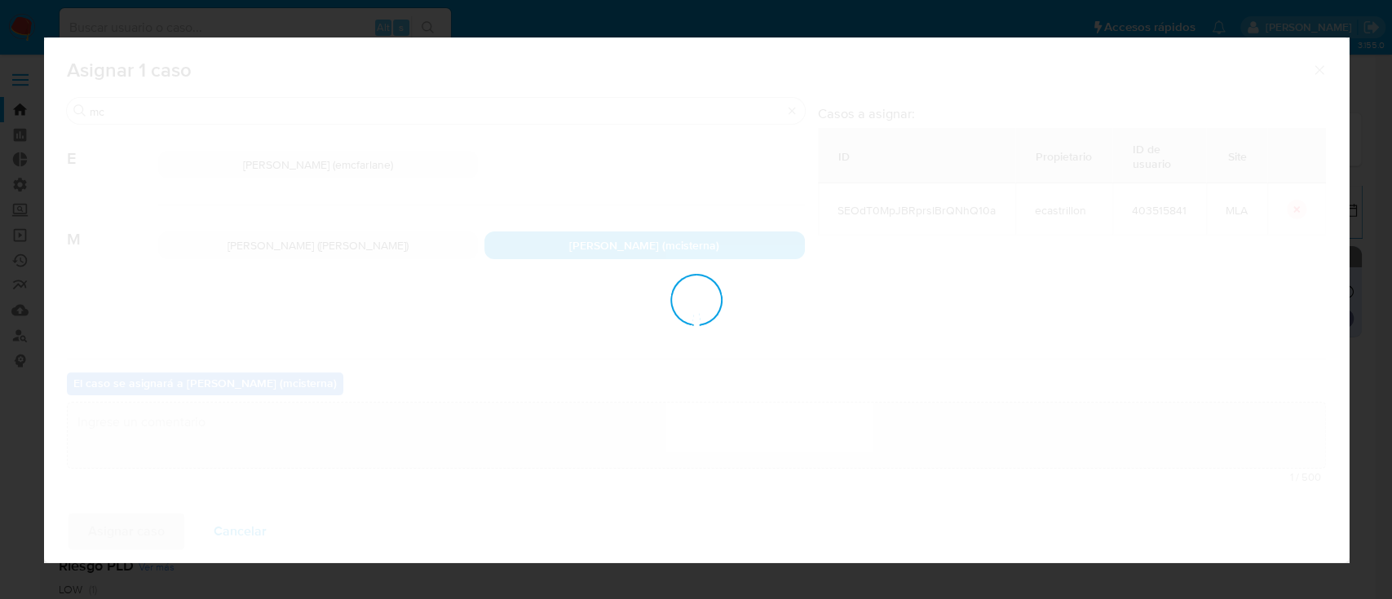
checkbox input "false"
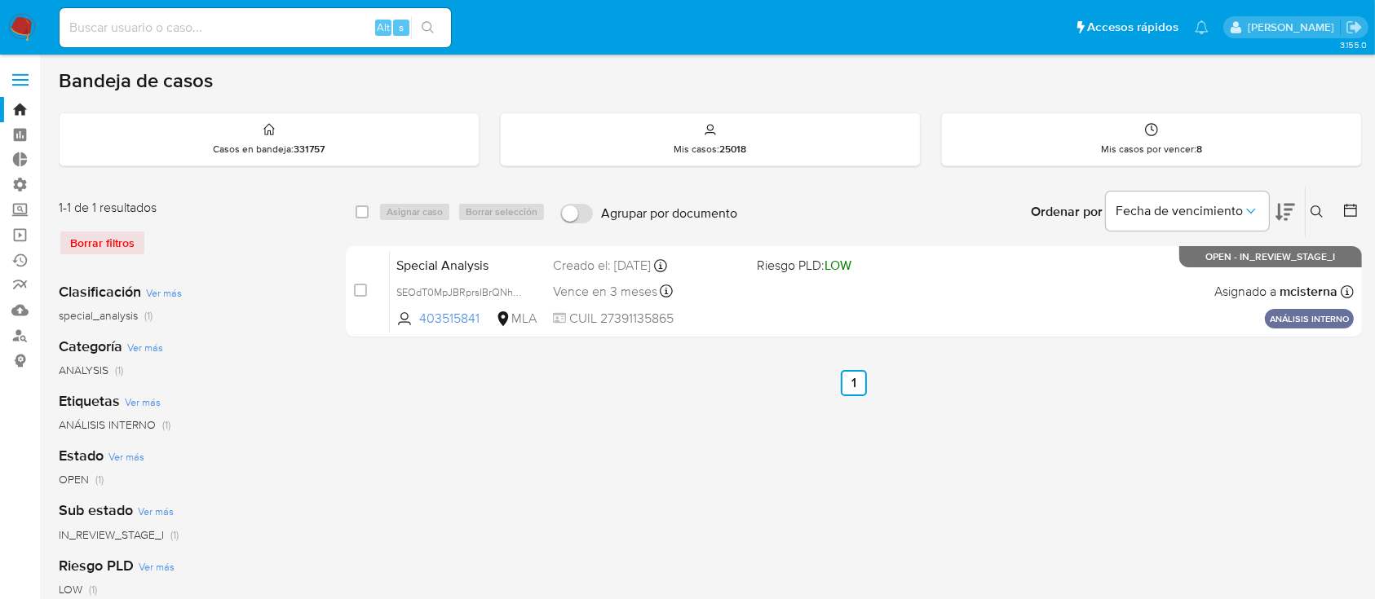
click at [1311, 200] on div "Ingrese ID de usuario o caso Buscar Borrar filtros" at bounding box center [1318, 212] width 28 height 51
click at [1318, 214] on icon at bounding box center [1316, 211] width 13 height 13
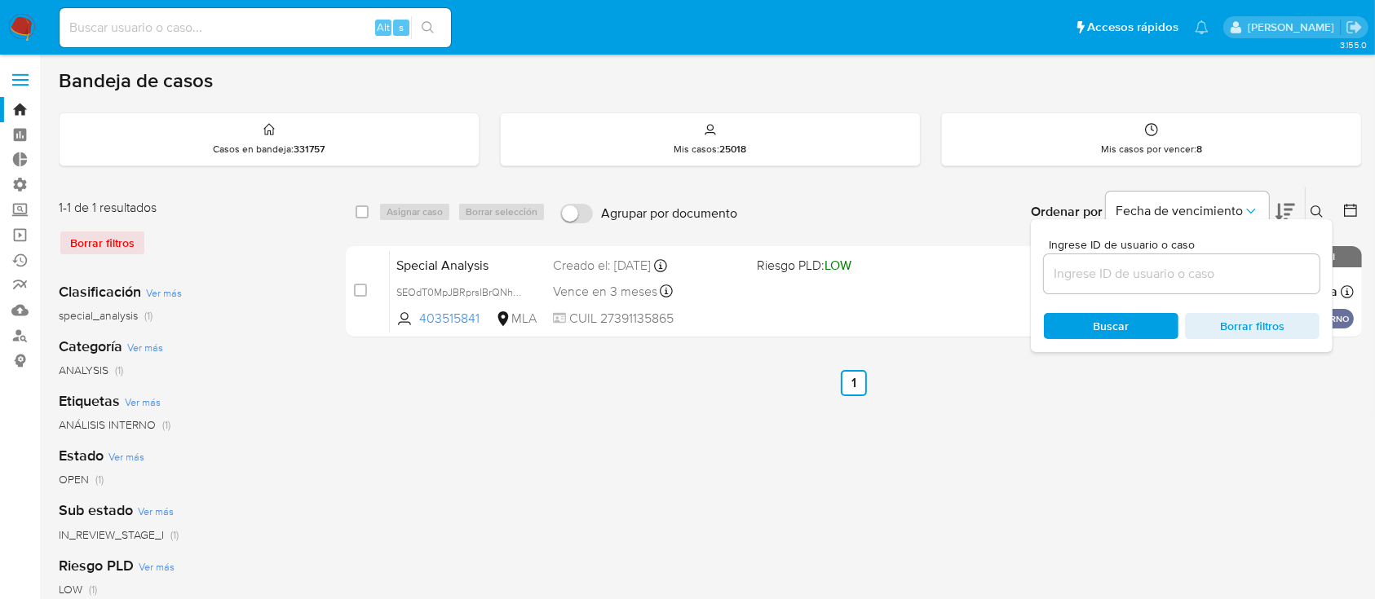
click at [1212, 269] on input at bounding box center [1182, 273] width 276 height 21
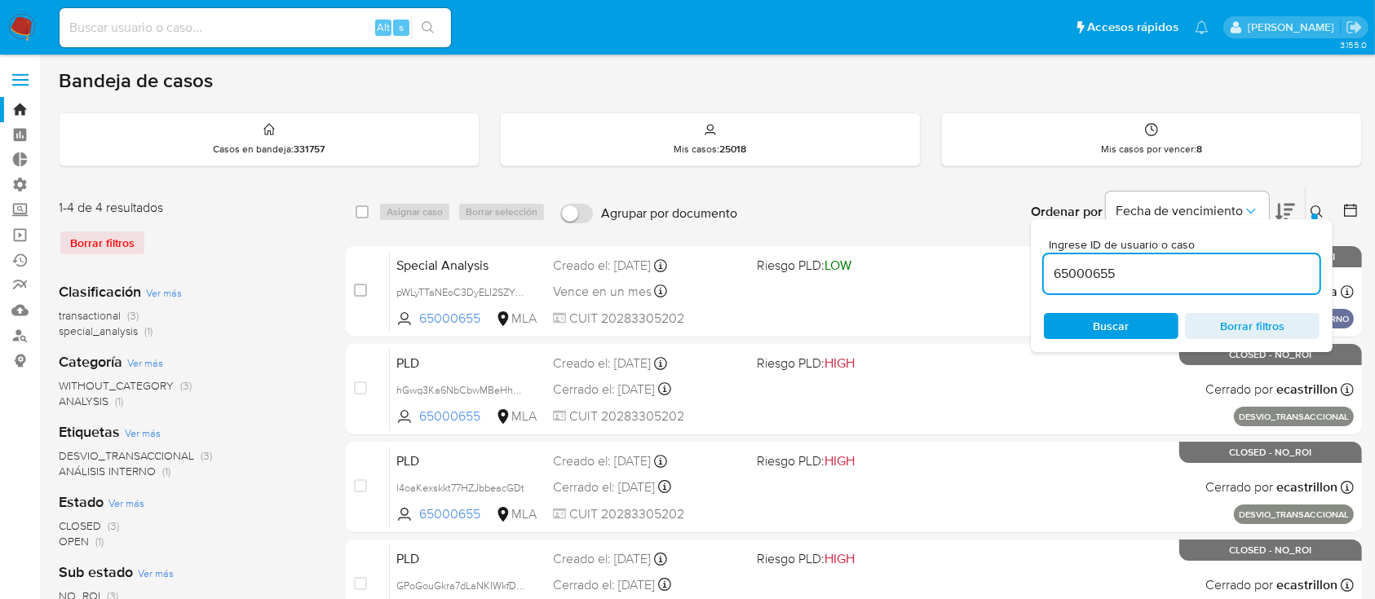
click at [1324, 204] on button at bounding box center [1318, 212] width 27 height 20
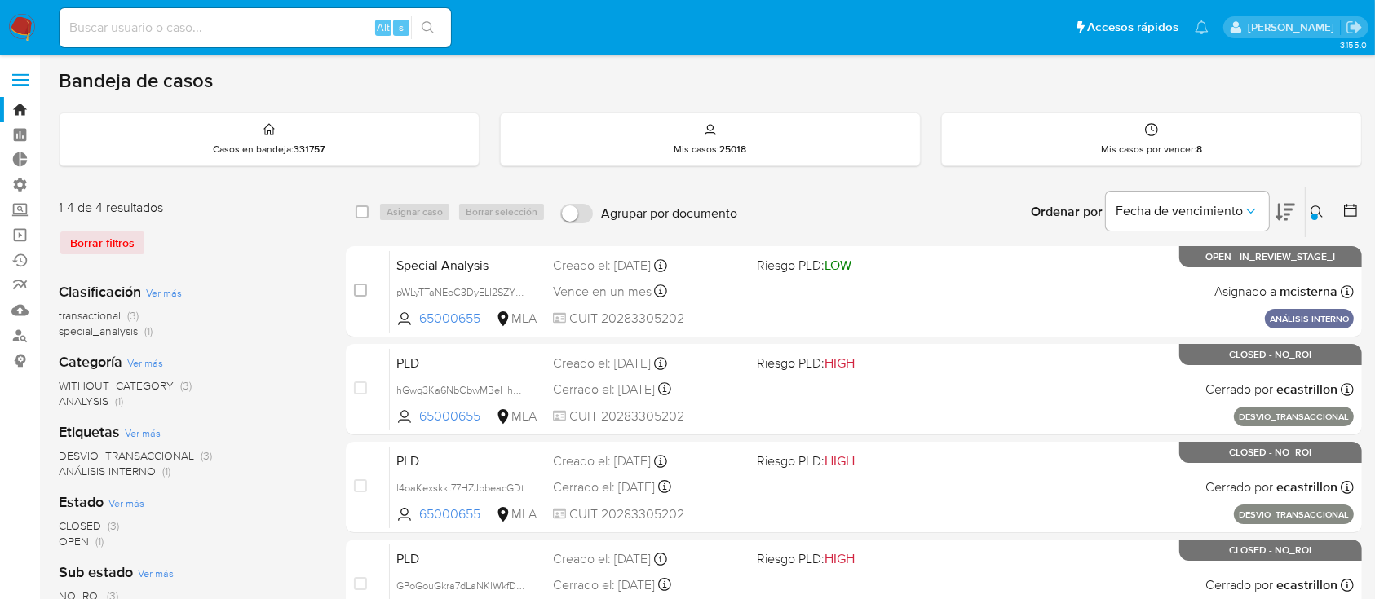
click at [1322, 210] on icon at bounding box center [1316, 211] width 13 height 13
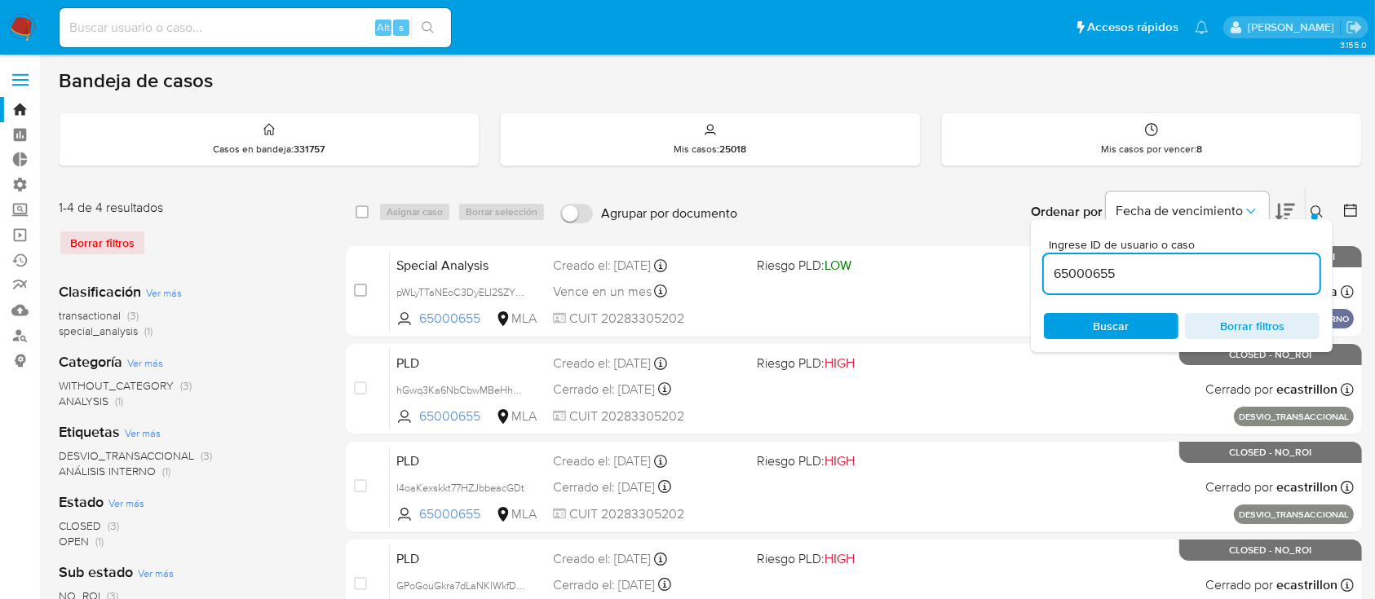
click at [1255, 266] on input "65000655" at bounding box center [1182, 273] width 276 height 21
type input "147276144"
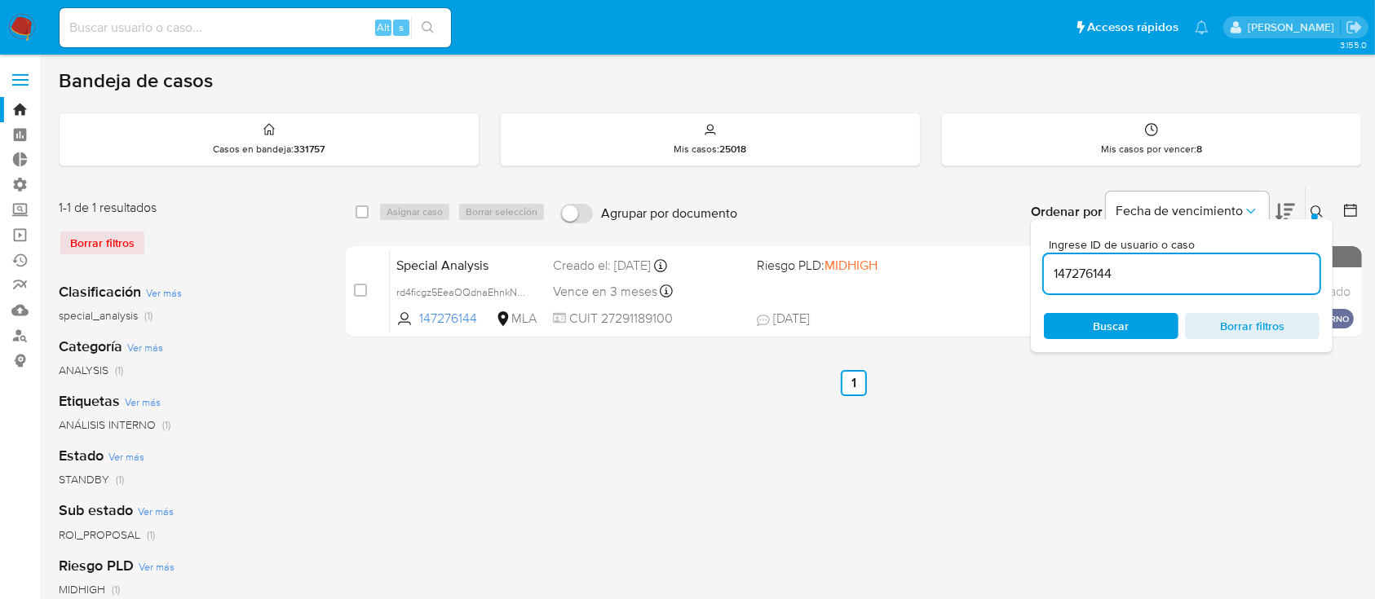
click at [1313, 205] on icon at bounding box center [1316, 211] width 12 height 12
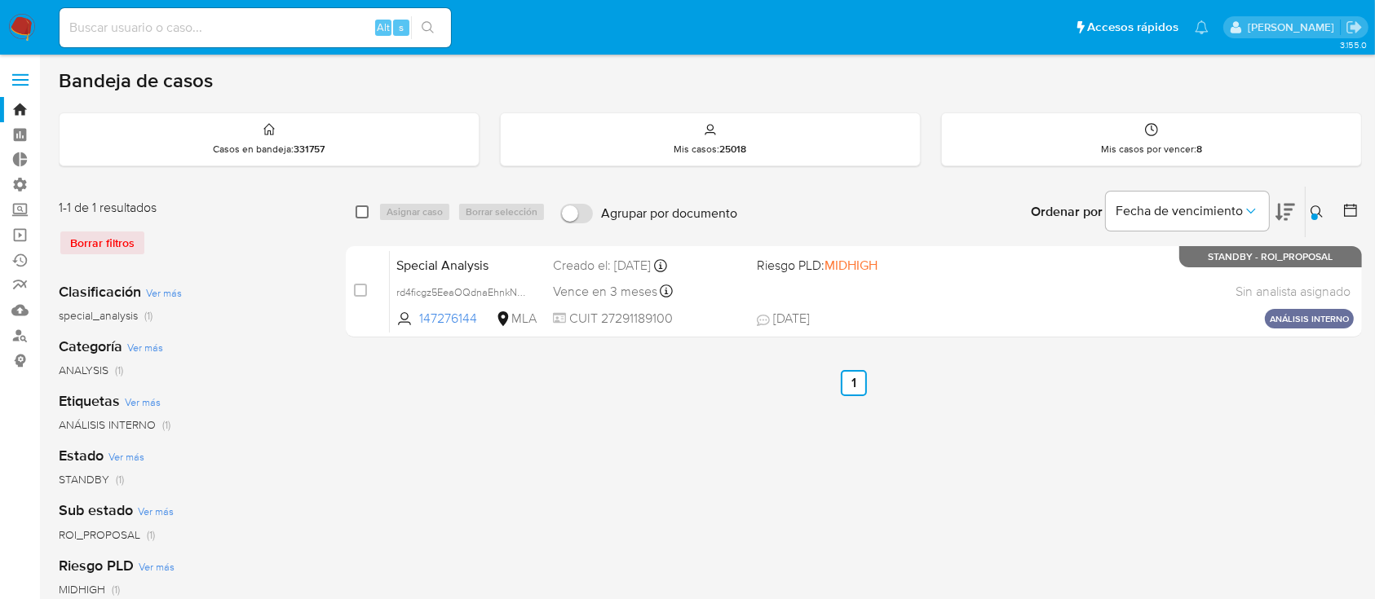
drag, startPoint x: 355, startPoint y: 207, endPoint x: 368, endPoint y: 207, distance: 12.2
click at [355, 207] on input "checkbox" at bounding box center [361, 211] width 13 height 13
checkbox input "true"
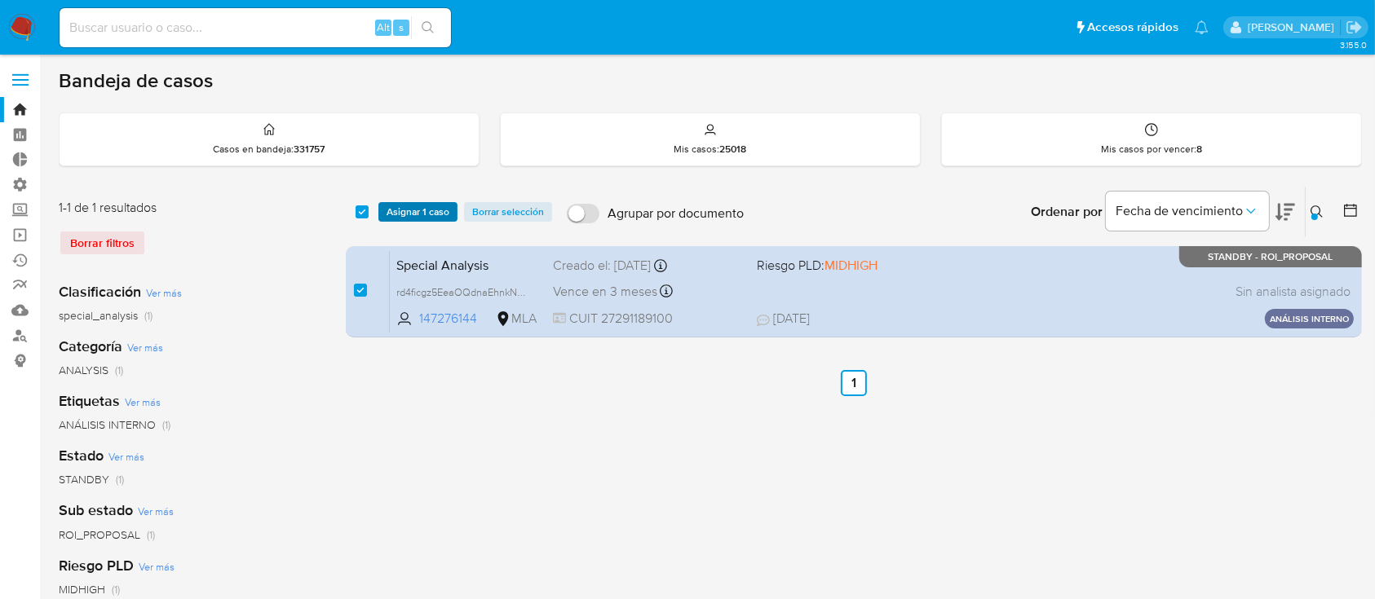
click at [404, 204] on span "Asignar 1 caso" at bounding box center [417, 212] width 63 height 16
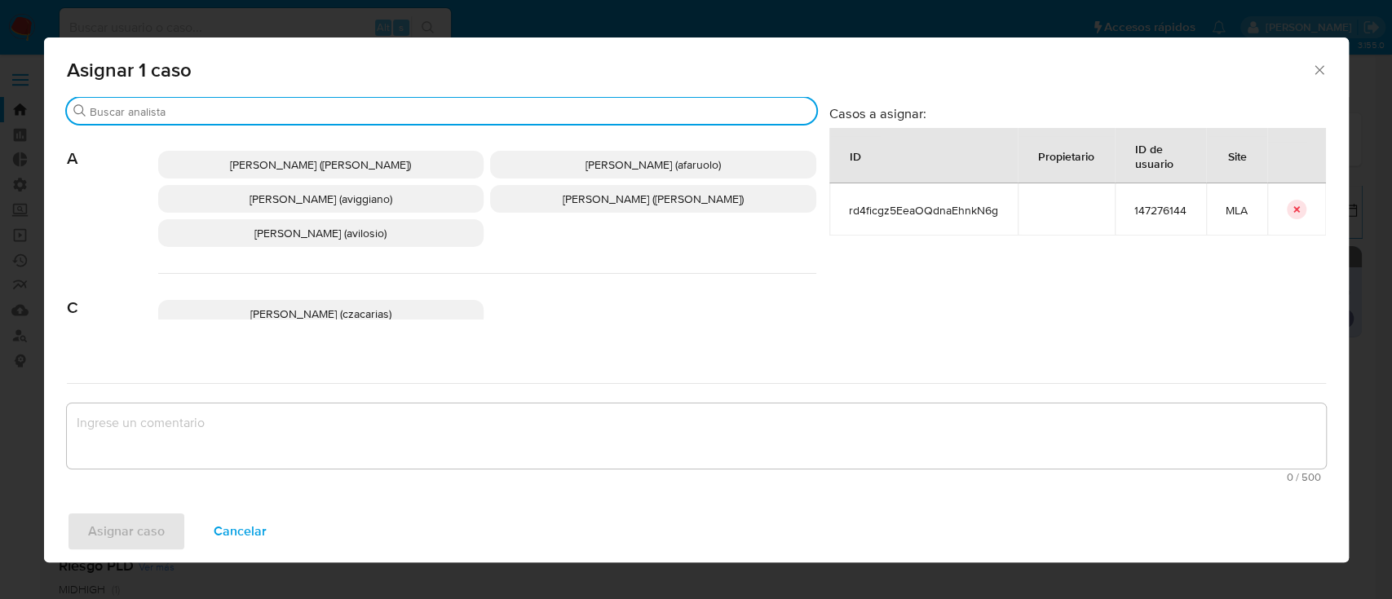
click at [342, 108] on input "Buscar" at bounding box center [450, 111] width 720 height 15
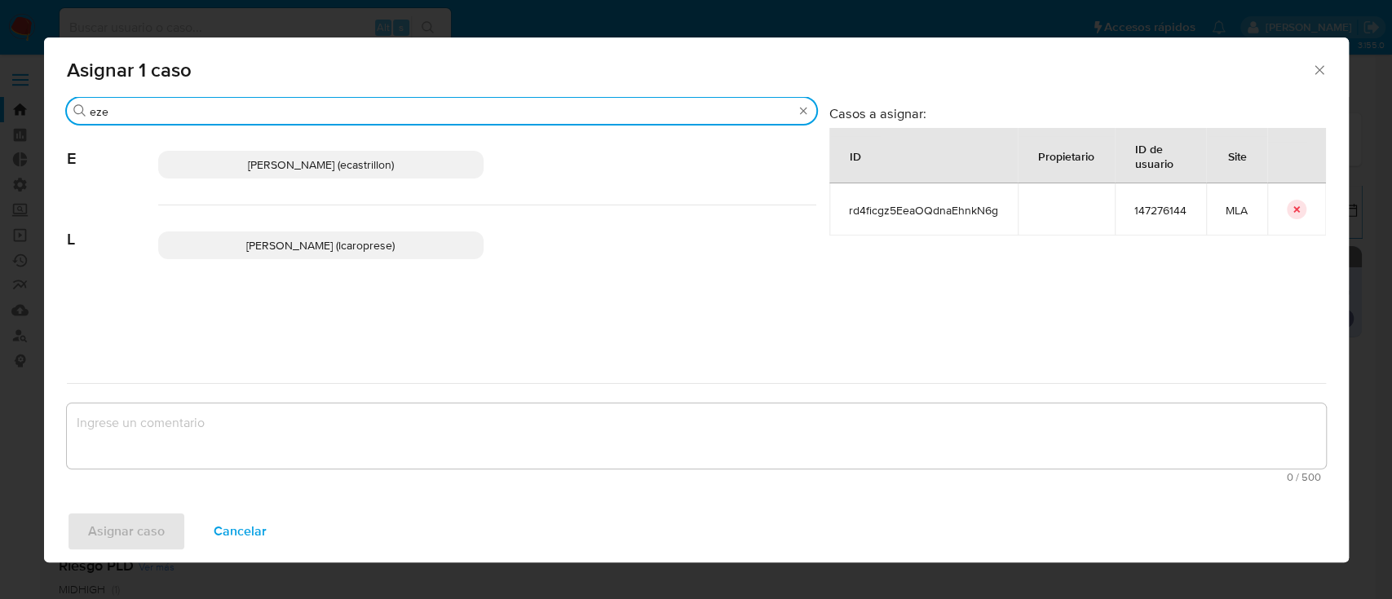
type input "eze"
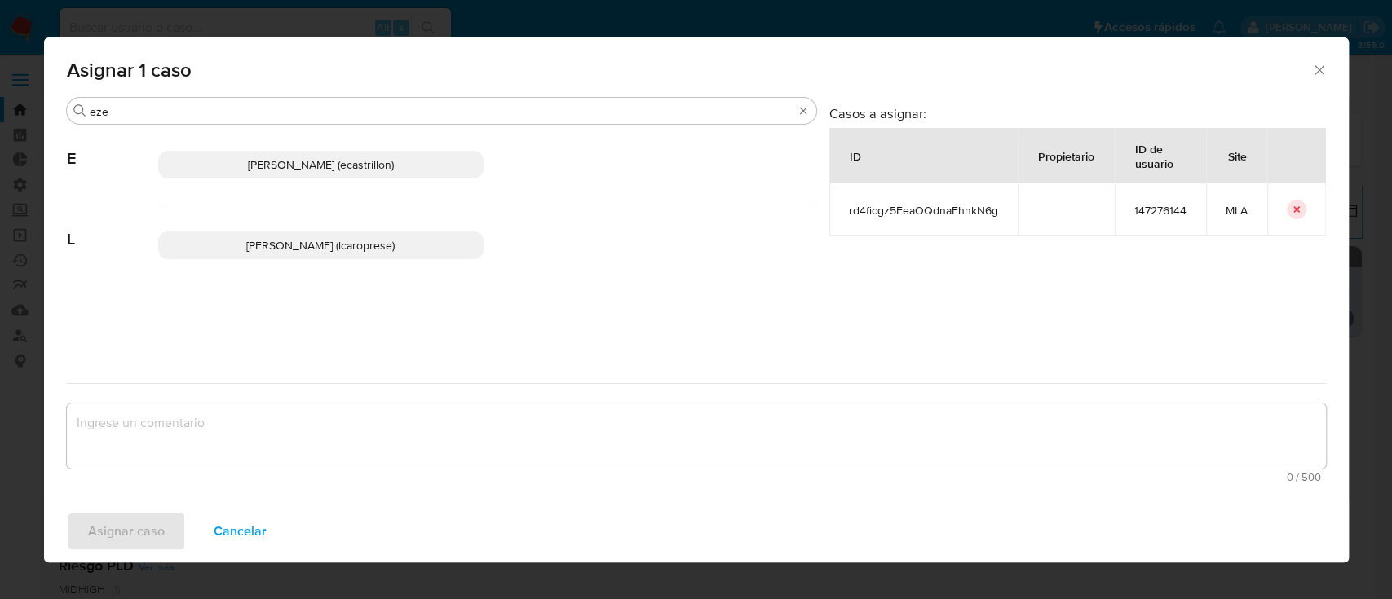
click at [284, 151] on p "Ezequiel Gonzalo Castrillon (ecastrillon)" at bounding box center [321, 165] width 326 height 28
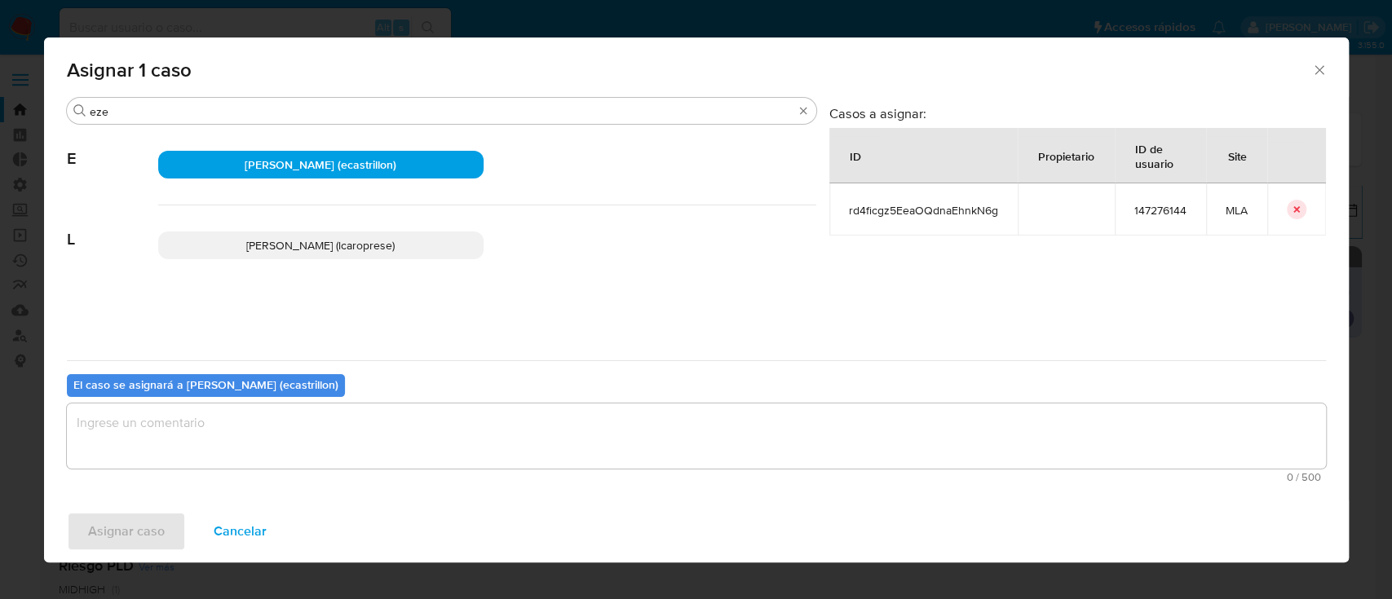
click at [293, 400] on div "El caso se asignará a Ezequiel Gonzalo Castrillon (ecastrillon) 0 / 500 500 car…" at bounding box center [696, 424] width 1259 height 129
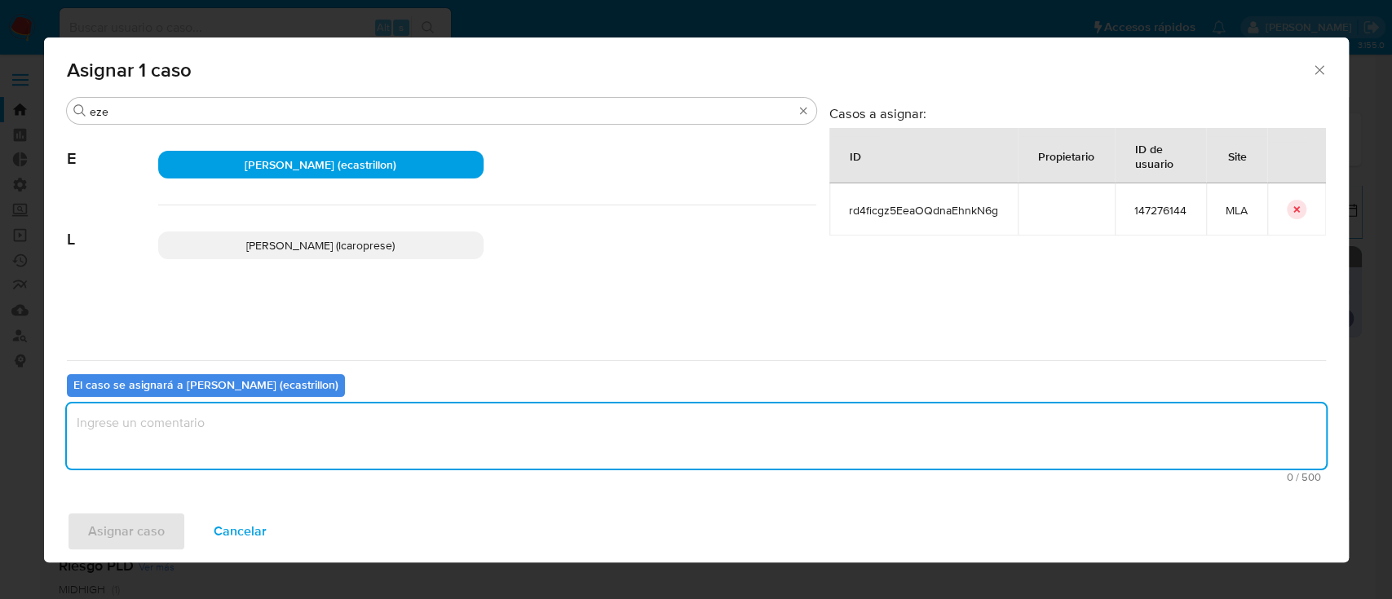
click at [289, 426] on textarea "assign-modal" at bounding box center [696, 436] width 1259 height 65
type textarea "."
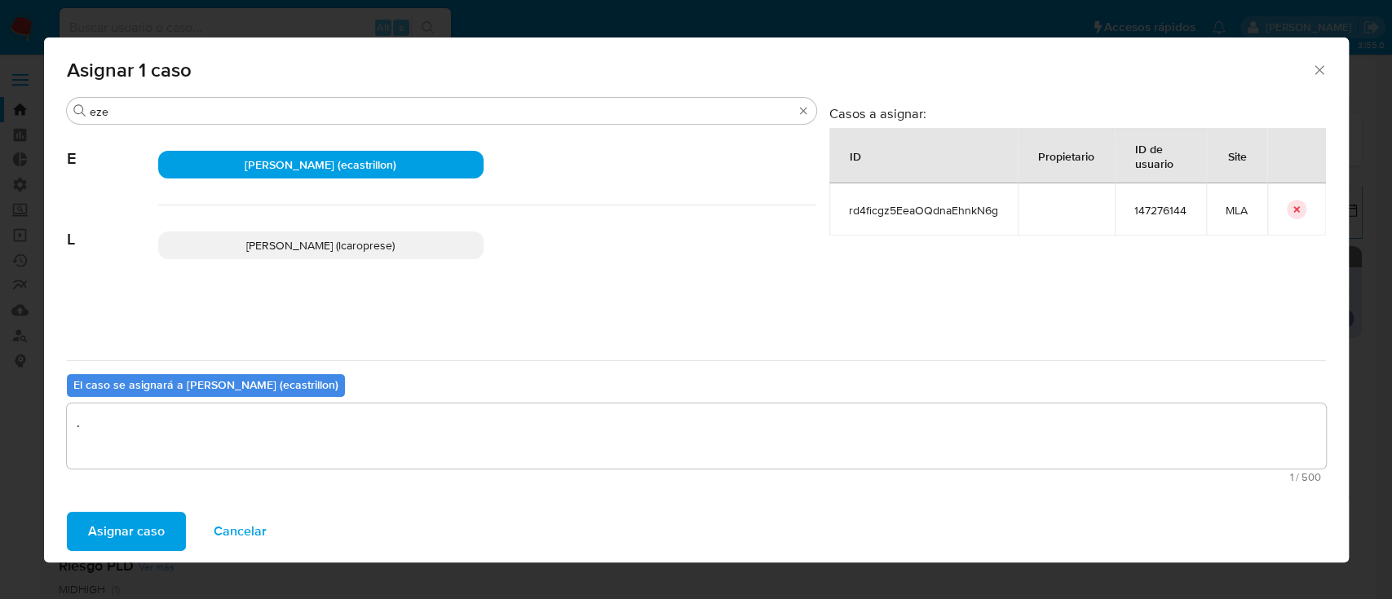
click at [122, 532] on span "Asignar caso" at bounding box center [126, 532] width 77 height 36
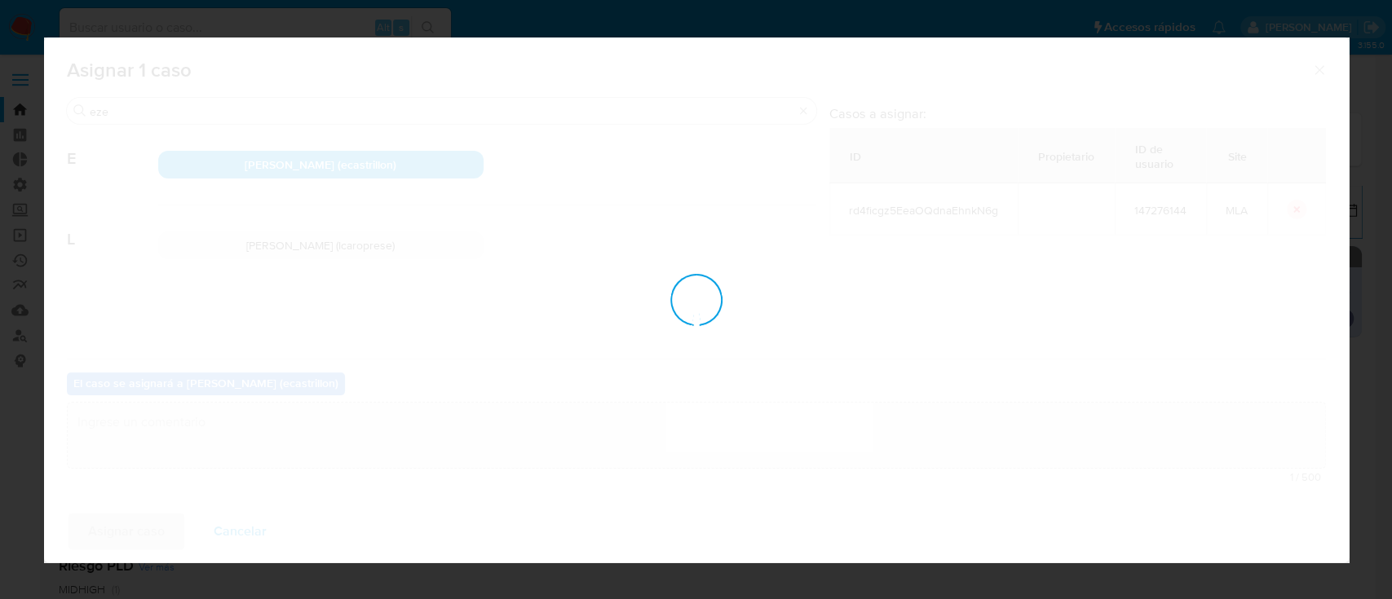
checkbox input "false"
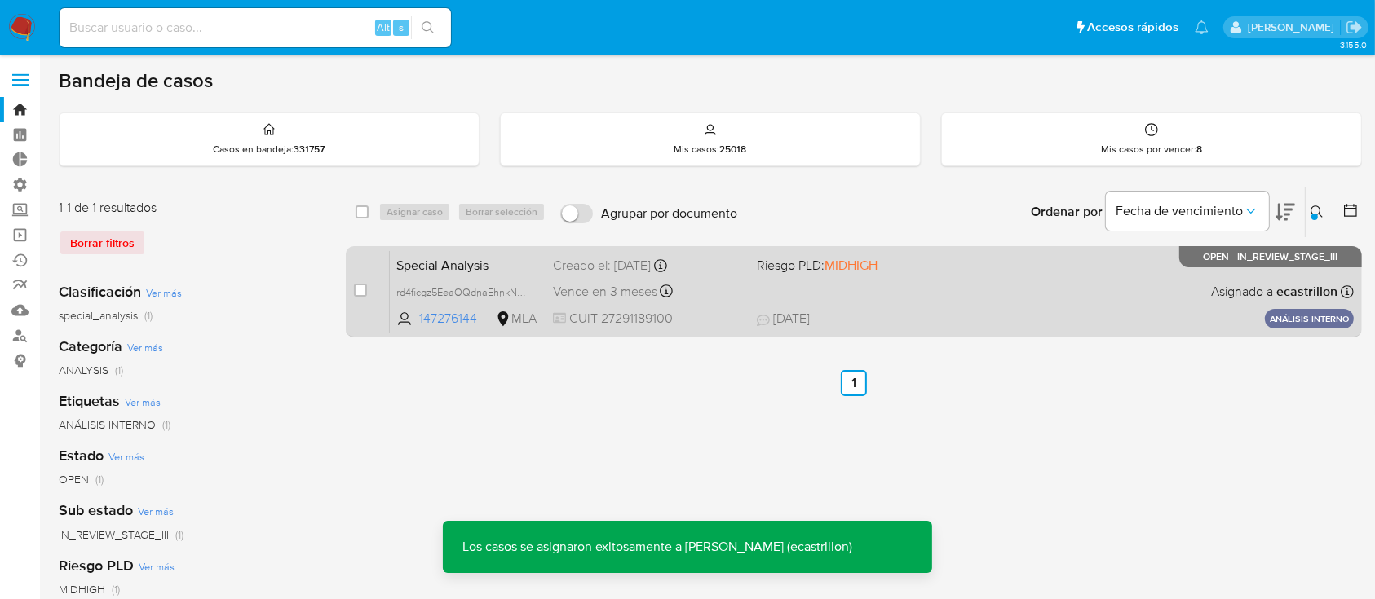
click at [965, 297] on div "Special Analysis rd4ficgz5EeaOQdnaEhnkN6g 147276144 MLA Riesgo PLD: MIDHIGH Cre…" at bounding box center [872, 291] width 964 height 82
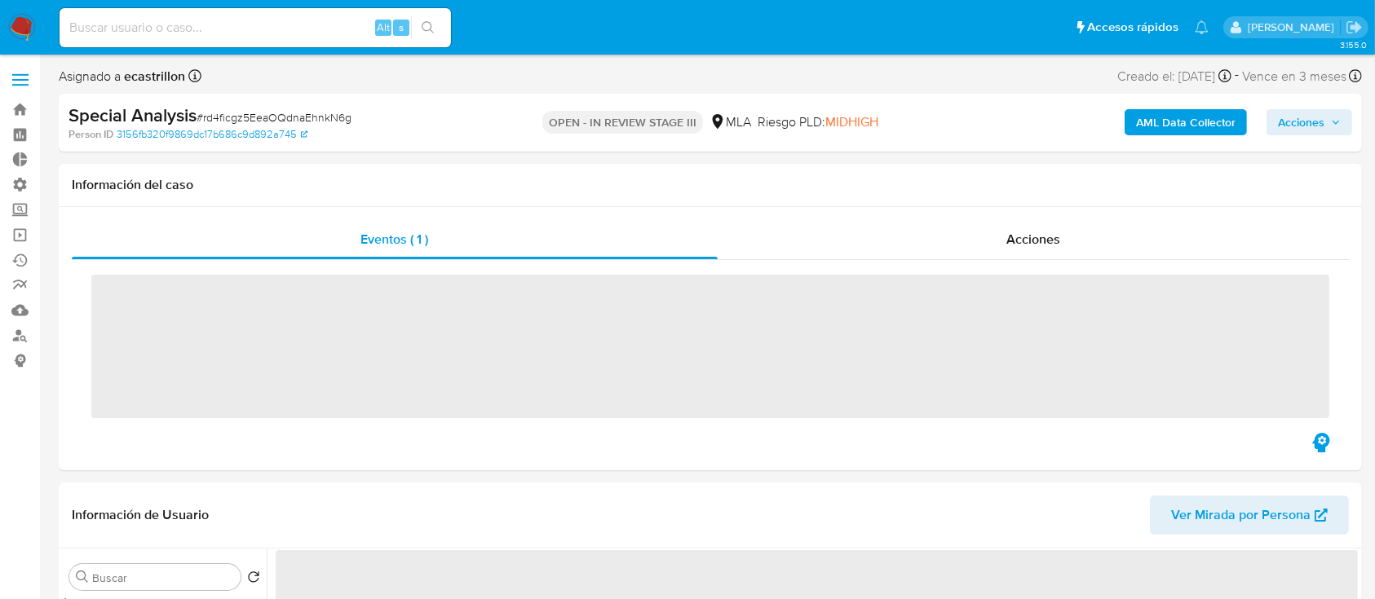
click at [1300, 113] on span "Acciones" at bounding box center [1301, 122] width 46 height 26
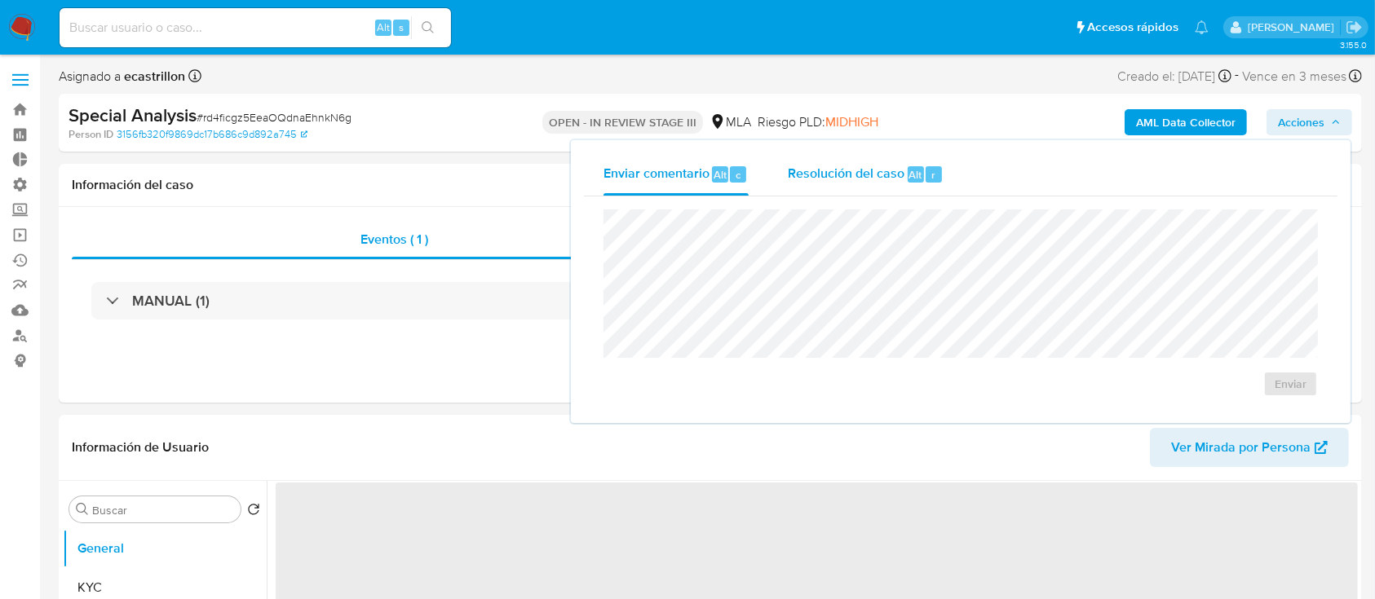
click at [850, 178] on span "Resolución del caso" at bounding box center [846, 174] width 117 height 19
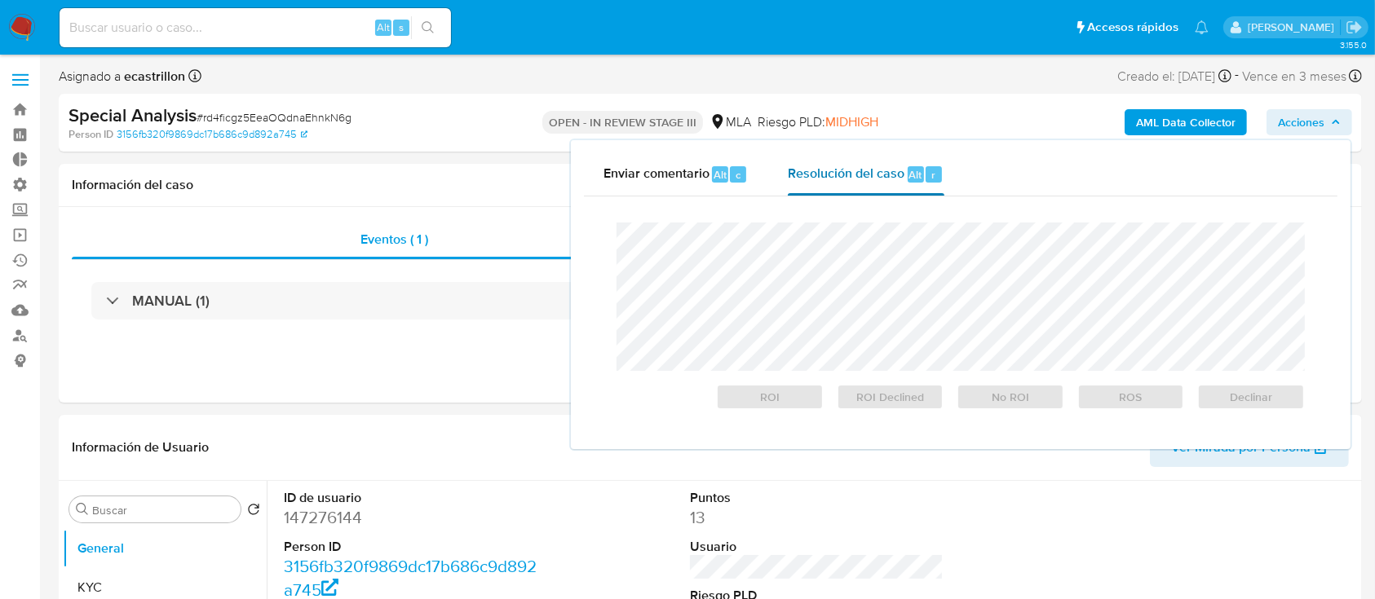
select select "10"
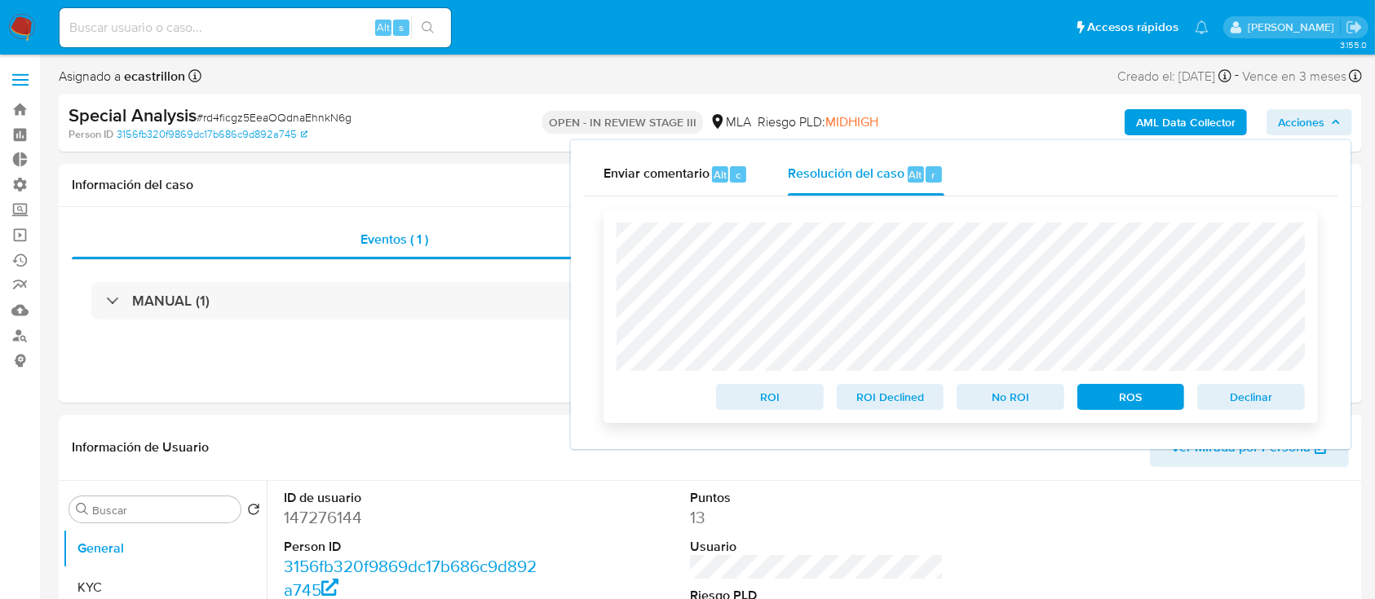
click at [1212, 391] on span "Declinar" at bounding box center [1250, 397] width 85 height 23
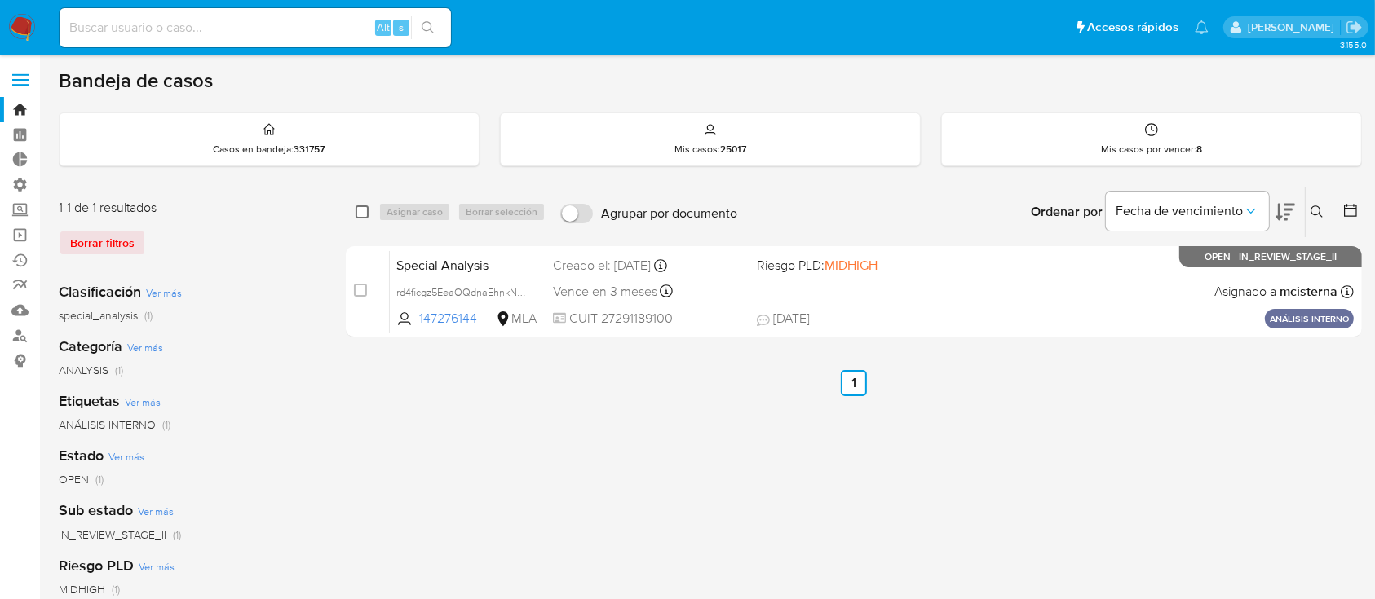
click at [358, 222] on div "select-all-cases-checkbox Asignar caso Borrar selección Agrupar por documento O…" at bounding box center [854, 212] width 1016 height 51
click at [365, 213] on input "checkbox" at bounding box center [361, 211] width 13 height 13
checkbox input "true"
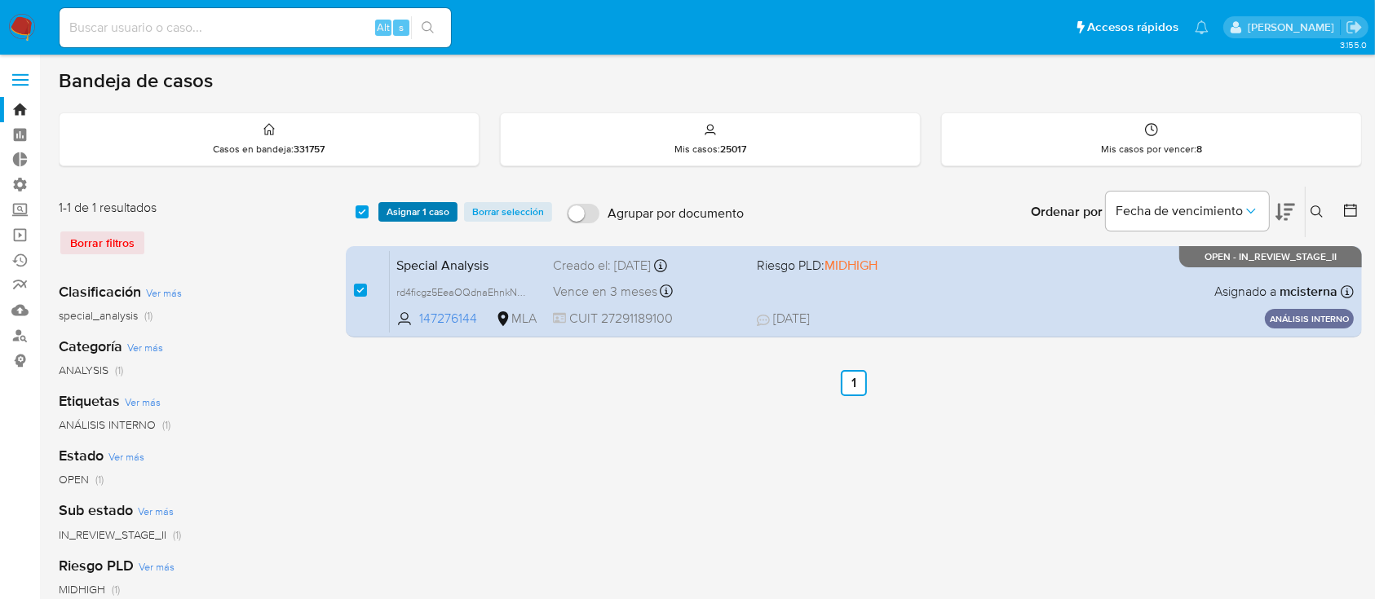
click at [384, 210] on button "Asignar 1 caso" at bounding box center [417, 212] width 79 height 20
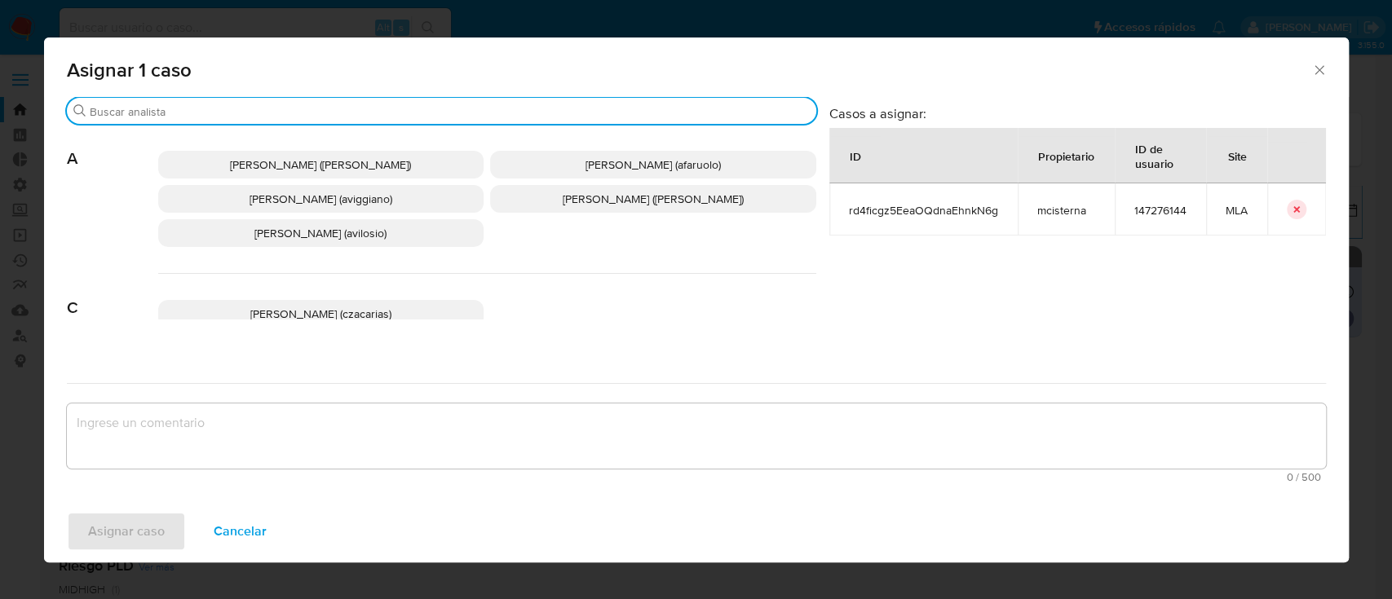
click at [297, 112] on input "Buscar" at bounding box center [450, 111] width 720 height 15
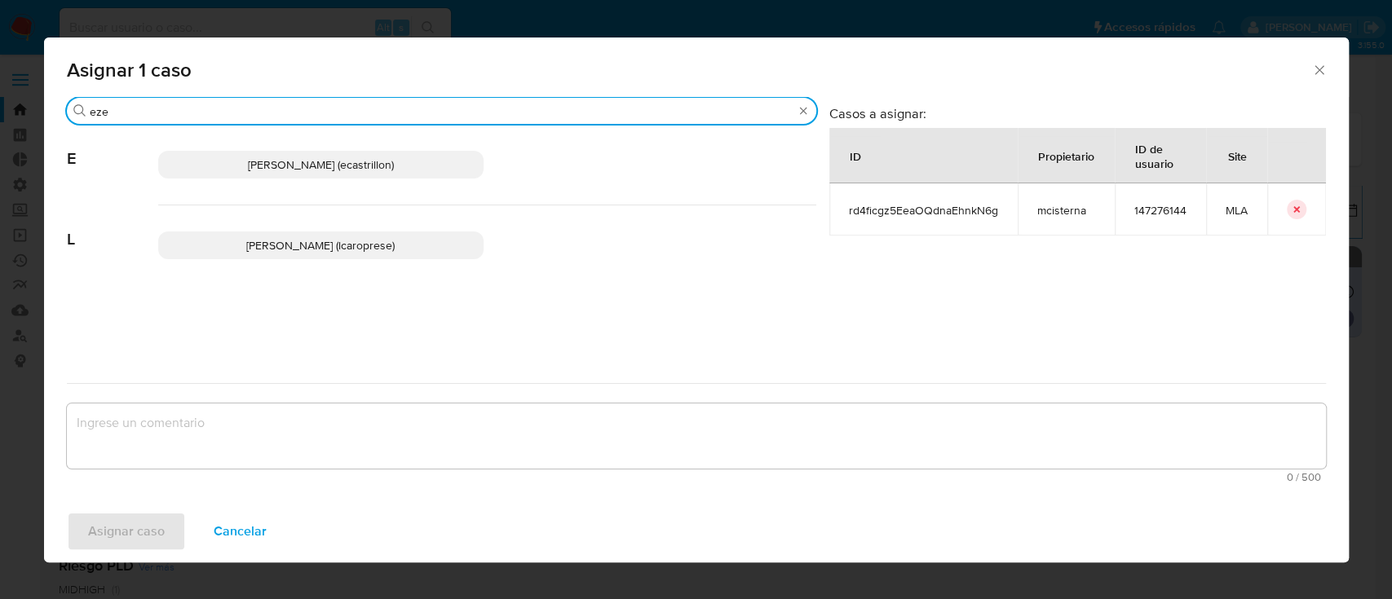
type input "eze"
click at [282, 166] on span "[PERSON_NAME] (ecastrillon)" at bounding box center [321, 165] width 146 height 16
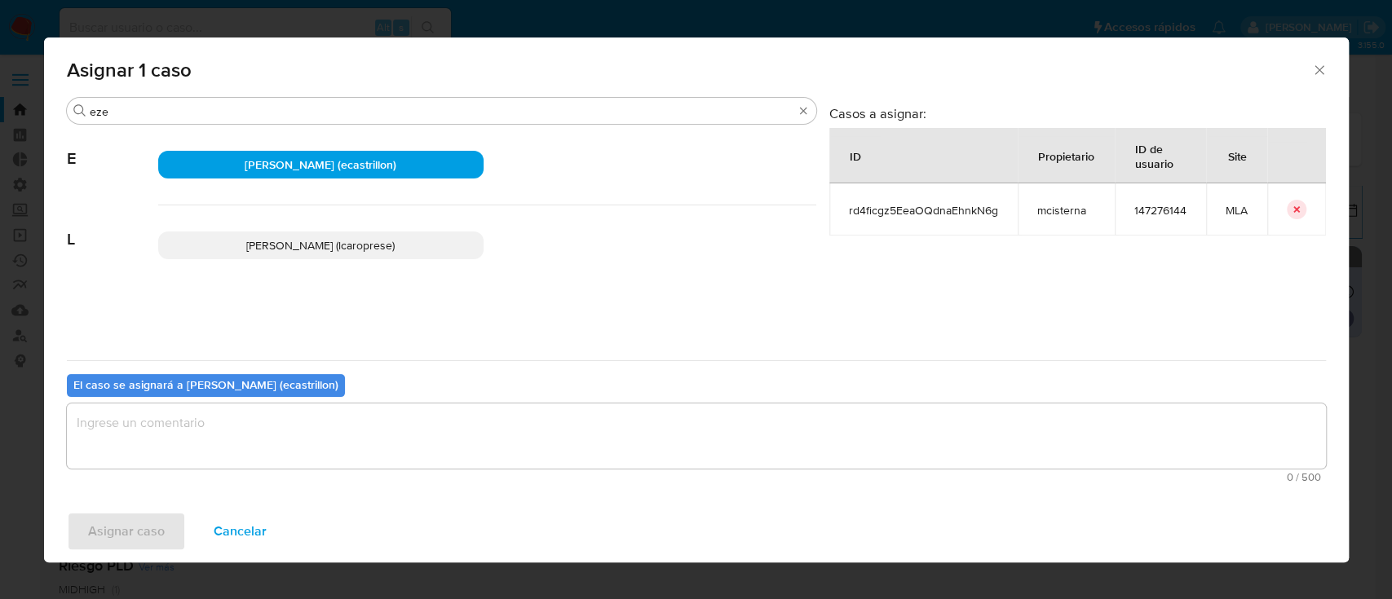
click at [279, 427] on textarea "assign-modal" at bounding box center [696, 436] width 1259 height 65
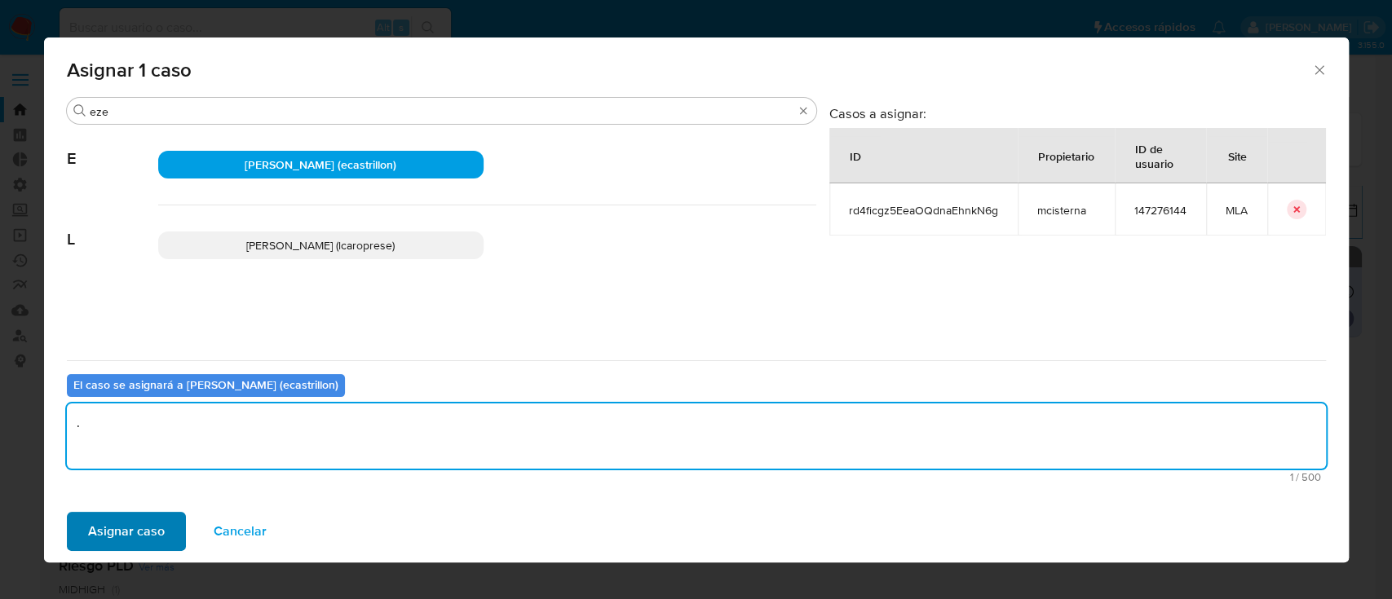
type textarea "."
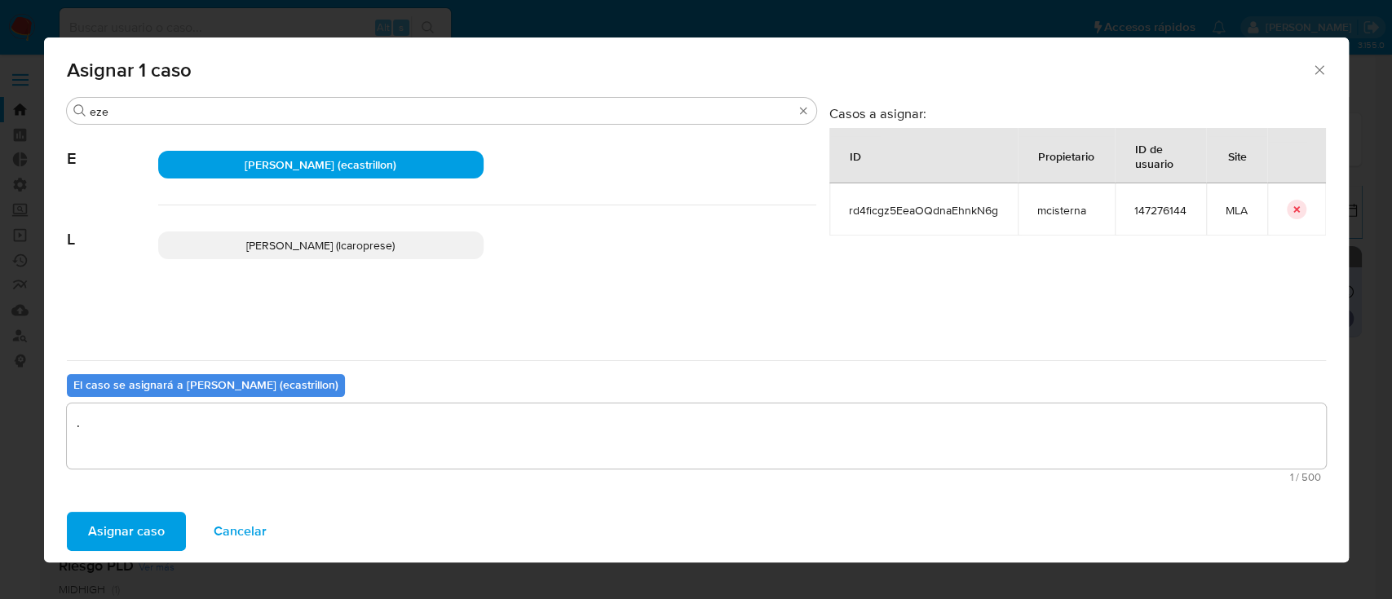
click at [79, 538] on button "Asignar caso" at bounding box center [126, 531] width 119 height 39
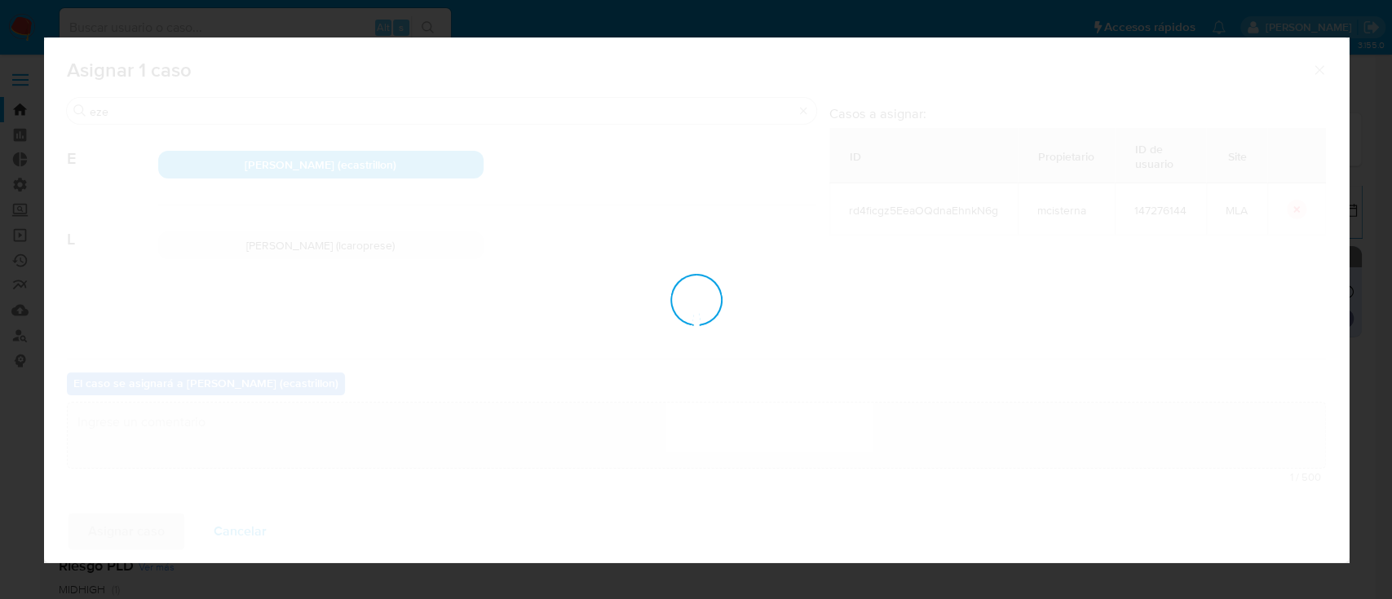
checkbox input "false"
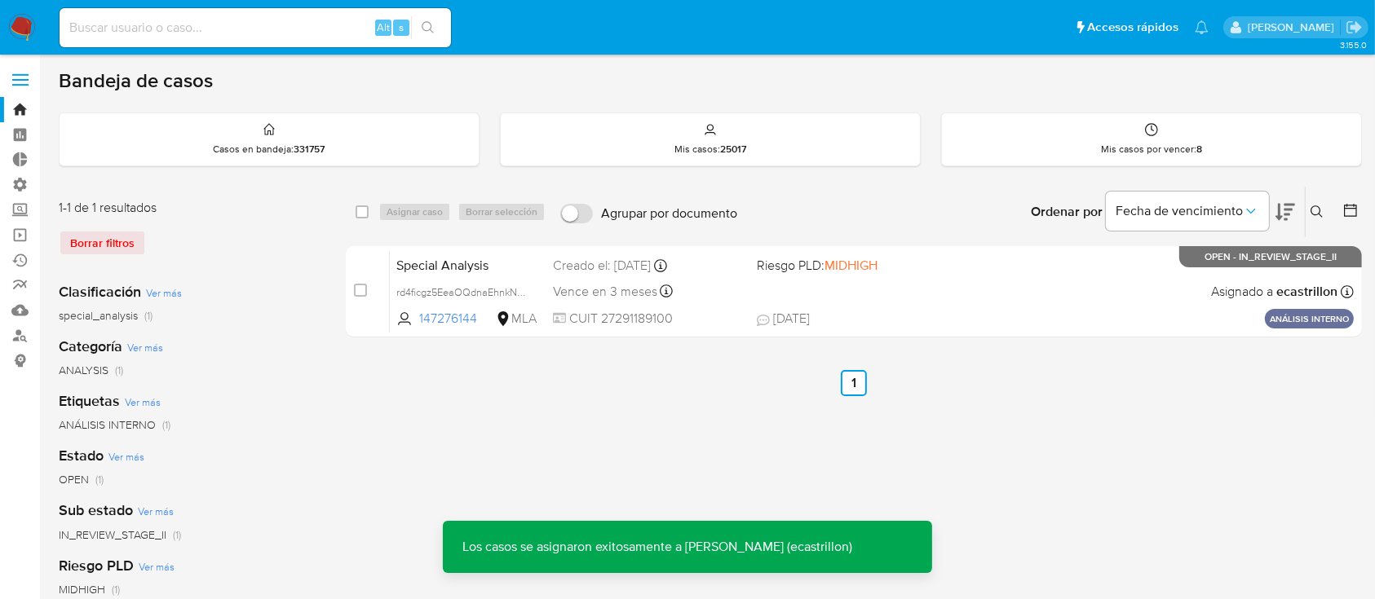
click at [1044, 303] on div "Special Analysis rd4ficgz5EeaOQdnaEhnkN6g 147276144 MLA Riesgo PLD: MIDHIGH Cre…" at bounding box center [872, 291] width 964 height 82
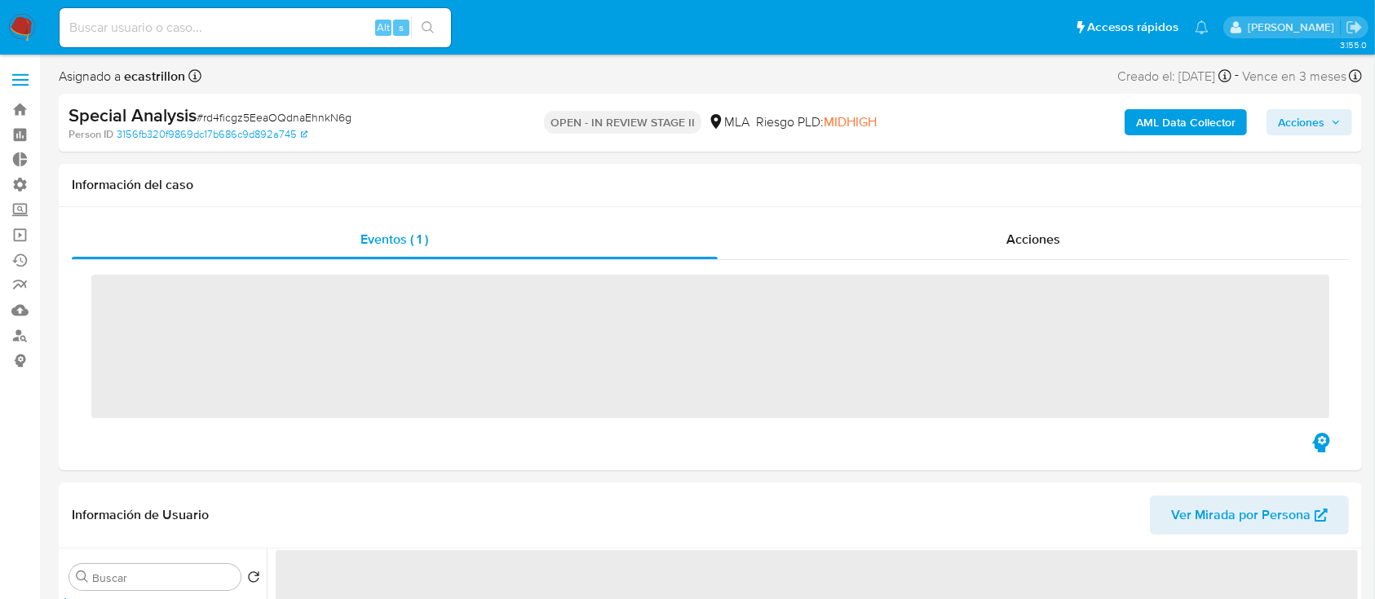
click at [1286, 121] on span "Acciones" at bounding box center [1301, 122] width 46 height 26
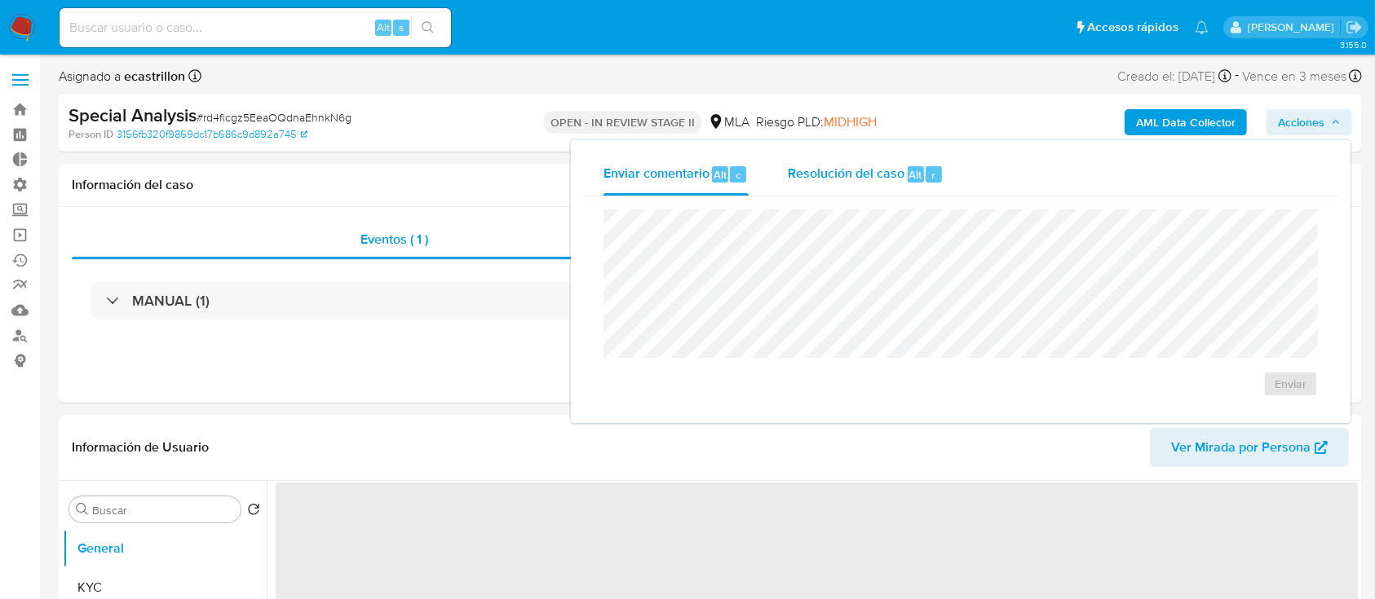
click at [841, 160] on div "Resolución del caso Alt r" at bounding box center [866, 174] width 156 height 42
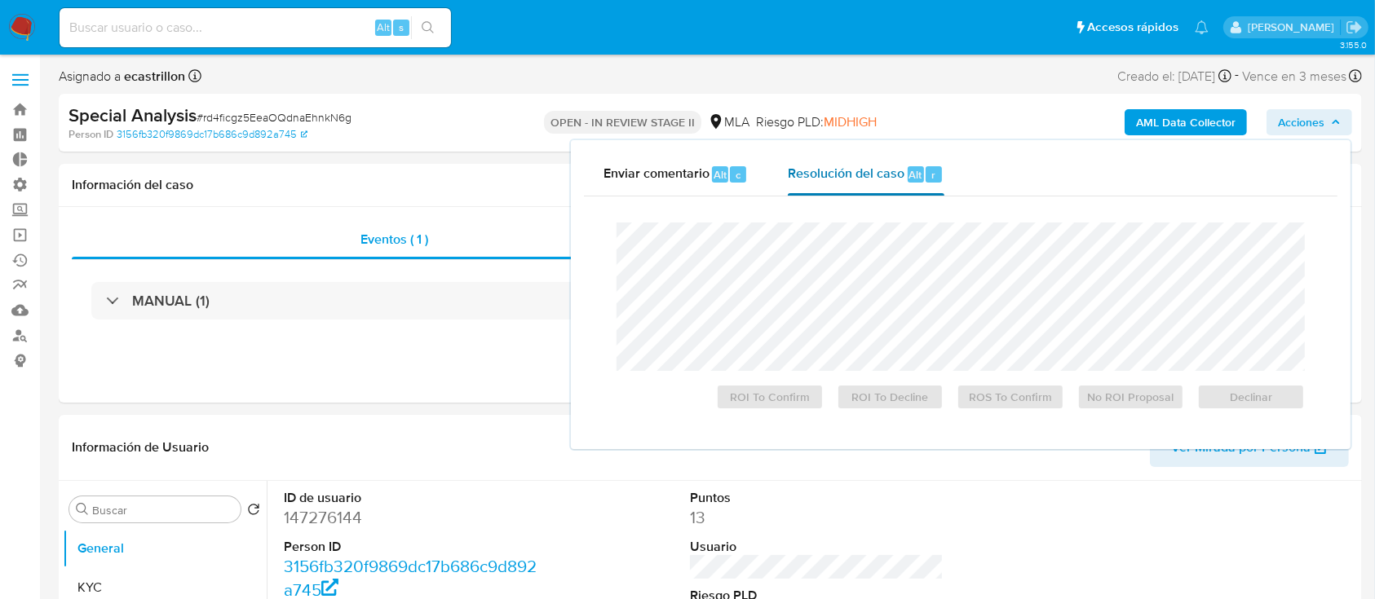
select select "10"
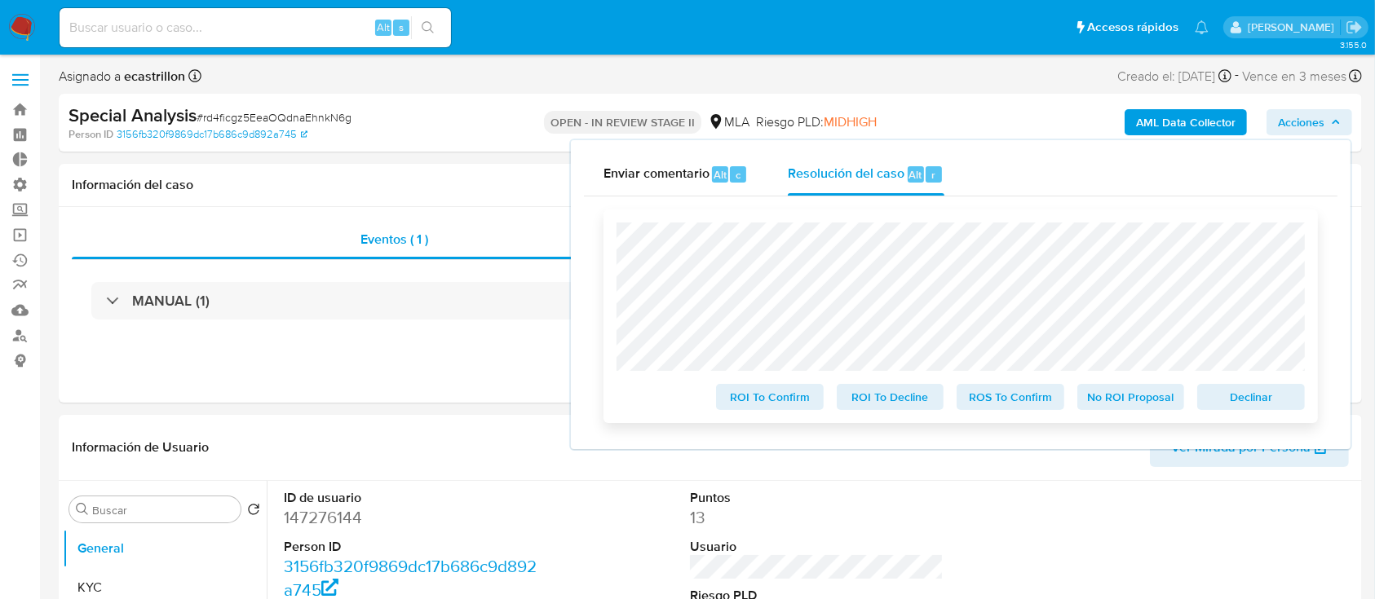
click at [1229, 394] on span "Declinar" at bounding box center [1250, 397] width 85 height 23
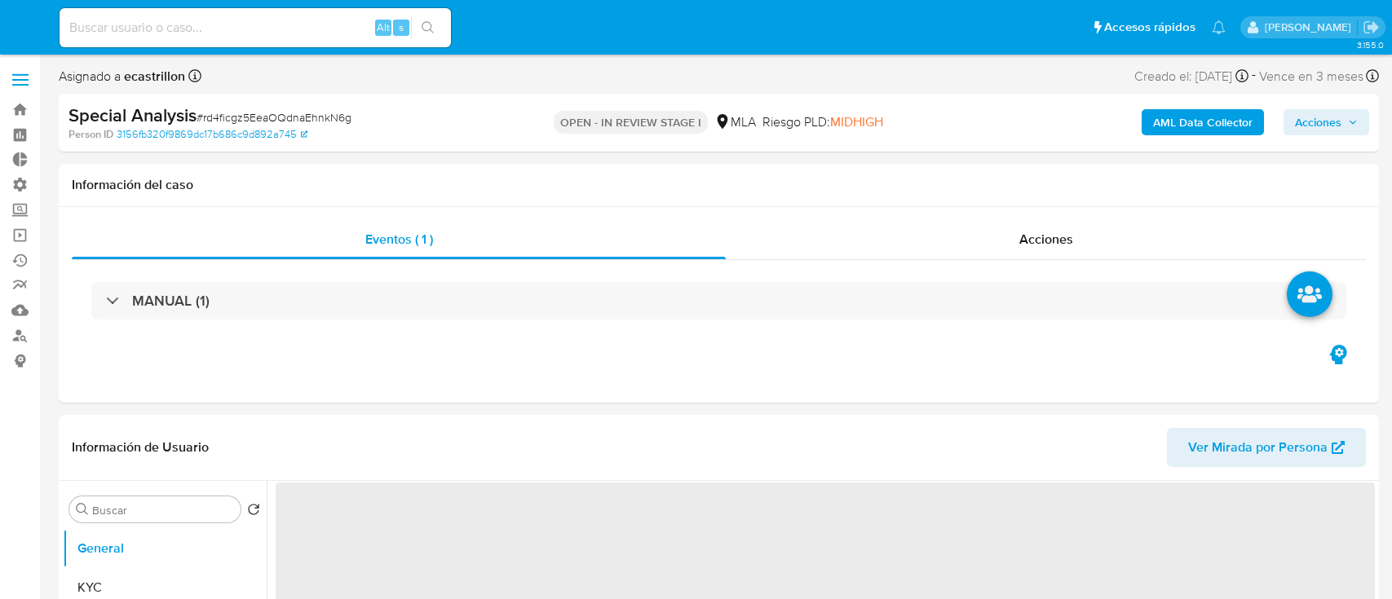
select select "10"
